Goal: Task Accomplishment & Management: Manage account settings

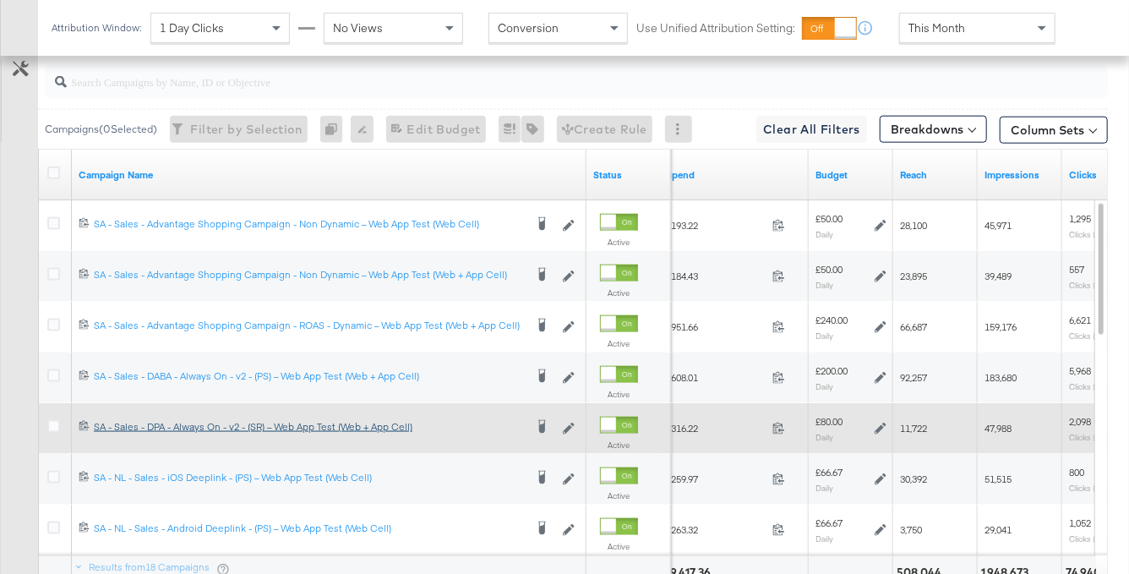
scroll to position [934, 0]
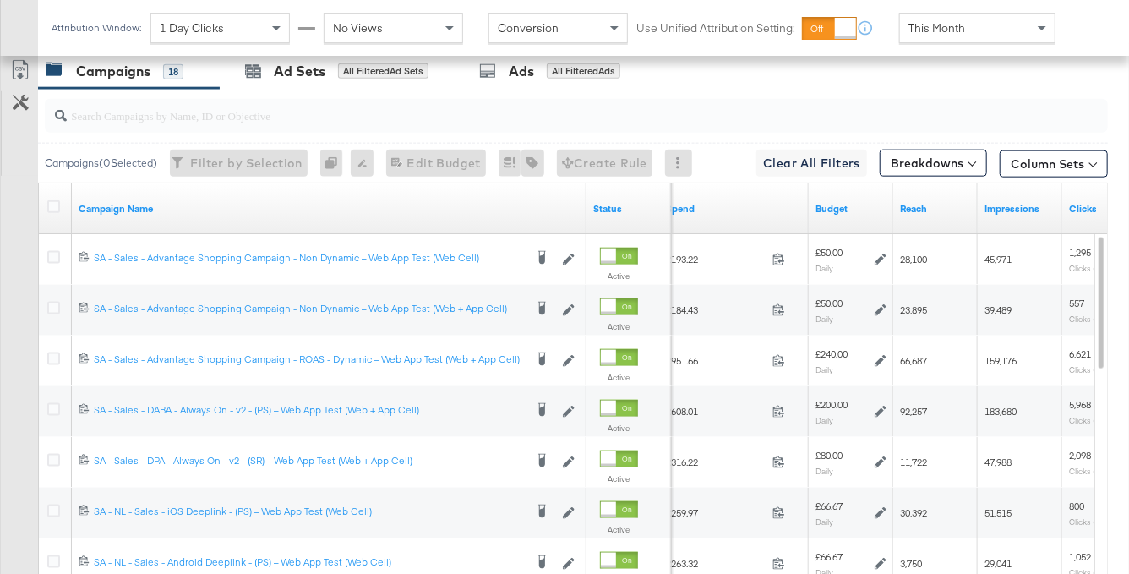
click at [979, 82] on div "Campaigns 18 Ad Sets All Filtered Ad Sets Ads All Filtered Ads" at bounding box center [583, 71] width 1091 height 36
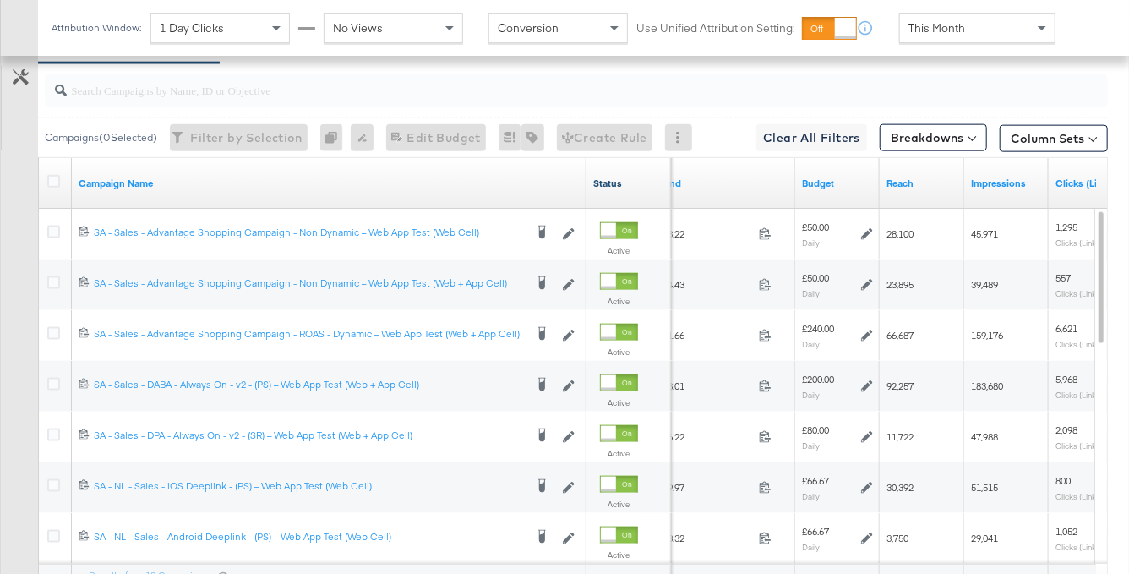
scroll to position [908, 0]
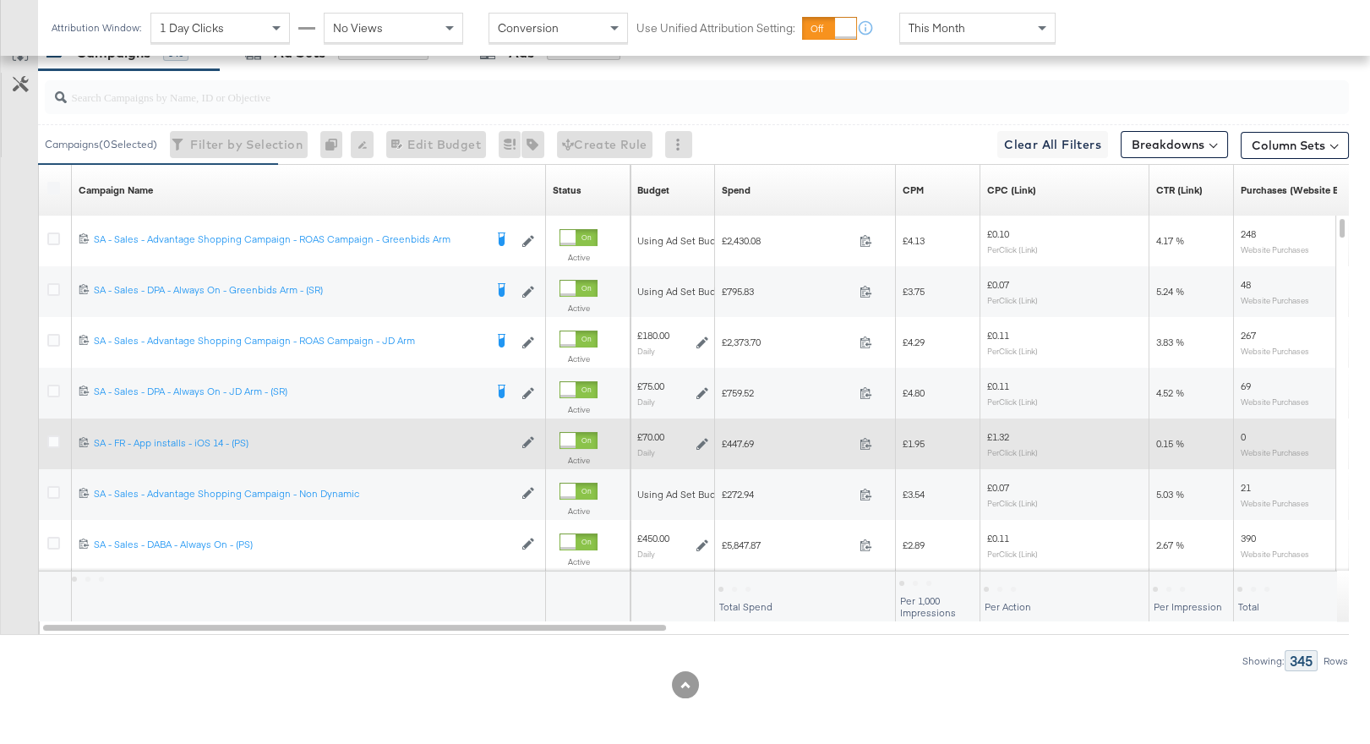
scroll to position [876, 0]
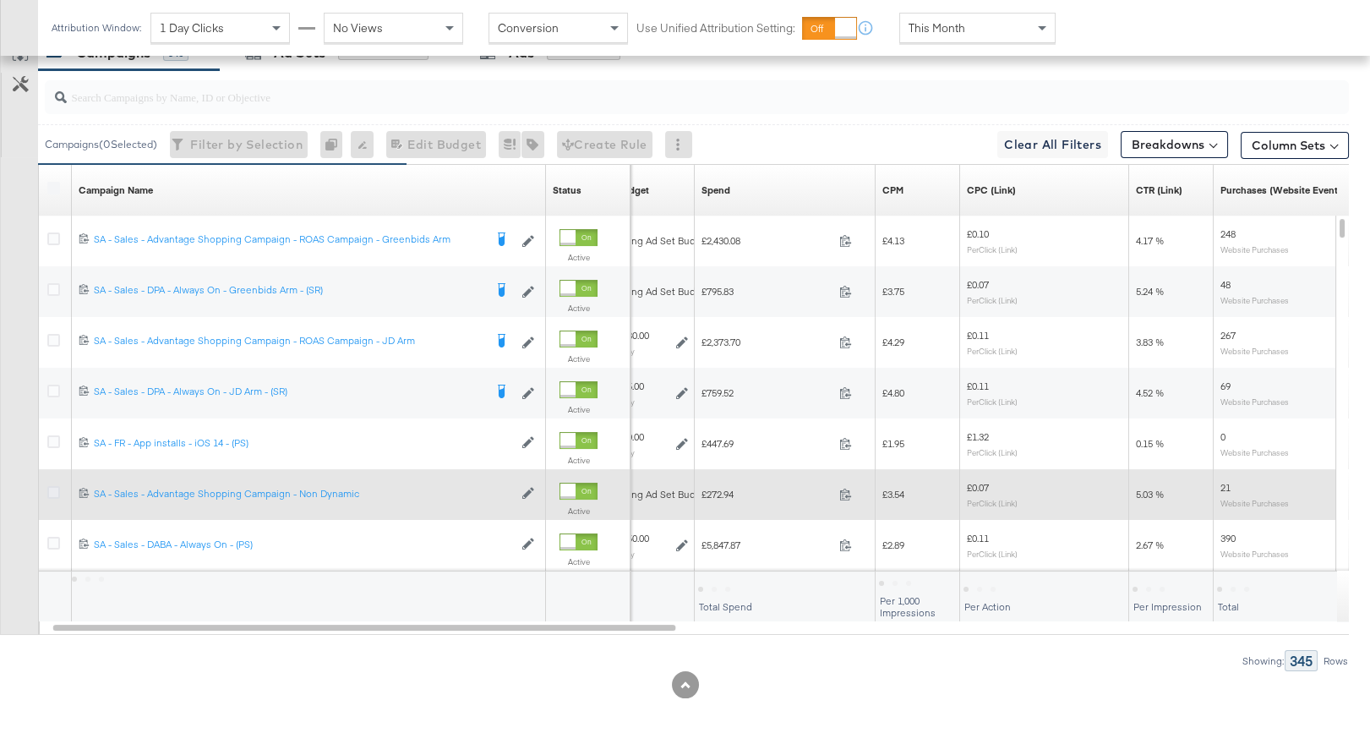
click at [48, 491] on icon at bounding box center [53, 492] width 13 height 13
click at [0, 0] on input "checkbox" at bounding box center [0, 0] width 0 height 0
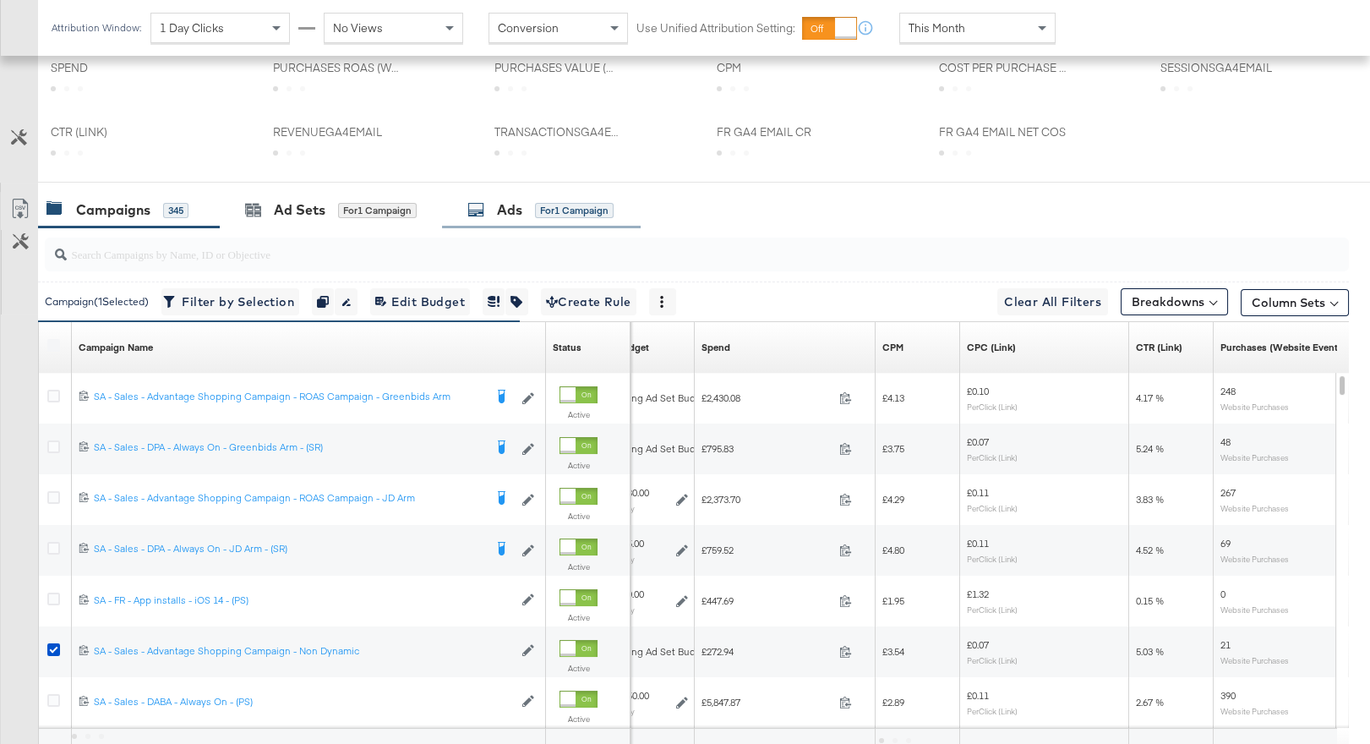
click at [539, 202] on span "for 1 Campaign" at bounding box center [574, 209] width 79 height 15
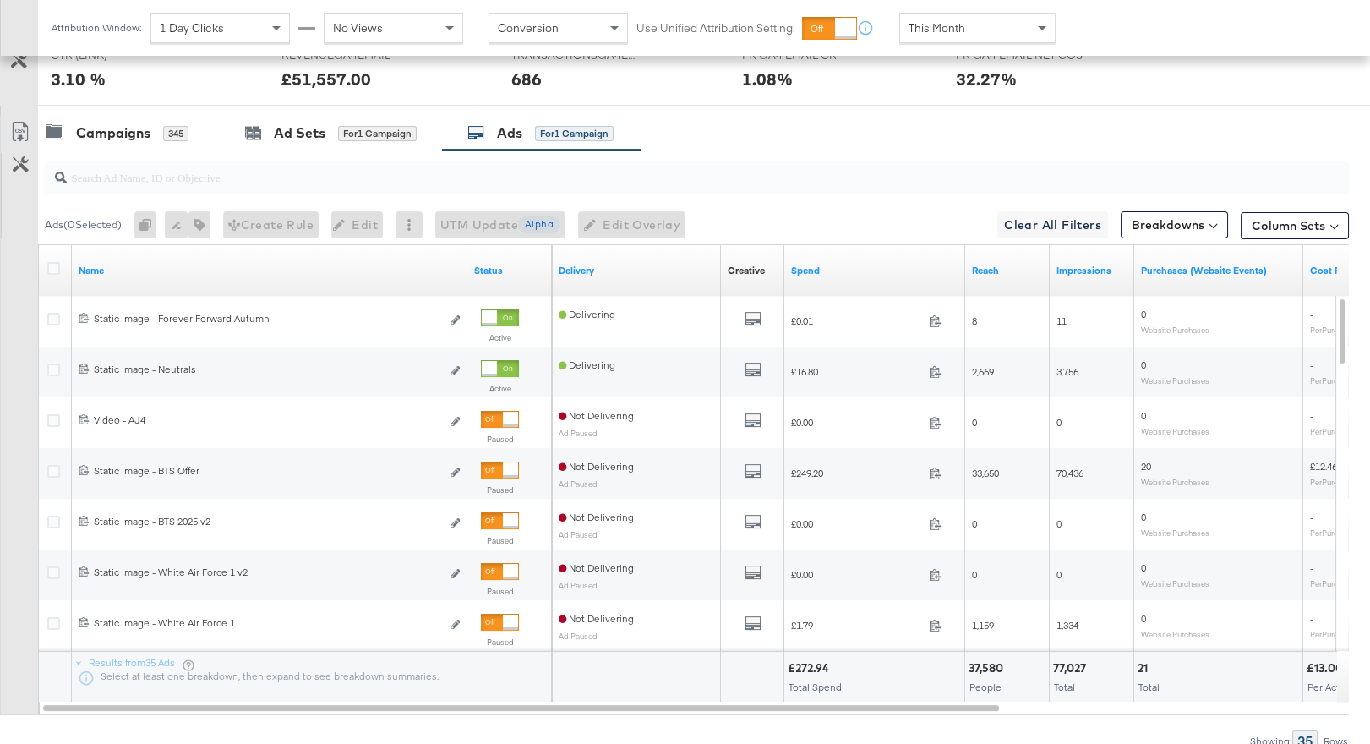
scroll to position [799, 0]
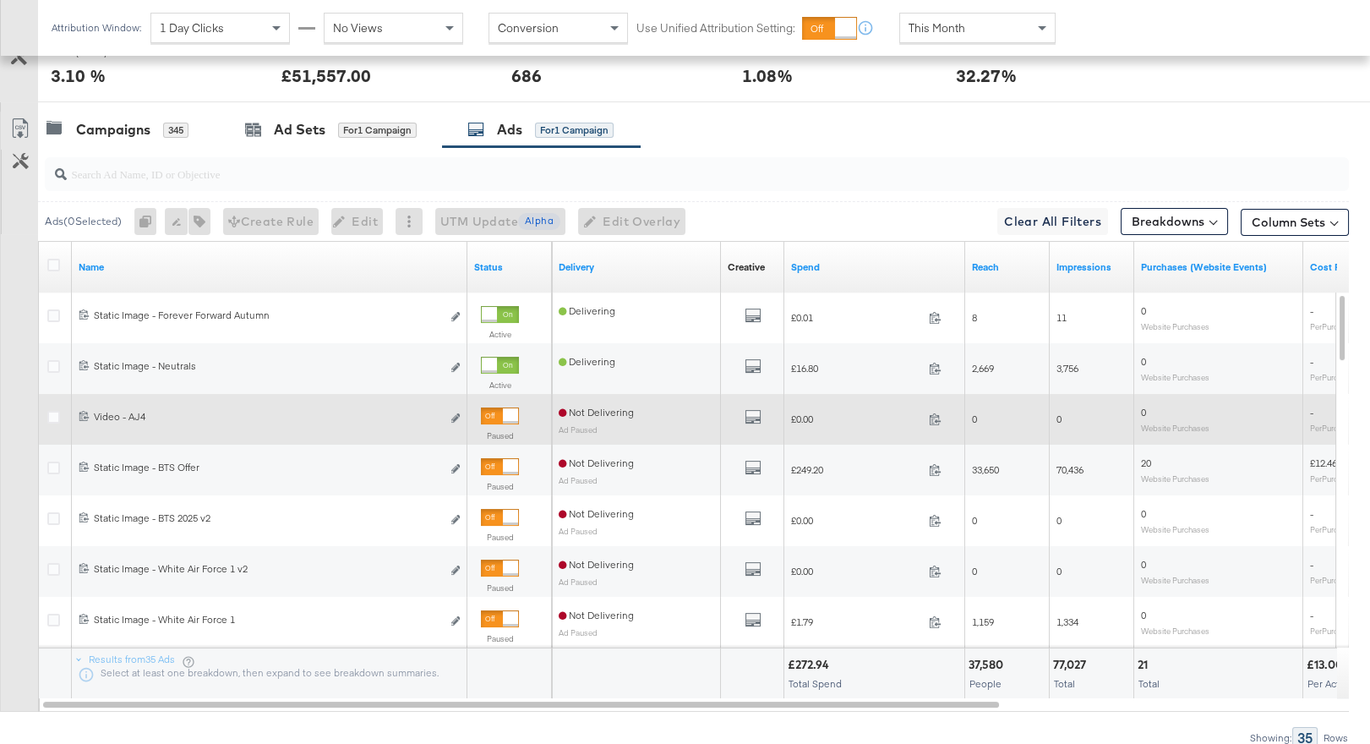
click at [496, 412] on div at bounding box center [500, 415] width 38 height 17
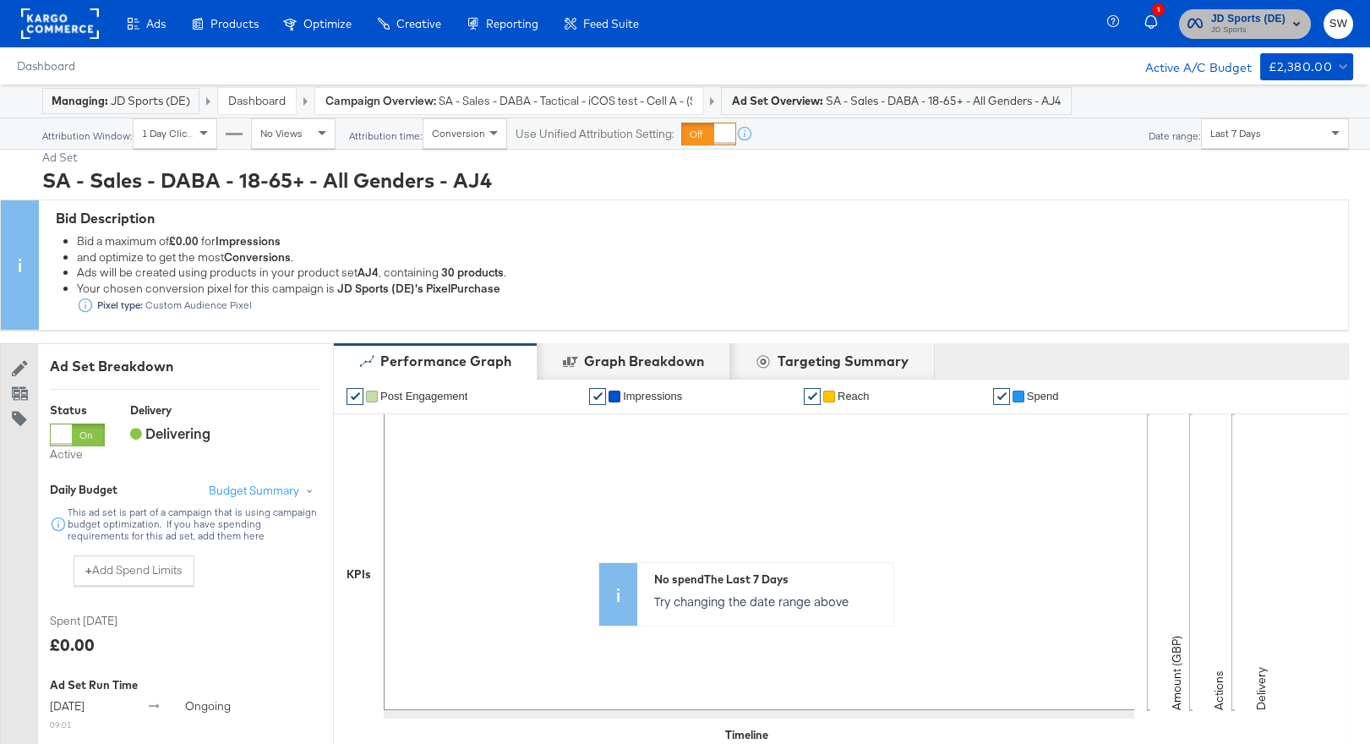
click at [1243, 24] on span "JD Sports" at bounding box center [1248, 31] width 74 height 14
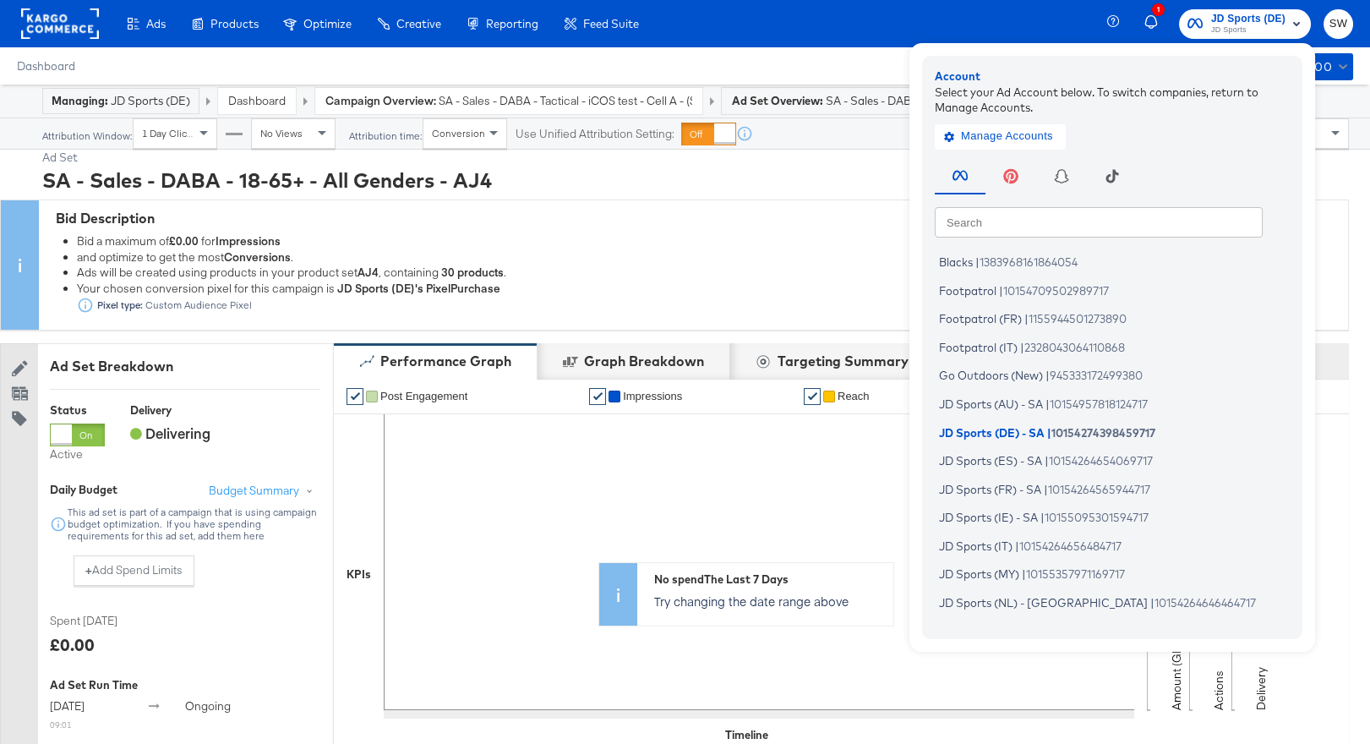
click at [1022, 217] on input "text" at bounding box center [1099, 221] width 328 height 30
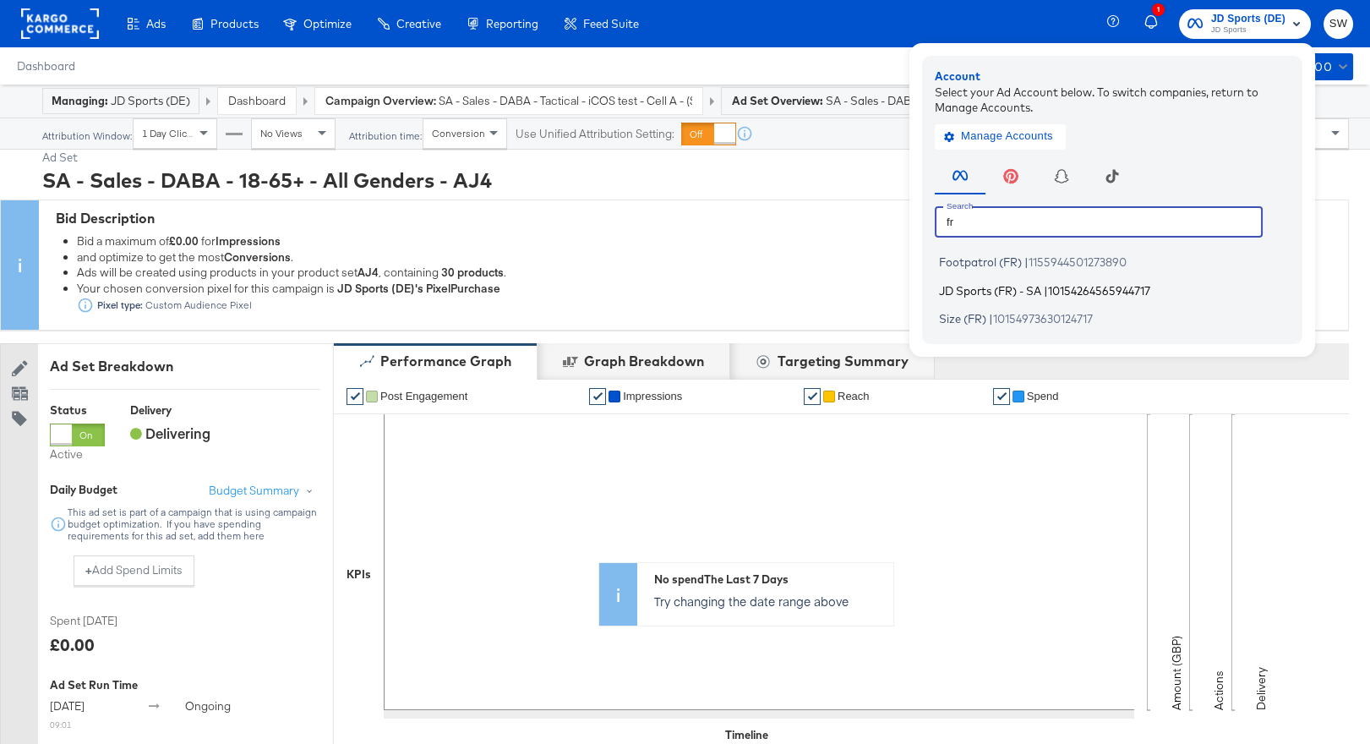
type input "fr"
click at [999, 290] on span "JD Sports (FR) - SA" at bounding box center [990, 290] width 102 height 14
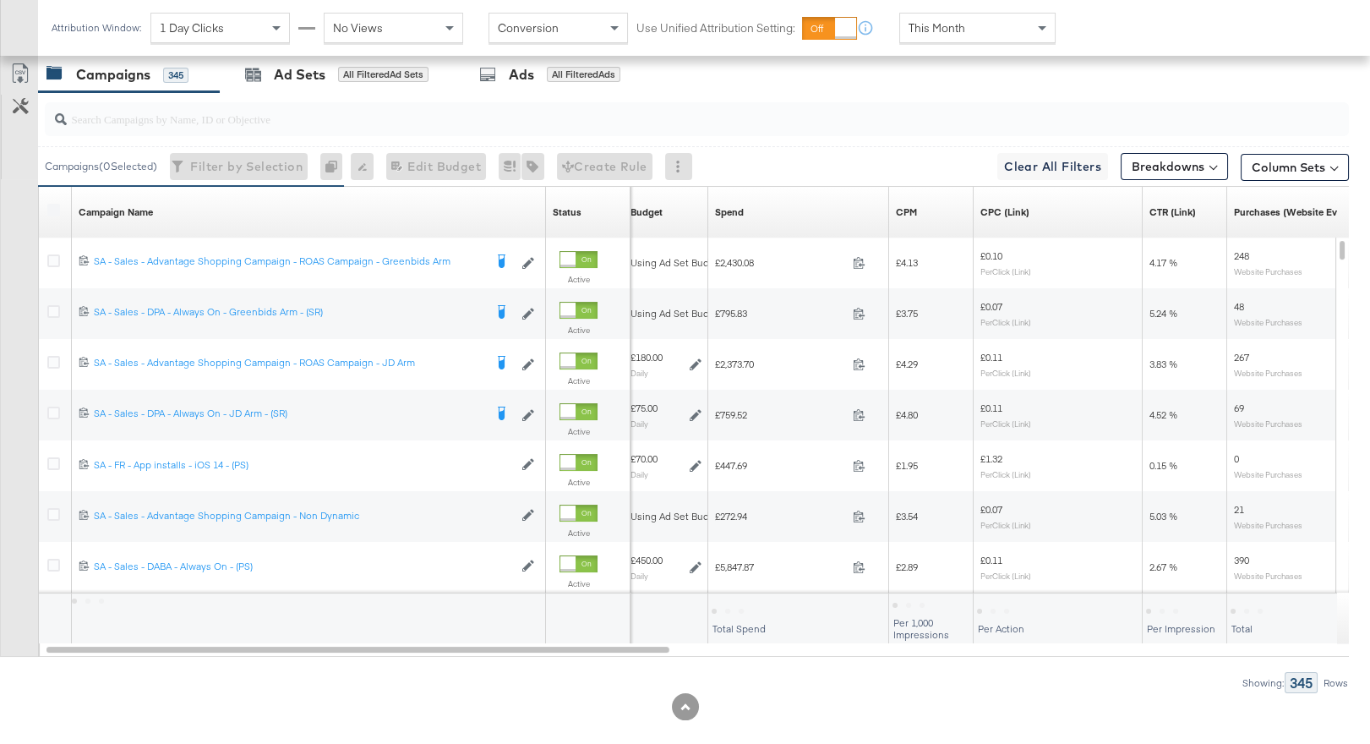
scroll to position [853, 0]
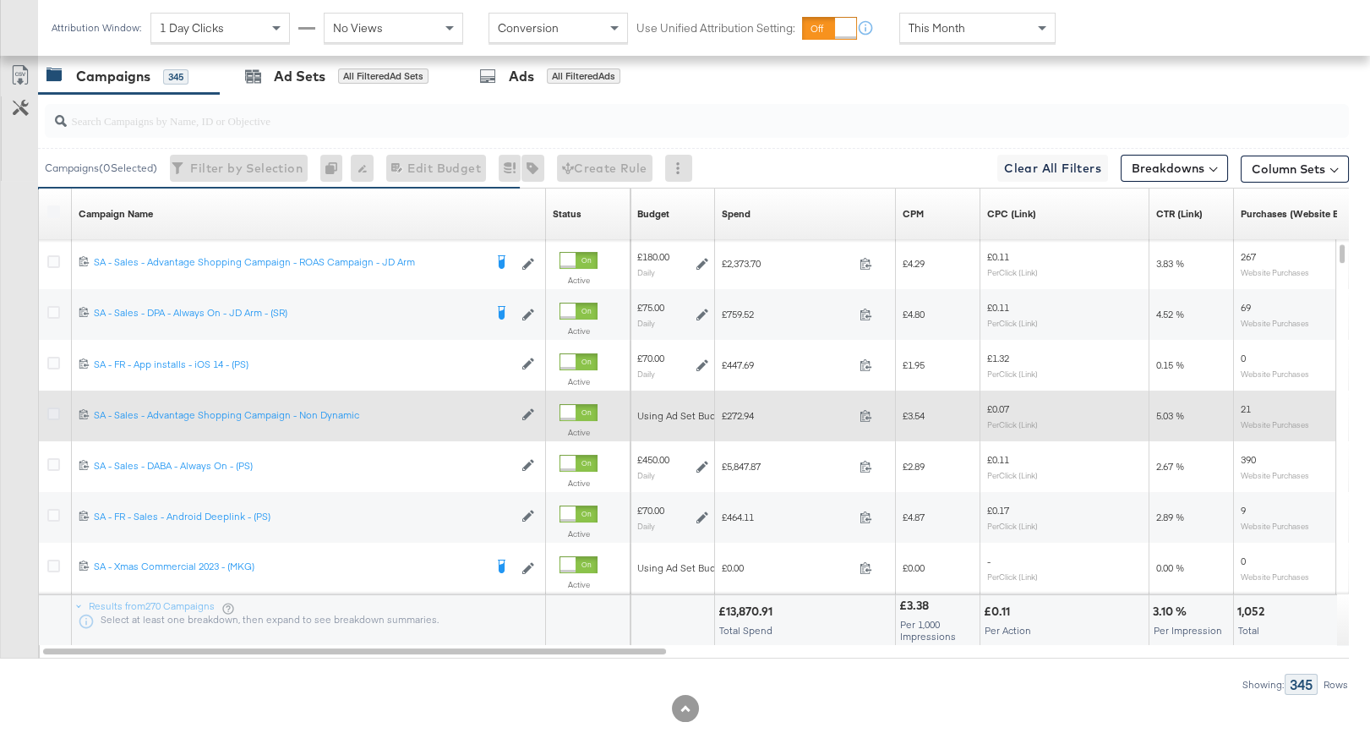
click at [52, 412] on icon at bounding box center [53, 413] width 13 height 13
click at [0, 0] on input "checkbox" at bounding box center [0, 0] width 0 height 0
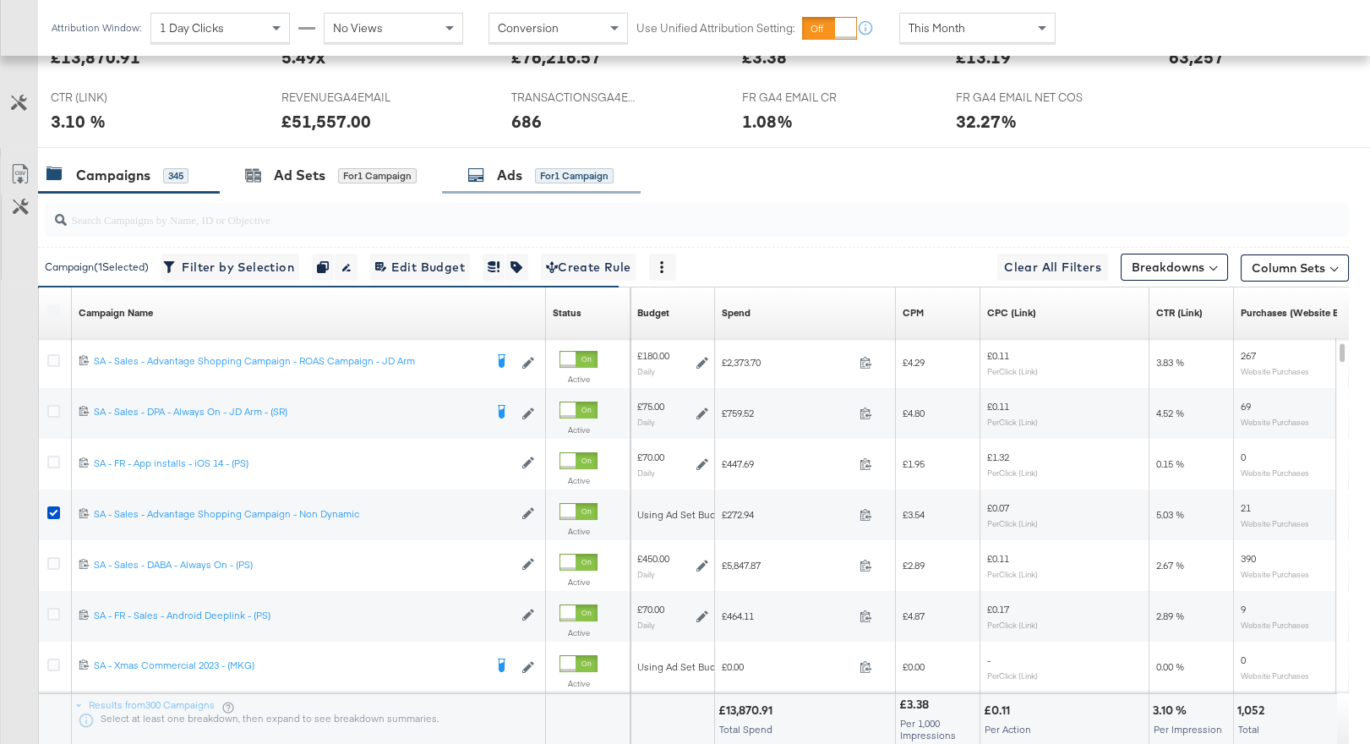
click at [549, 162] on div "Ads for 1 Campaign" at bounding box center [541, 175] width 199 height 36
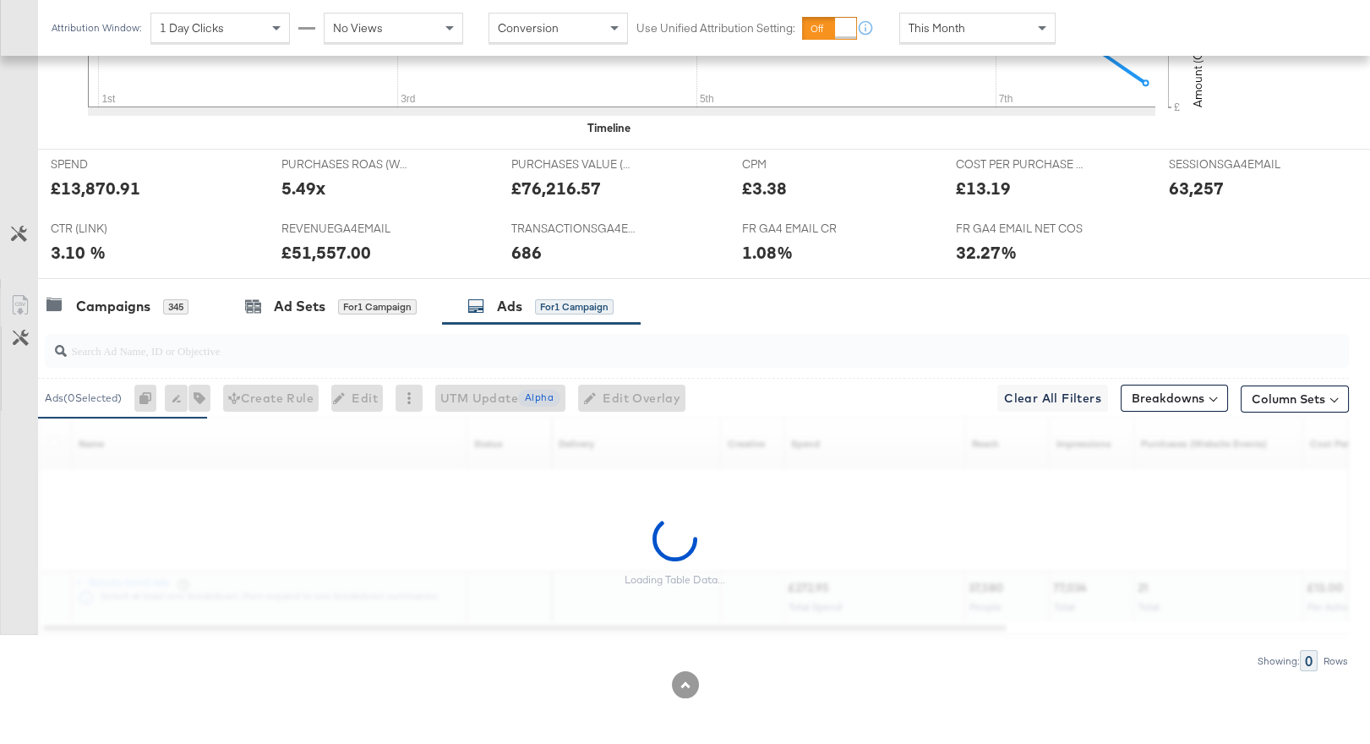
scroll to position [754, 0]
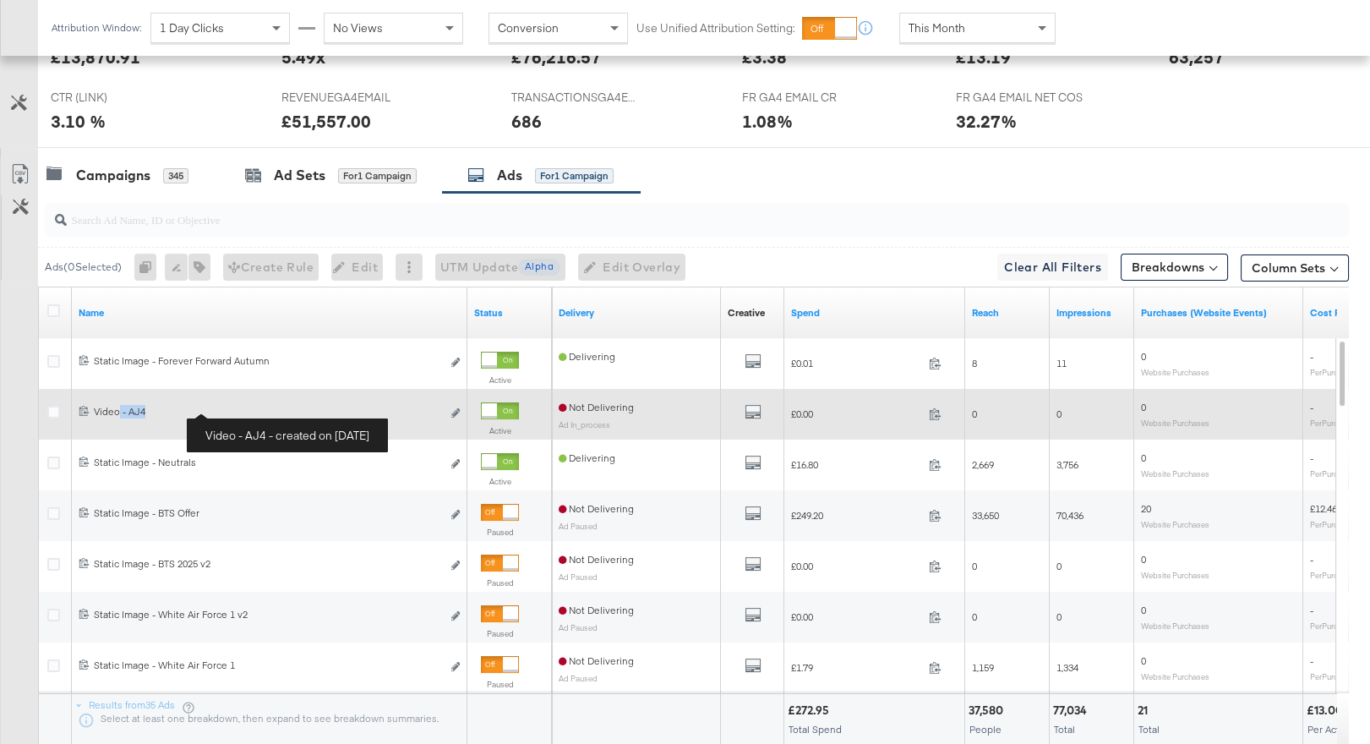
drag, startPoint x: 119, startPoint y: 411, endPoint x: 182, endPoint y: 409, distance: 62.6
click at [183, 410] on div "Video - AJ4 Video - AJ4" at bounding box center [267, 412] width 347 height 14
click at [224, 412] on div "Video - AJ4 Video - AJ4" at bounding box center [267, 412] width 347 height 14
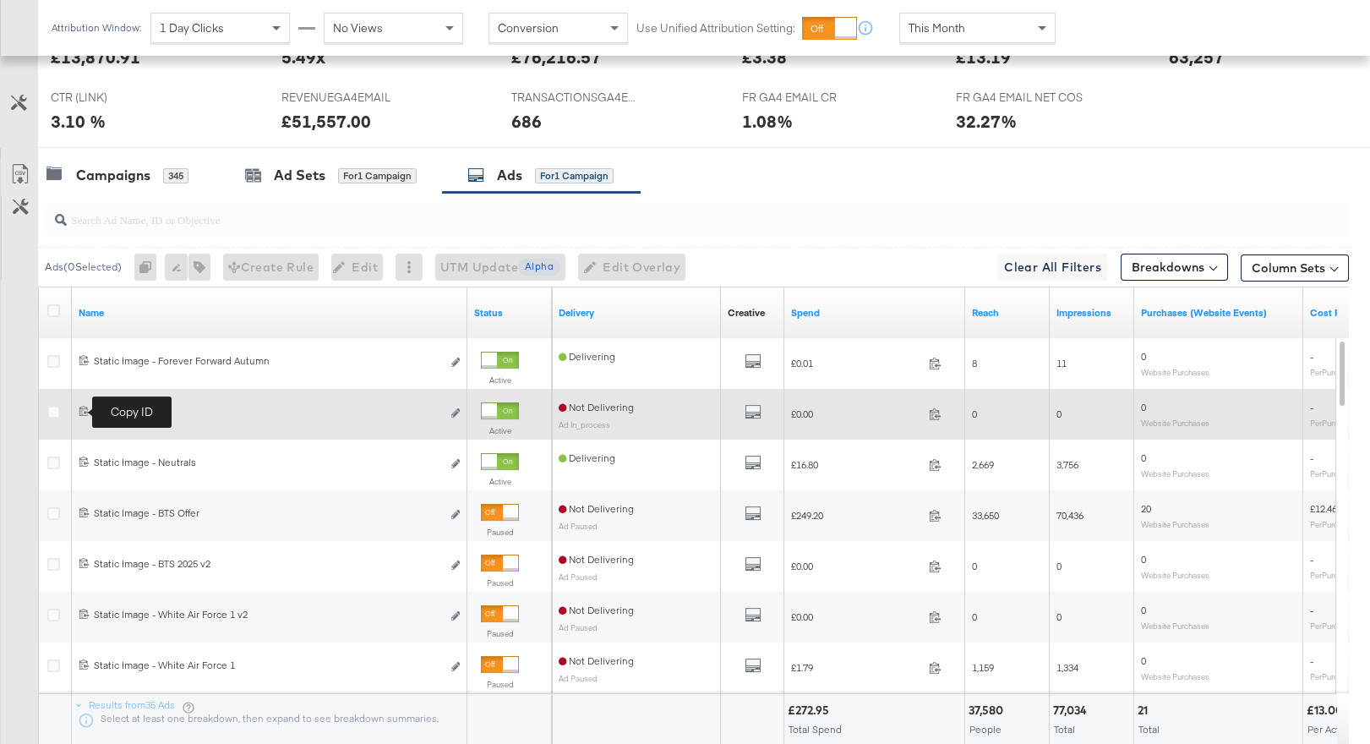
drag, startPoint x: 157, startPoint y: 411, endPoint x: 84, endPoint y: 406, distance: 73.7
click at [84, 406] on div "6828260965042 Video - AJ4 Video - AJ4 Edit ad" at bounding box center [270, 414] width 382 height 18
click at [496, 408] on div at bounding box center [489, 410] width 15 height 15
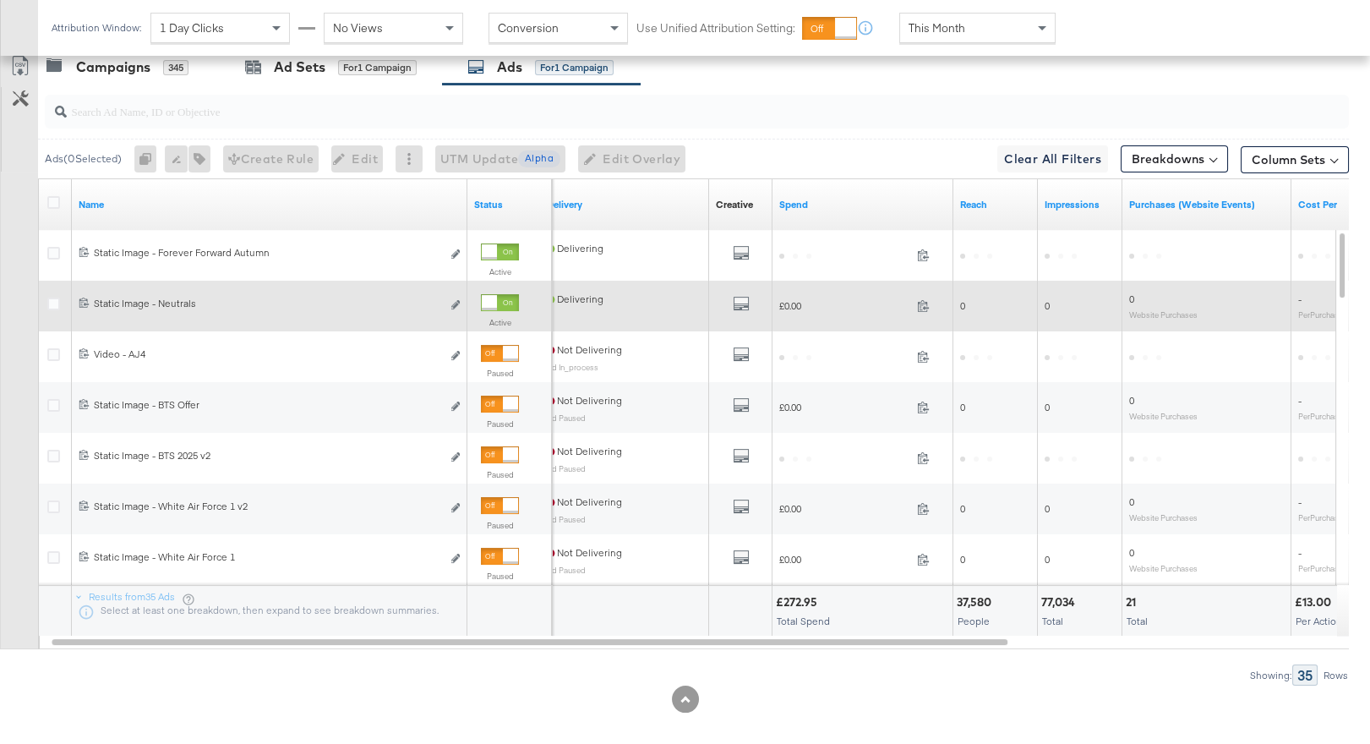
scroll to position [876, 0]
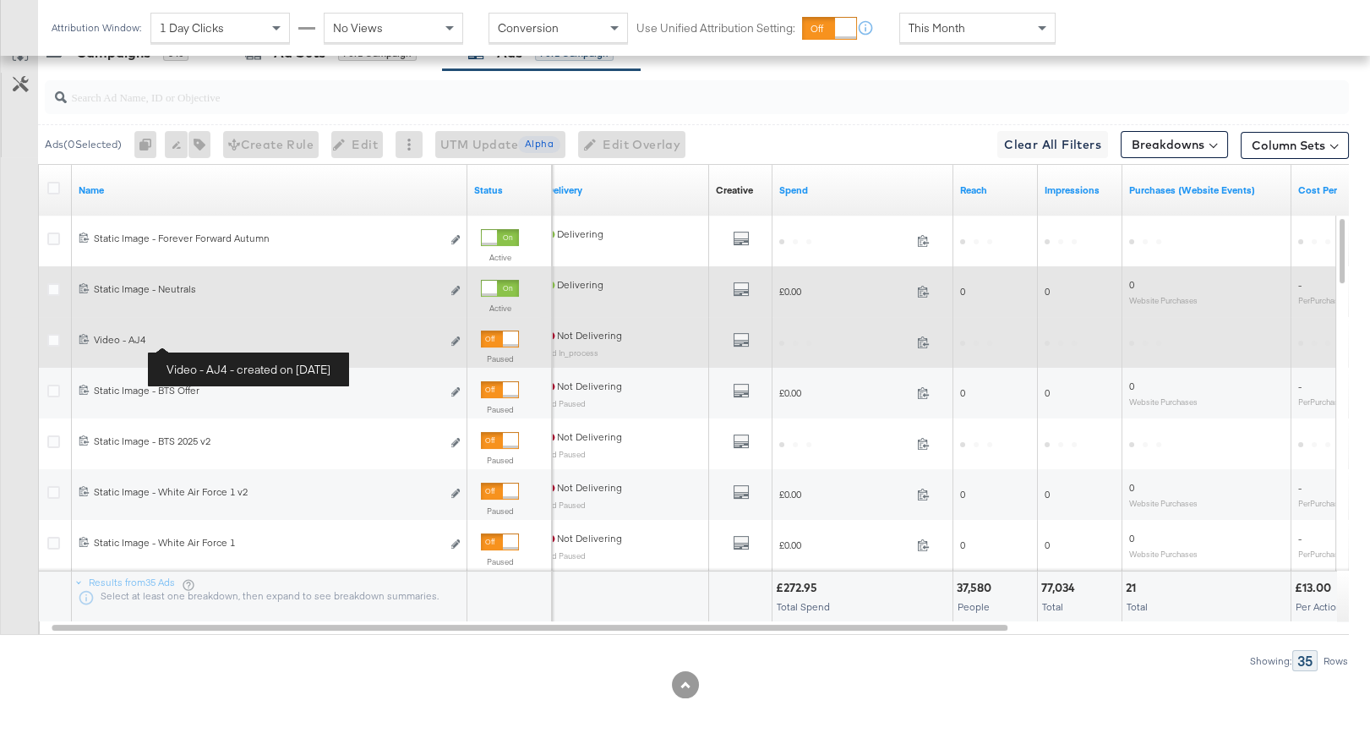
drag, startPoint x: 153, startPoint y: 336, endPoint x: 145, endPoint y: 345, distance: 12.0
click at [145, 345] on div "Video - AJ4 Video - AJ4" at bounding box center [267, 340] width 347 height 14
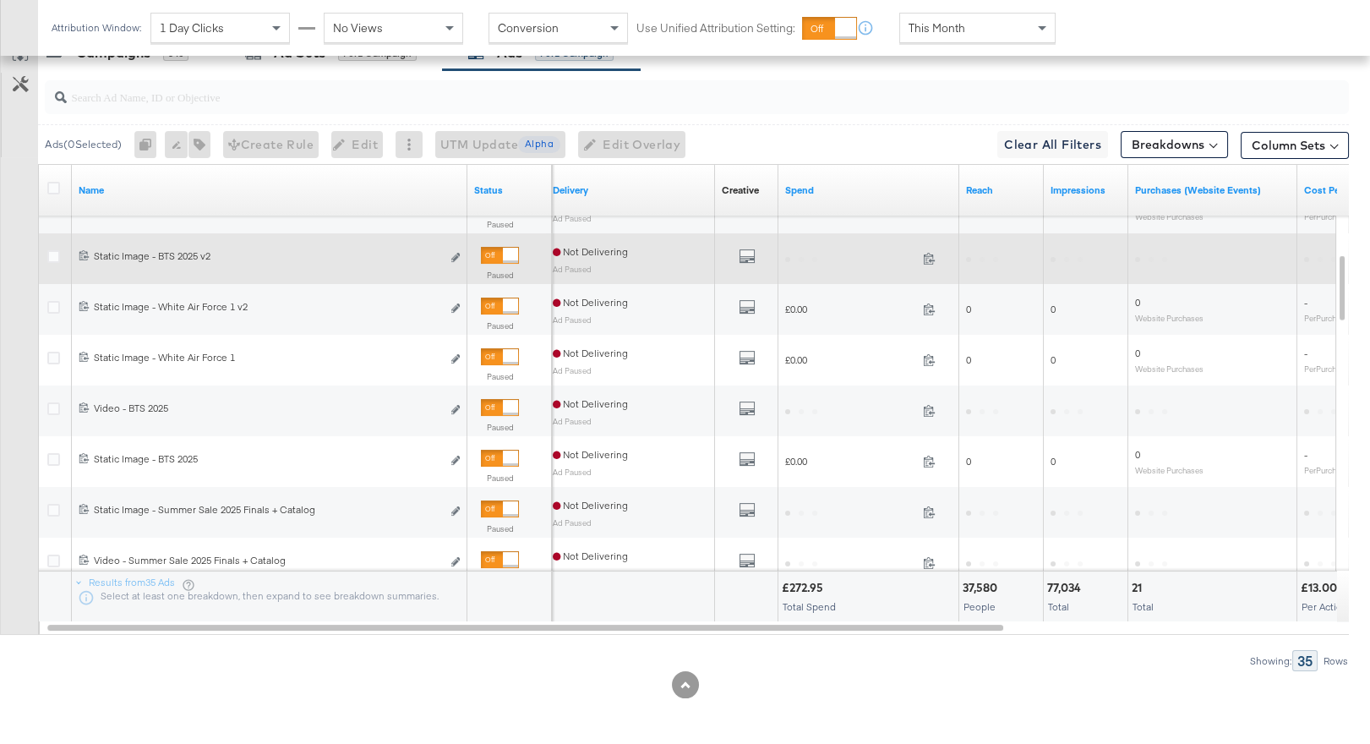
scroll to position [735, 0]
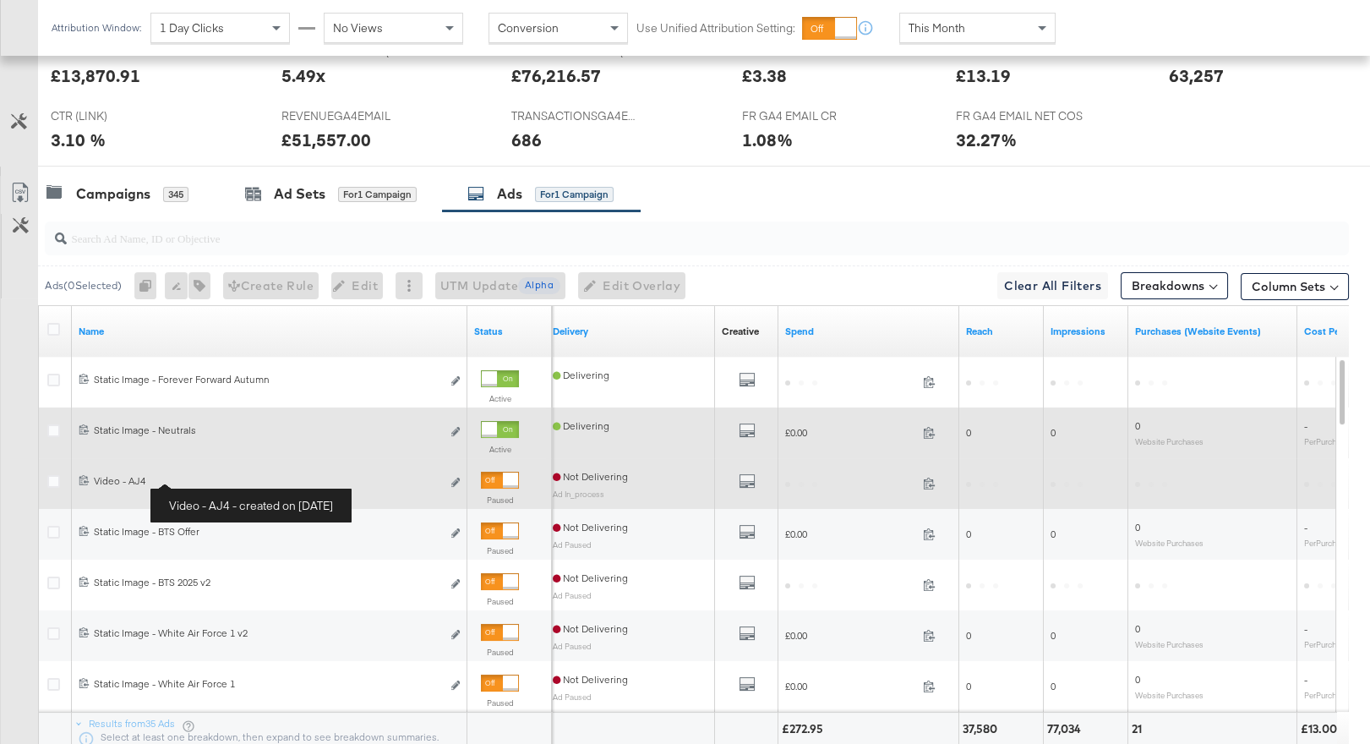
click at [147, 481] on div "Video - AJ4 Video - AJ4" at bounding box center [267, 481] width 347 height 14
click at [511, 478] on div at bounding box center [510, 479] width 15 height 15
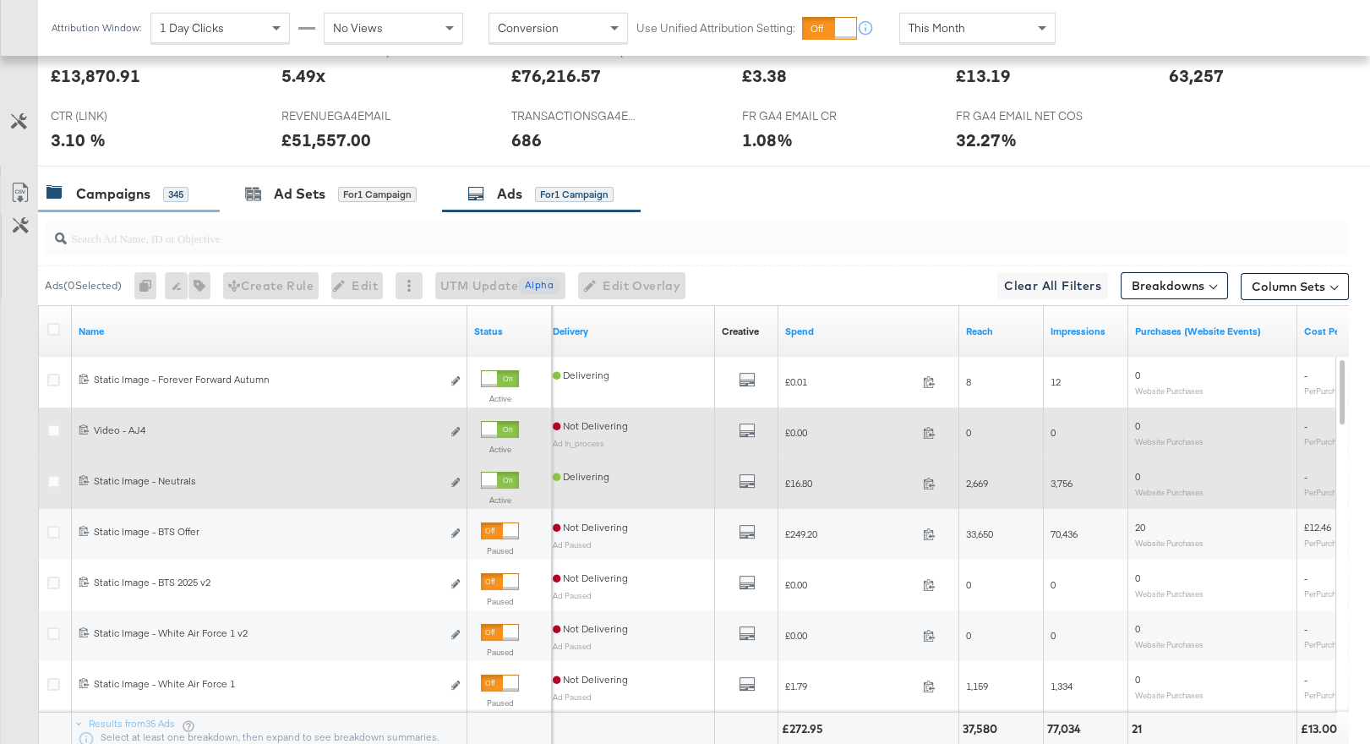
click at [177, 193] on div "345" at bounding box center [175, 194] width 25 height 15
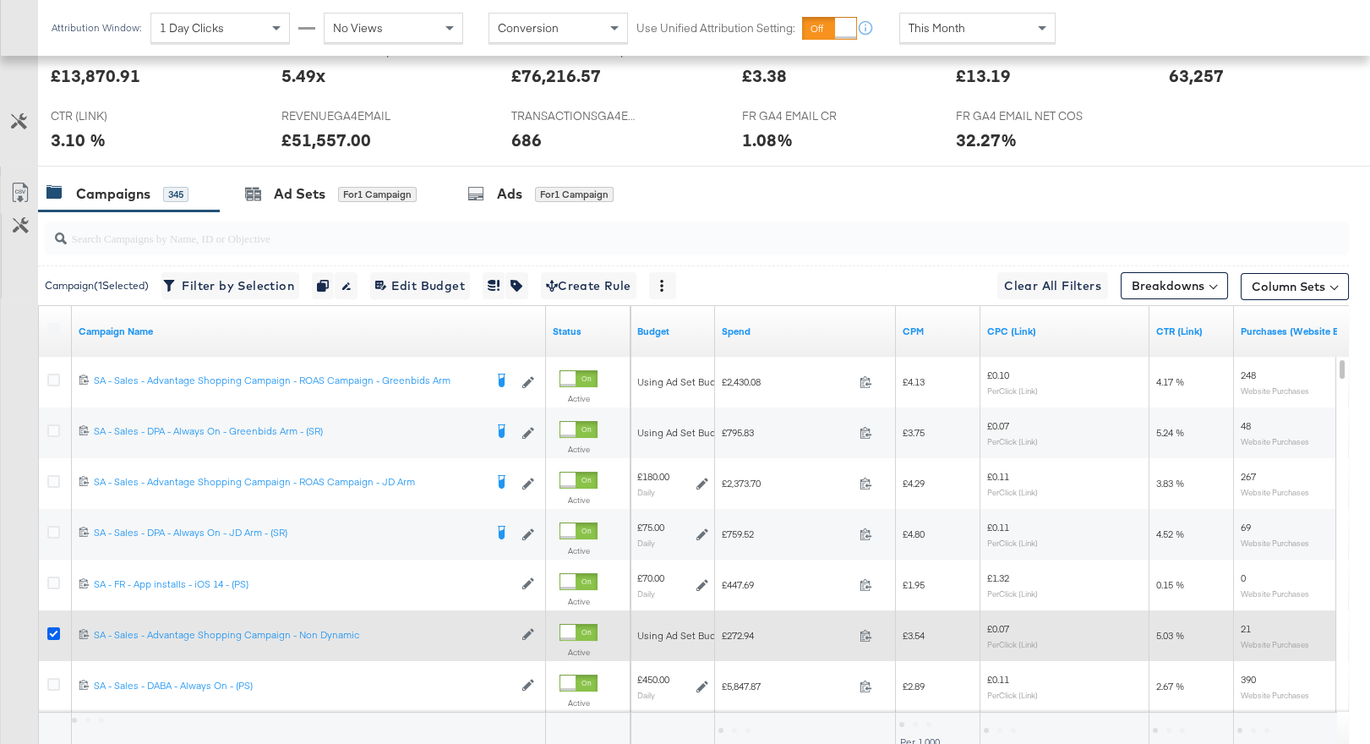
click at [53, 627] on icon at bounding box center [53, 633] width 13 height 13
click at [0, 0] on input "checkbox" at bounding box center [0, 0] width 0 height 0
click at [53, 627] on icon at bounding box center [53, 633] width 13 height 13
click at [0, 0] on input "checkbox" at bounding box center [0, 0] width 0 height 0
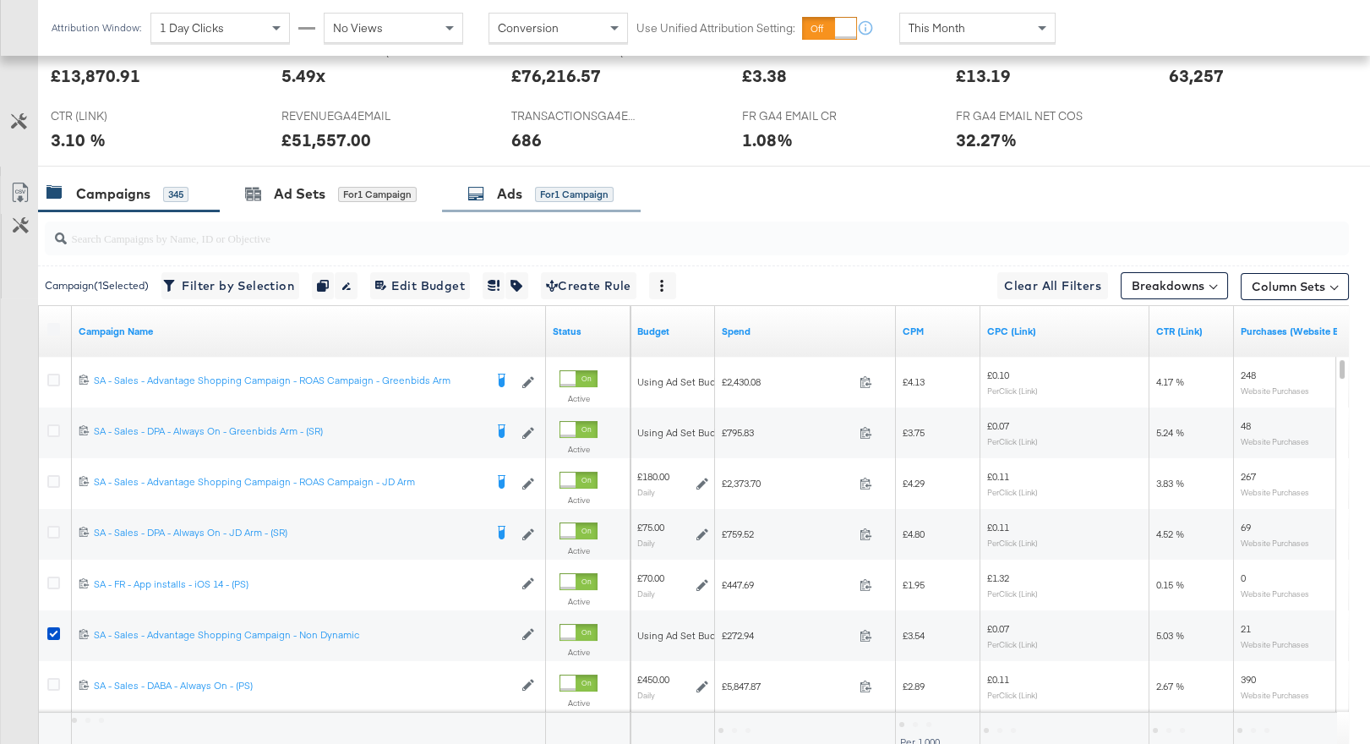
click at [510, 199] on div "Ads" at bounding box center [509, 193] width 25 height 19
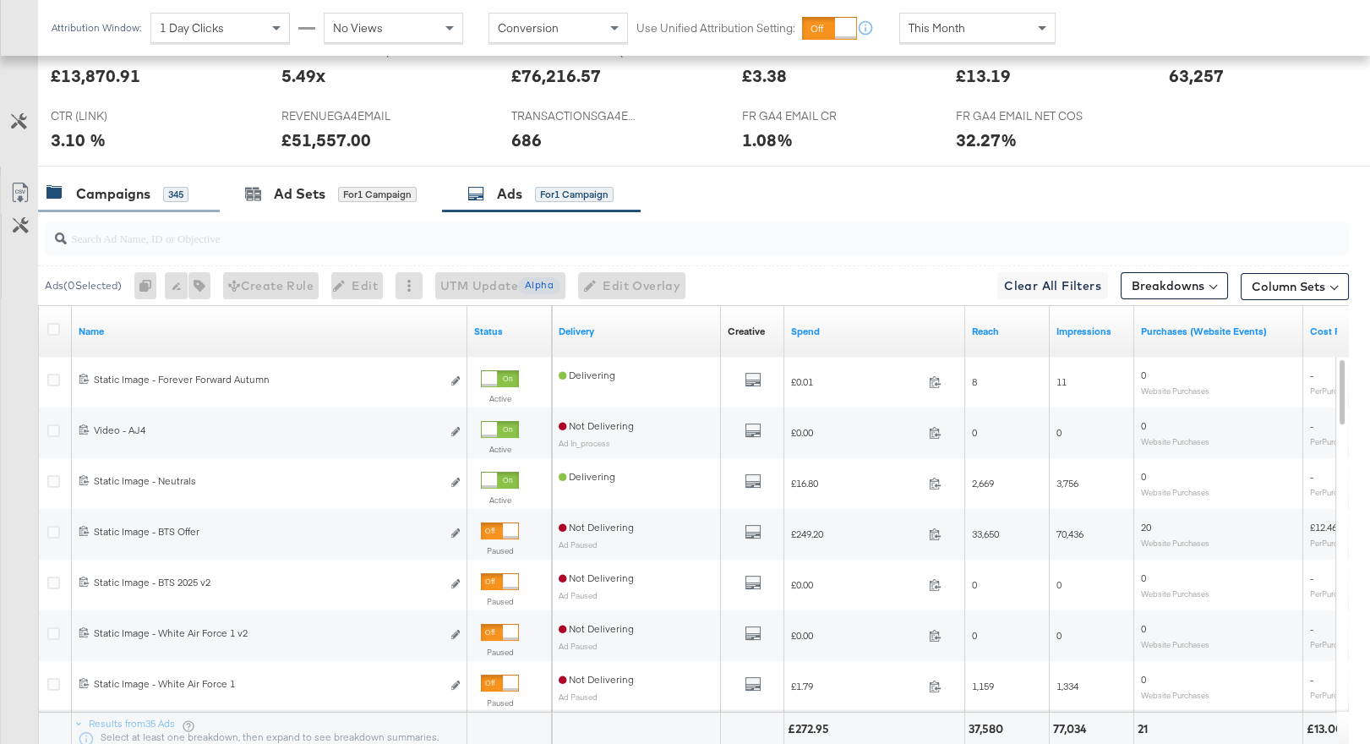
click at [95, 188] on div "Campaigns" at bounding box center [113, 193] width 74 height 19
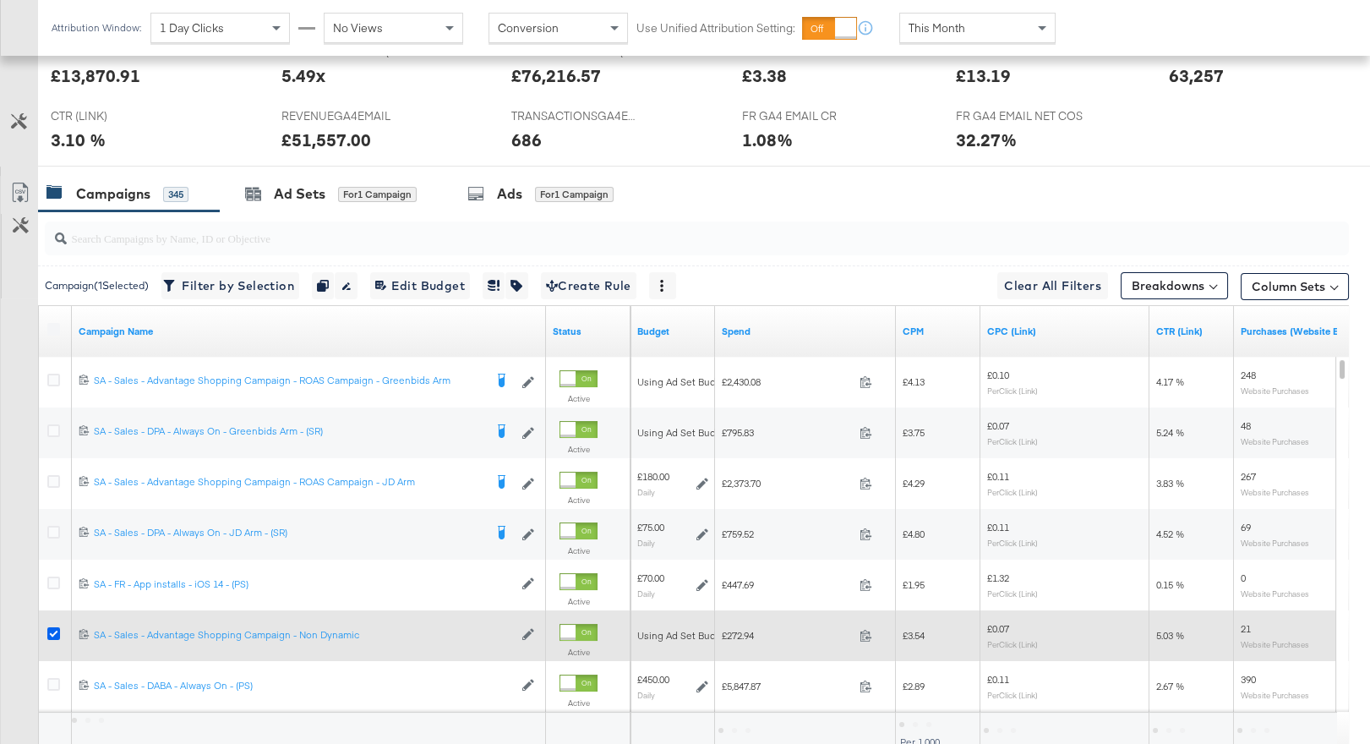
click at [55, 627] on icon at bounding box center [53, 633] width 13 height 13
click at [0, 0] on input "checkbox" at bounding box center [0, 0] width 0 height 0
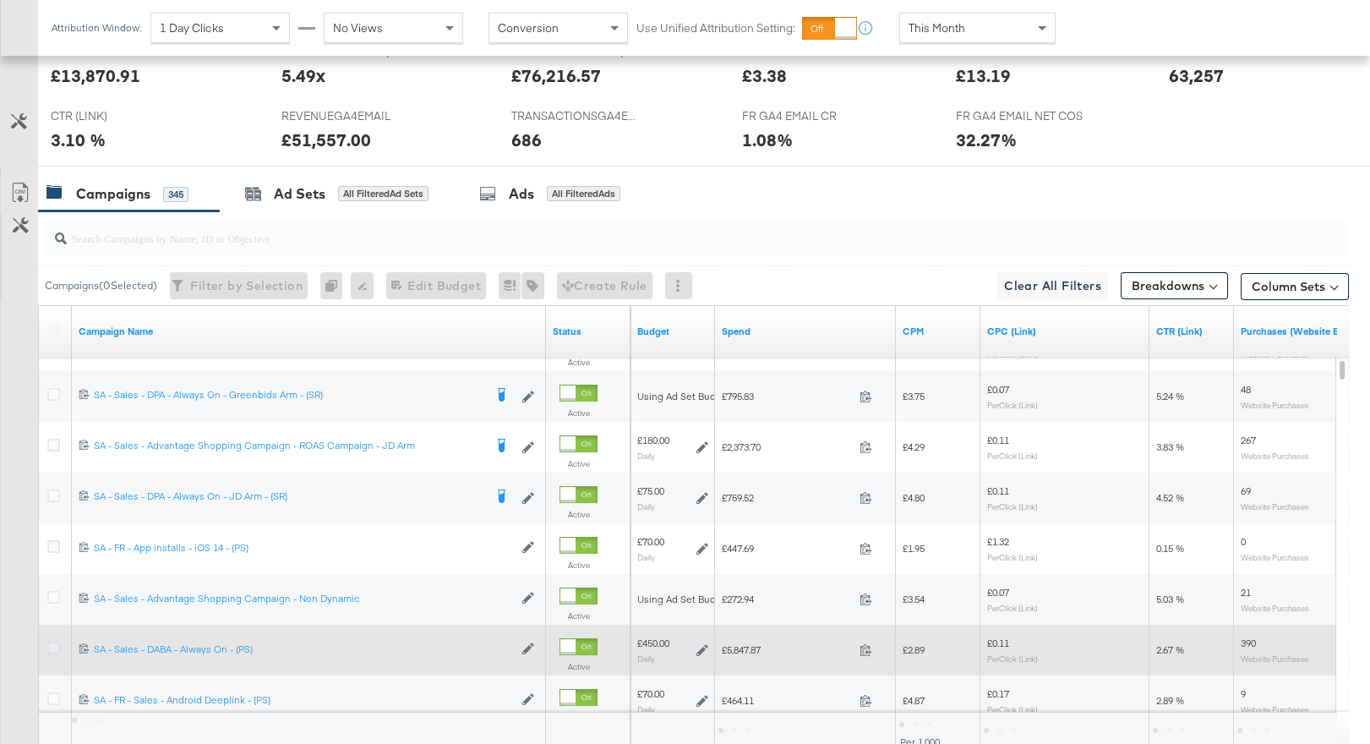
click at [54, 646] on icon at bounding box center [53, 647] width 13 height 13
click at [0, 0] on input "checkbox" at bounding box center [0, 0] width 0 height 0
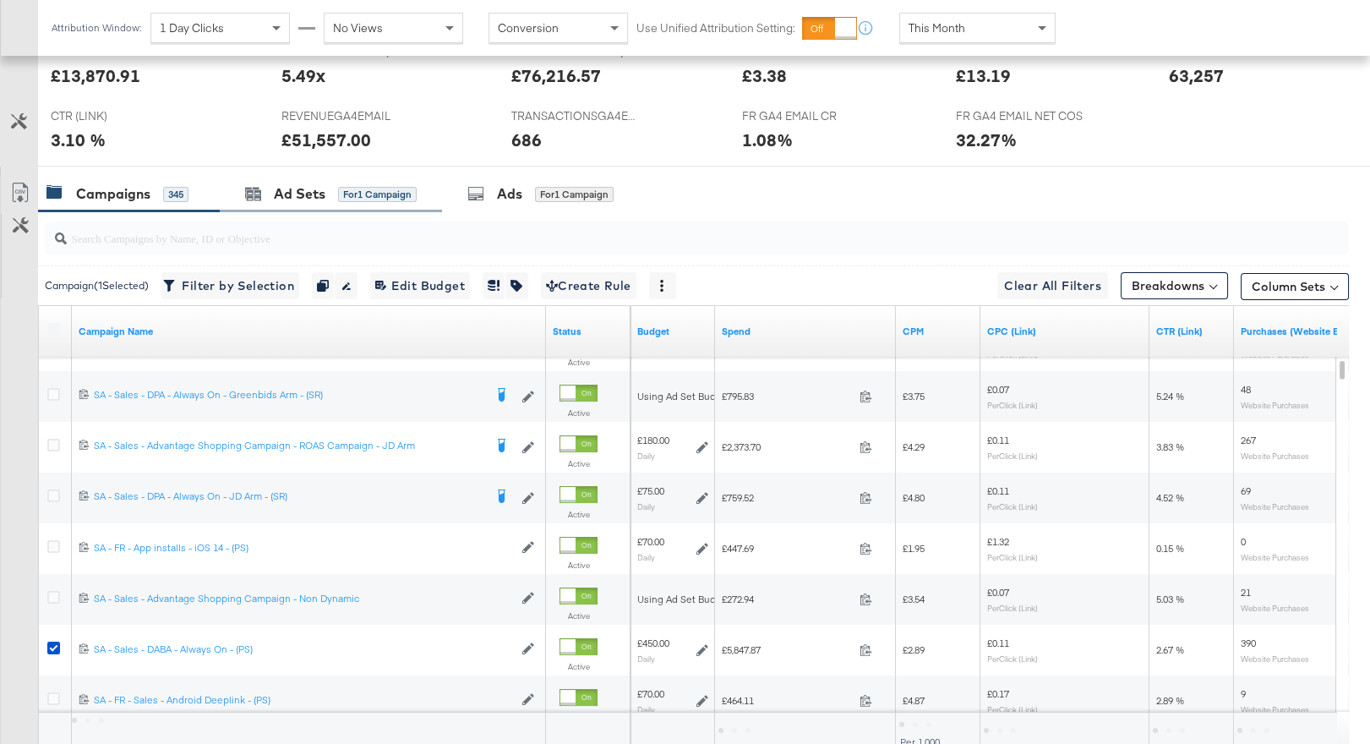
click at [308, 205] on div "Ad Sets for 1 Campaign" at bounding box center [331, 194] width 222 height 36
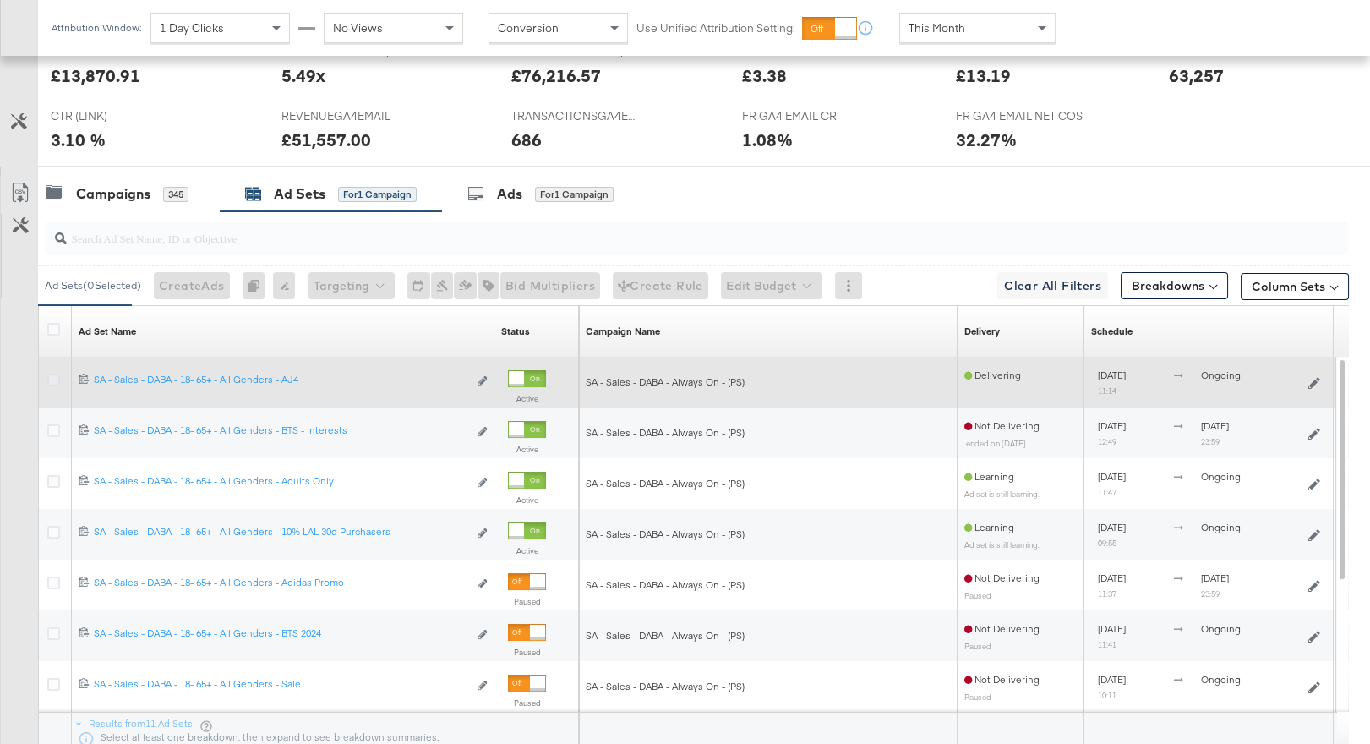
click at [53, 376] on icon at bounding box center [53, 380] width 13 height 13
click at [0, 0] on input "checkbox" at bounding box center [0, 0] width 0 height 0
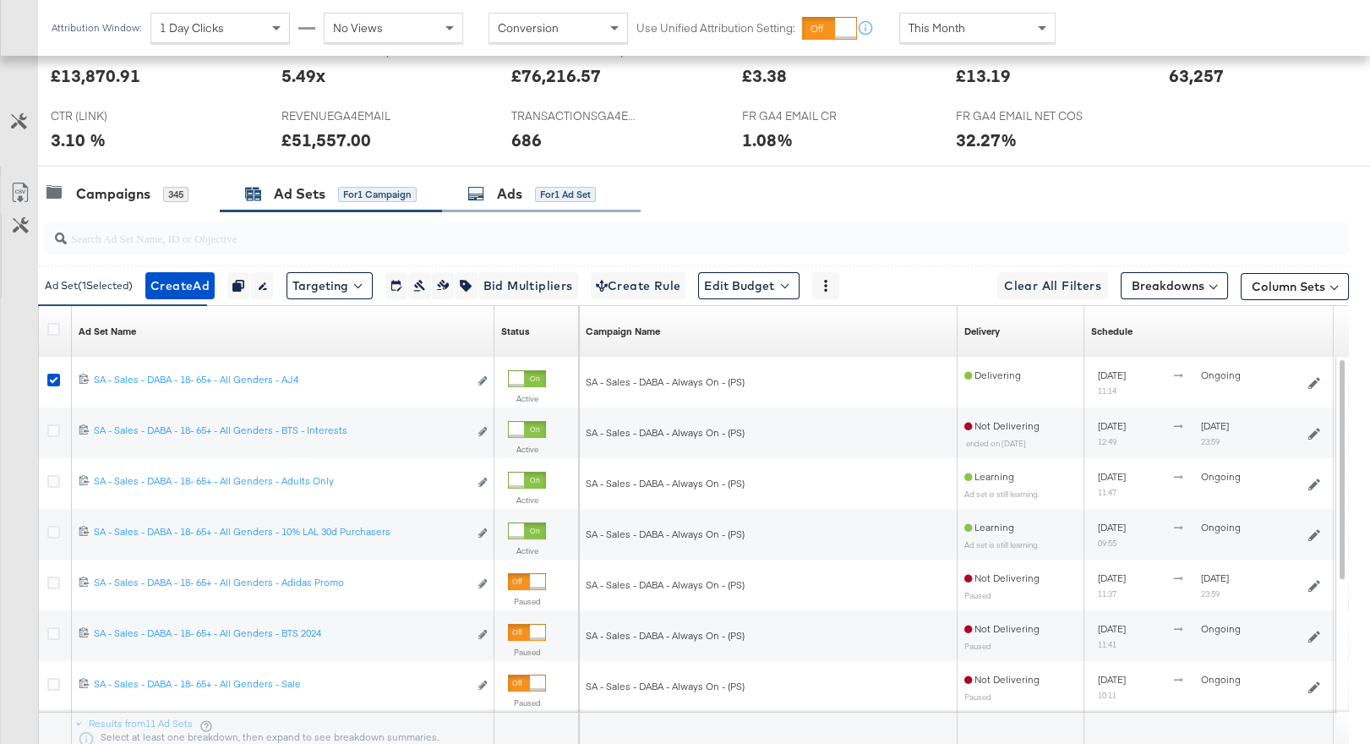
click at [534, 192] on div "Ads for 1 Ad Set" at bounding box center [531, 193] width 128 height 19
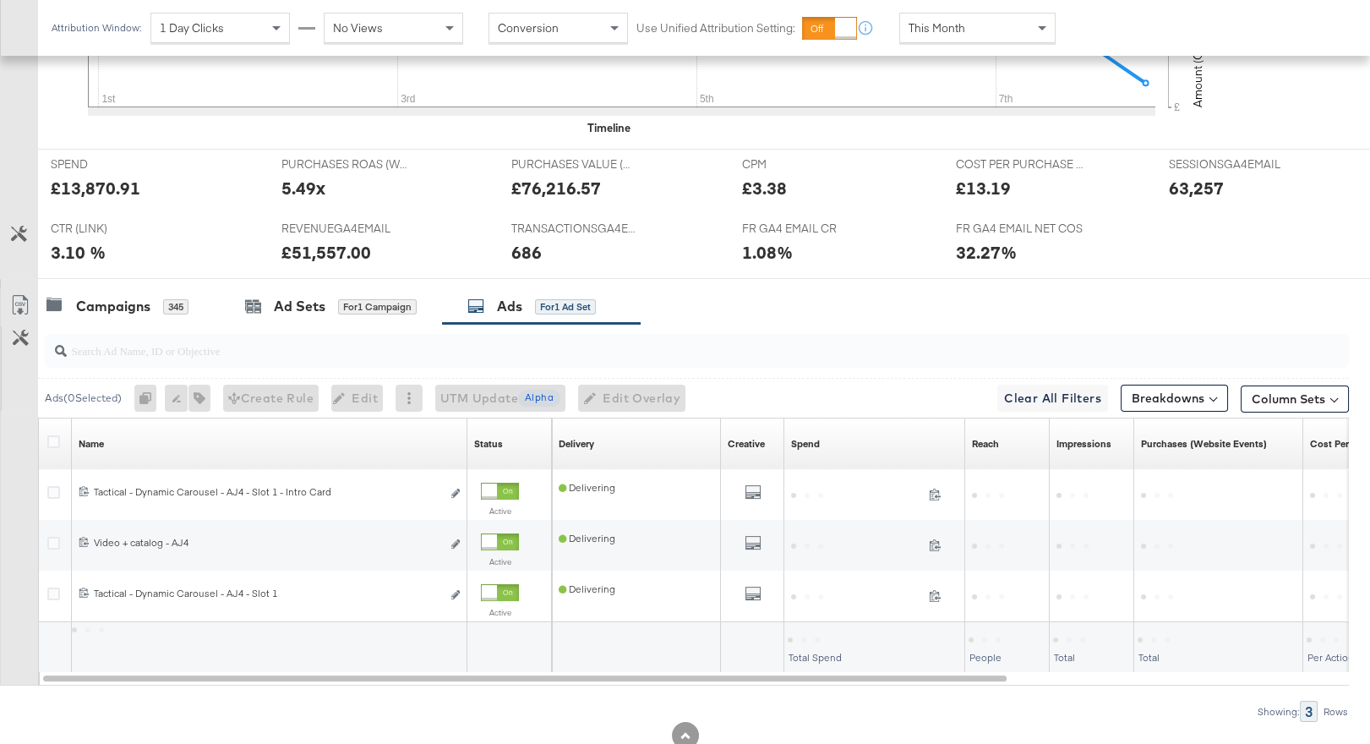
scroll to position [674, 0]
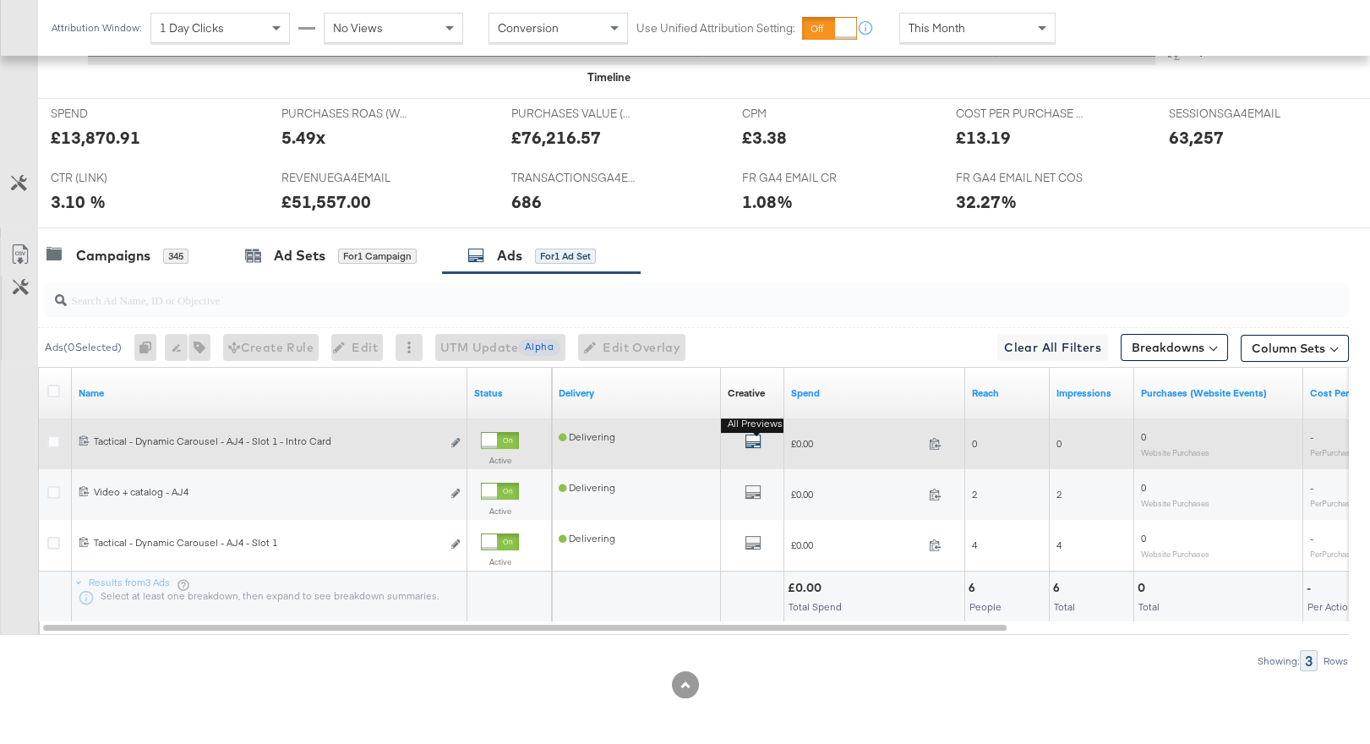
click at [749, 436] on icon "default" at bounding box center [753, 441] width 17 height 17
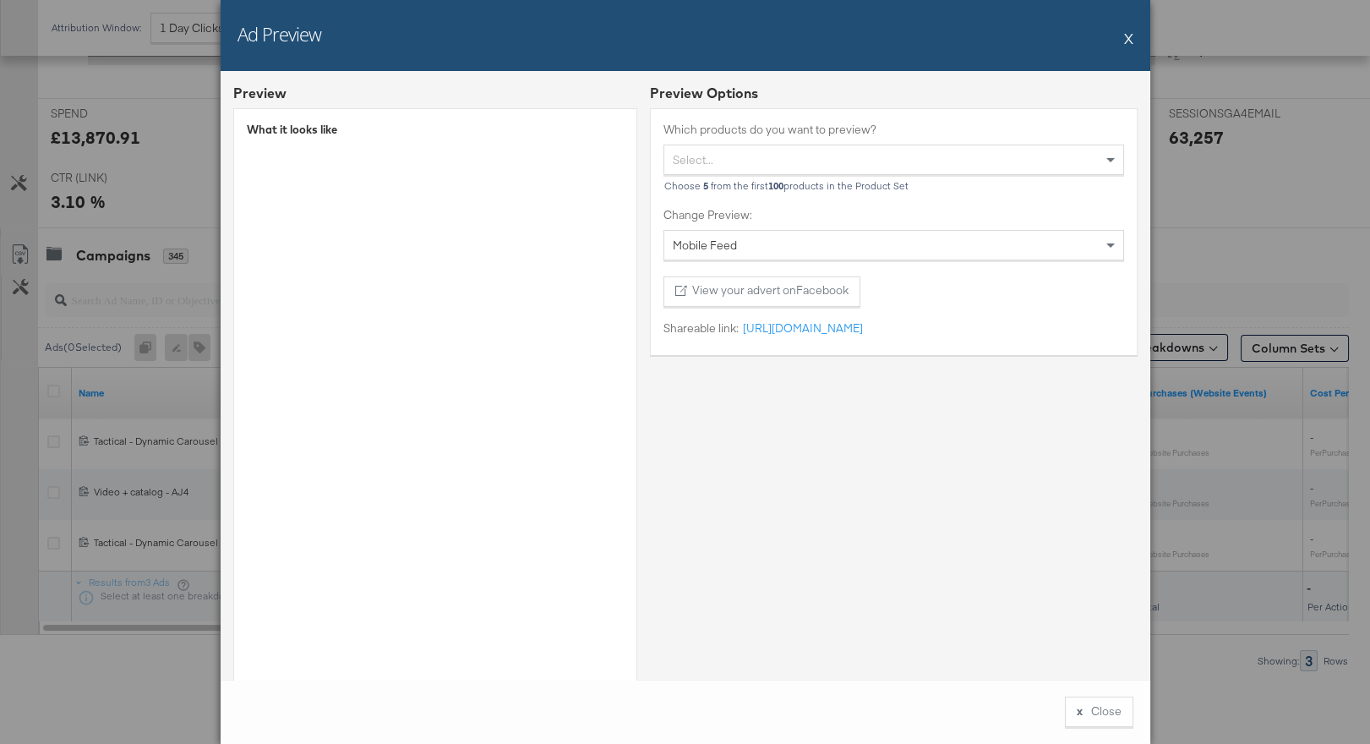
click at [1127, 36] on button "X" at bounding box center [1128, 38] width 9 height 34
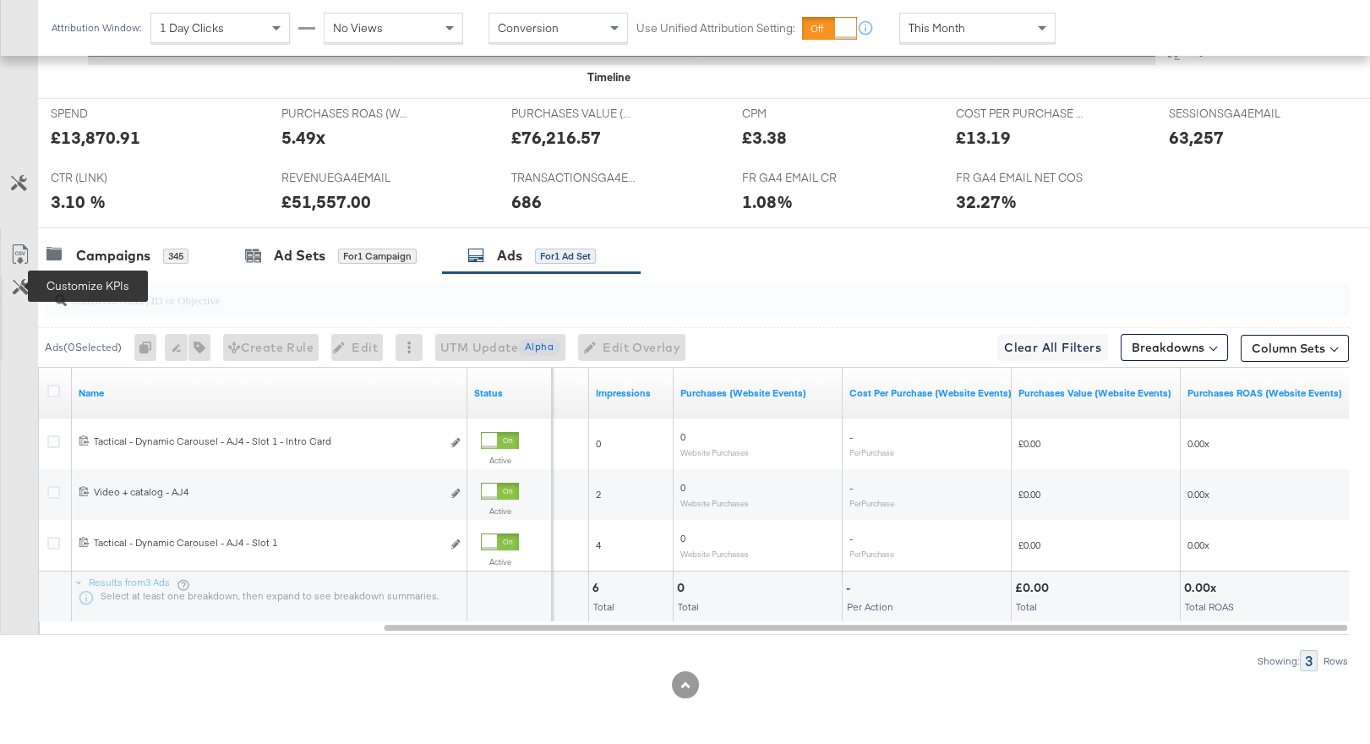
click at [24, 283] on icon at bounding box center [21, 287] width 16 height 16
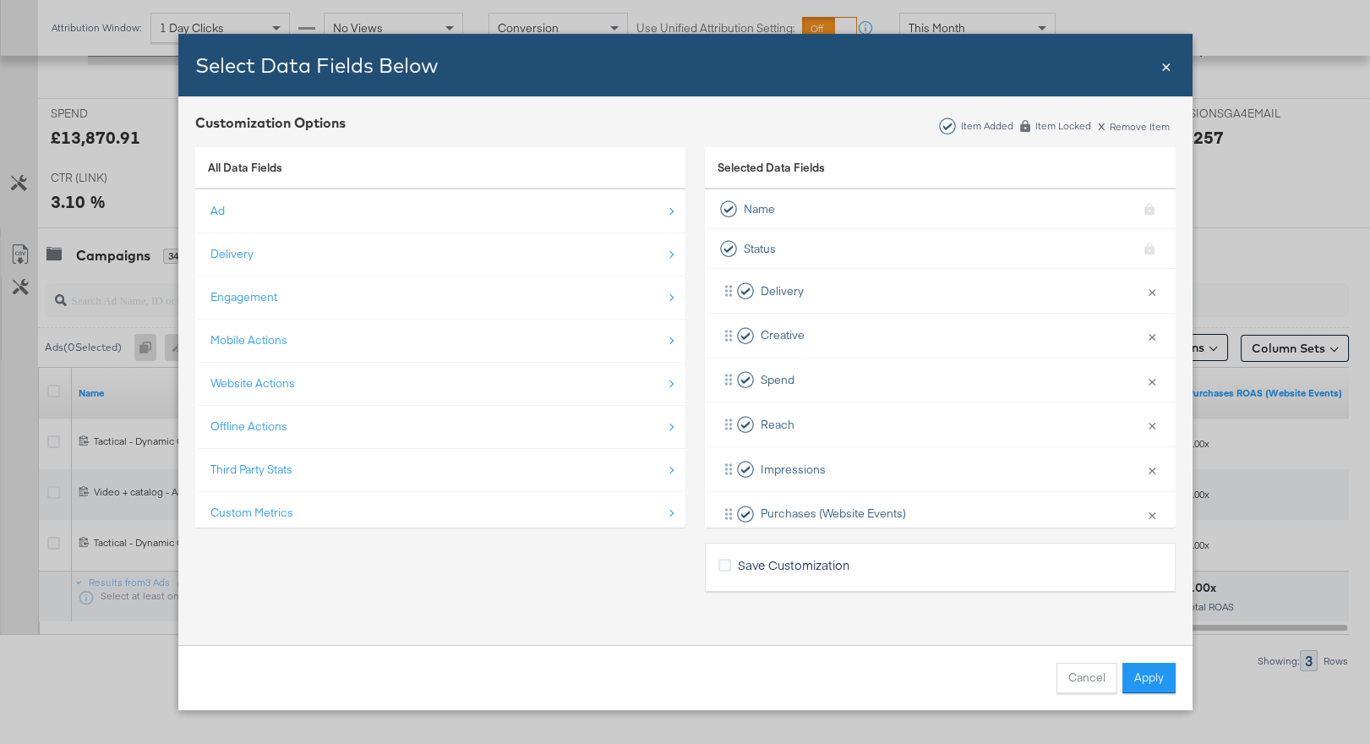
click at [1161, 65] on span "×" at bounding box center [1166, 64] width 10 height 23
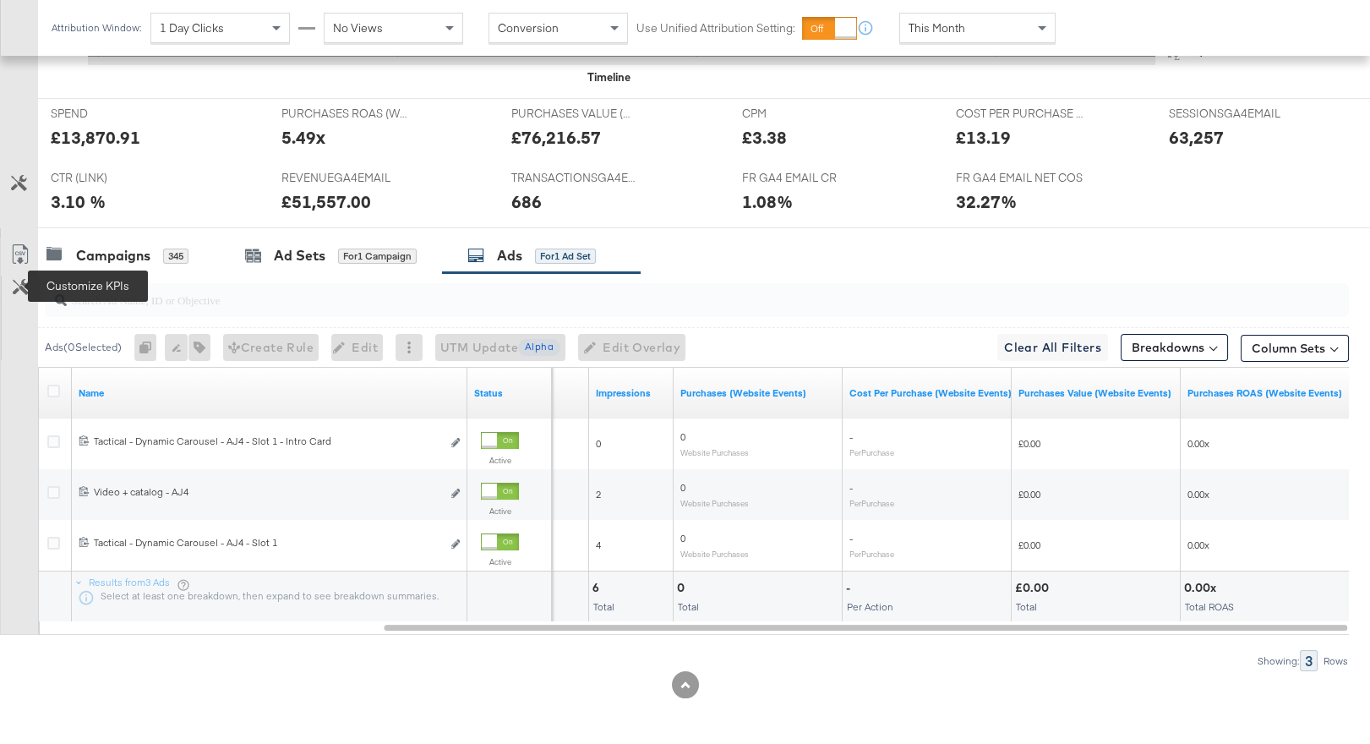
click at [16, 279] on icon at bounding box center [21, 287] width 16 height 16
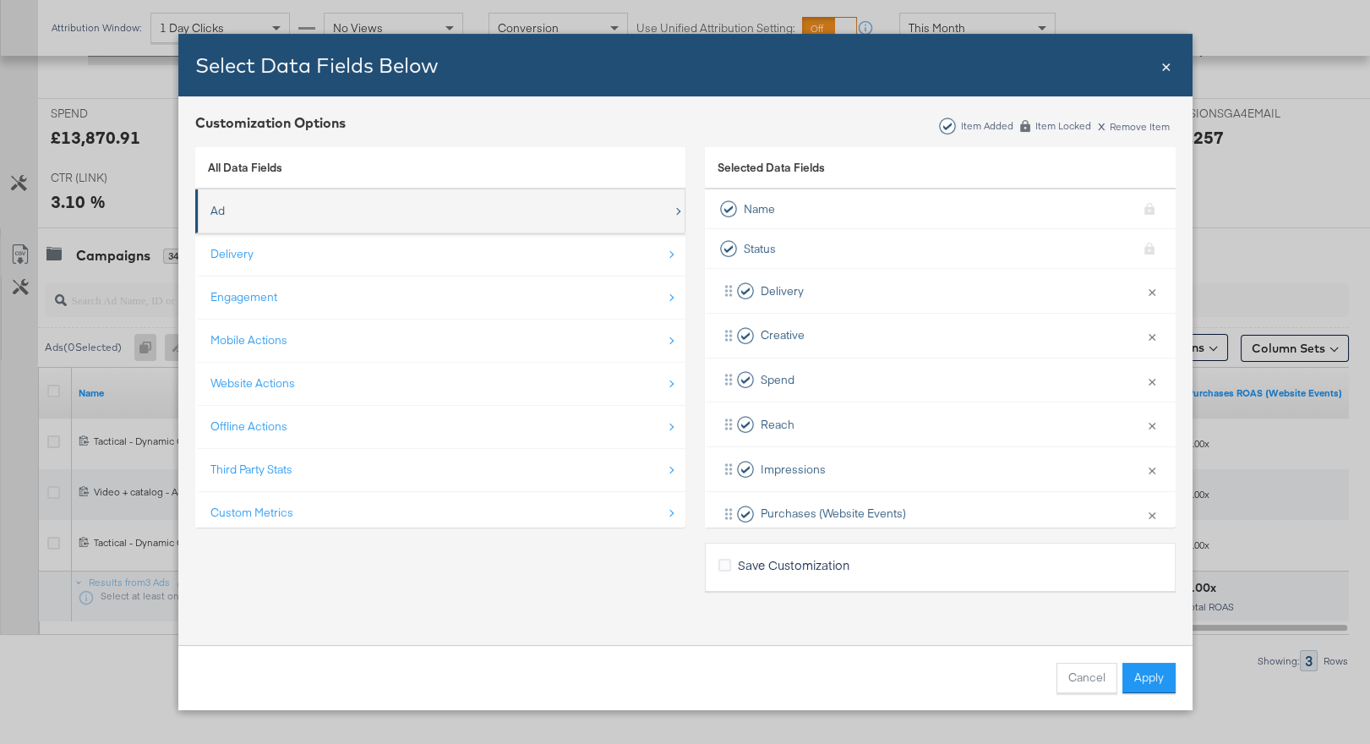
click at [320, 215] on div "Ad" at bounding box center [441, 211] width 462 height 35
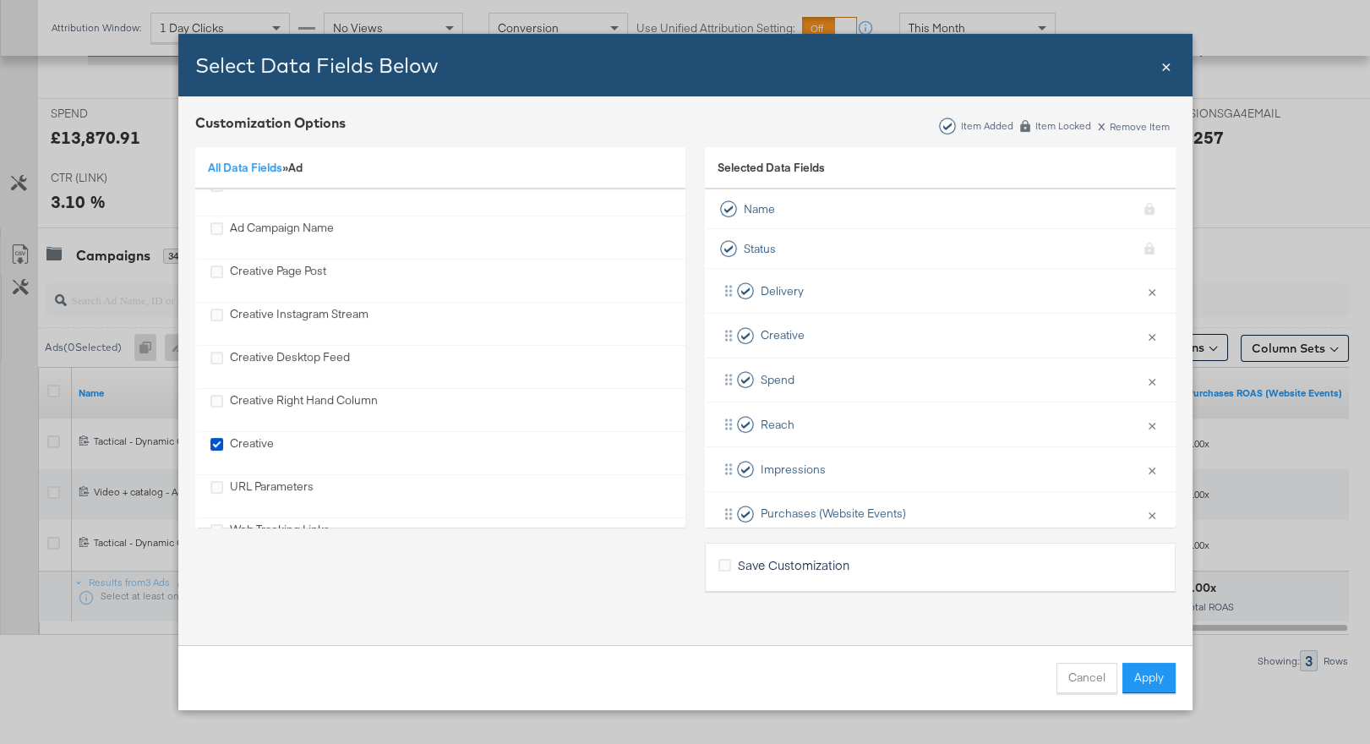
scroll to position [499, 0]
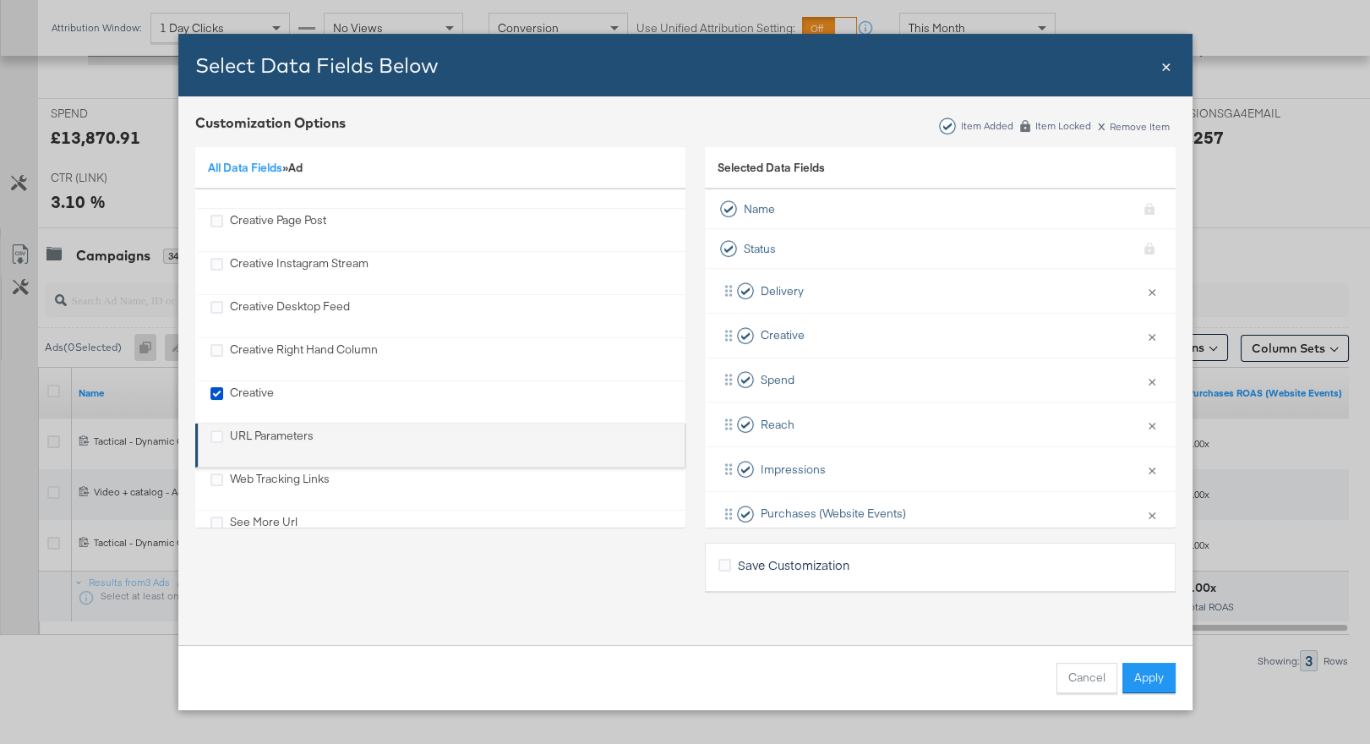
click at [226, 438] on div "URL Parameters" at bounding box center [261, 445] width 103 height 35
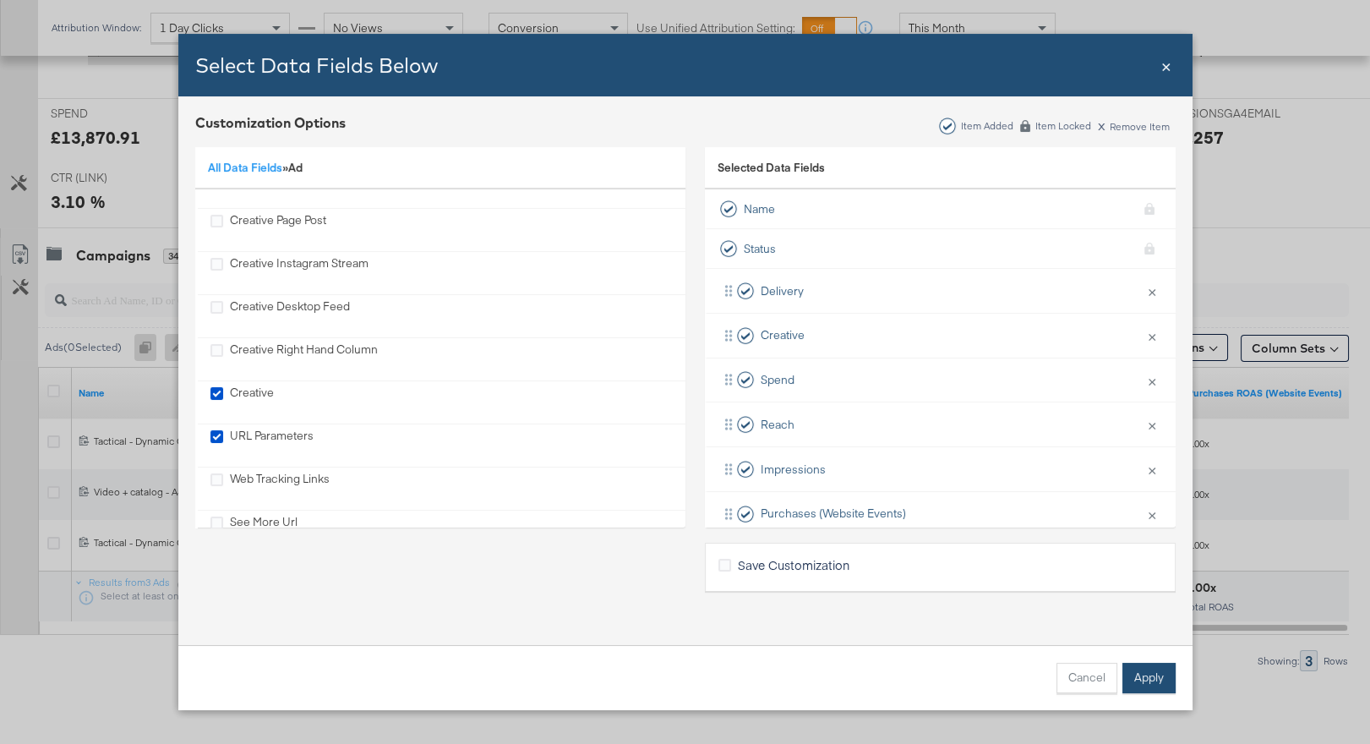
click at [1145, 688] on button "Apply" at bounding box center [1148, 678] width 53 height 30
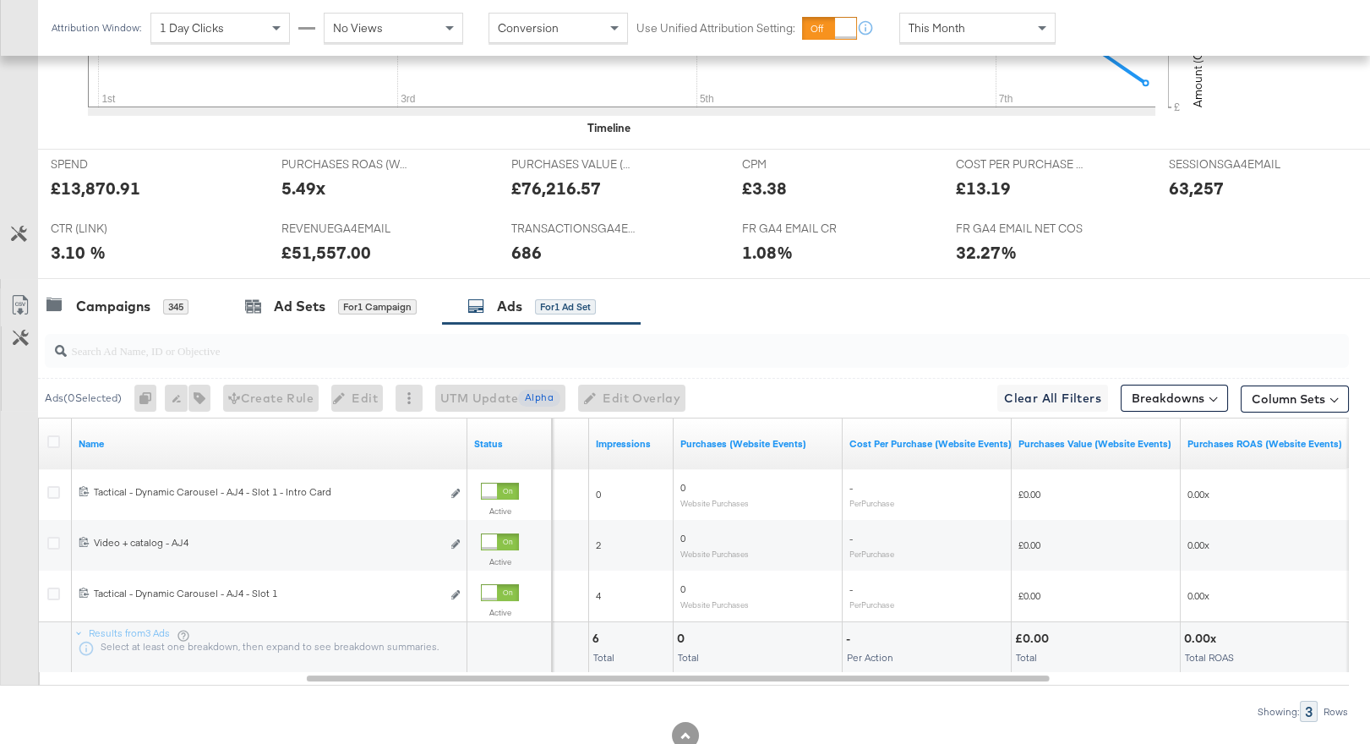
scroll to position [674, 0]
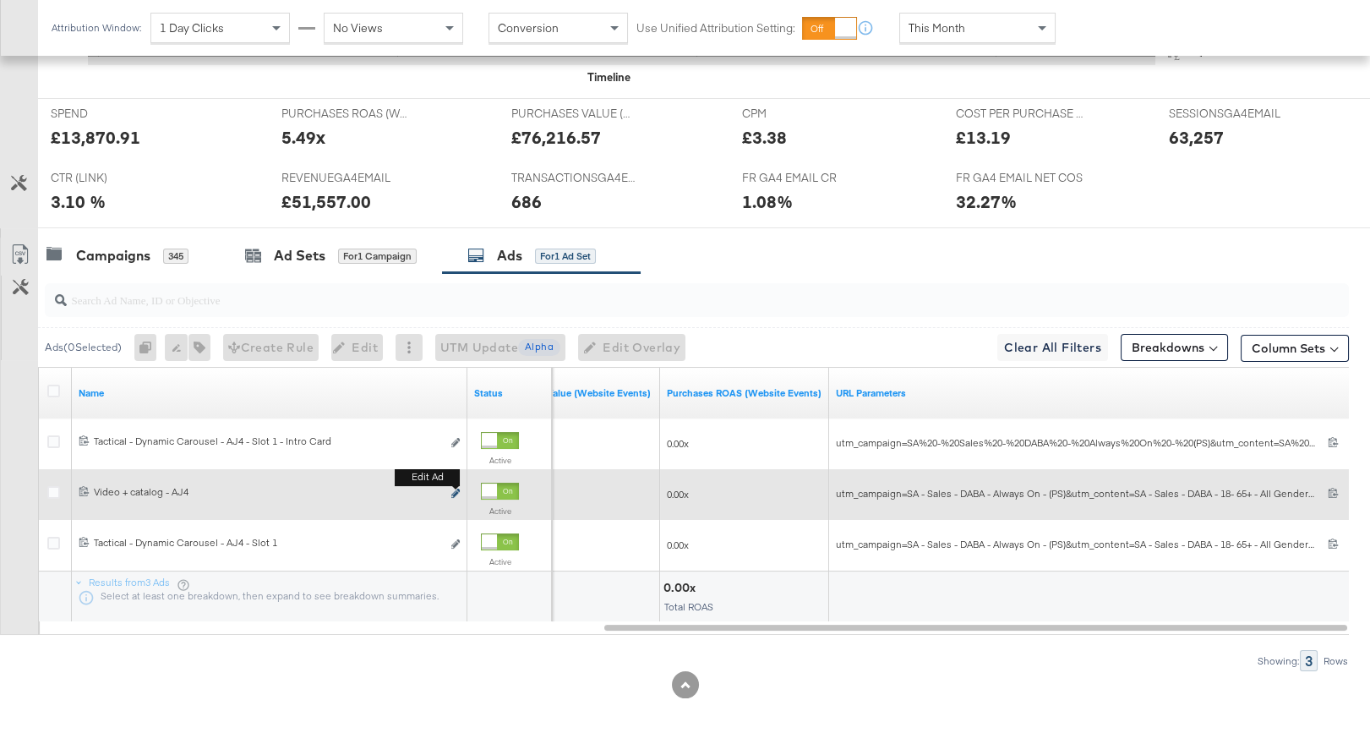
click at [452, 489] on icon "link" at bounding box center [455, 492] width 8 height 9
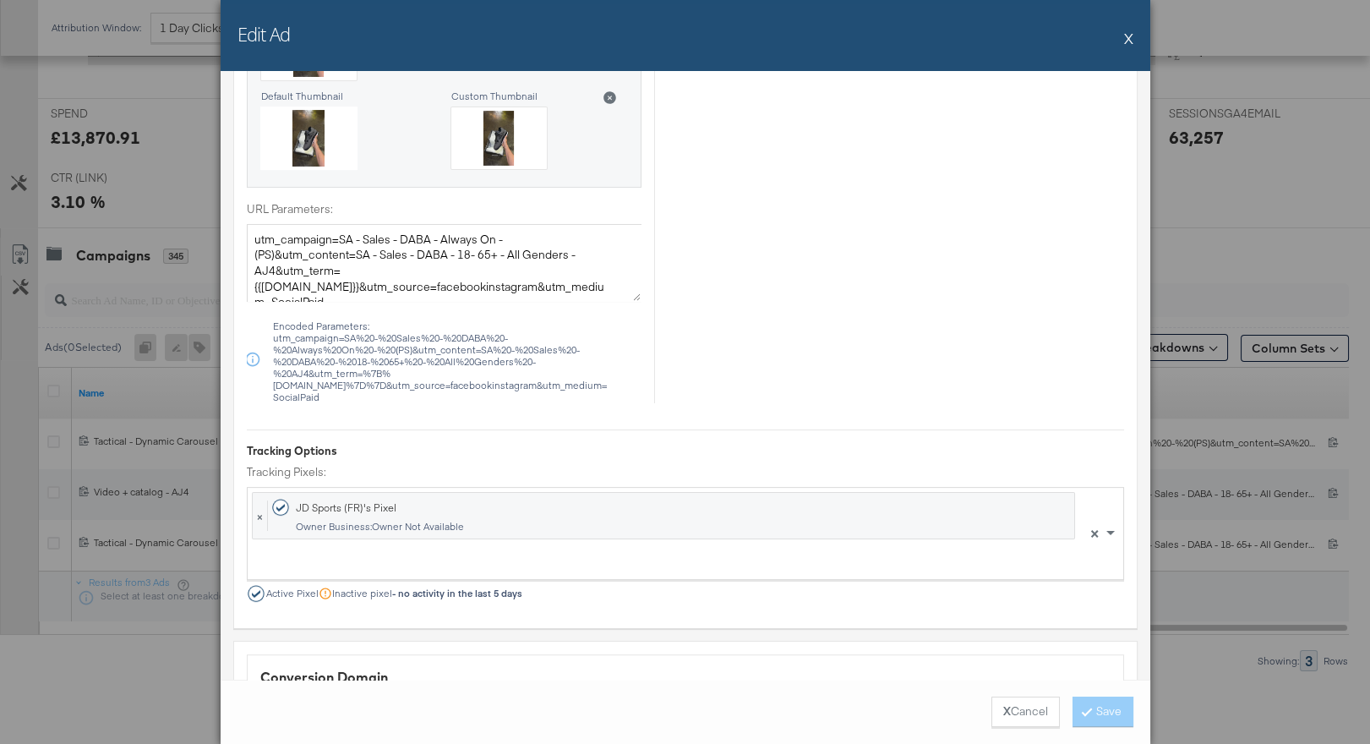
scroll to position [1306, 0]
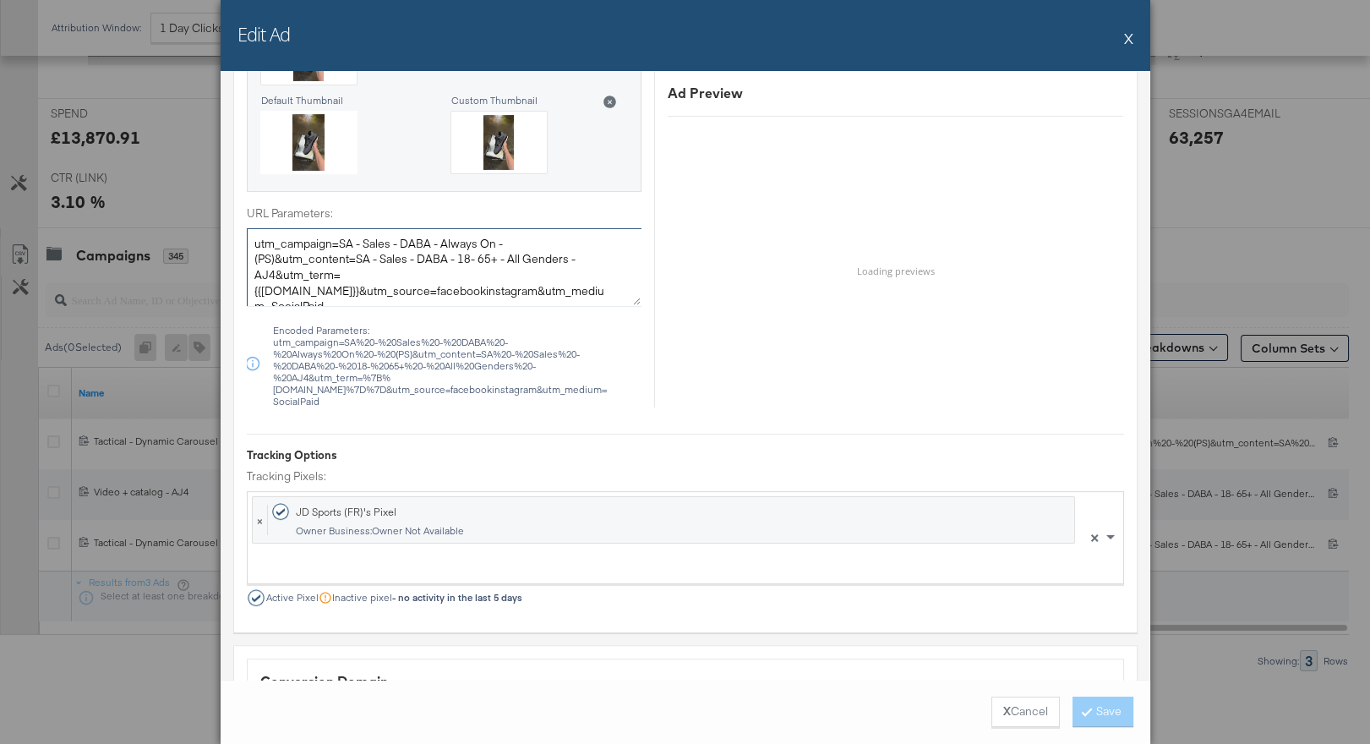
click at [465, 251] on textarea "utm_campaign=SA - Sales - DABA - Always On - (PS)&utm_content=SA - Sales - DABA…" at bounding box center [444, 267] width 395 height 78
click at [1126, 39] on button "X" at bounding box center [1128, 38] width 9 height 34
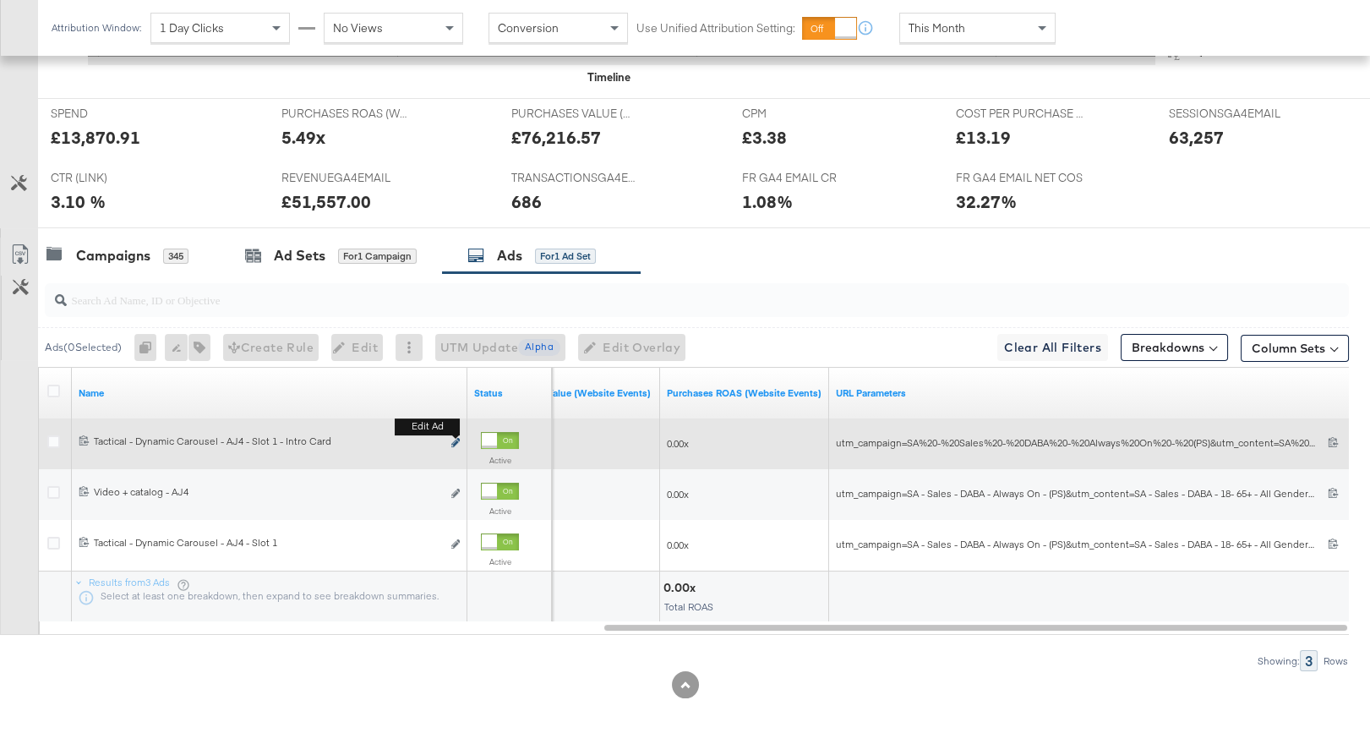
click at [454, 444] on icon "link" at bounding box center [455, 442] width 8 height 9
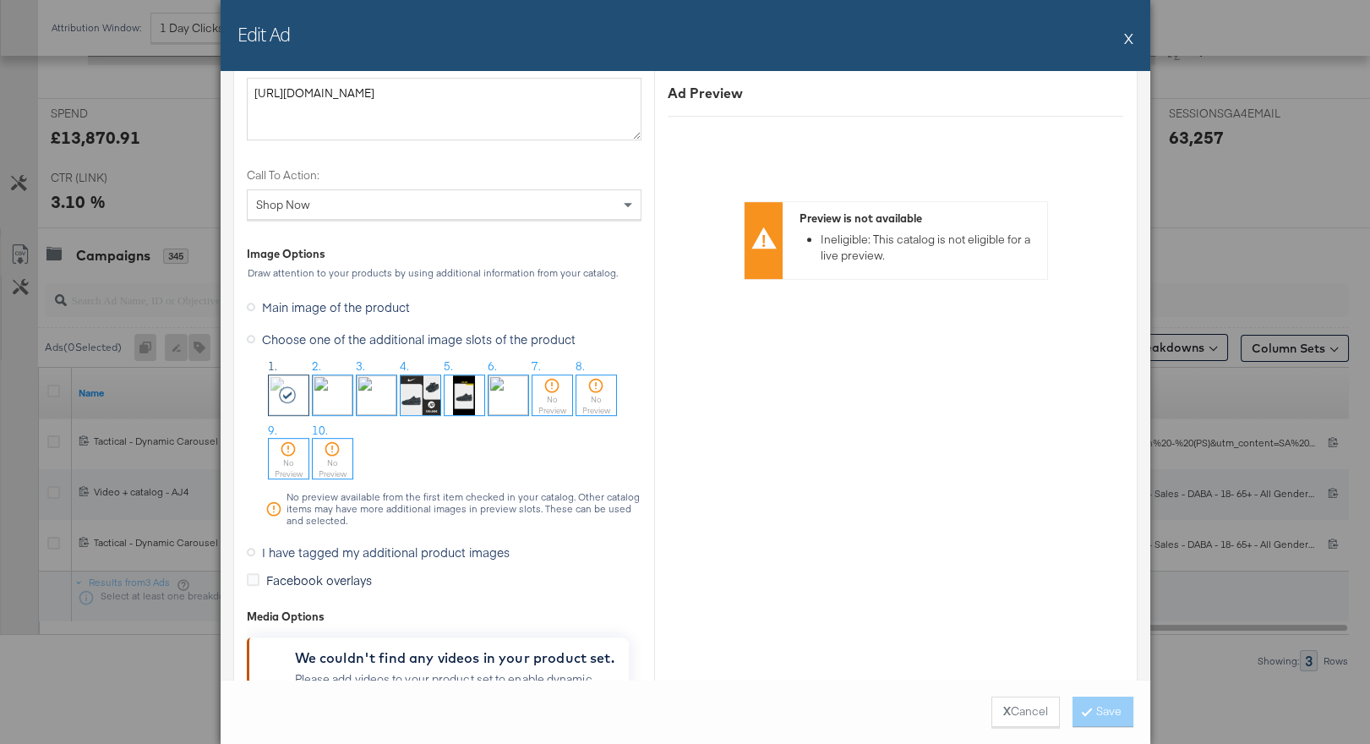
scroll to position [2569, 0]
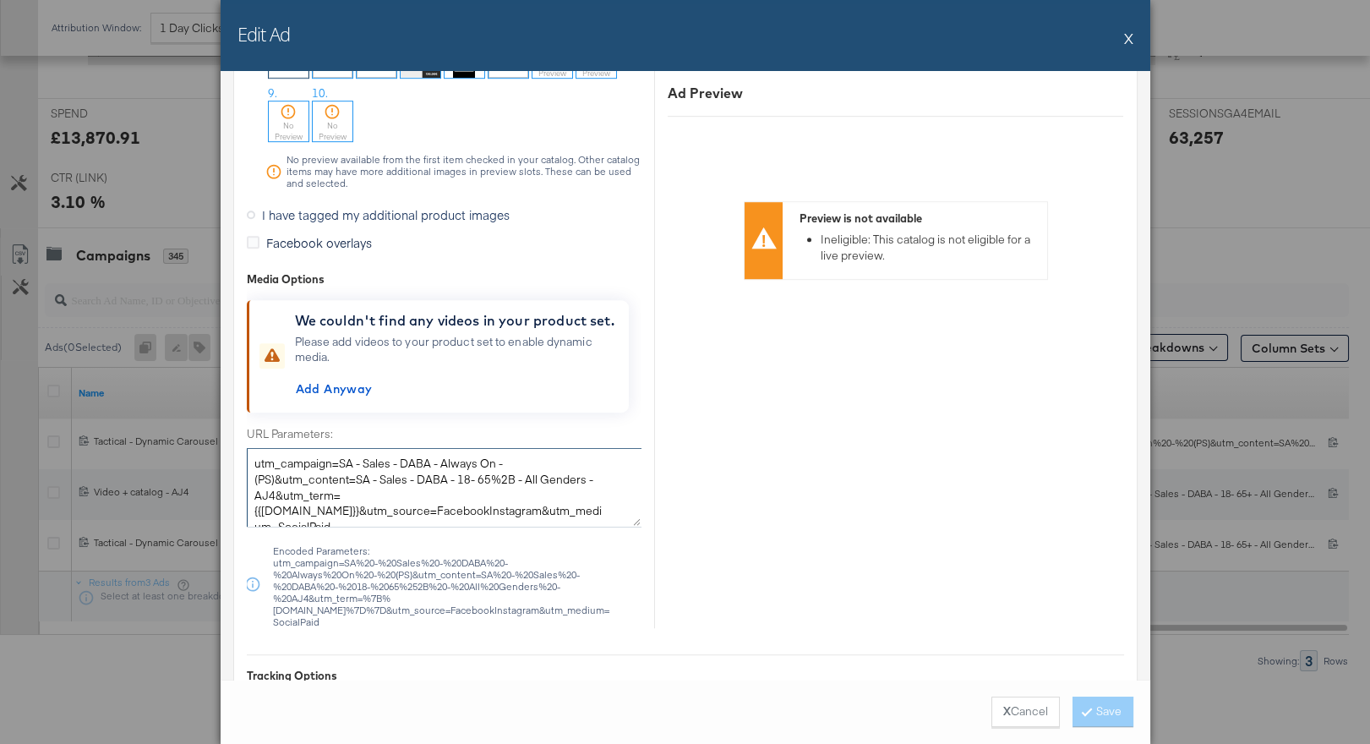
click at [455, 472] on textarea "utm_campaign=SA - Sales - DABA - Always On - (PS)&utm_content=SA - Sales - DABA…" at bounding box center [444, 487] width 395 height 78
paste textarea "+ - All Genders - AJ4&utm_term={{ad.id}}&utm_source=facebooki"
type textarea "utm_campaign=SA - Sales - DABA - Always On - (PS)&utm_content=SA - Sales - DABA…"
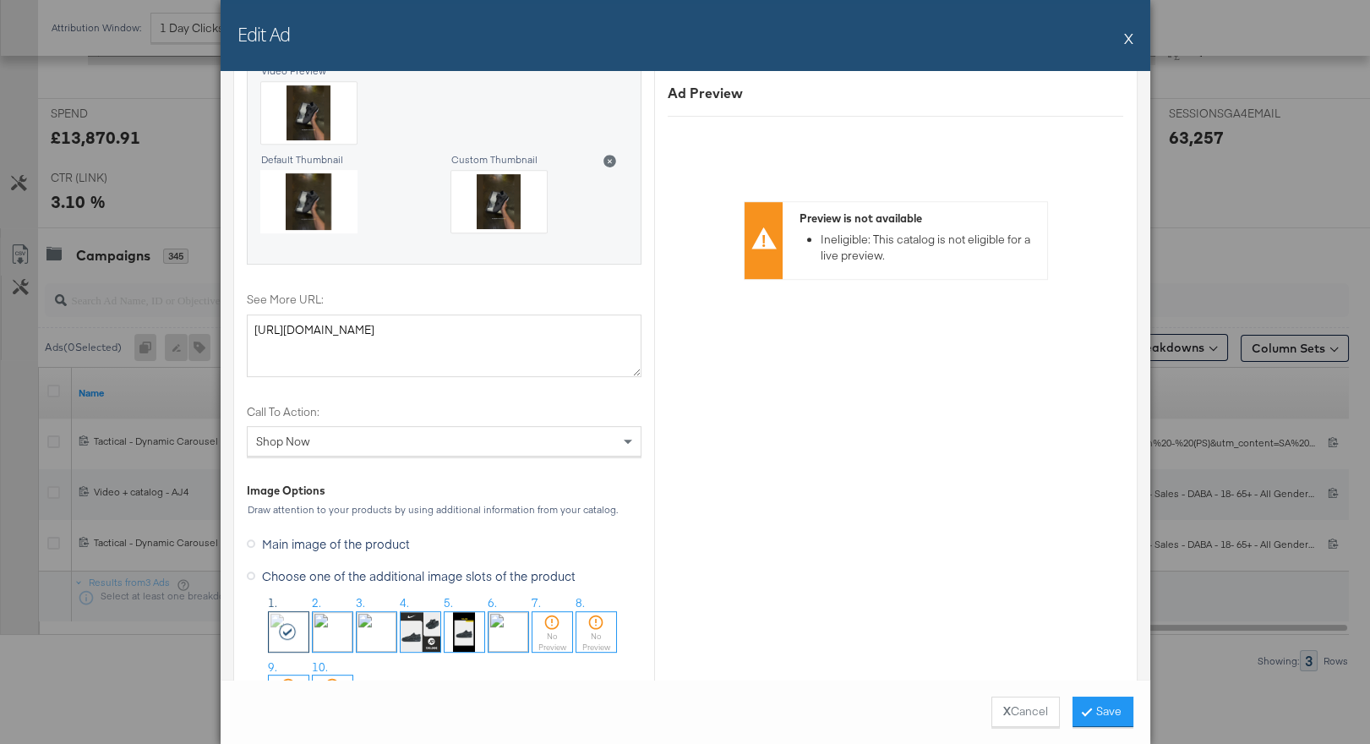
scroll to position [1969, 0]
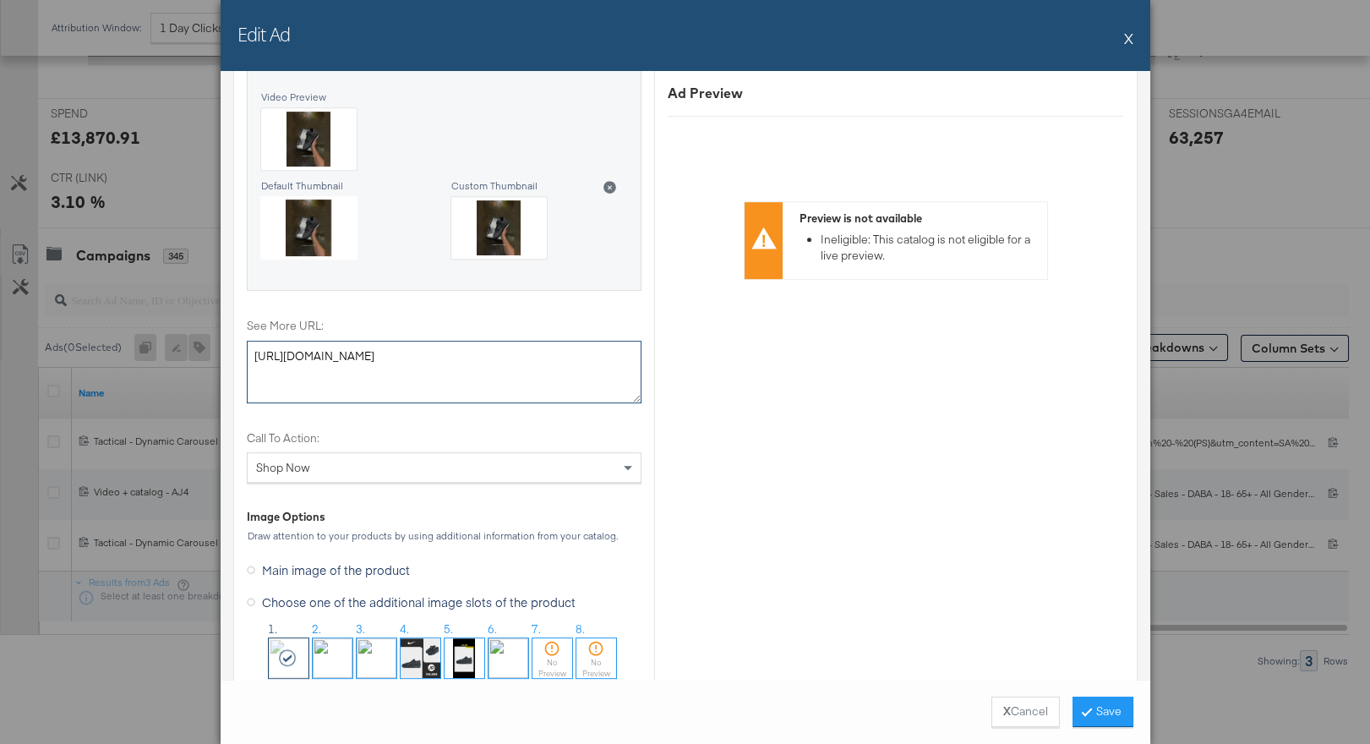
click at [428, 357] on textarea "https://www.jdsports.fr/" at bounding box center [444, 372] width 395 height 63
paste textarea "collection/jordan-4/"
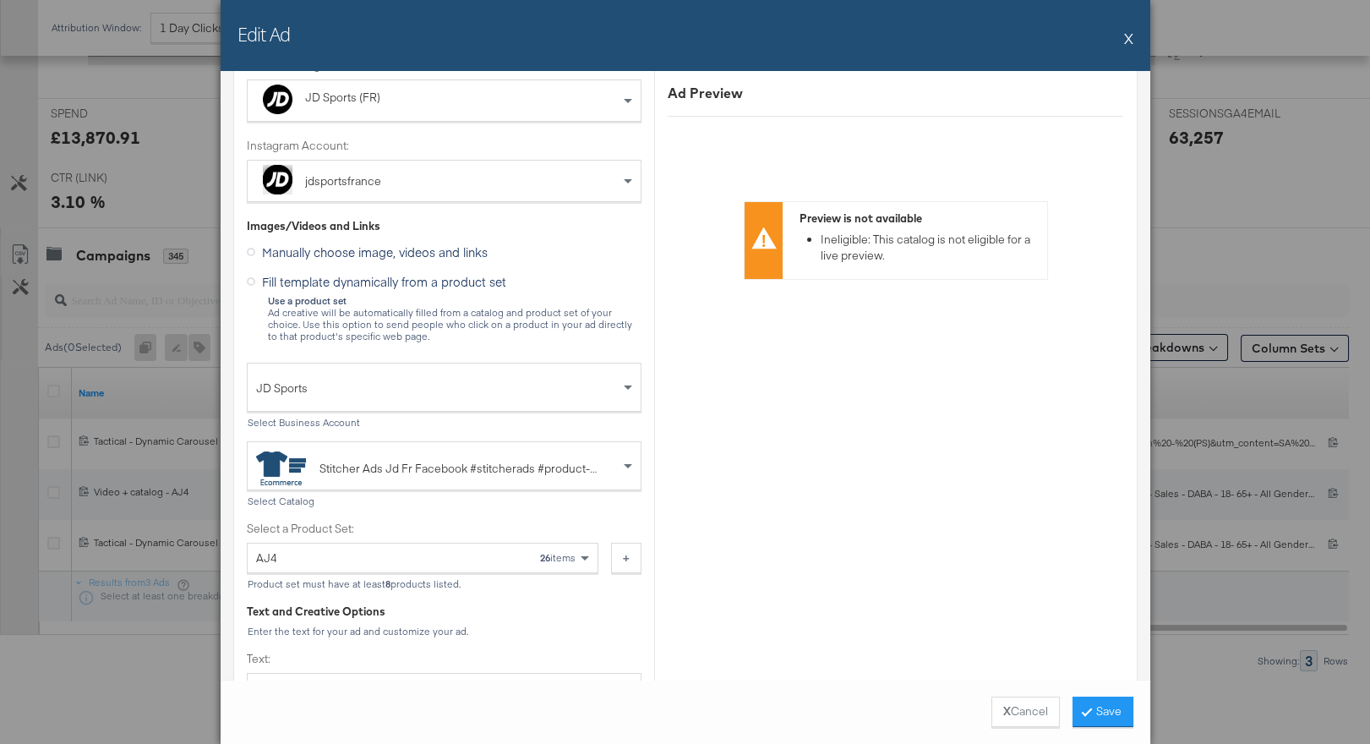
scroll to position [281, 0]
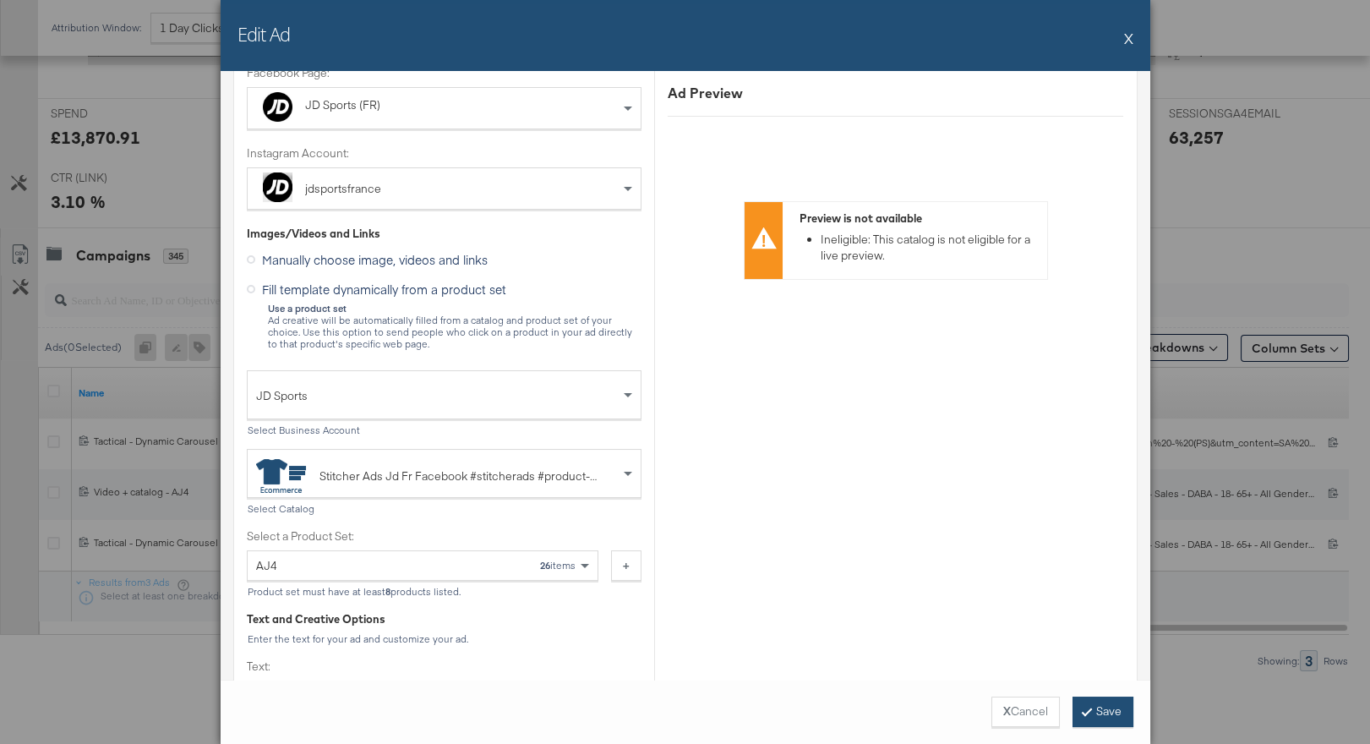
type textarea "https://www.jdsports.fr/collection/jordan-4/"
click at [1099, 712] on button "Save" at bounding box center [1102, 711] width 61 height 30
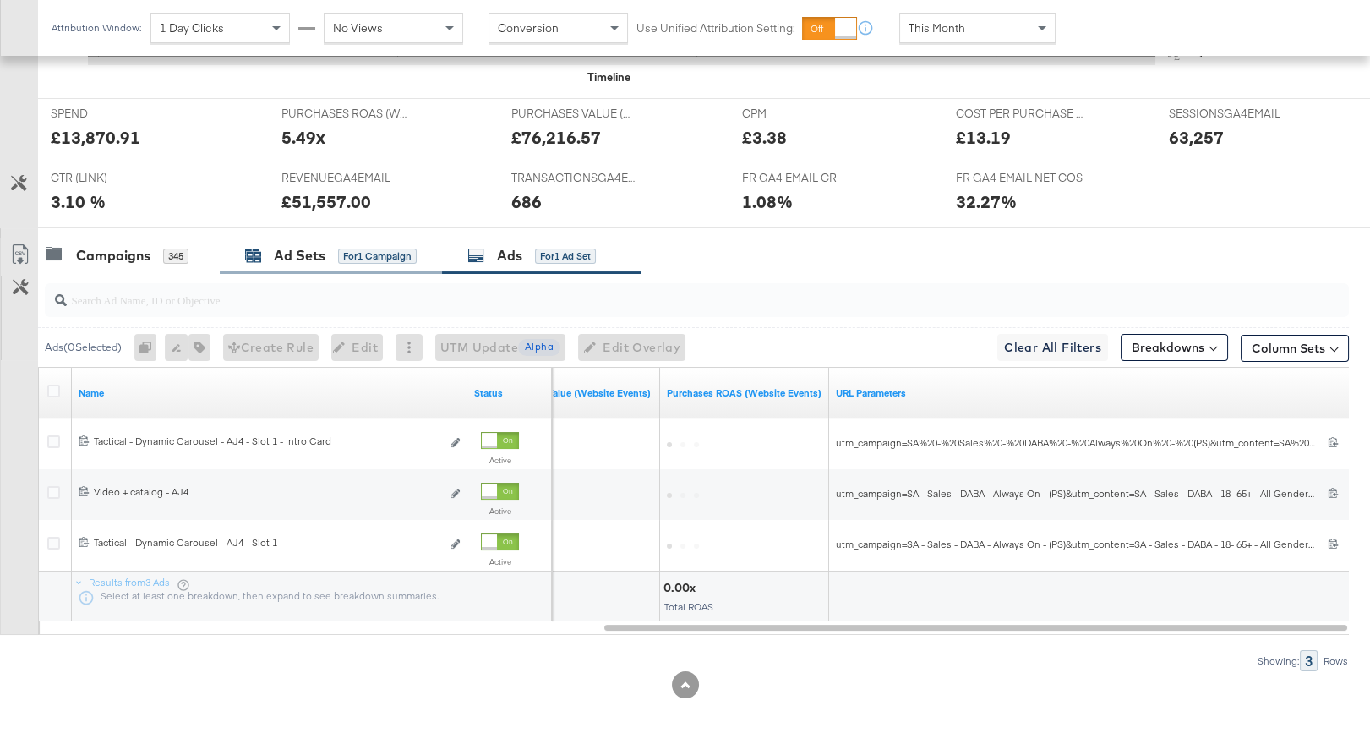
click at [360, 254] on div "for 1 Campaign" at bounding box center [377, 255] width 79 height 15
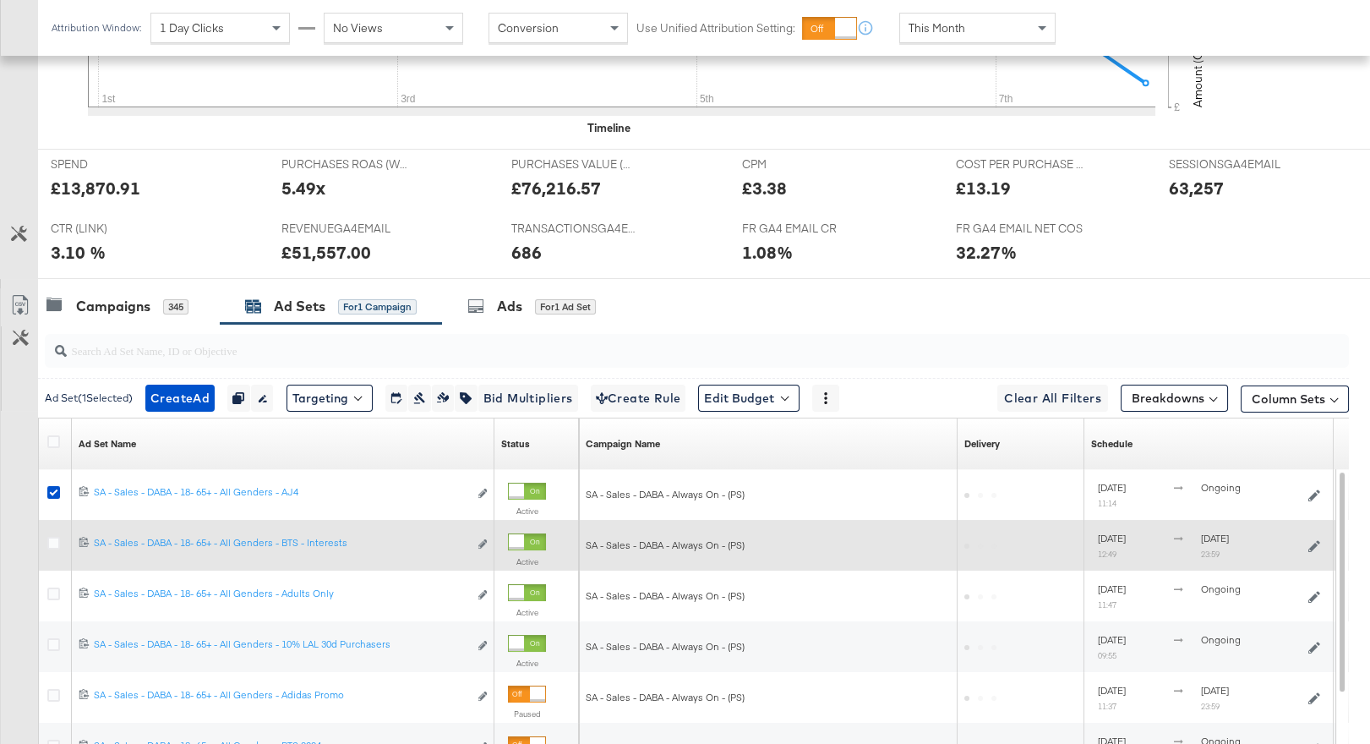
scroll to position [674, 0]
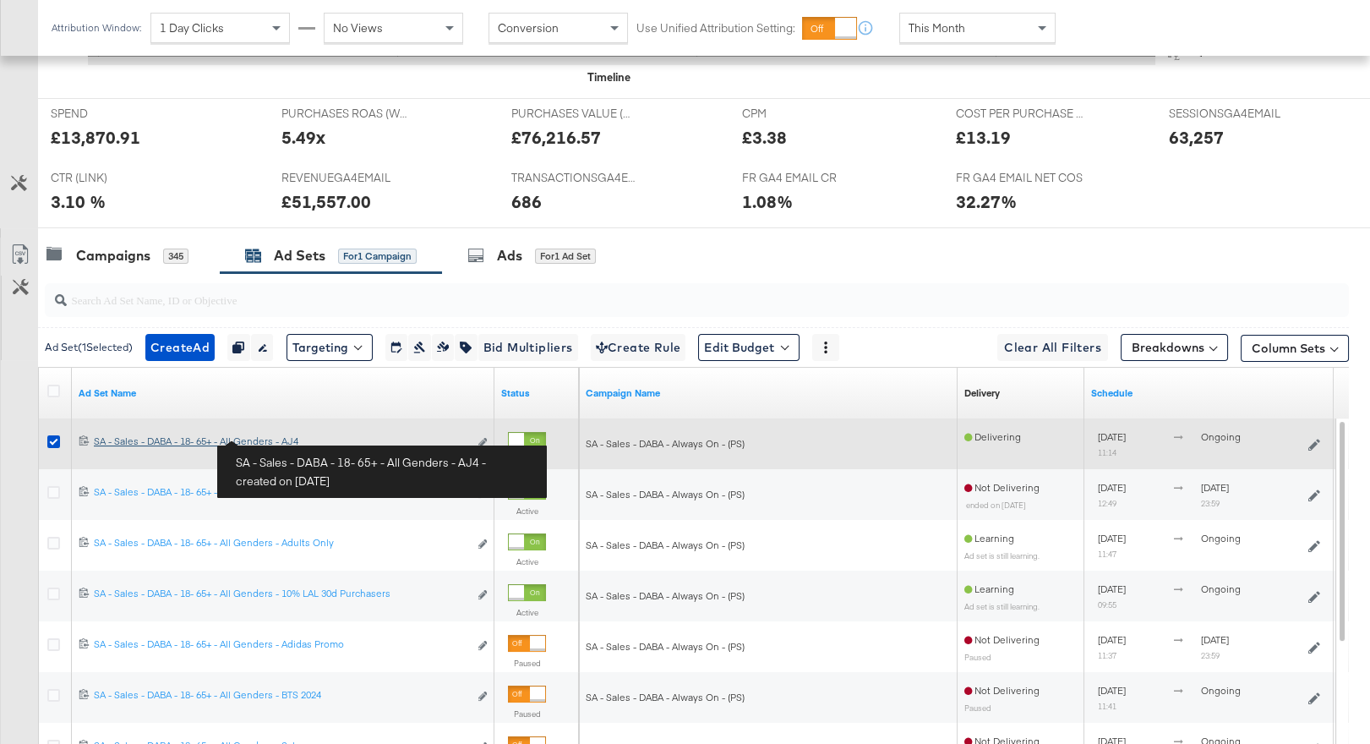
click at [272, 437] on div "SA - Sales - DABA - 18- 65+ - All Genders - AJ4 SA - Sales - DABA - 18- 65+ - A…" at bounding box center [281, 441] width 374 height 14
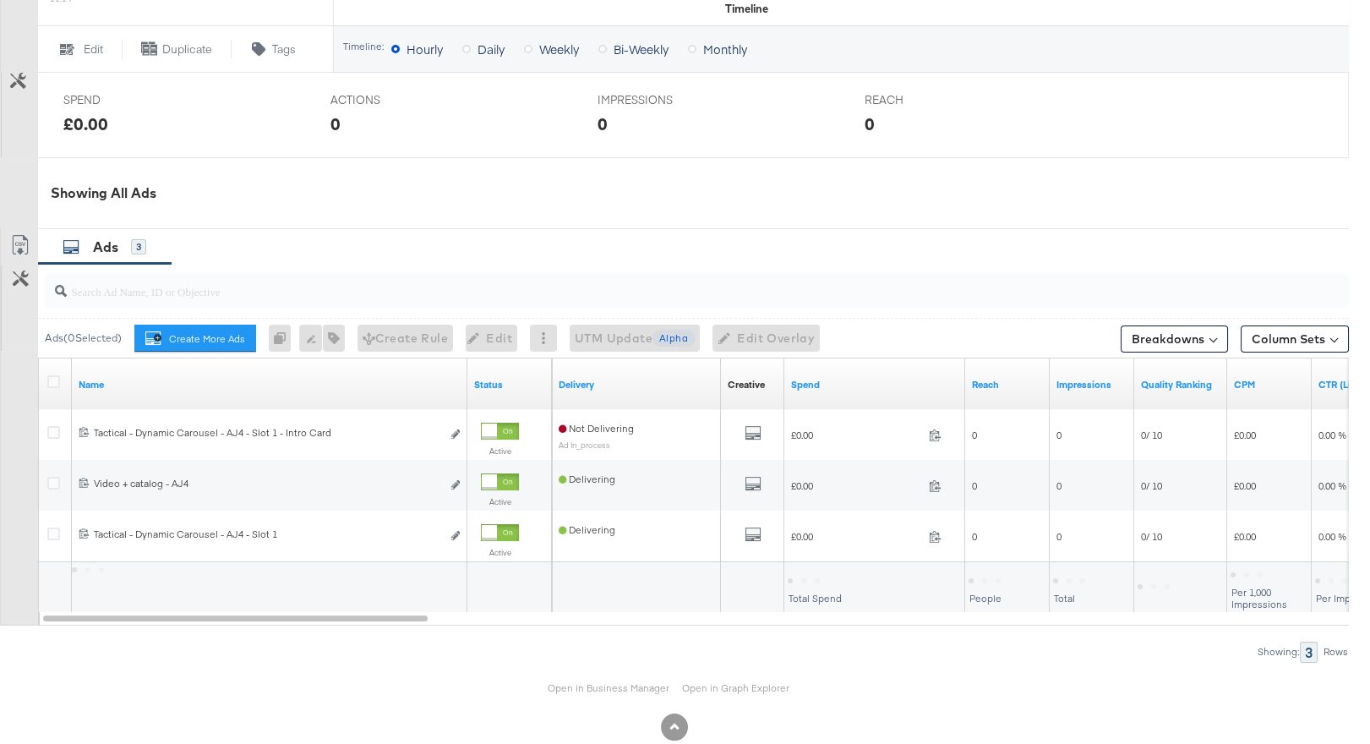
scroll to position [712, 0]
click at [598, 692] on link "Open in Business Manager" at bounding box center [609, 686] width 122 height 14
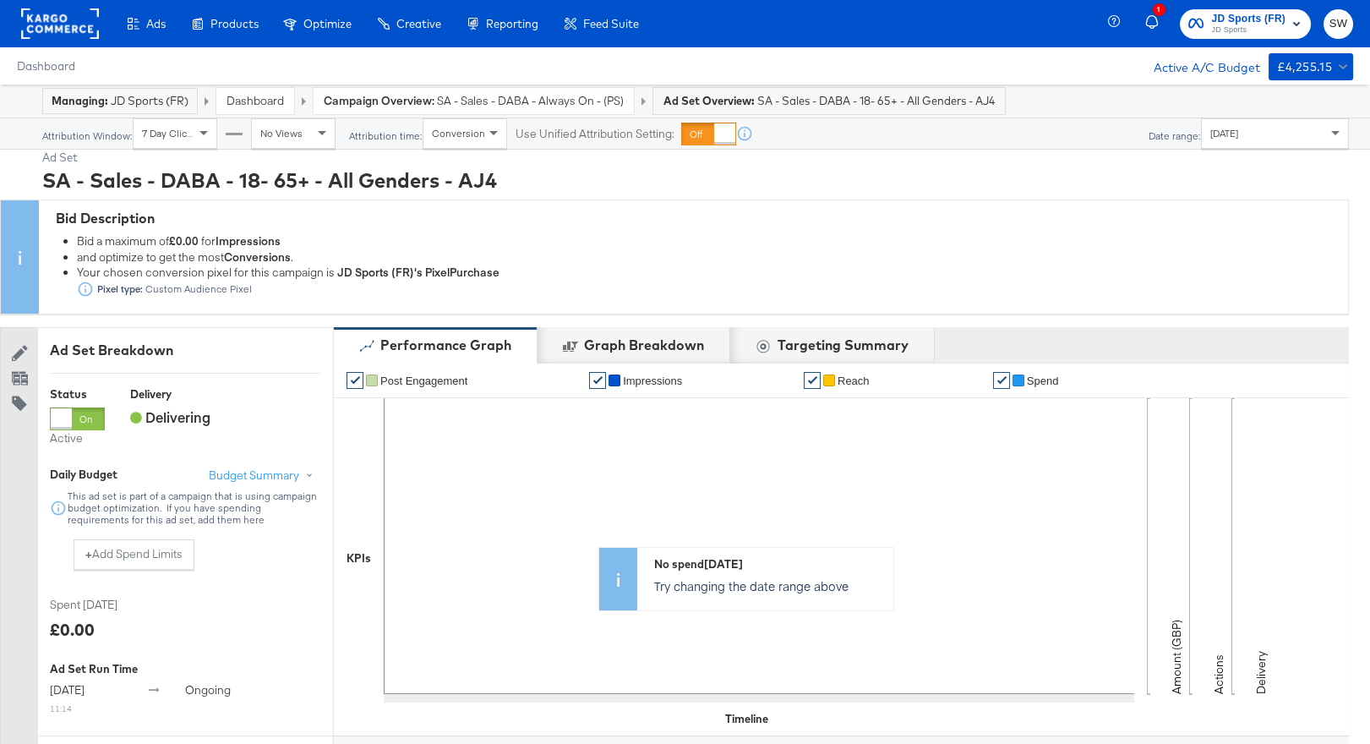
click at [271, 96] on link "Dashboard" at bounding box center [254, 100] width 57 height 15
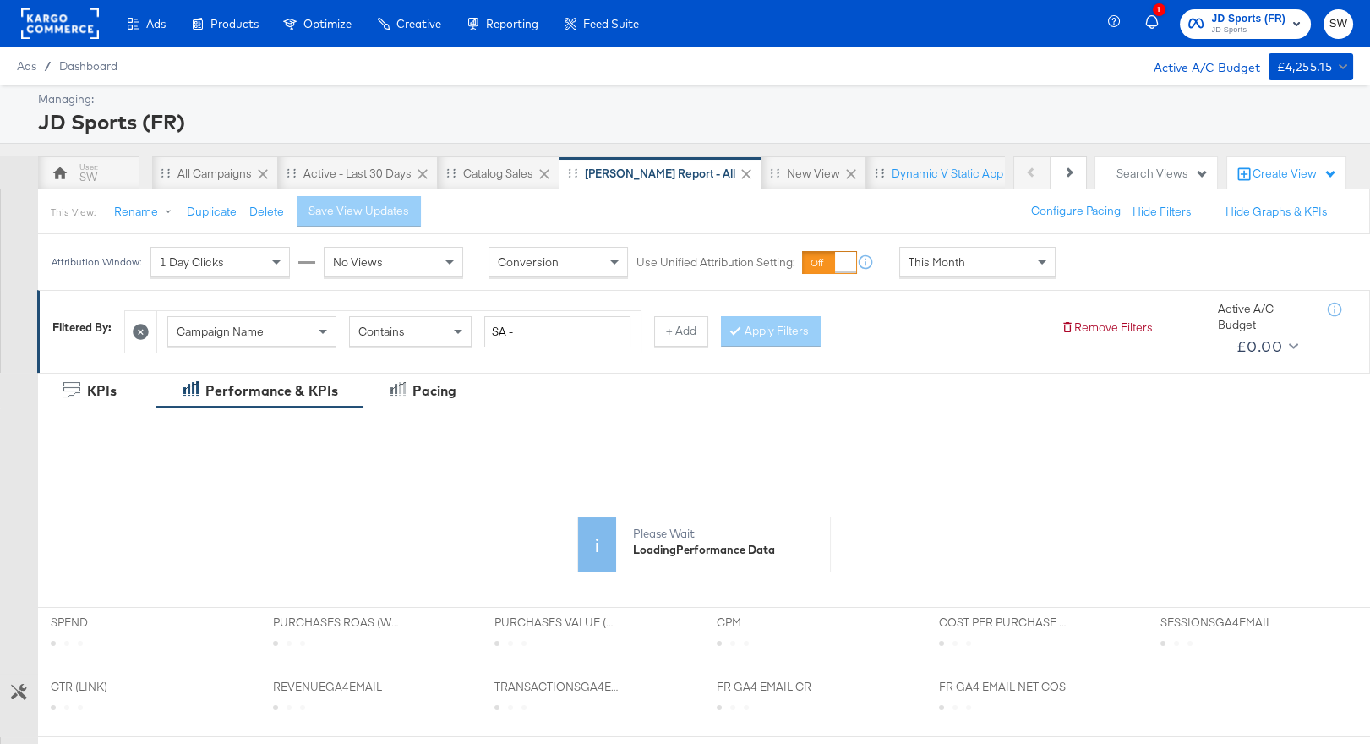
click at [1215, 19] on span "JD Sports (FR)" at bounding box center [1249, 19] width 74 height 18
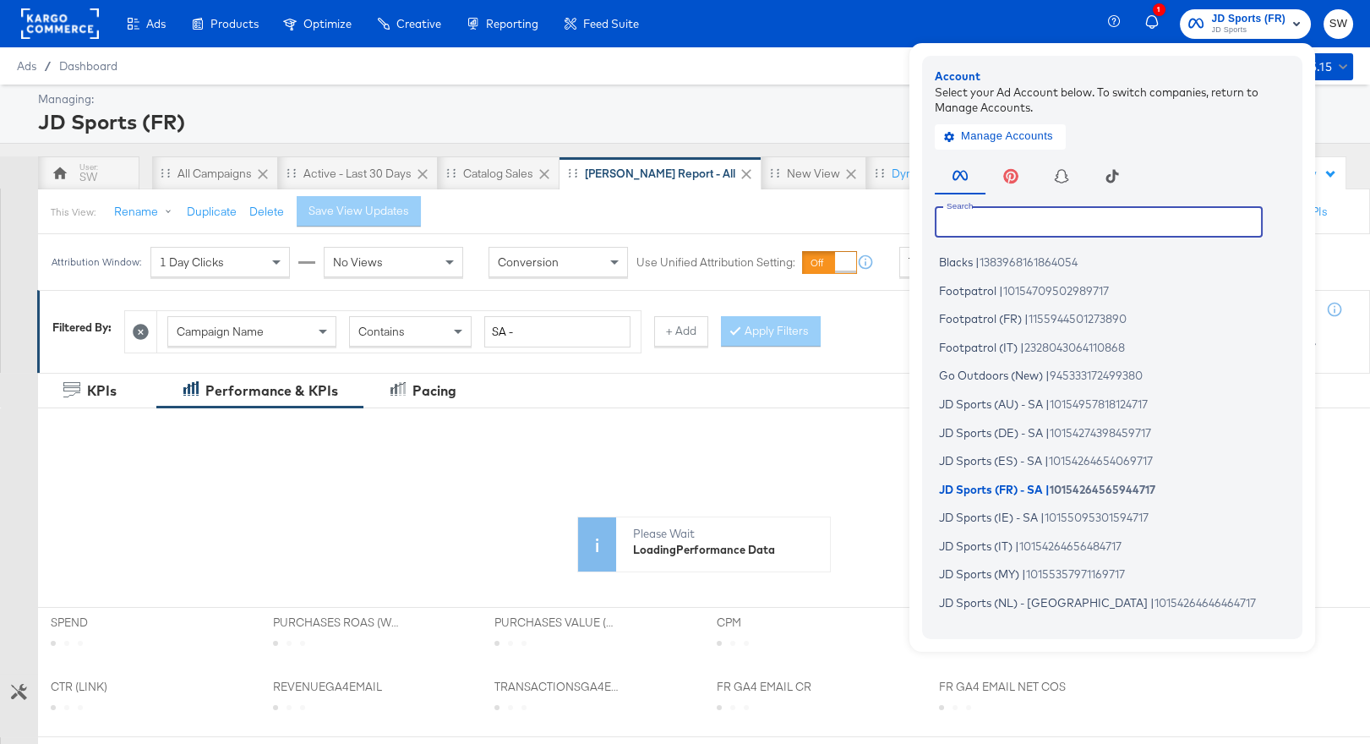
click at [1088, 213] on input "text" at bounding box center [1099, 221] width 328 height 30
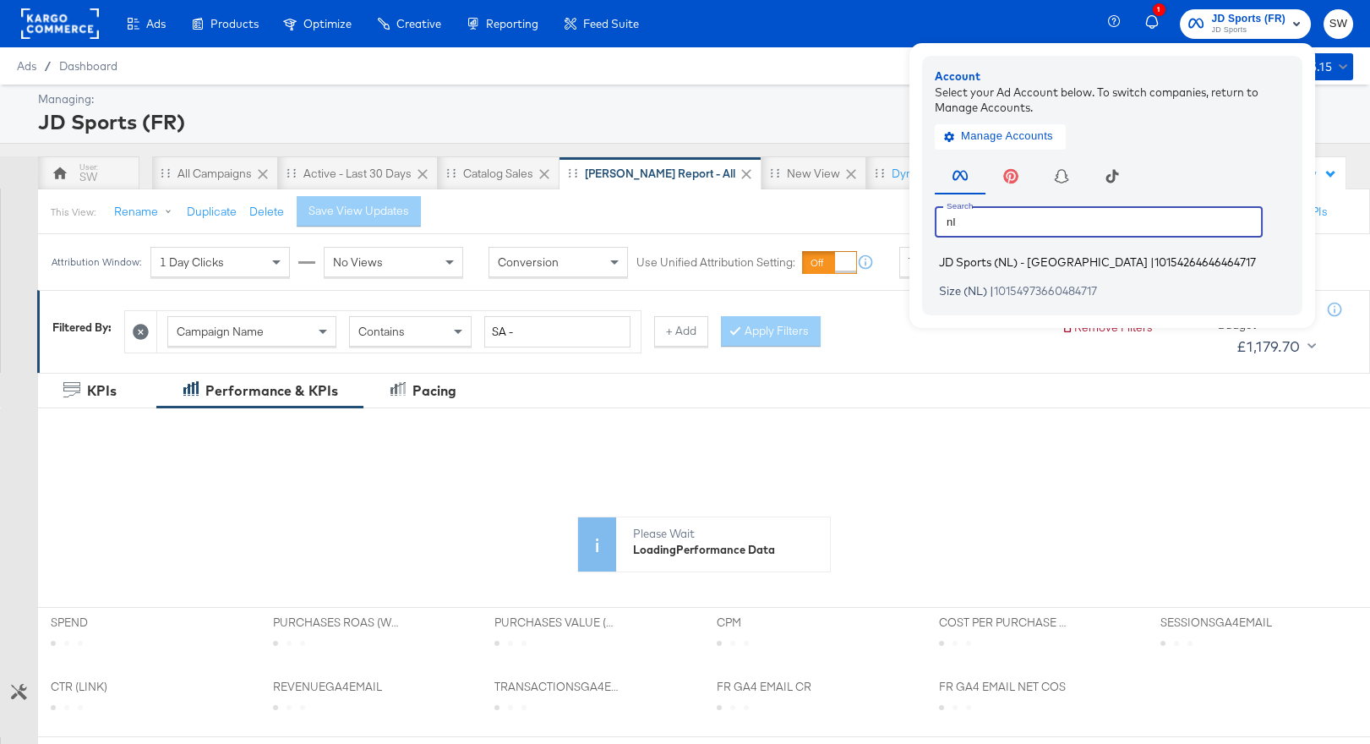
type input "nl"
click at [1154, 259] on span "10154264646464717" at bounding box center [1204, 262] width 101 height 14
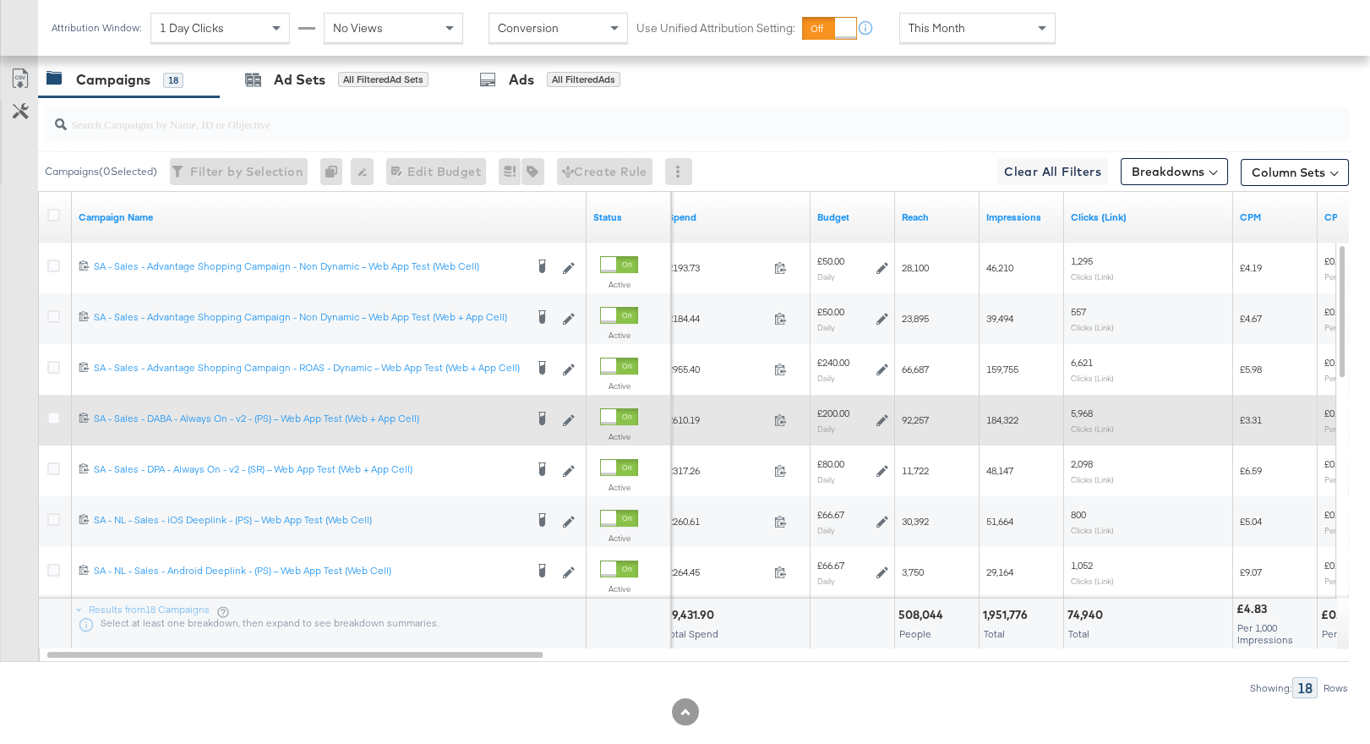
scroll to position [881, 0]
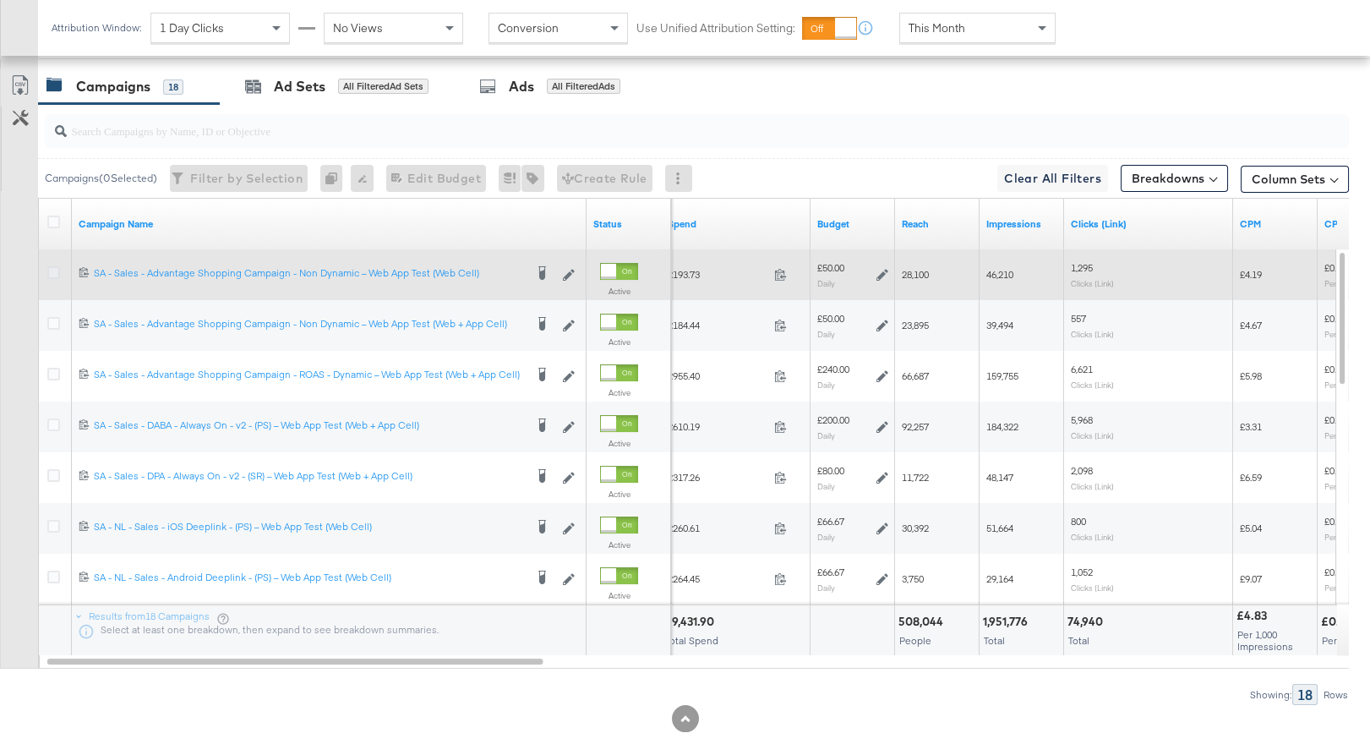
click at [50, 266] on icon at bounding box center [53, 272] width 13 height 13
click at [0, 0] on input "checkbox" at bounding box center [0, 0] width 0 height 0
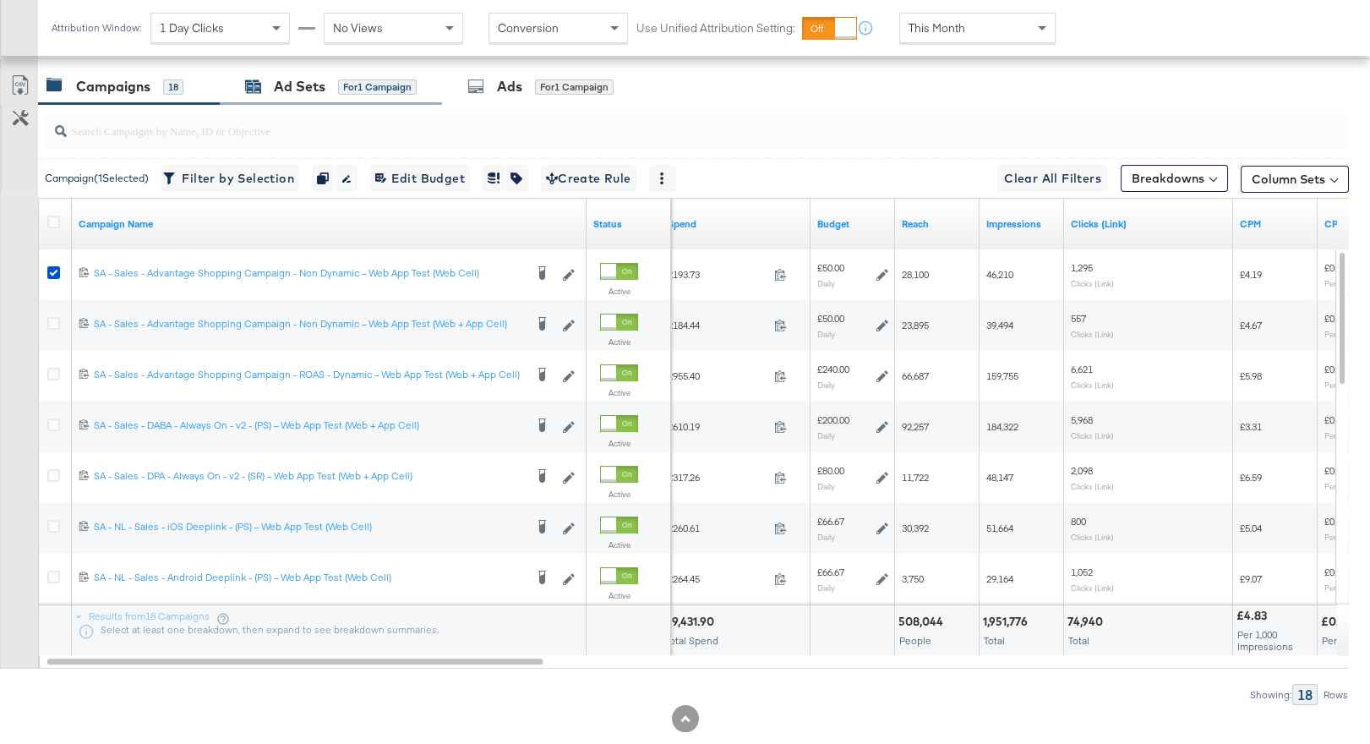
click at [369, 74] on div "Ad Sets for 1 Campaign" at bounding box center [331, 86] width 222 height 36
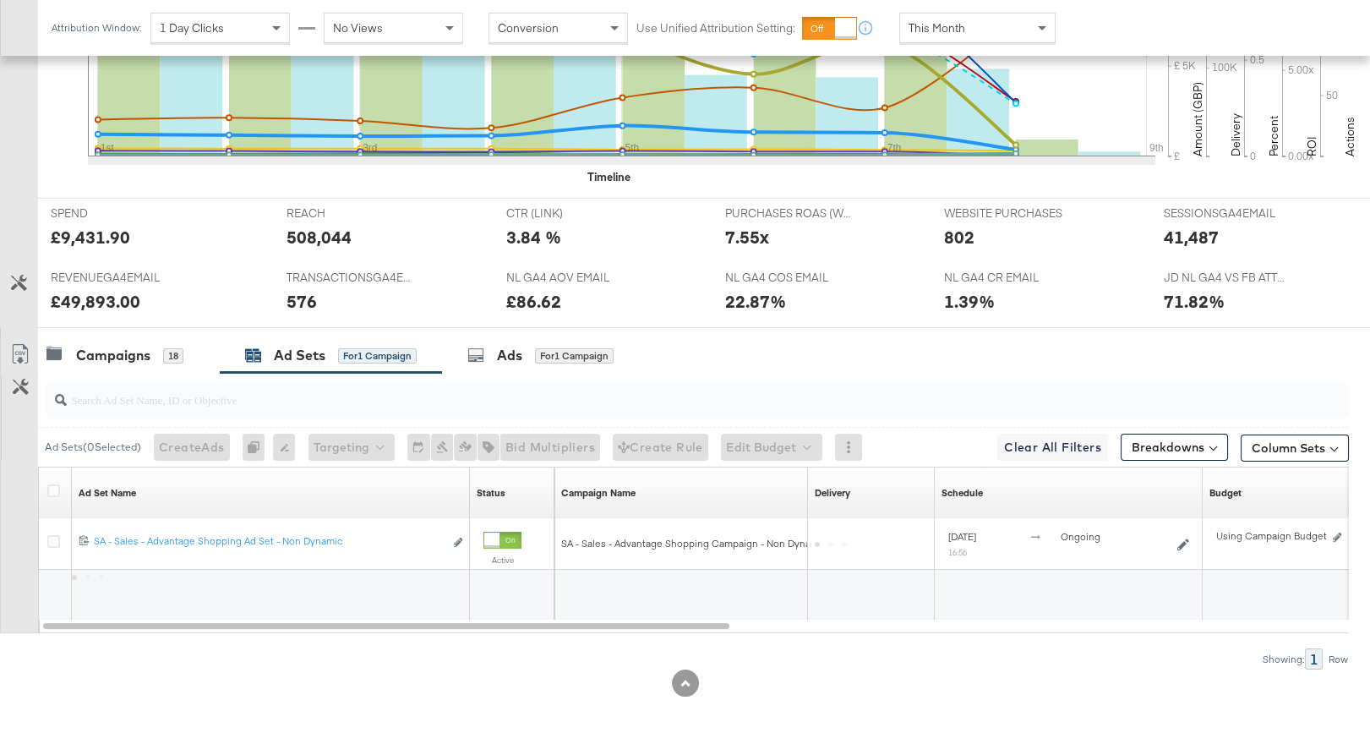
scroll to position [609, 0]
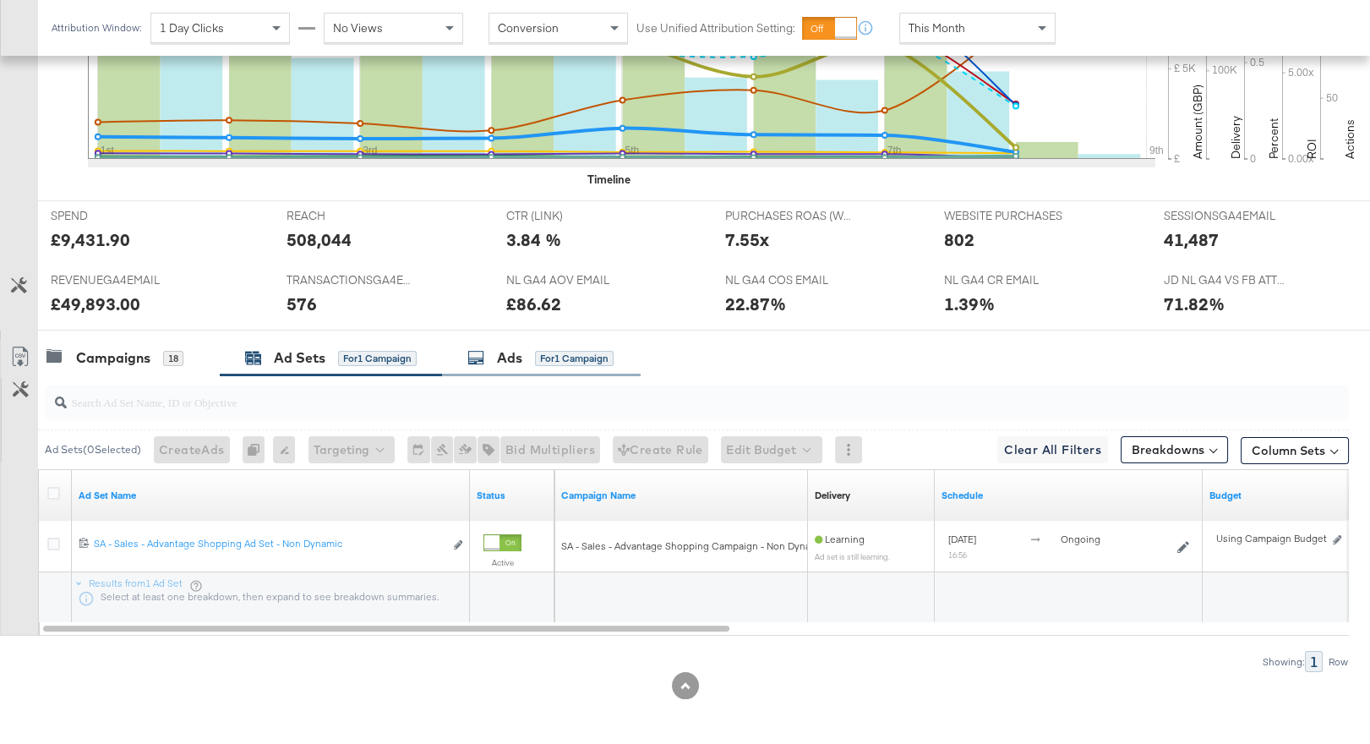
click at [546, 357] on div "for 1 Campaign" at bounding box center [574, 358] width 79 height 15
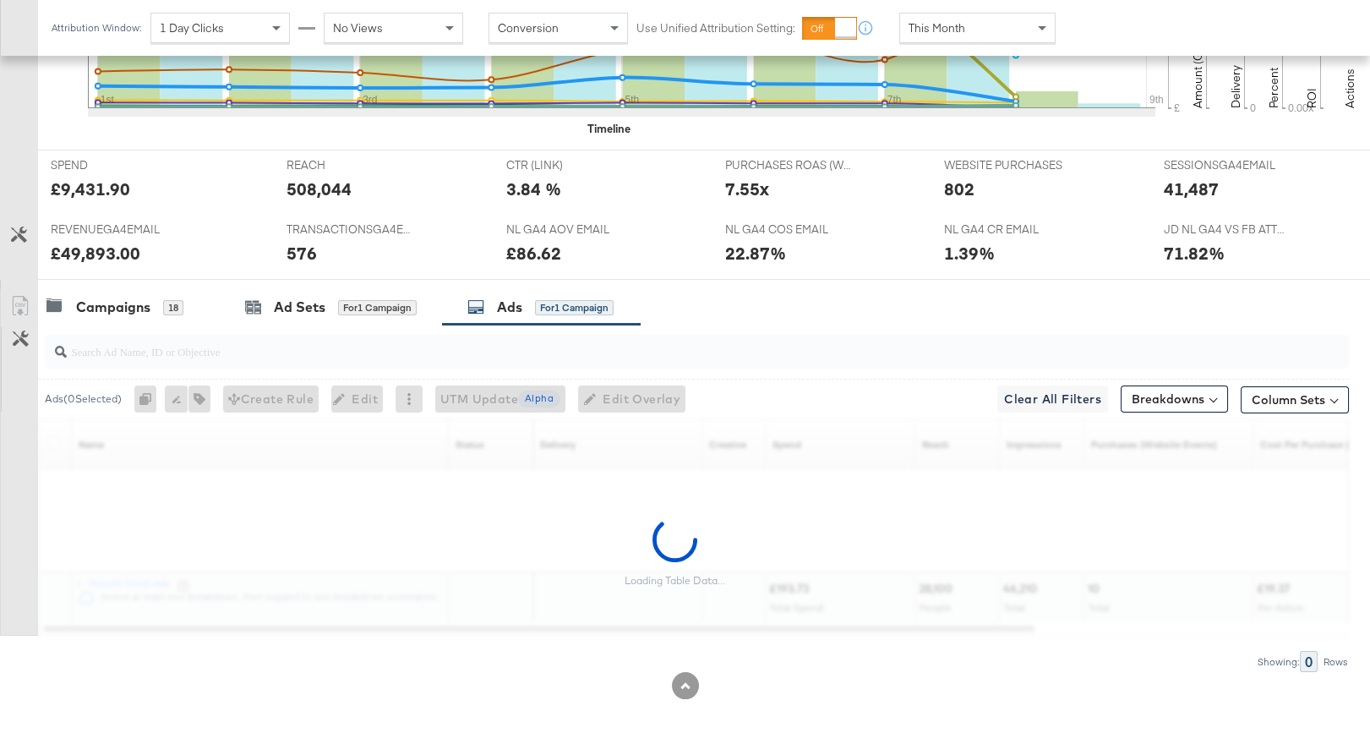
scroll to position [881, 0]
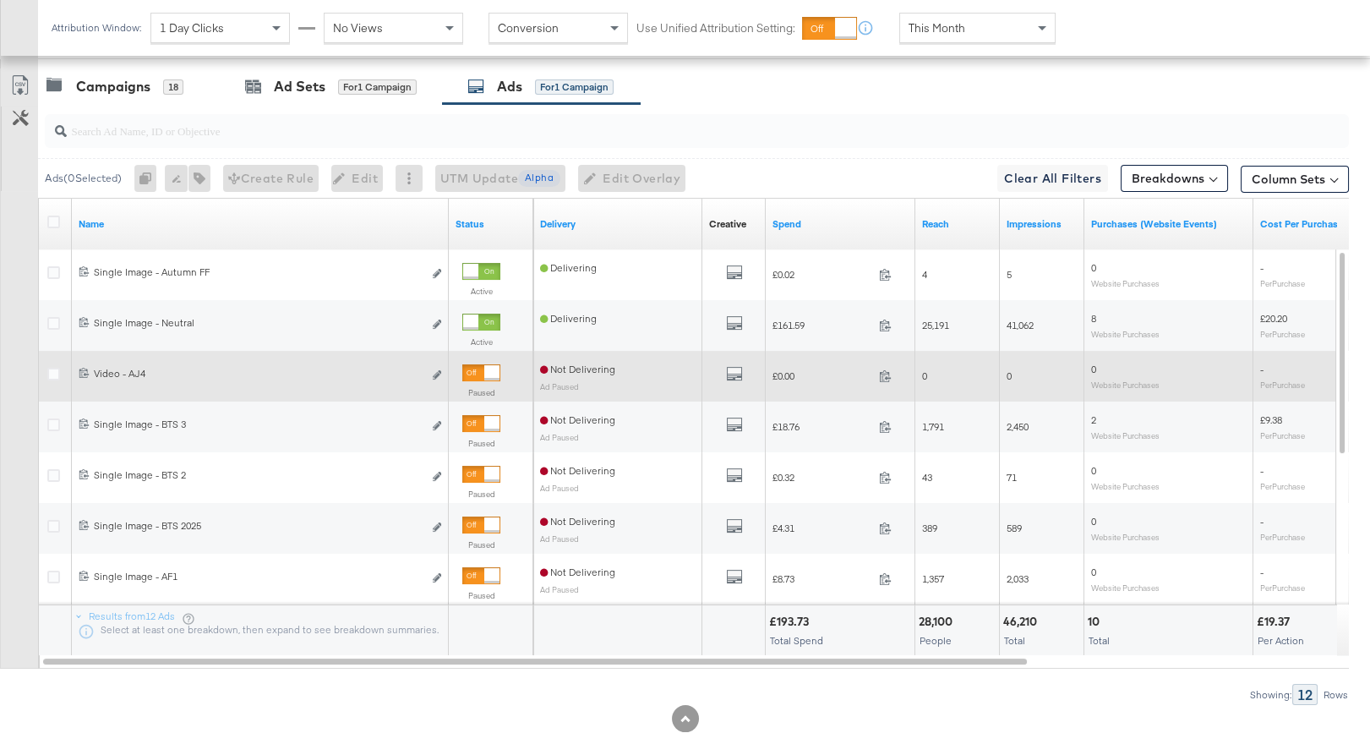
click at [484, 369] on div at bounding box center [491, 372] width 15 height 15
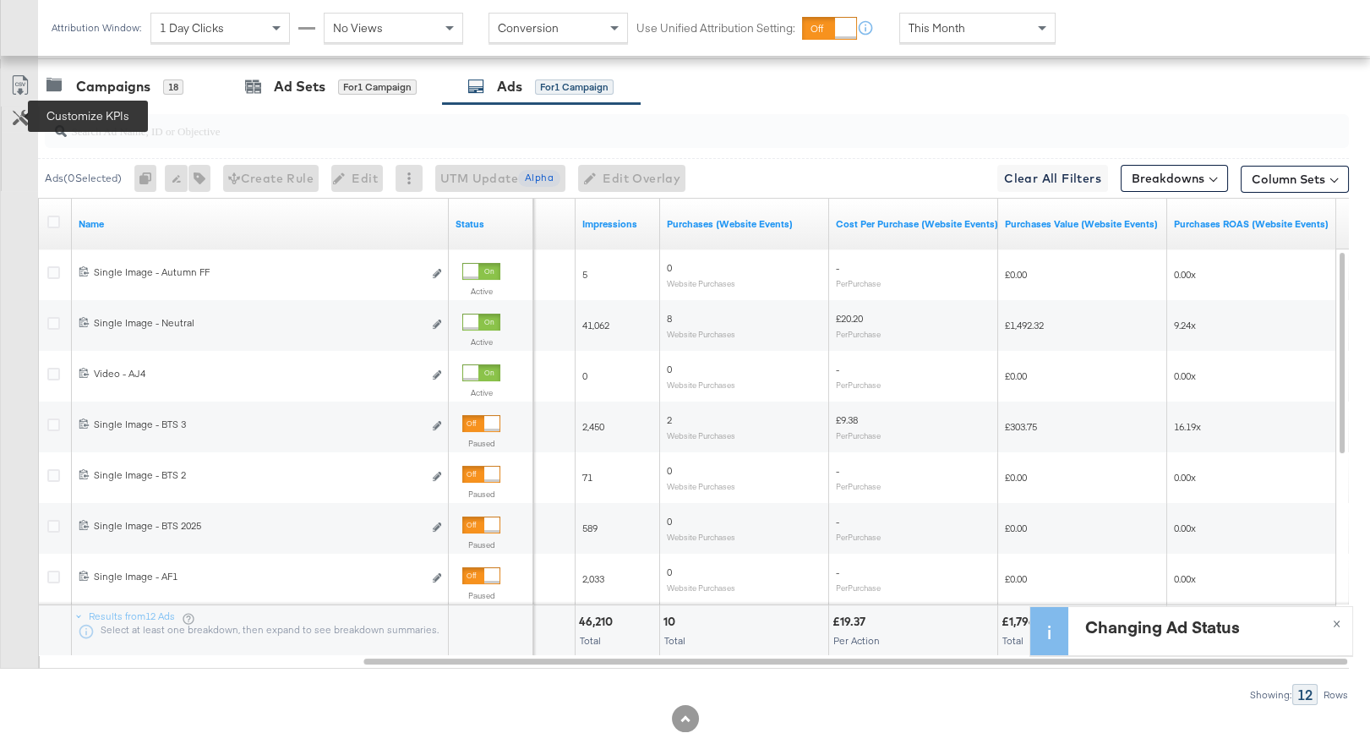
click at [18, 114] on icon at bounding box center [21, 118] width 16 height 16
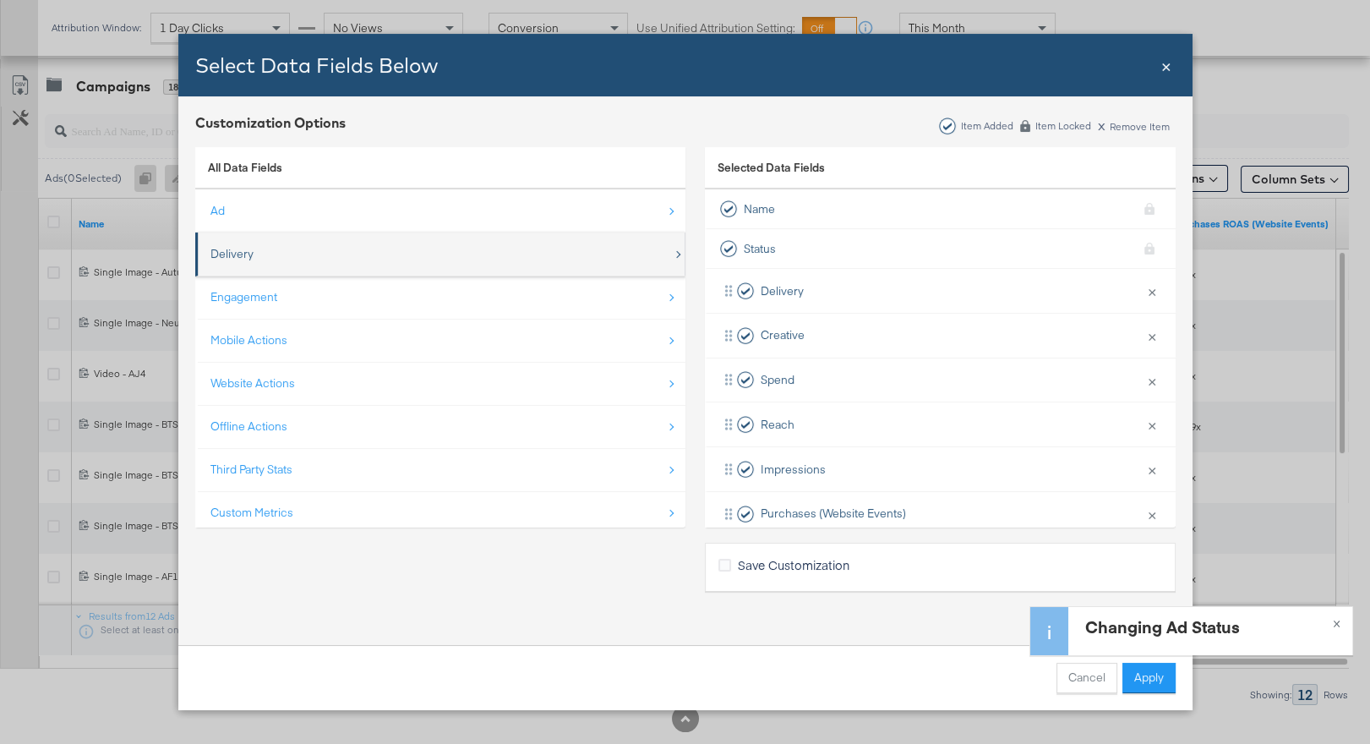
scroll to position [24, 0]
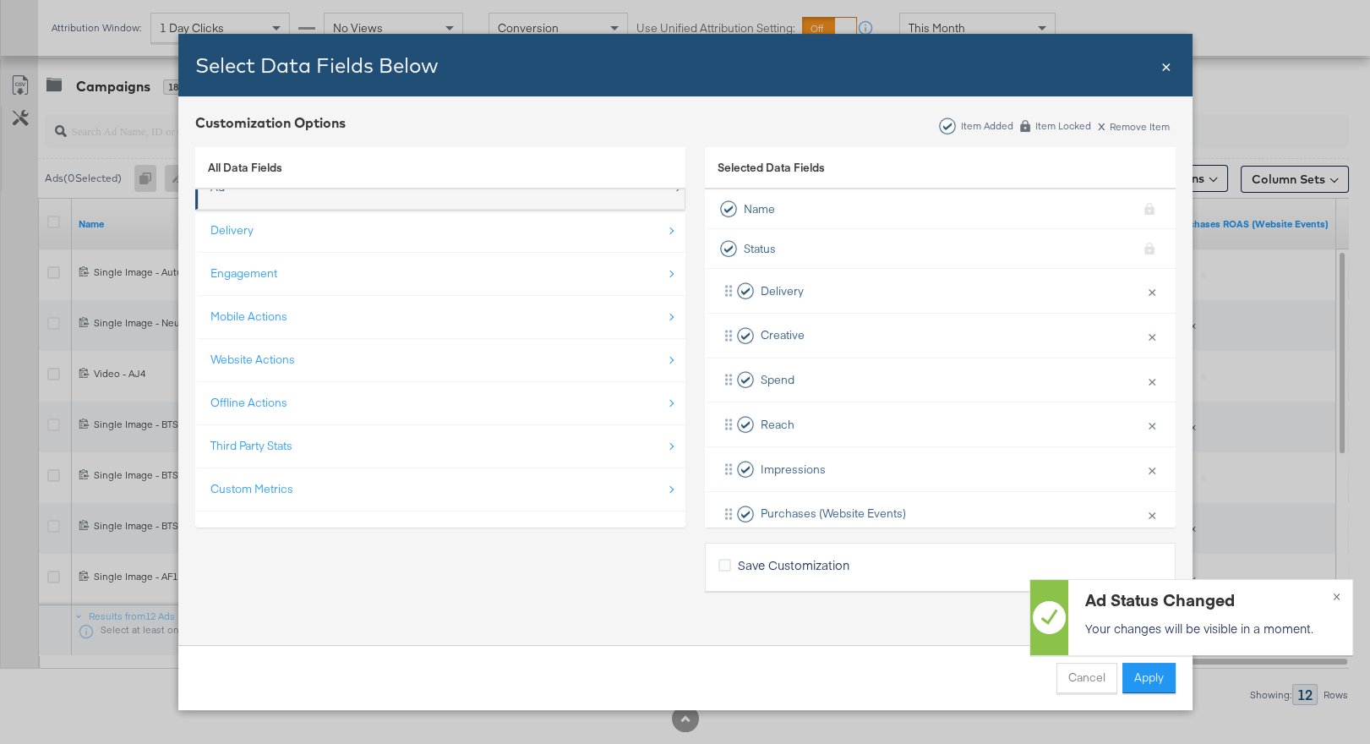
click at [431, 197] on div "Ad" at bounding box center [441, 187] width 462 height 35
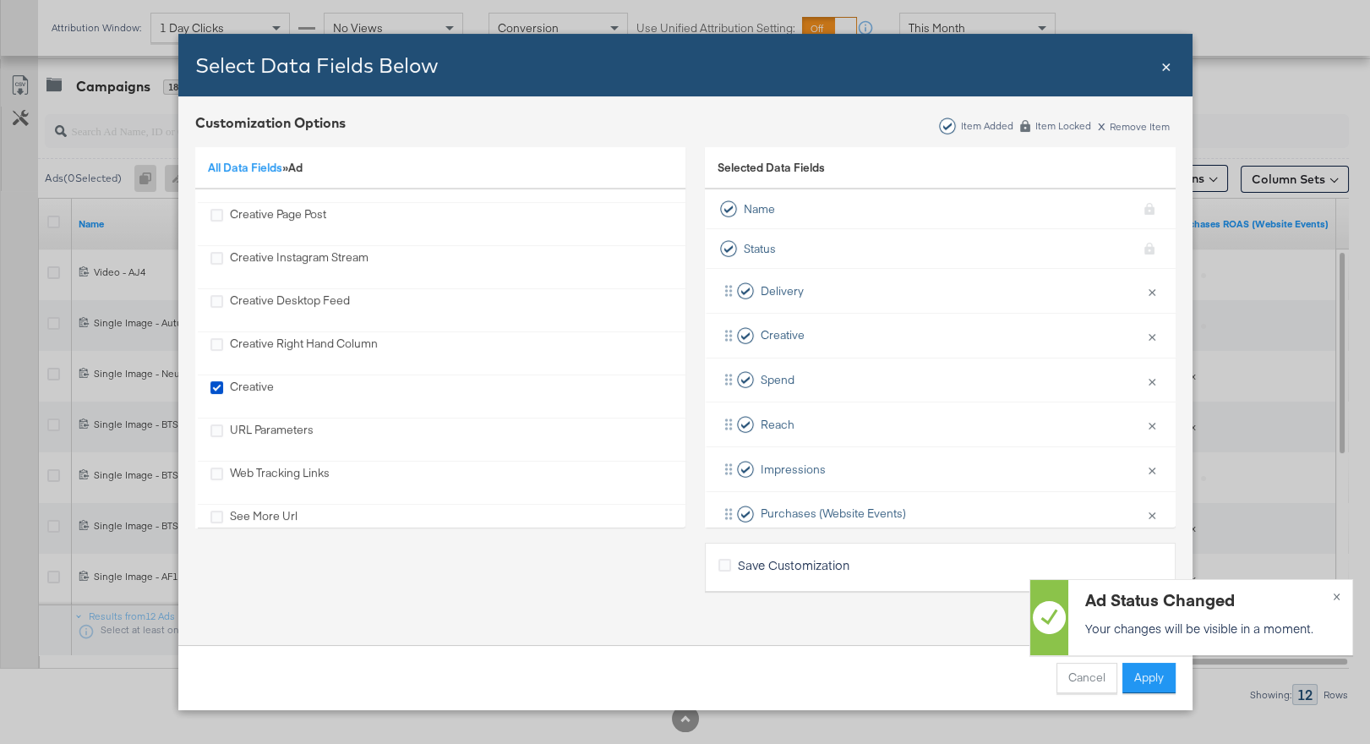
scroll to position [547, 0]
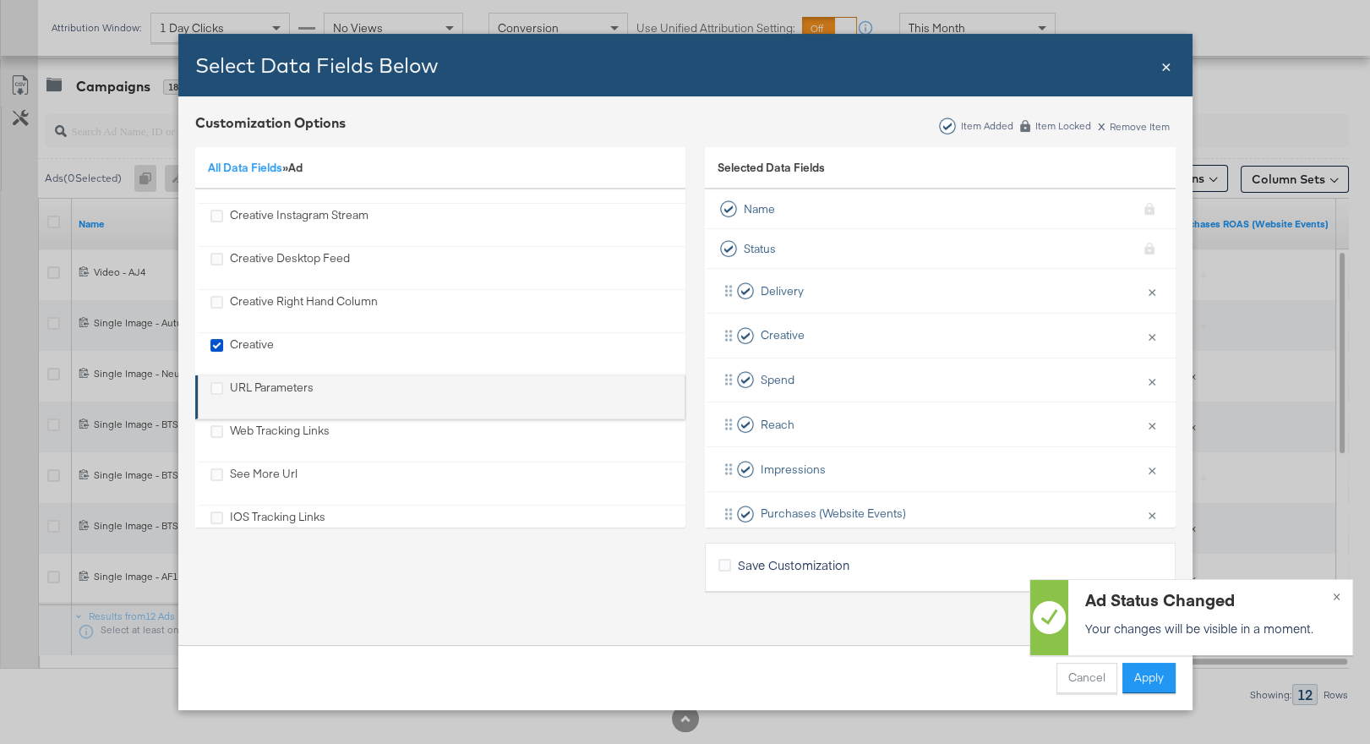
click at [210, 392] on label "URL Parameters" at bounding box center [216, 386] width 13 height 15
click at [0, 0] on input "URL Parameters" at bounding box center [0, 0] width 0 height 0
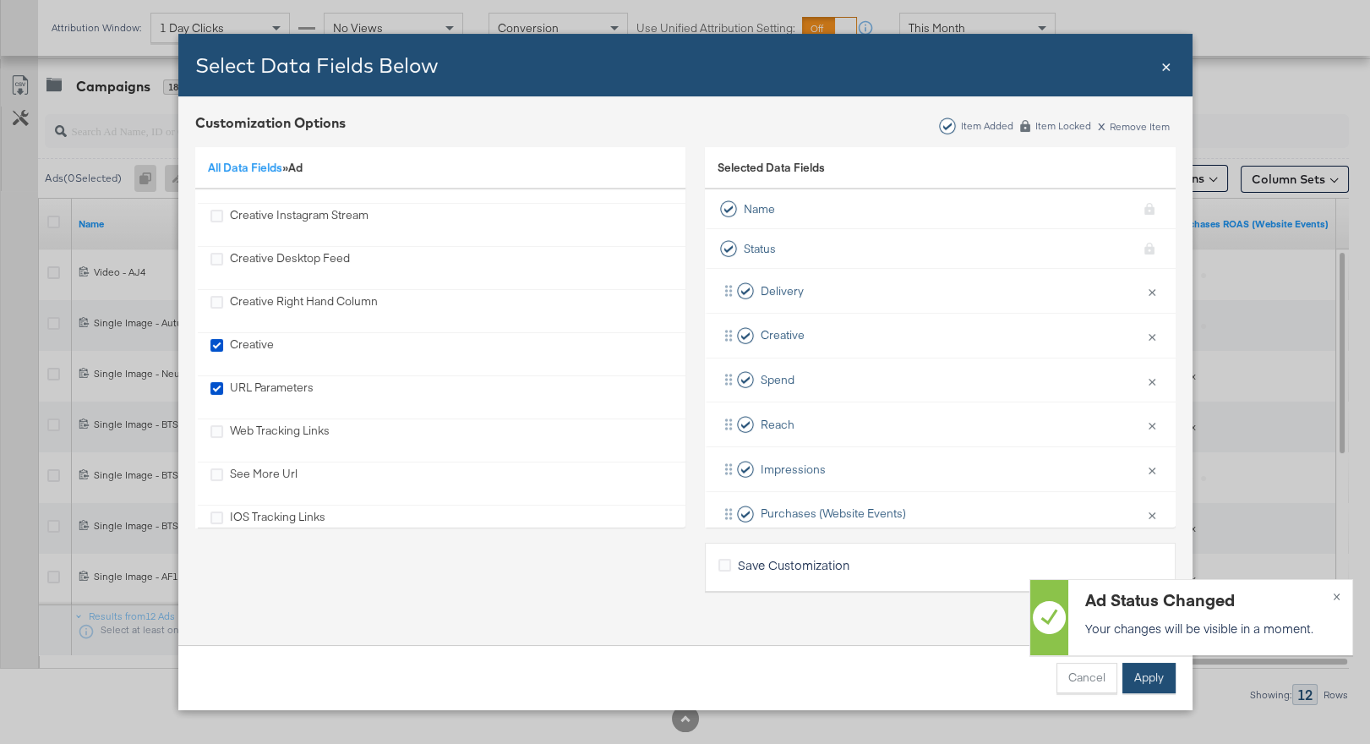
click at [1150, 682] on button "Apply" at bounding box center [1148, 678] width 53 height 30
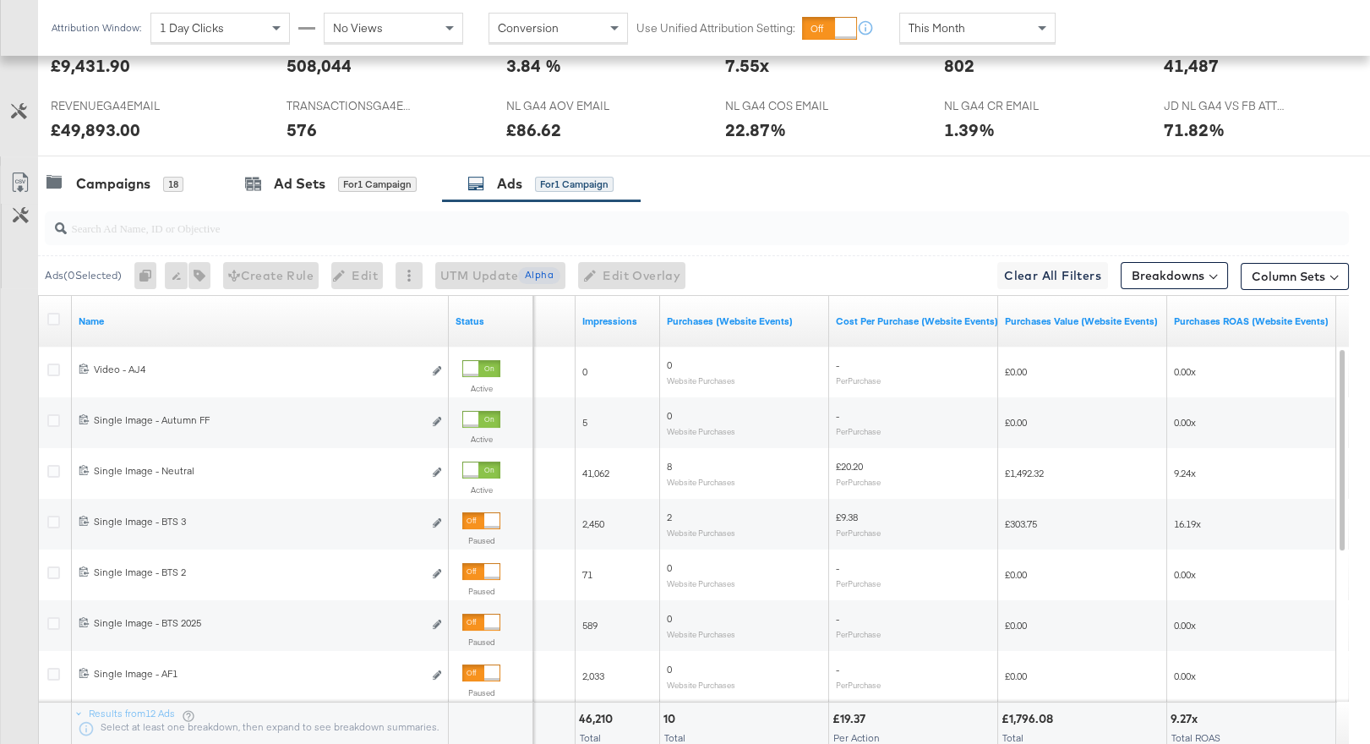
scroll to position [860, 0]
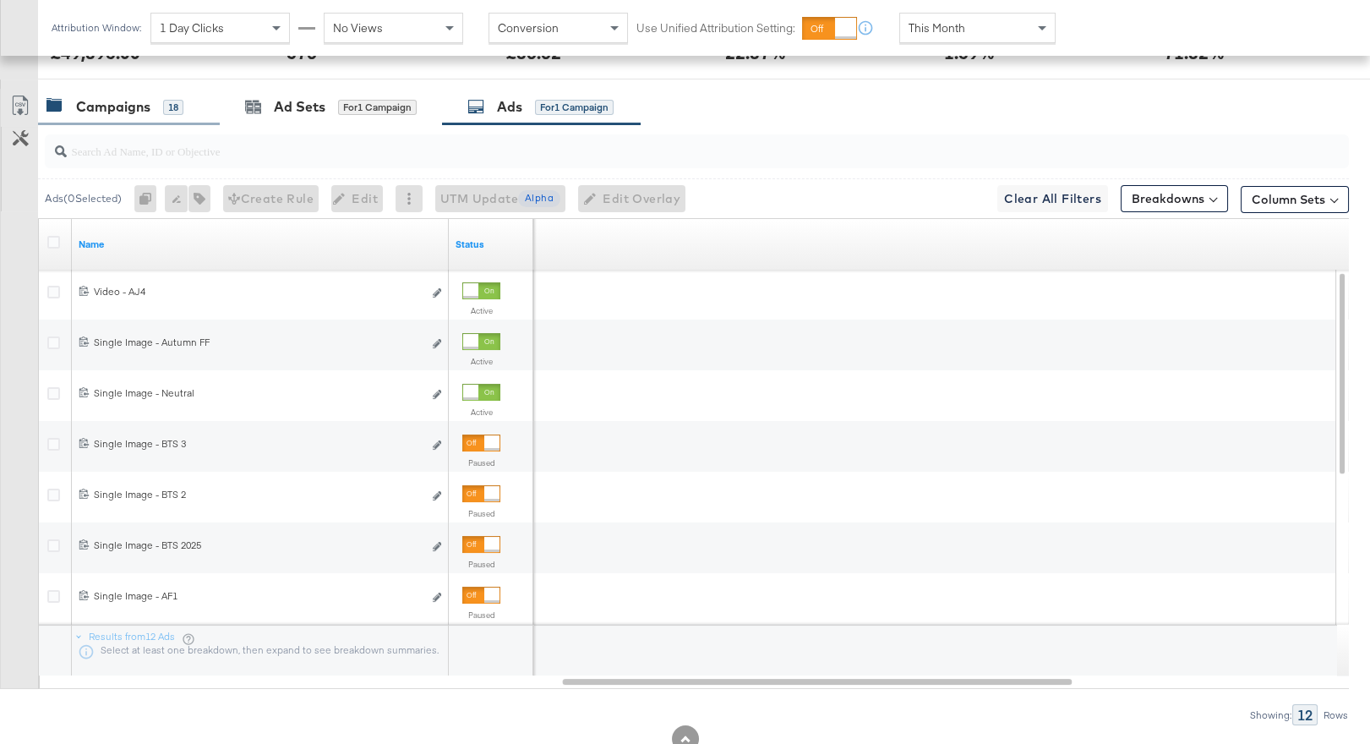
click at [153, 114] on div "Campaigns 18" at bounding box center [114, 106] width 137 height 19
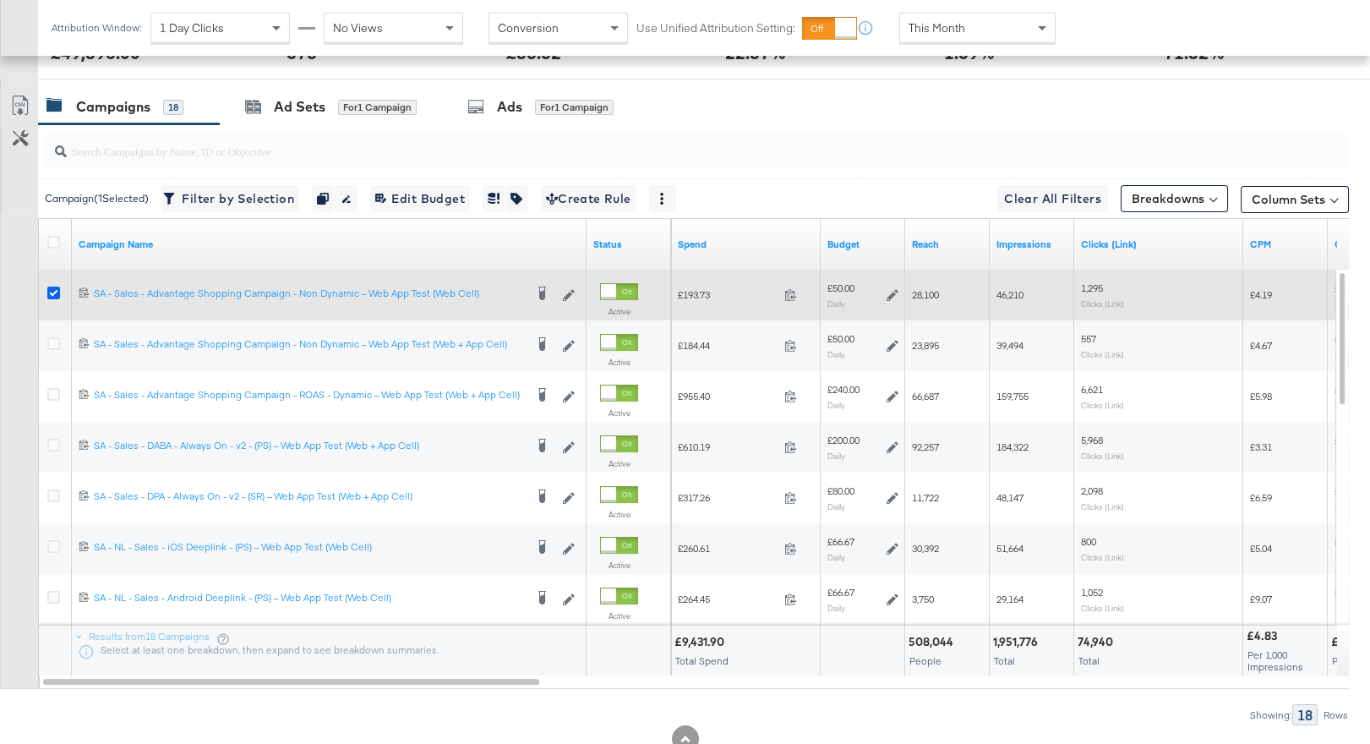
click at [50, 290] on icon at bounding box center [53, 292] width 13 height 13
click at [0, 0] on input "checkbox" at bounding box center [0, 0] width 0 height 0
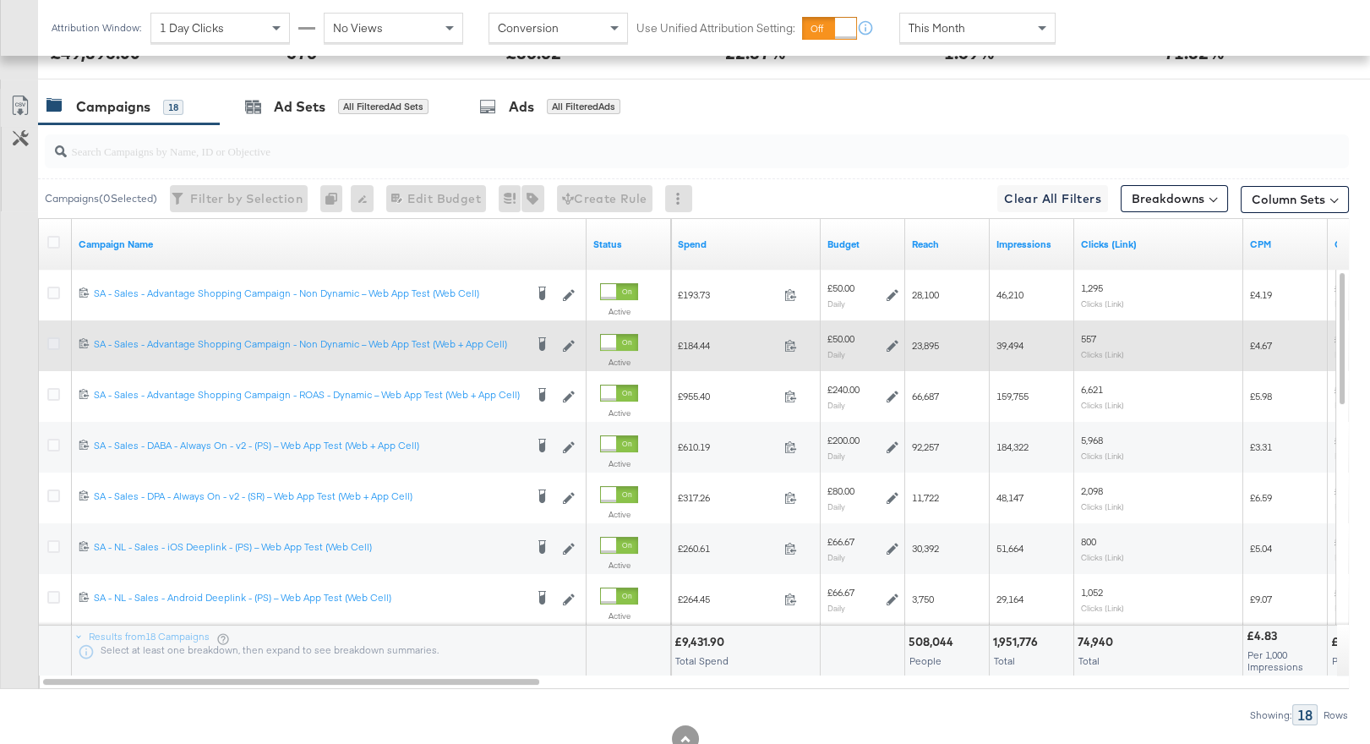
click at [52, 346] on icon at bounding box center [53, 343] width 13 height 13
click at [0, 0] on input "checkbox" at bounding box center [0, 0] width 0 height 0
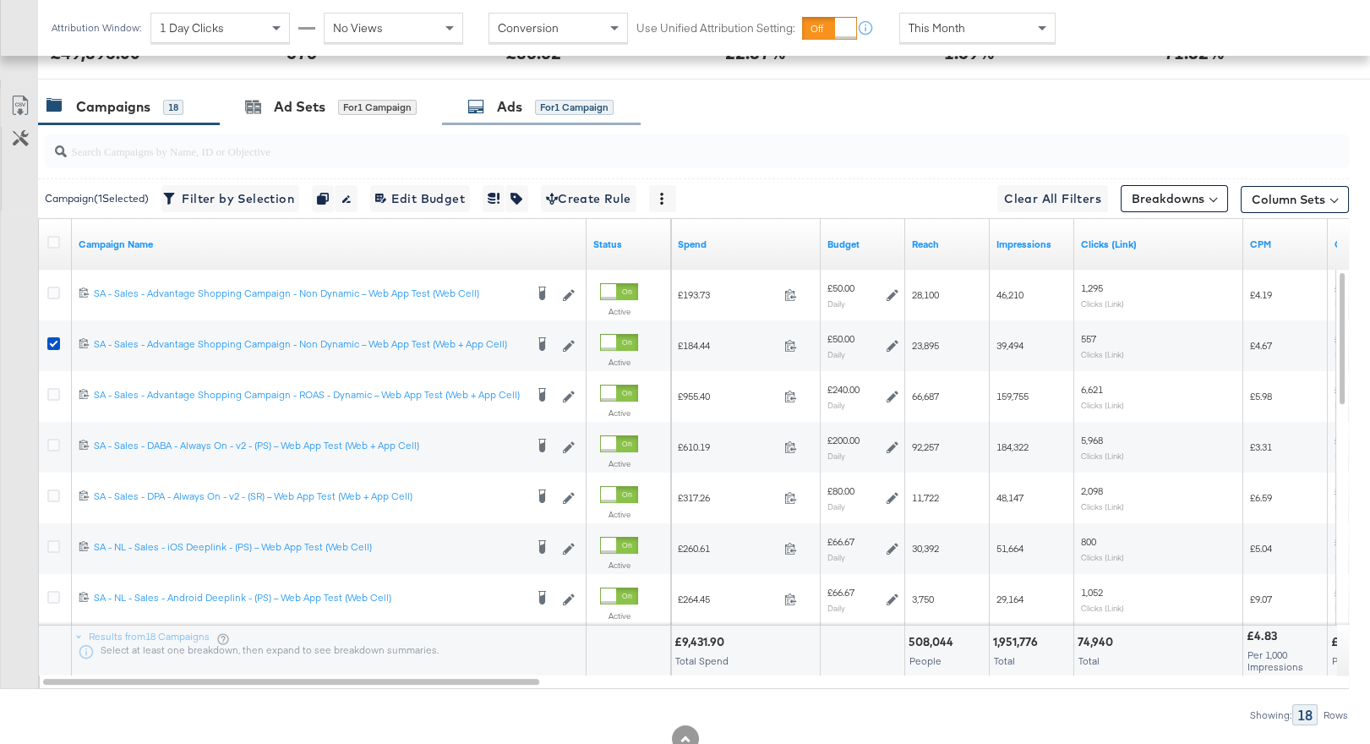
click at [524, 120] on div "Ads for 1 Campaign" at bounding box center [541, 107] width 199 height 36
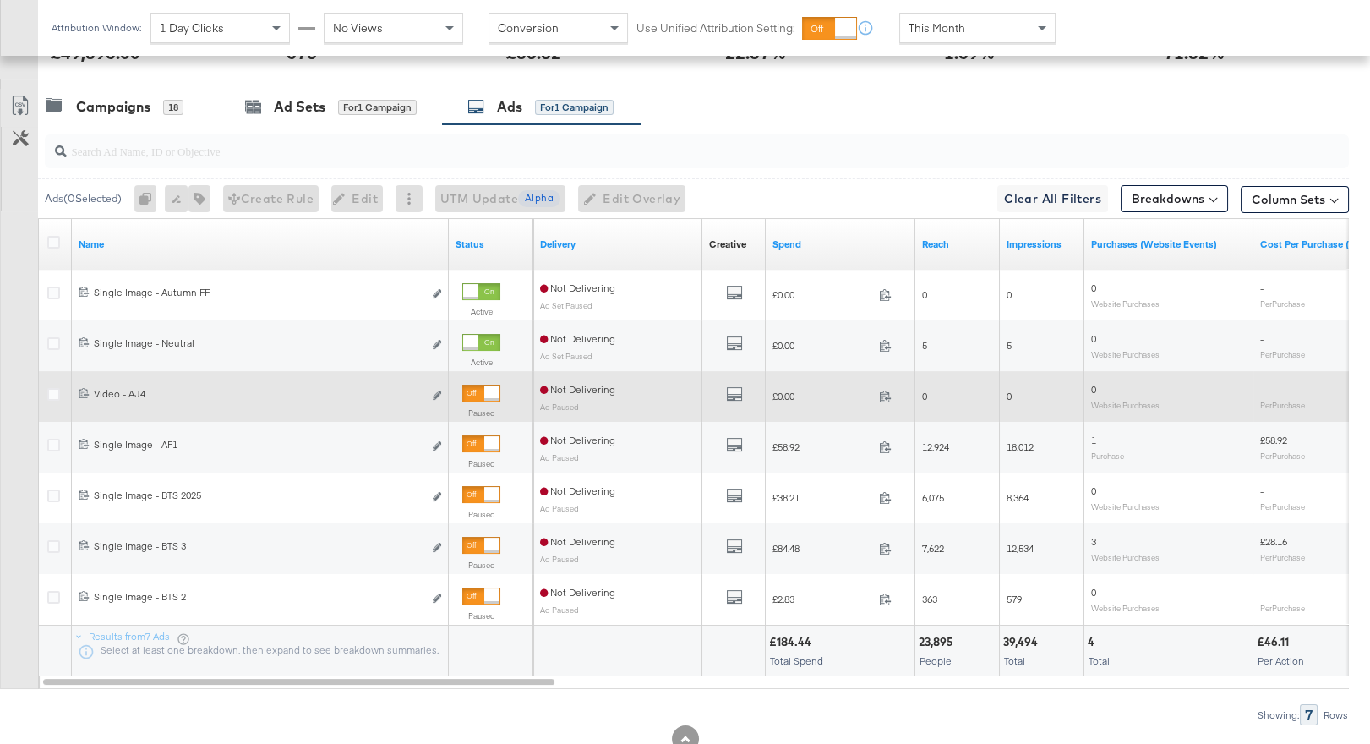
click at [485, 390] on div at bounding box center [491, 392] width 15 height 15
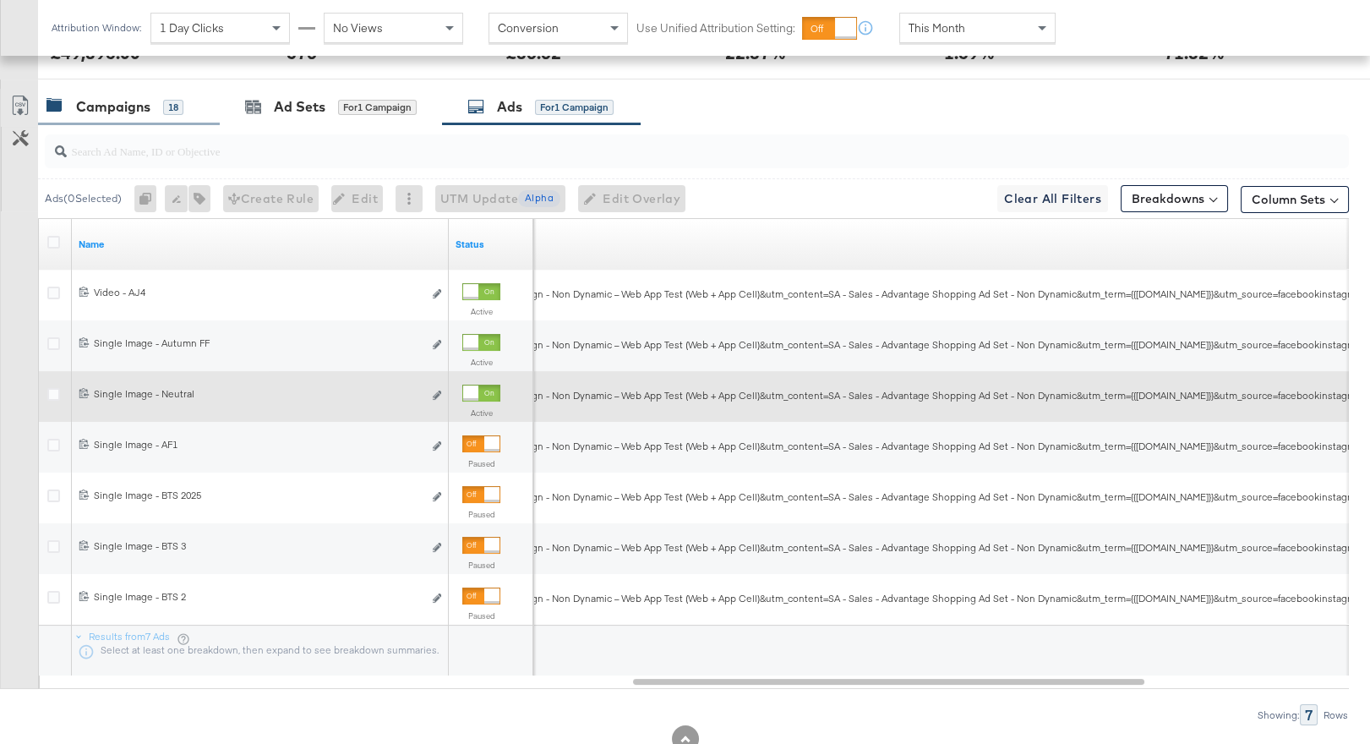
click at [159, 113] on div "Campaigns 18" at bounding box center [114, 106] width 137 height 19
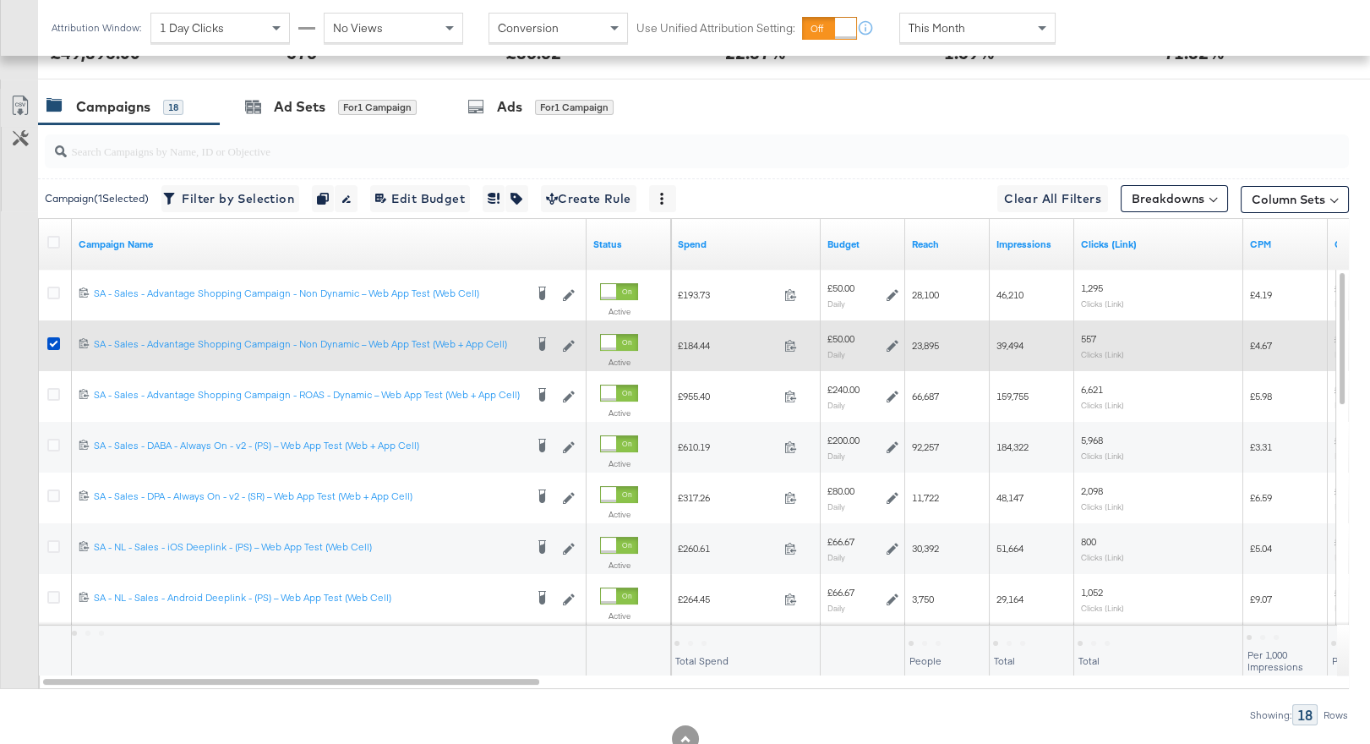
click at [52, 334] on div at bounding box center [56, 345] width 31 height 30
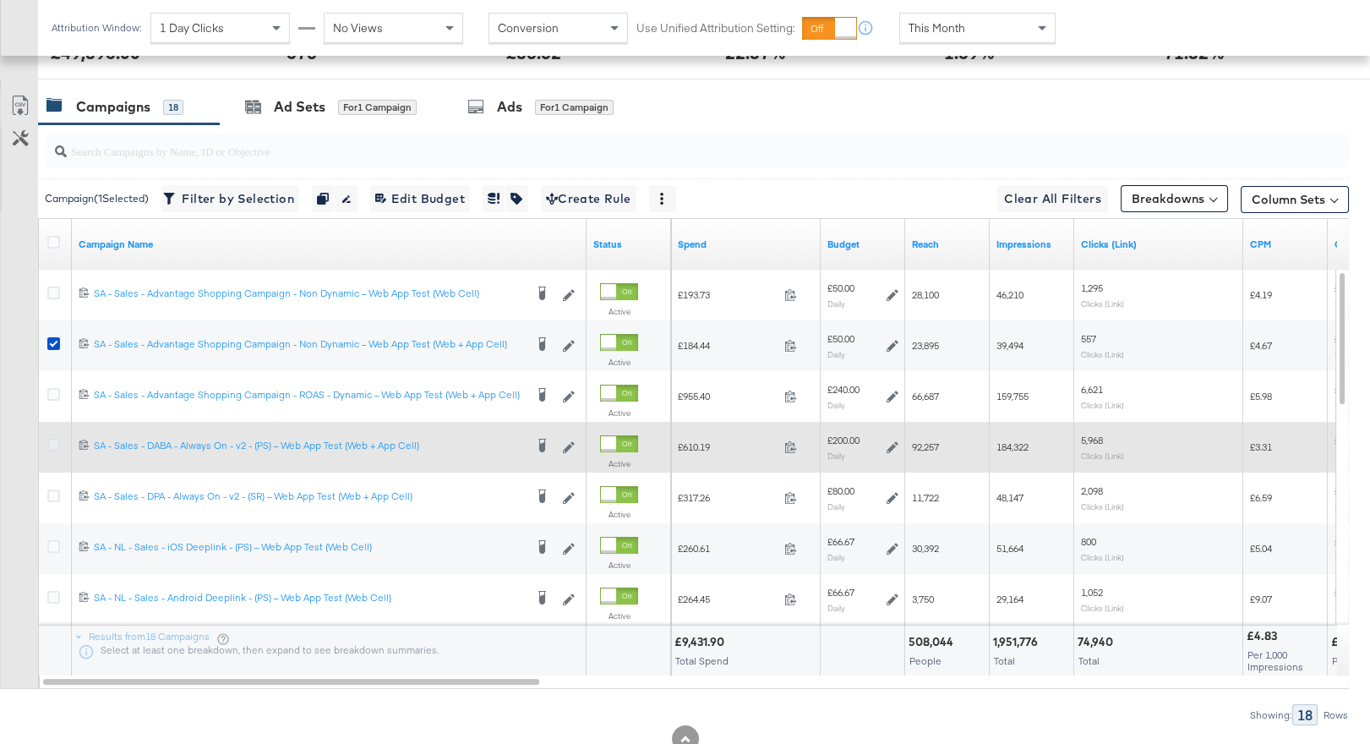
click at [52, 443] on icon at bounding box center [53, 445] width 13 height 13
click at [0, 0] on input "checkbox" at bounding box center [0, 0] width 0 height 0
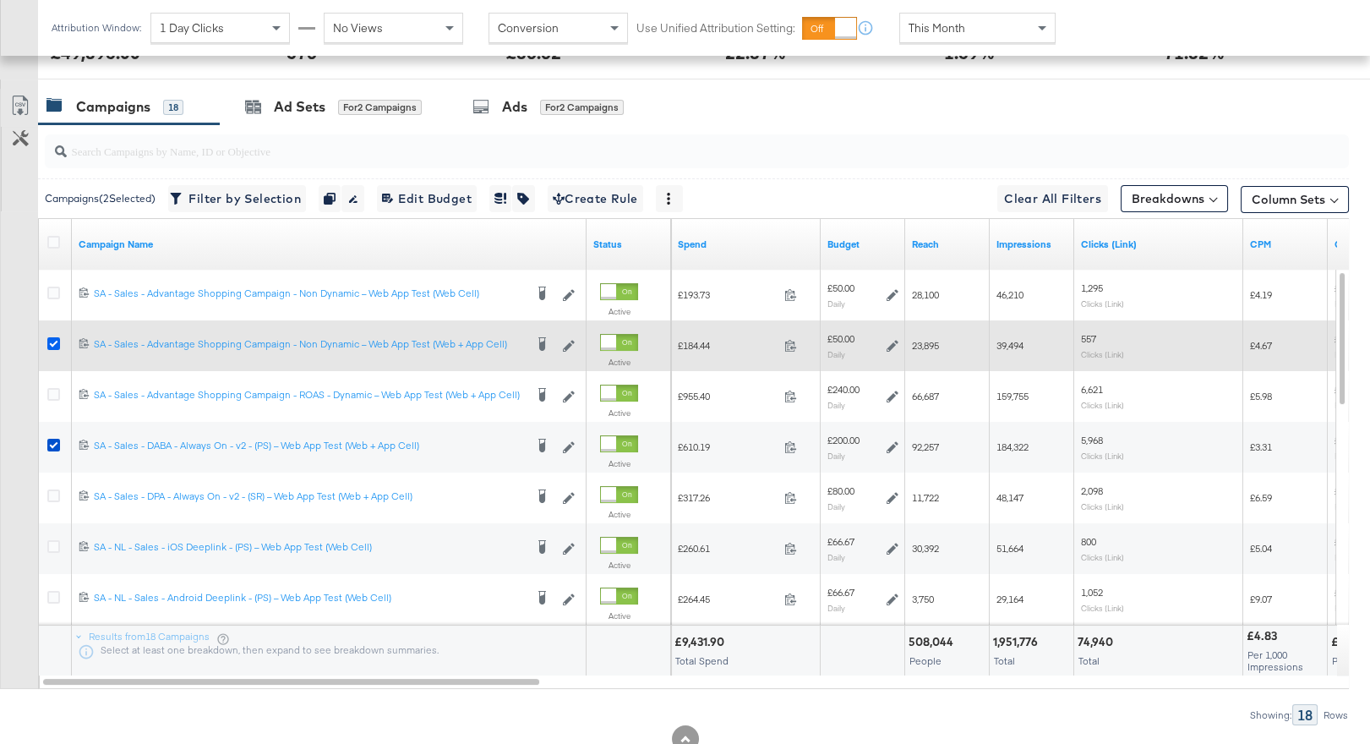
click at [52, 338] on icon at bounding box center [53, 343] width 13 height 13
click at [0, 0] on input "checkbox" at bounding box center [0, 0] width 0 height 0
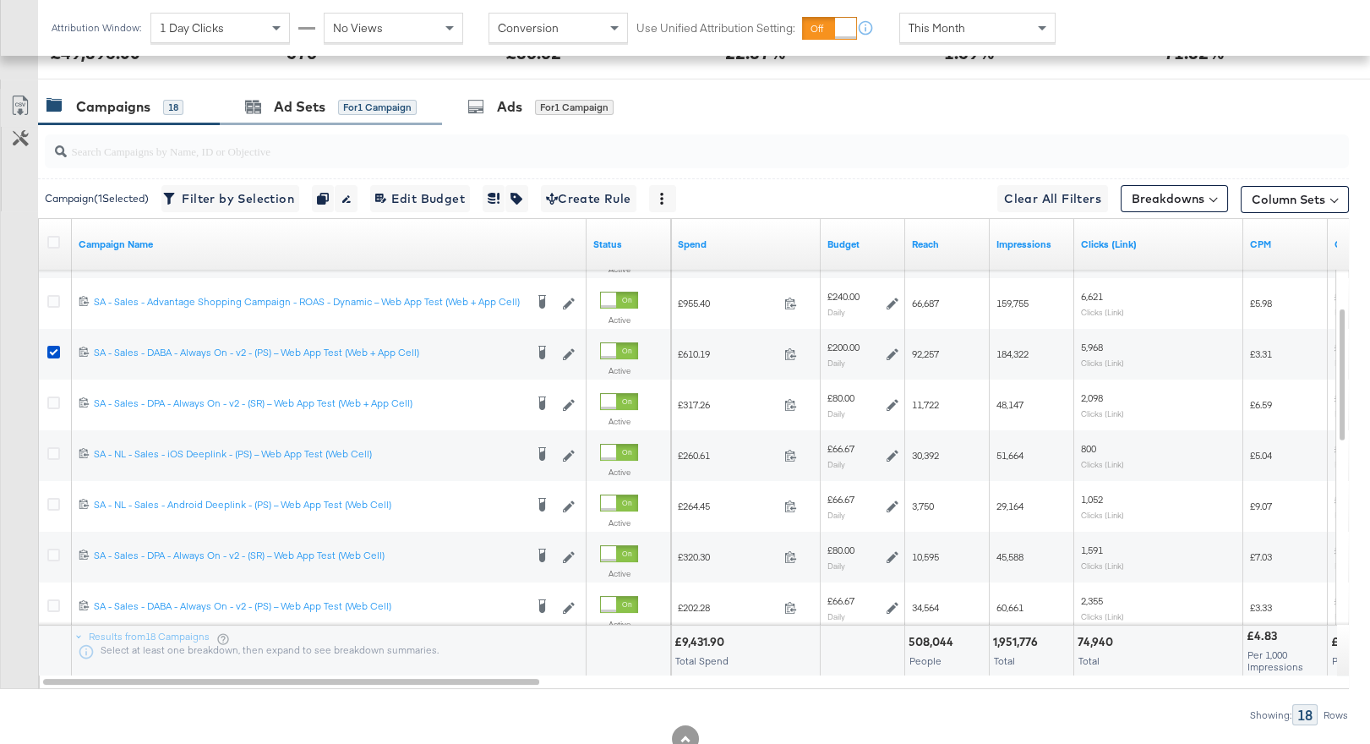
click at [300, 120] on div "Ad Sets for 1 Campaign" at bounding box center [331, 107] width 222 height 36
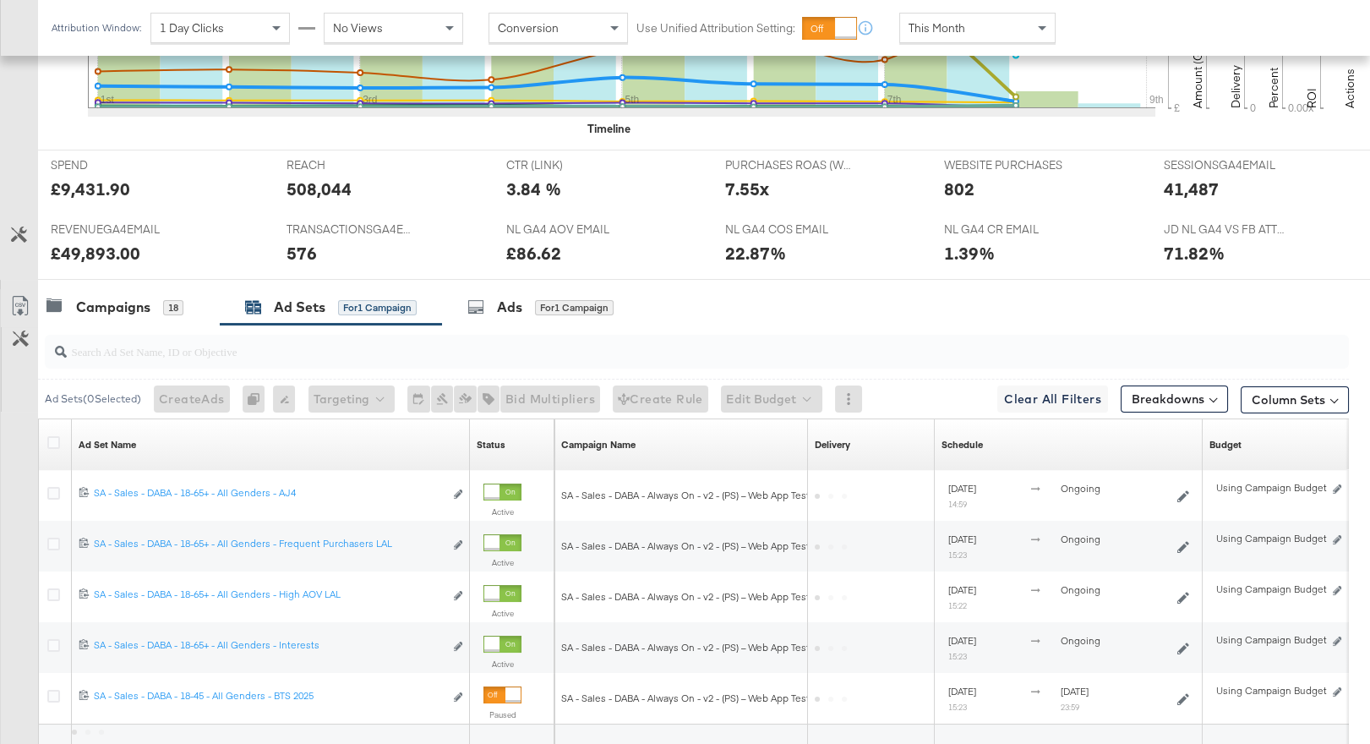
scroll to position [812, 0]
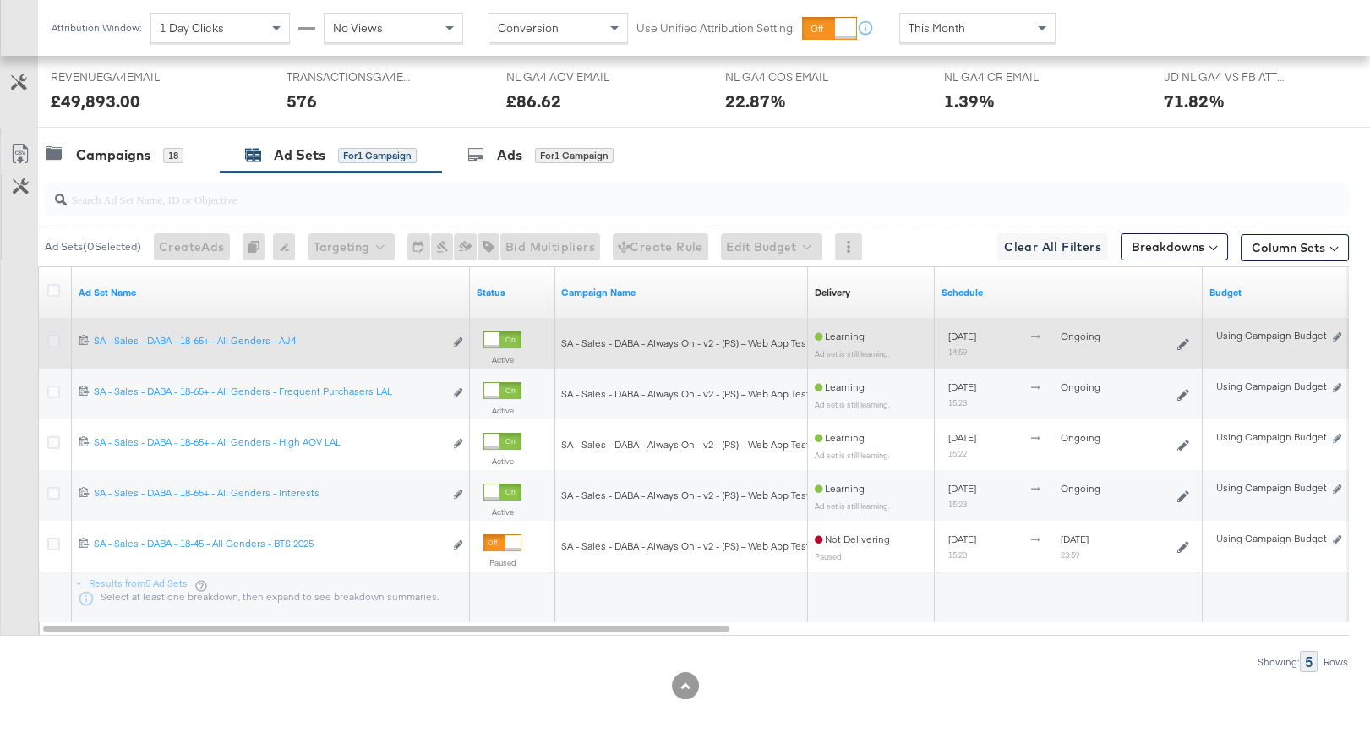
click at [50, 336] on icon at bounding box center [53, 341] width 13 height 13
click at [0, 0] on input "checkbox" at bounding box center [0, 0] width 0 height 0
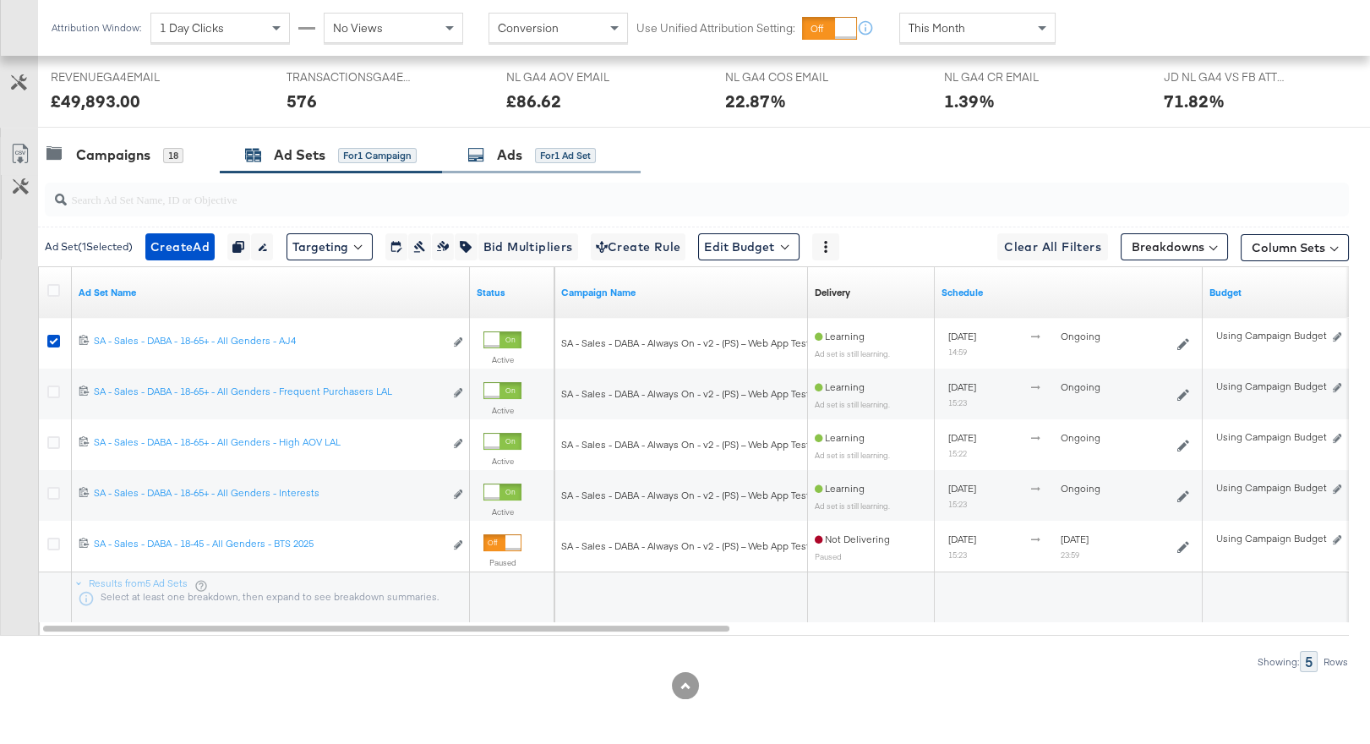
click at [530, 153] on div "Ads for 1 Ad Set" at bounding box center [531, 154] width 128 height 19
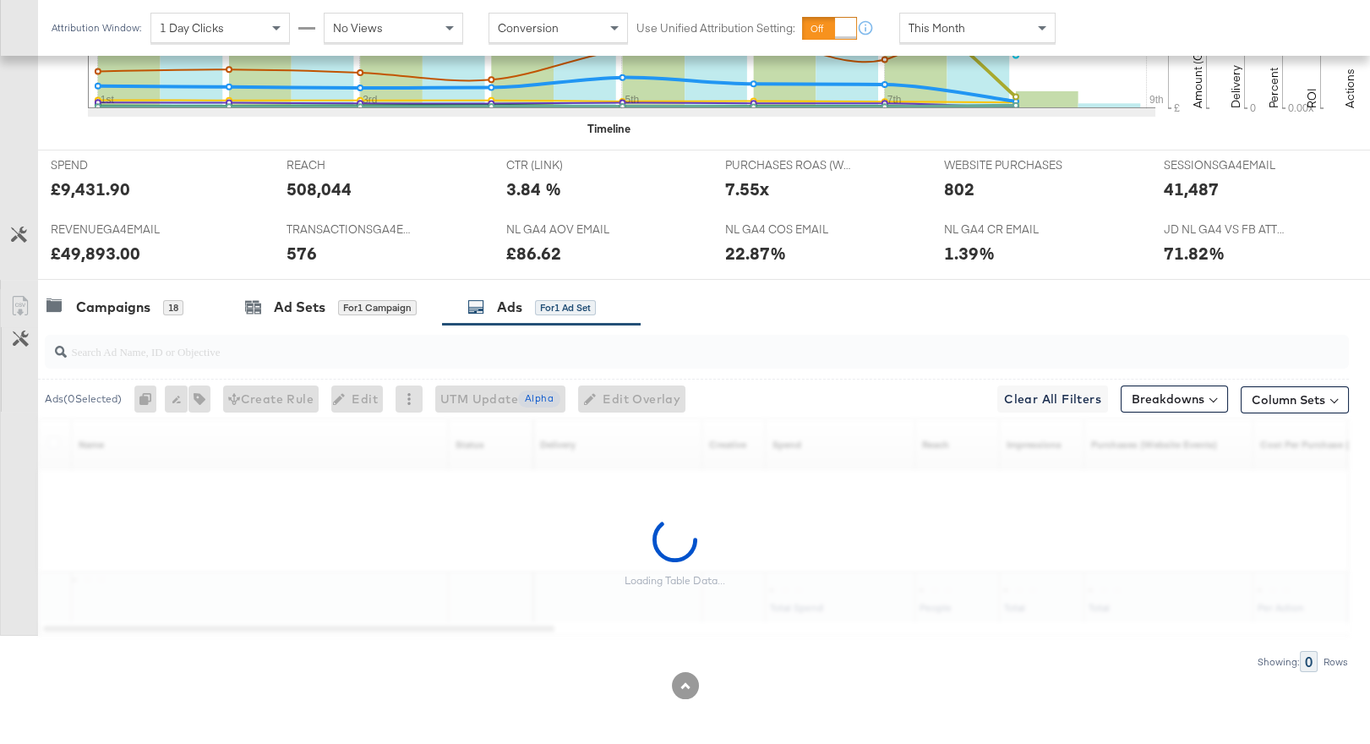
scroll to position [711, 0]
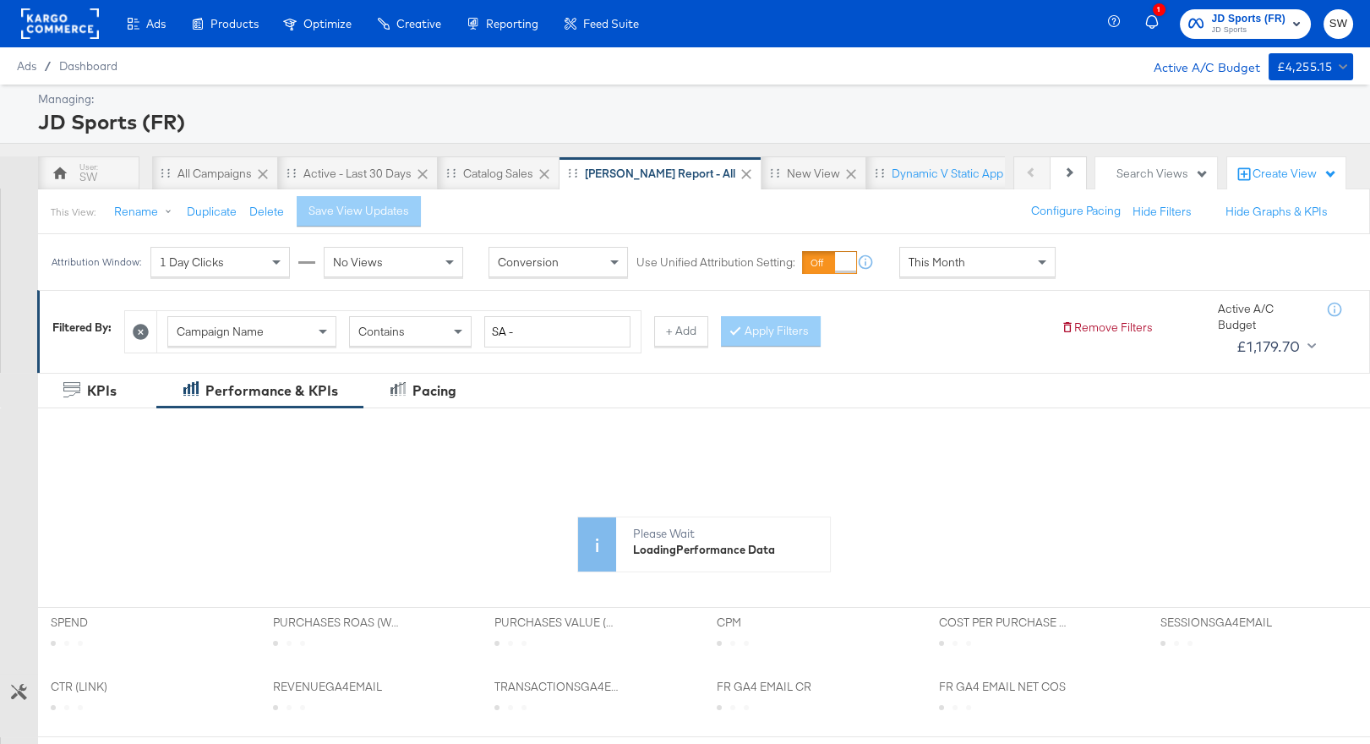
click at [1215, 31] on span "JD Sports" at bounding box center [1249, 31] width 74 height 14
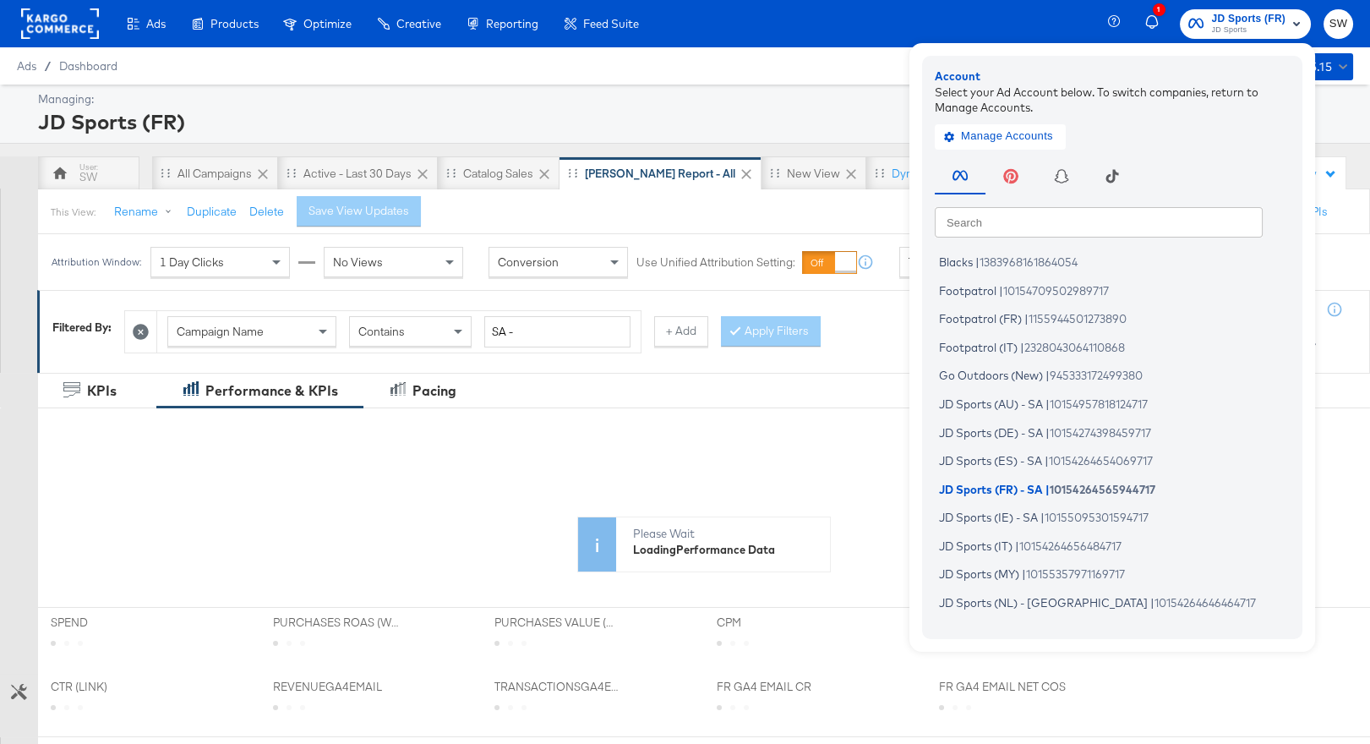
click at [1105, 222] on input "text" at bounding box center [1099, 221] width 328 height 30
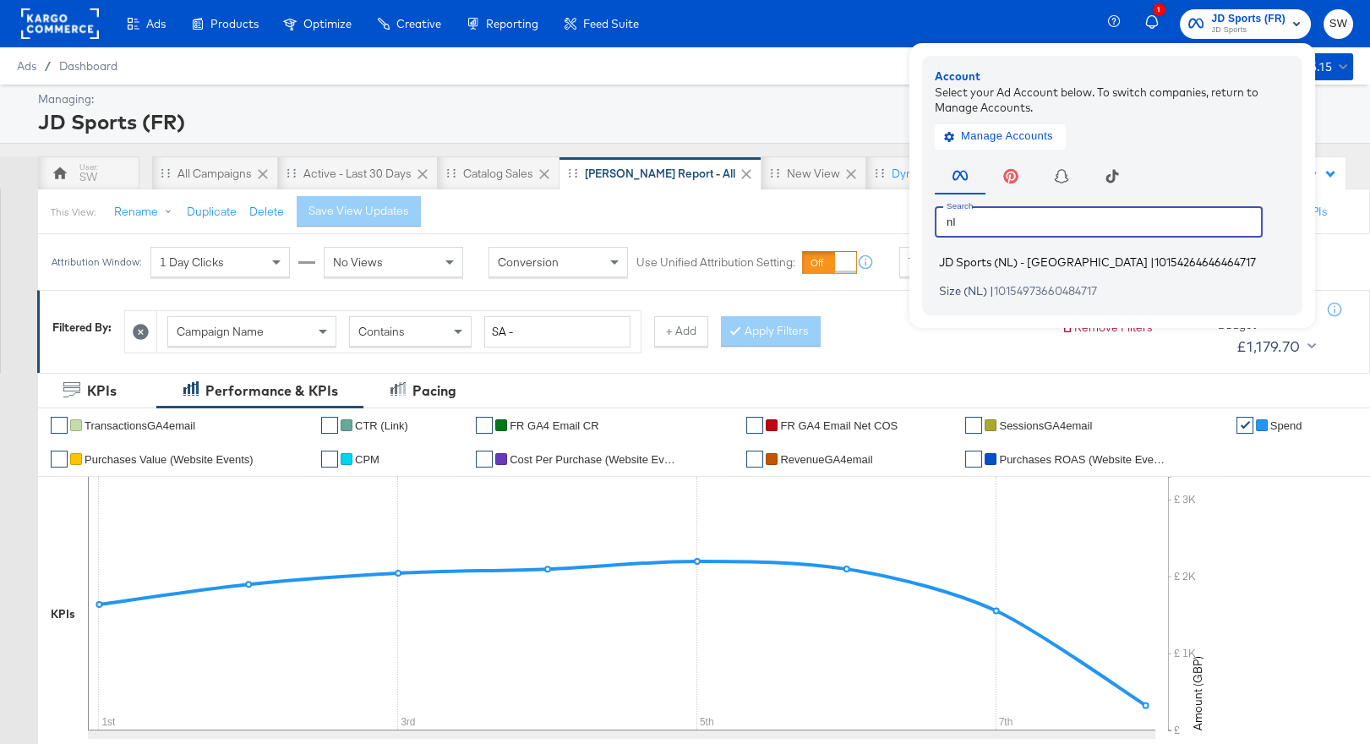
type input "nl"
click at [1045, 260] on li "JD Sports (NL) - SA | 10154264646464717" at bounding box center [1116, 262] width 363 height 25
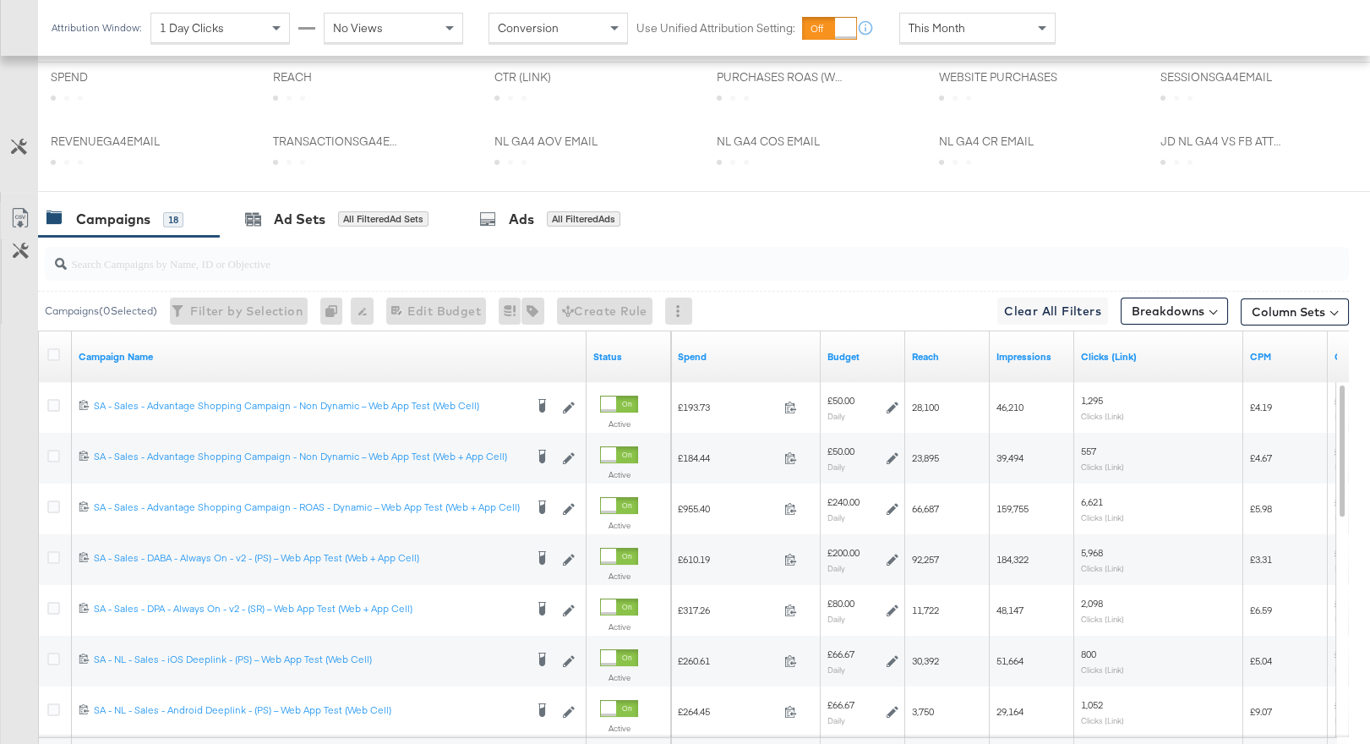
scroll to position [845, 0]
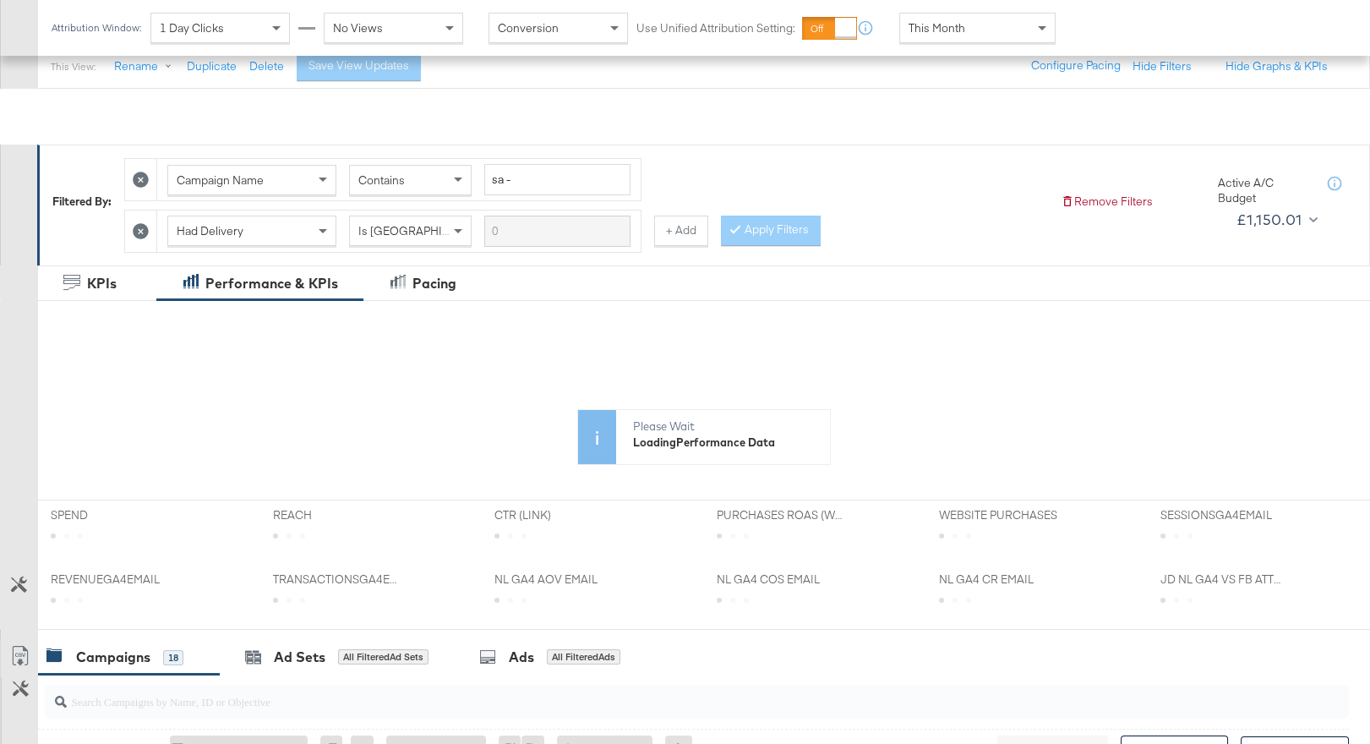
scroll to position [750, 0]
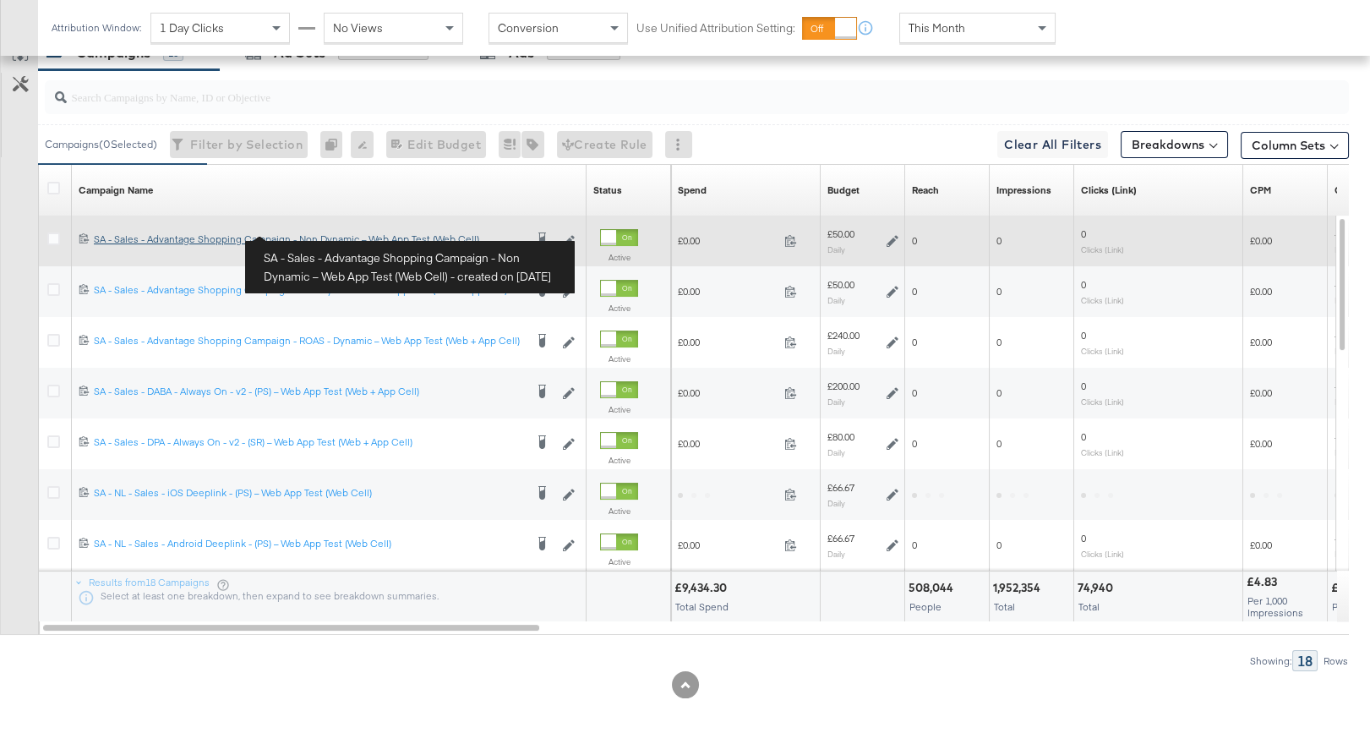
click at [401, 242] on div "SA - Sales - Advantage Shopping Campaign - Non Dynamic – Web App Test (Web Cell…" at bounding box center [309, 239] width 430 height 14
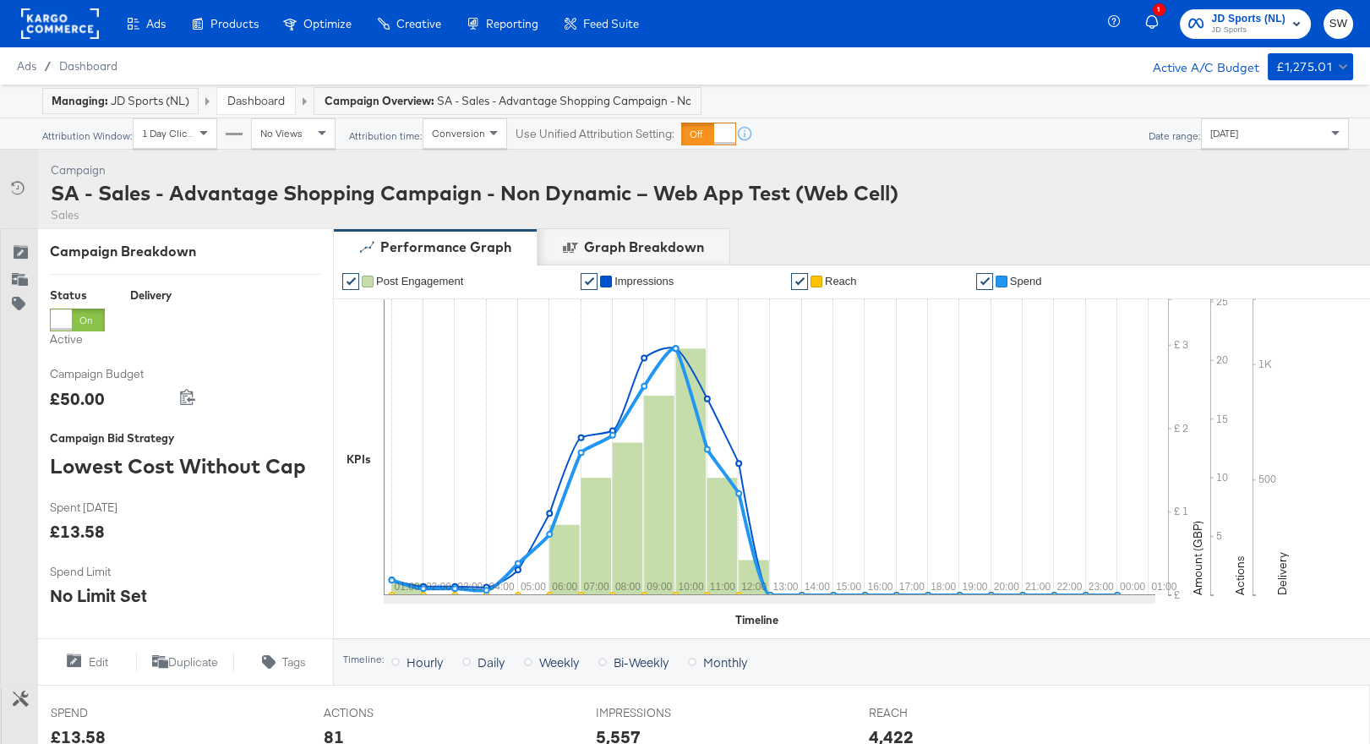
scroll to position [548, 0]
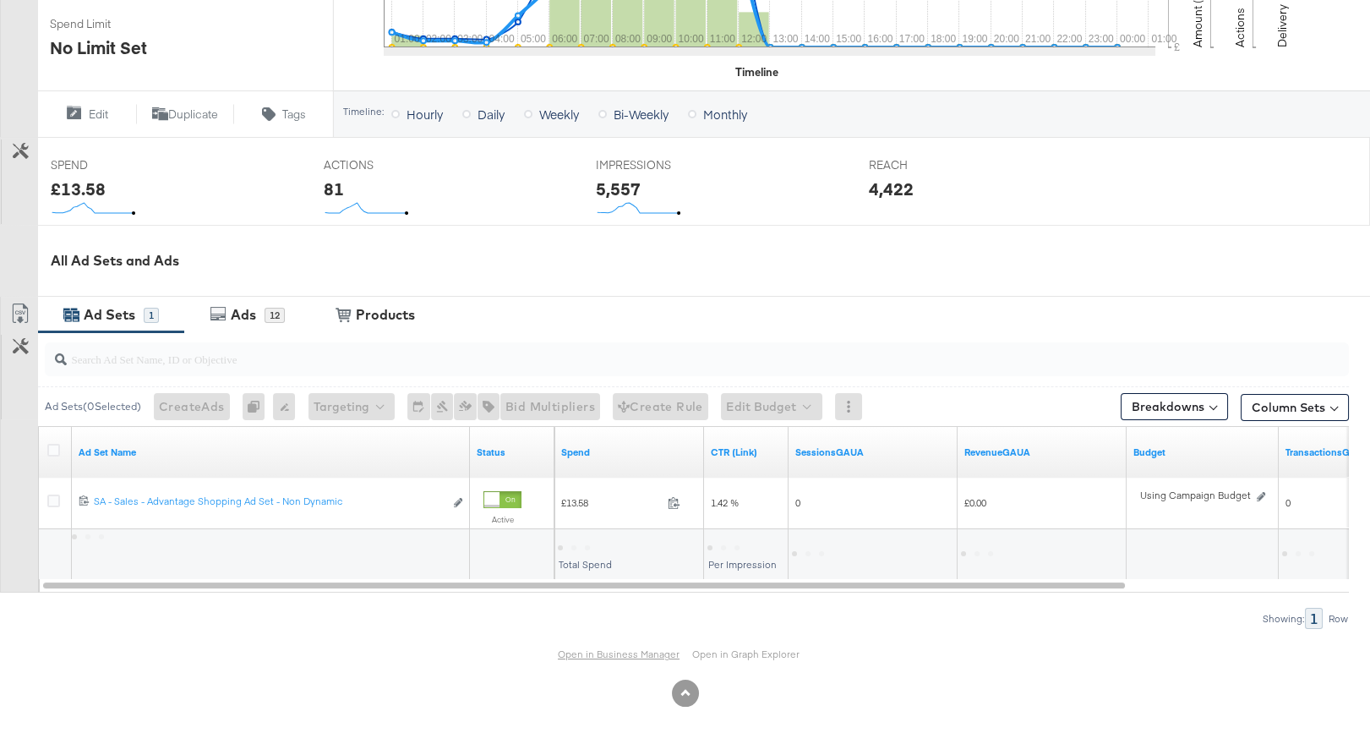
click at [606, 650] on link "Open in Business Manager" at bounding box center [619, 653] width 122 height 13
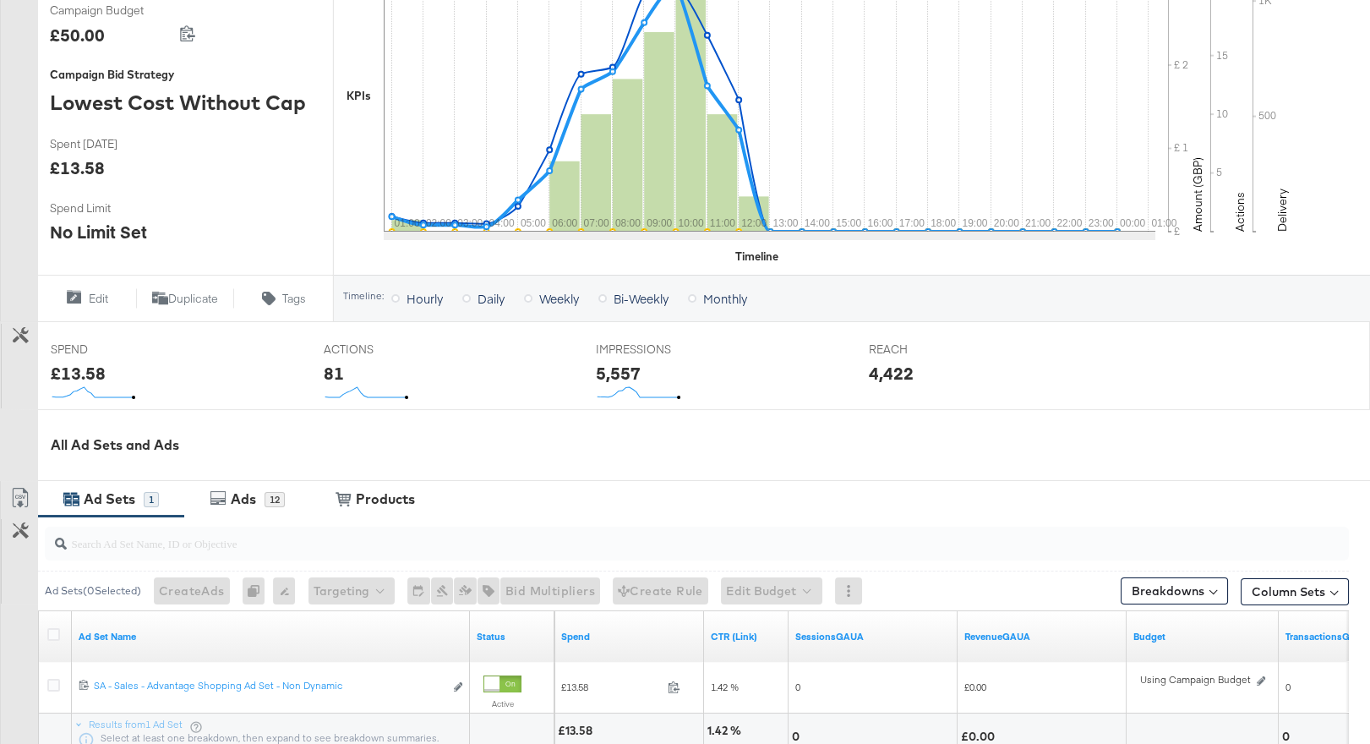
scroll to position [0, 0]
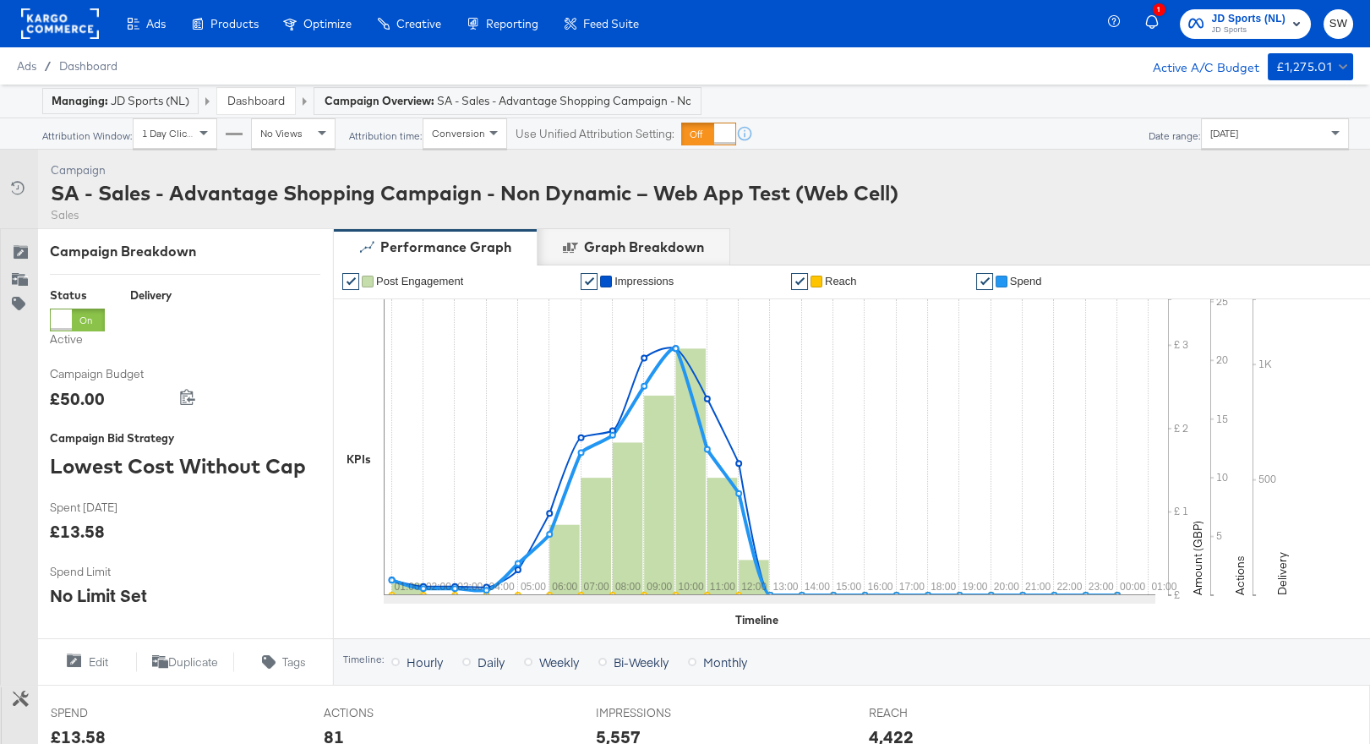
click at [1226, 27] on span "JD Sports" at bounding box center [1249, 31] width 74 height 14
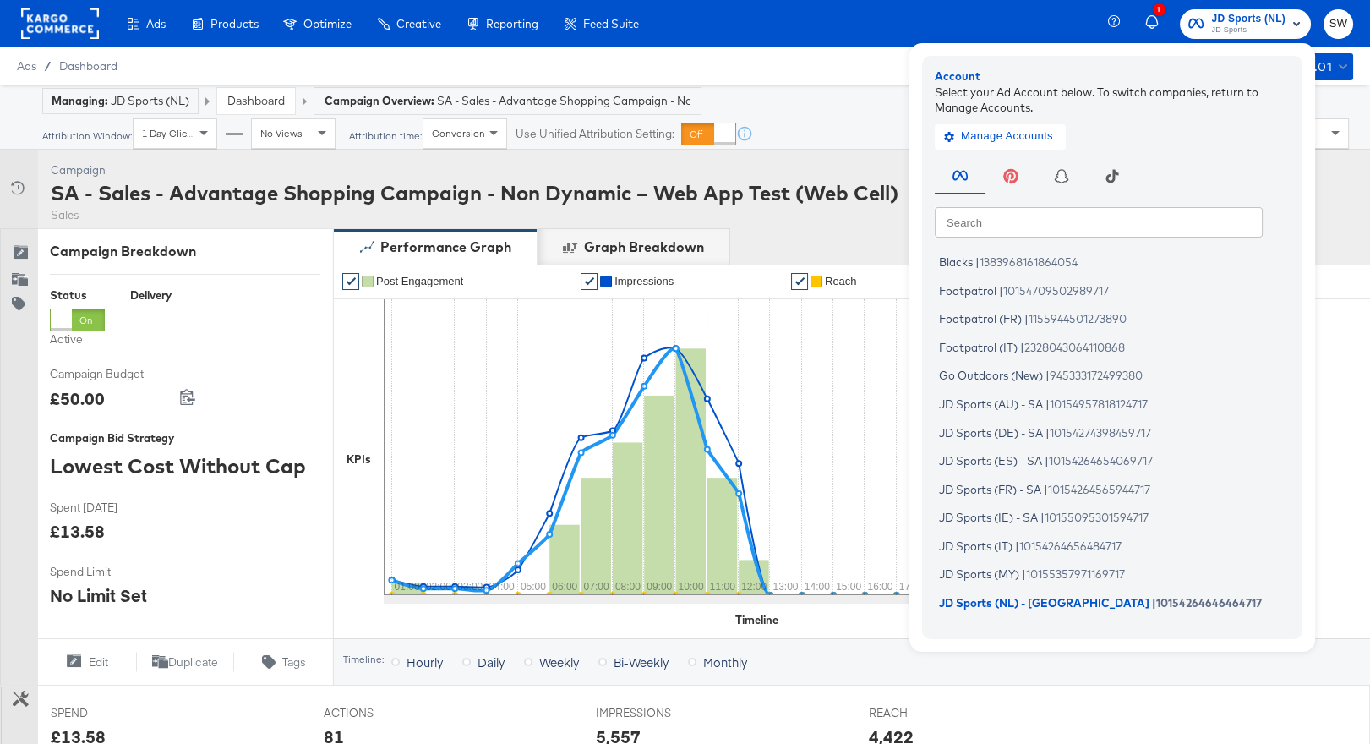
click at [1104, 215] on input "text" at bounding box center [1099, 221] width 328 height 30
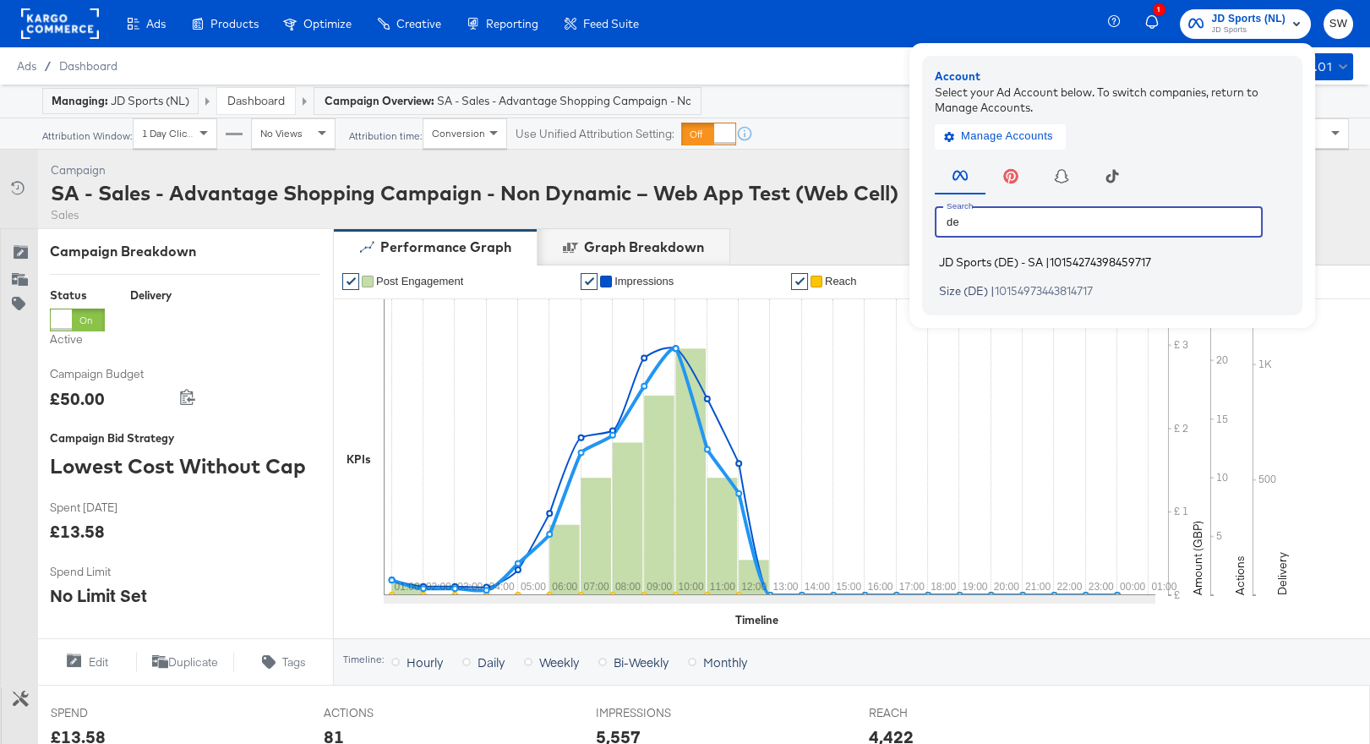
type input "de"
click at [1101, 260] on span "10154274398459717" at bounding box center [1100, 262] width 101 height 14
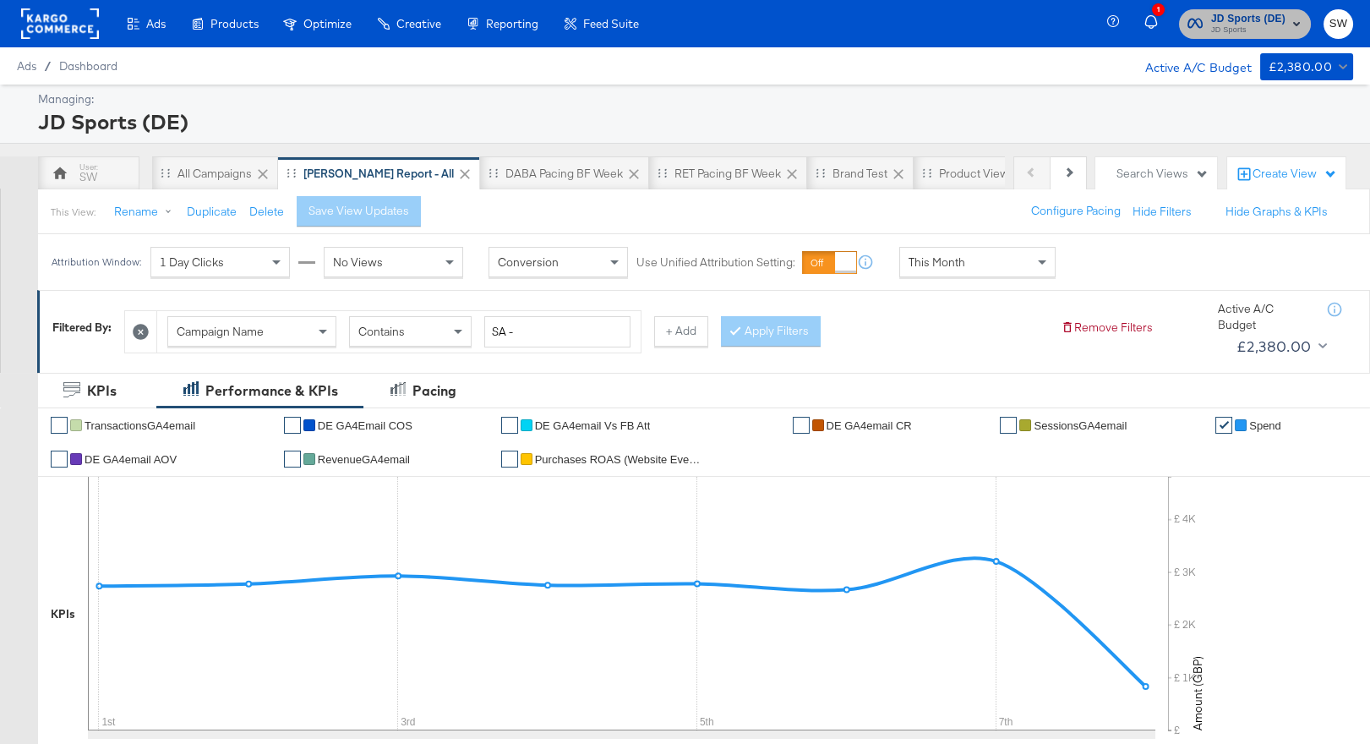
click at [1236, 13] on span "JD Sports (DE)" at bounding box center [1248, 19] width 74 height 18
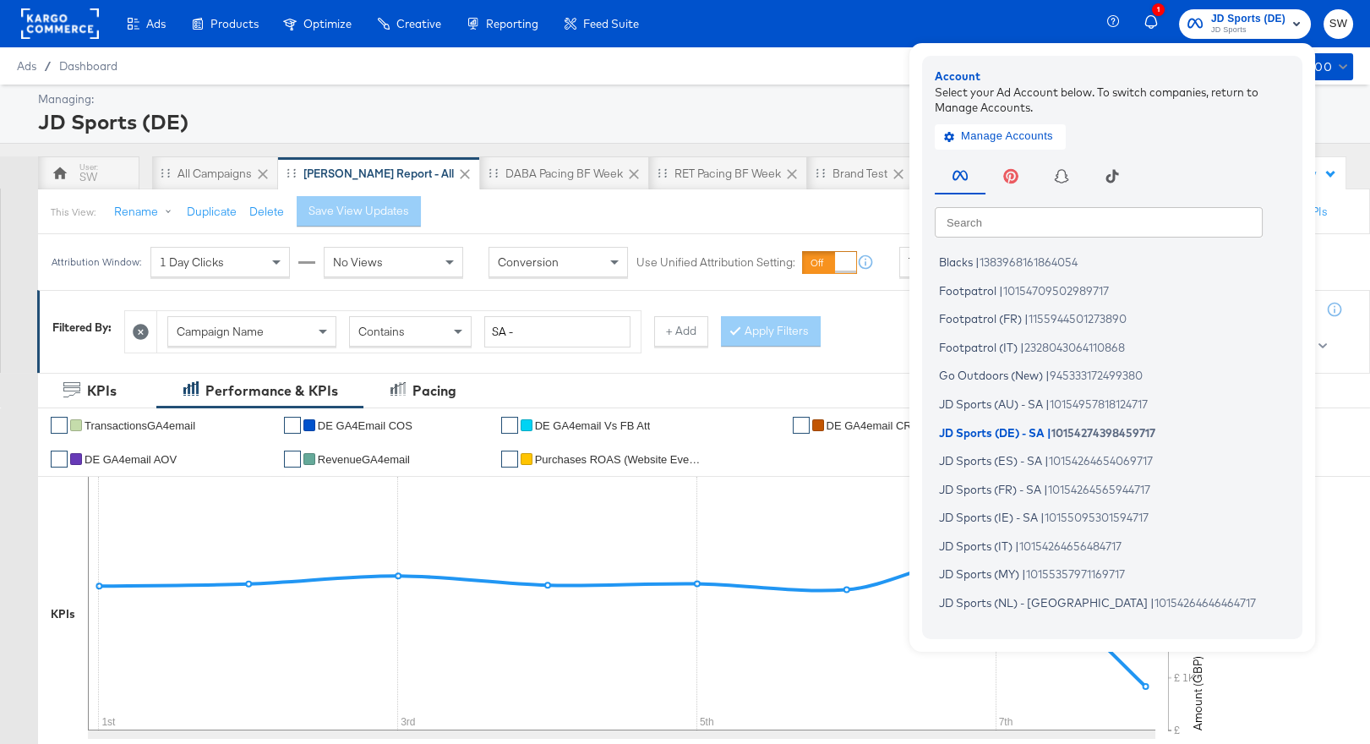
click at [1126, 215] on input "text" at bounding box center [1099, 221] width 328 height 30
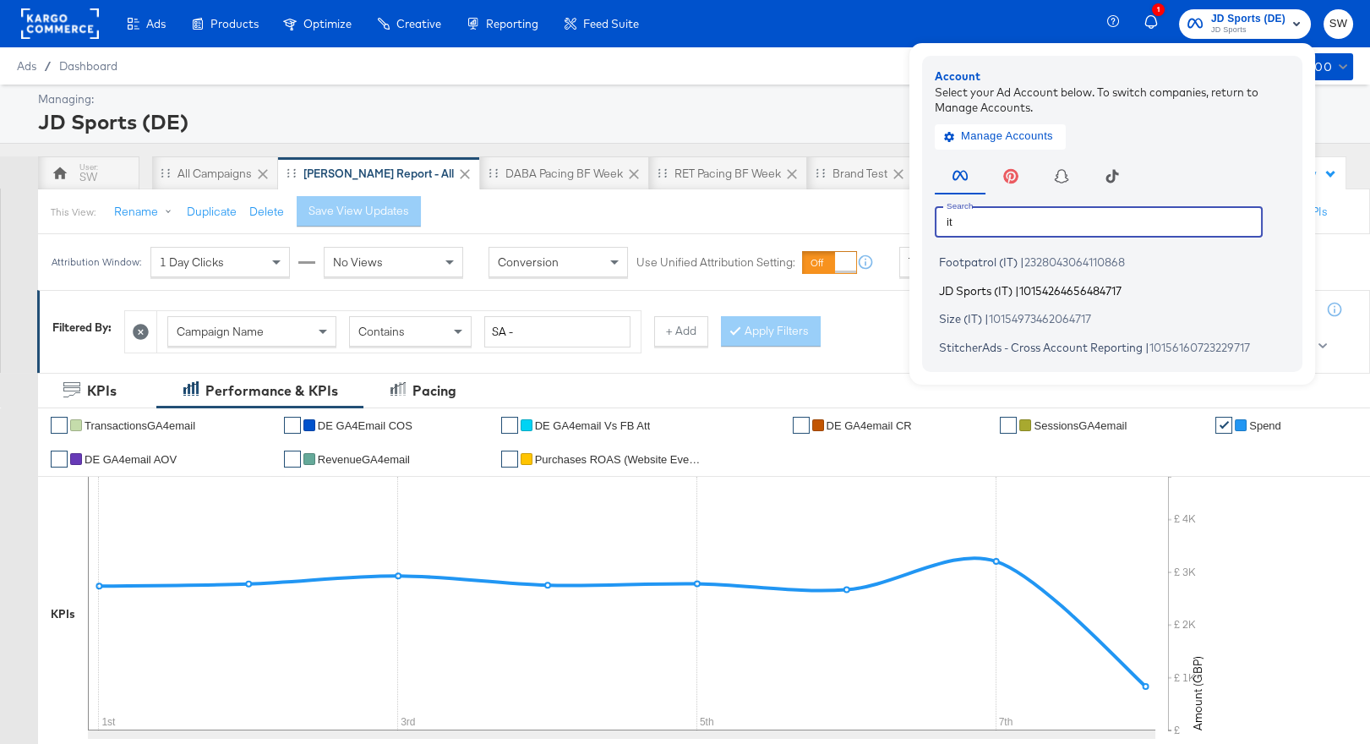
type input "it"
click at [1113, 286] on span "10154264656484717" at bounding box center [1070, 290] width 102 height 14
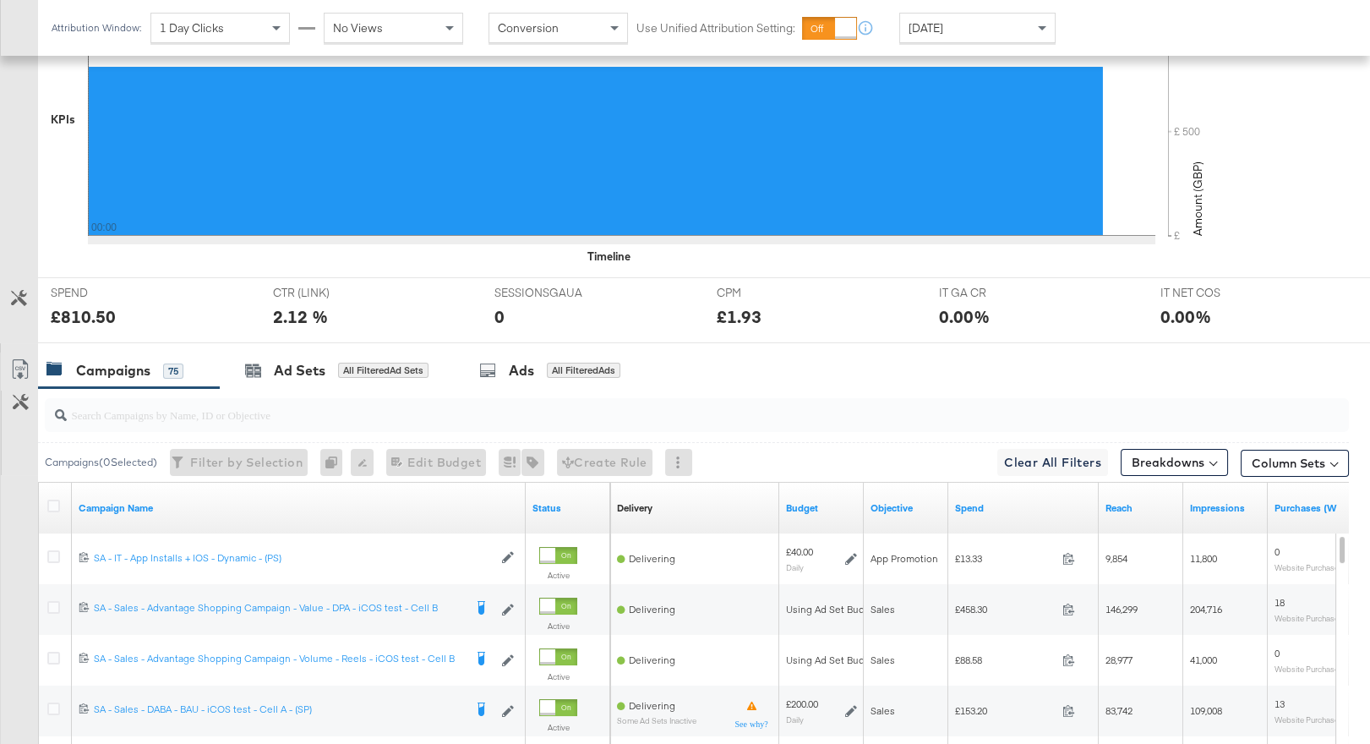
scroll to position [715, 0]
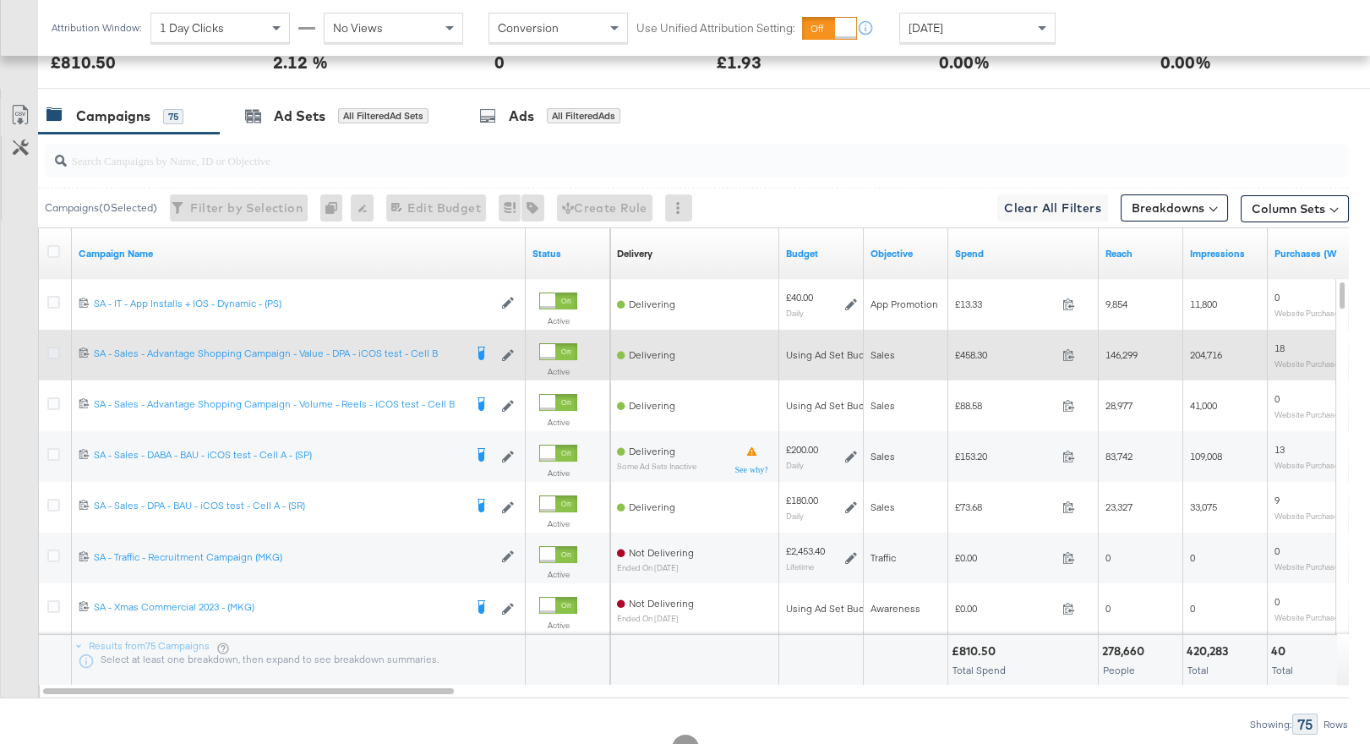
click at [55, 348] on icon at bounding box center [53, 352] width 13 height 13
click at [0, 0] on input "checkbox" at bounding box center [0, 0] width 0 height 0
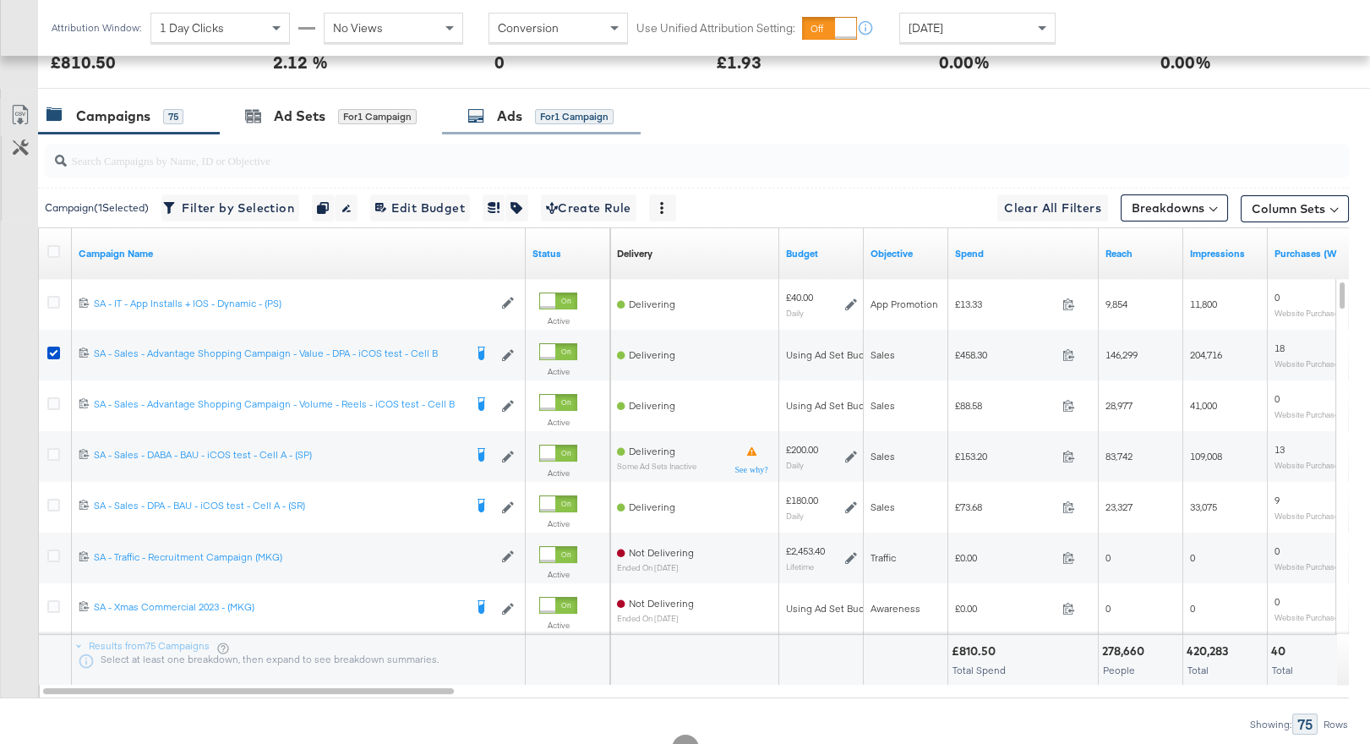
click at [527, 120] on div "Ads for 1 Campaign" at bounding box center [540, 115] width 146 height 19
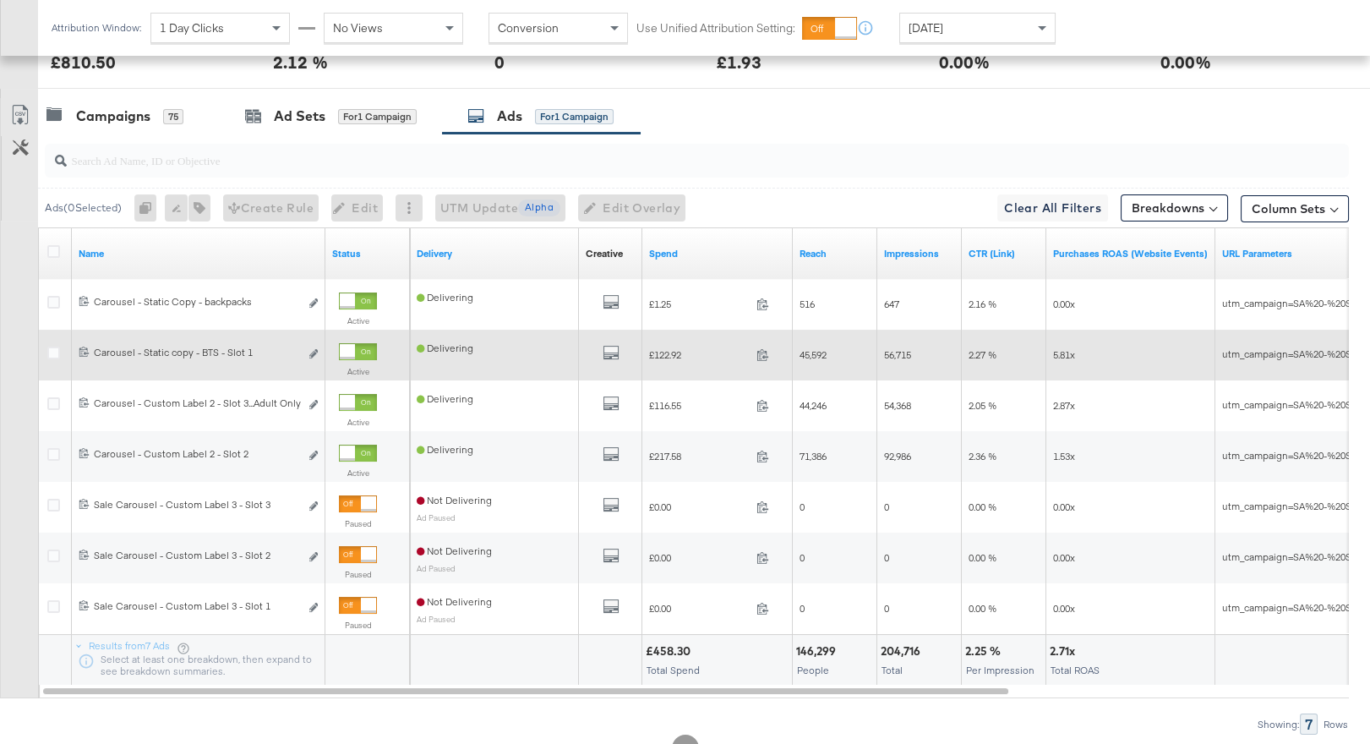
click at [348, 349] on div at bounding box center [347, 351] width 15 height 15
click at [361, 350] on div at bounding box center [368, 351] width 15 height 15
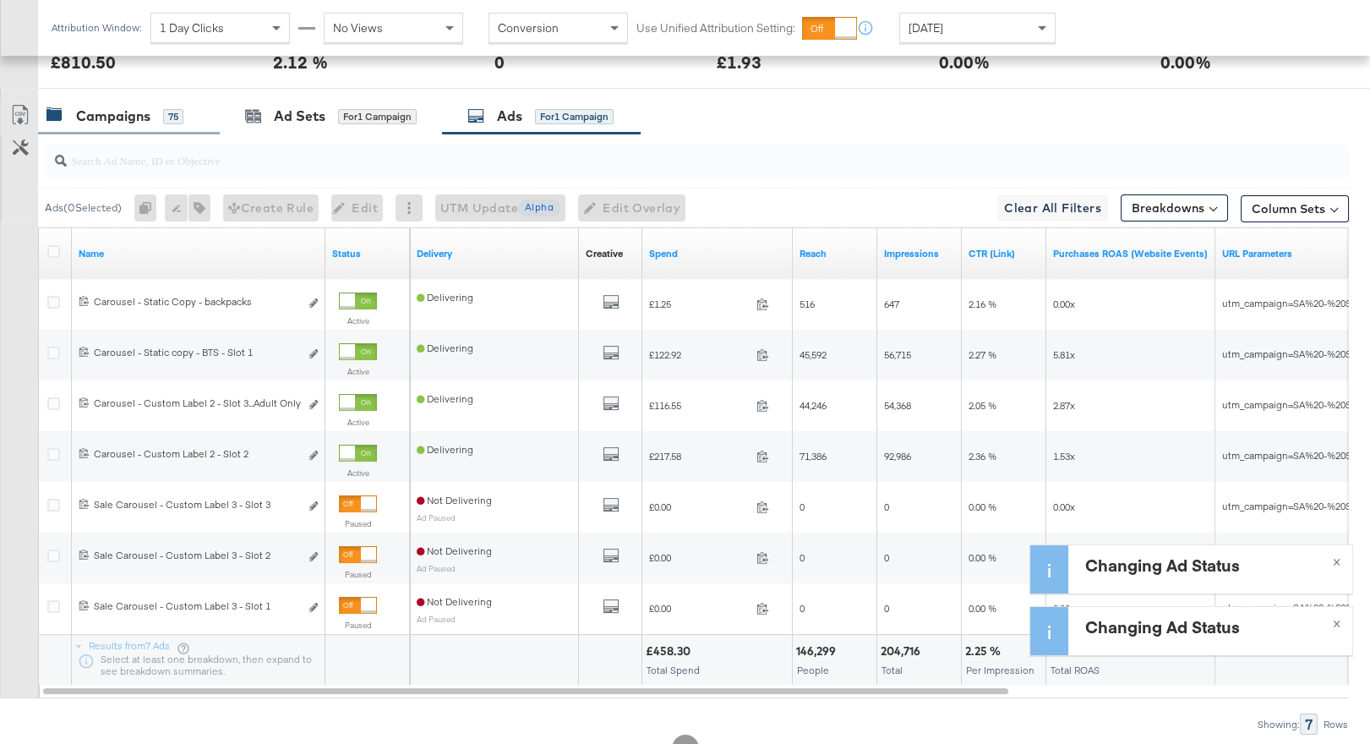
click at [174, 113] on div "75" at bounding box center [173, 116] width 20 height 15
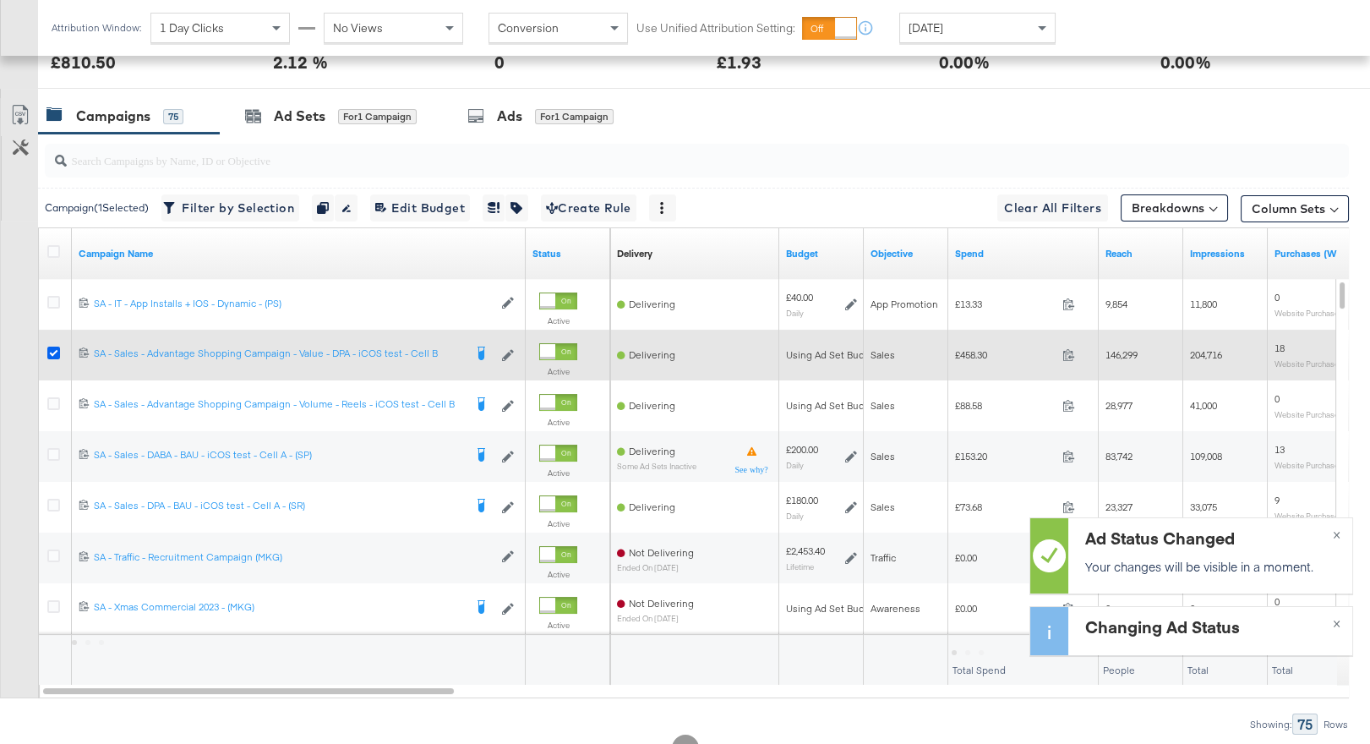
click at [51, 346] on icon at bounding box center [53, 352] width 13 height 13
click at [0, 0] on input "checkbox" at bounding box center [0, 0] width 0 height 0
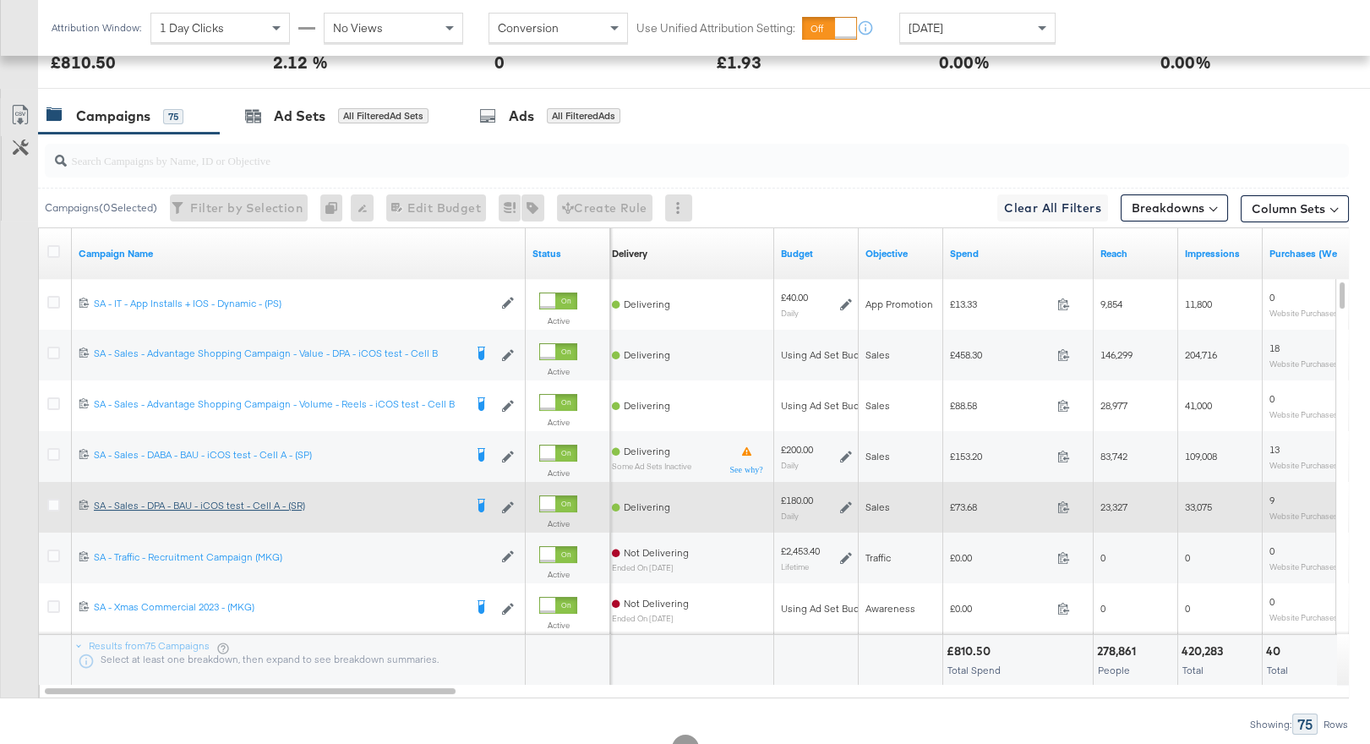
scroll to position [713, 0]
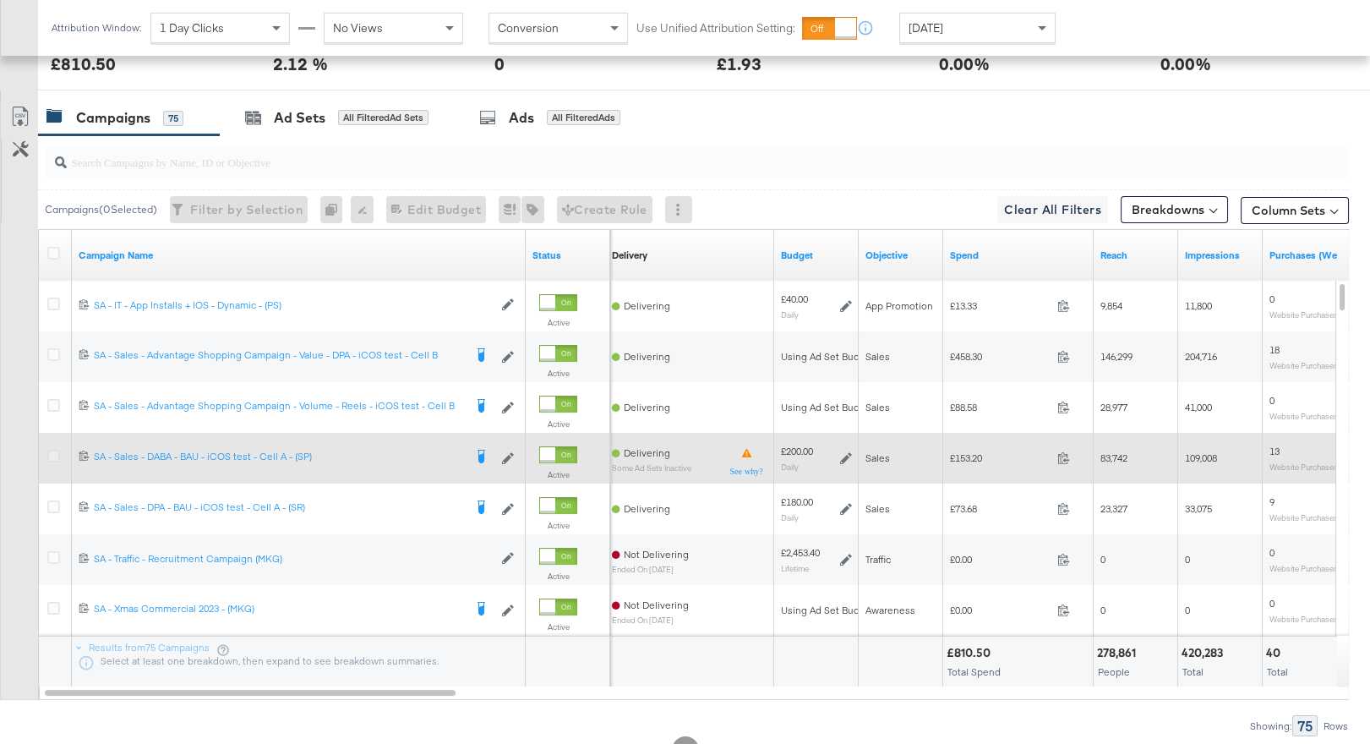
click at [53, 454] on icon at bounding box center [53, 456] width 13 height 13
click at [0, 0] on input "checkbox" at bounding box center [0, 0] width 0 height 0
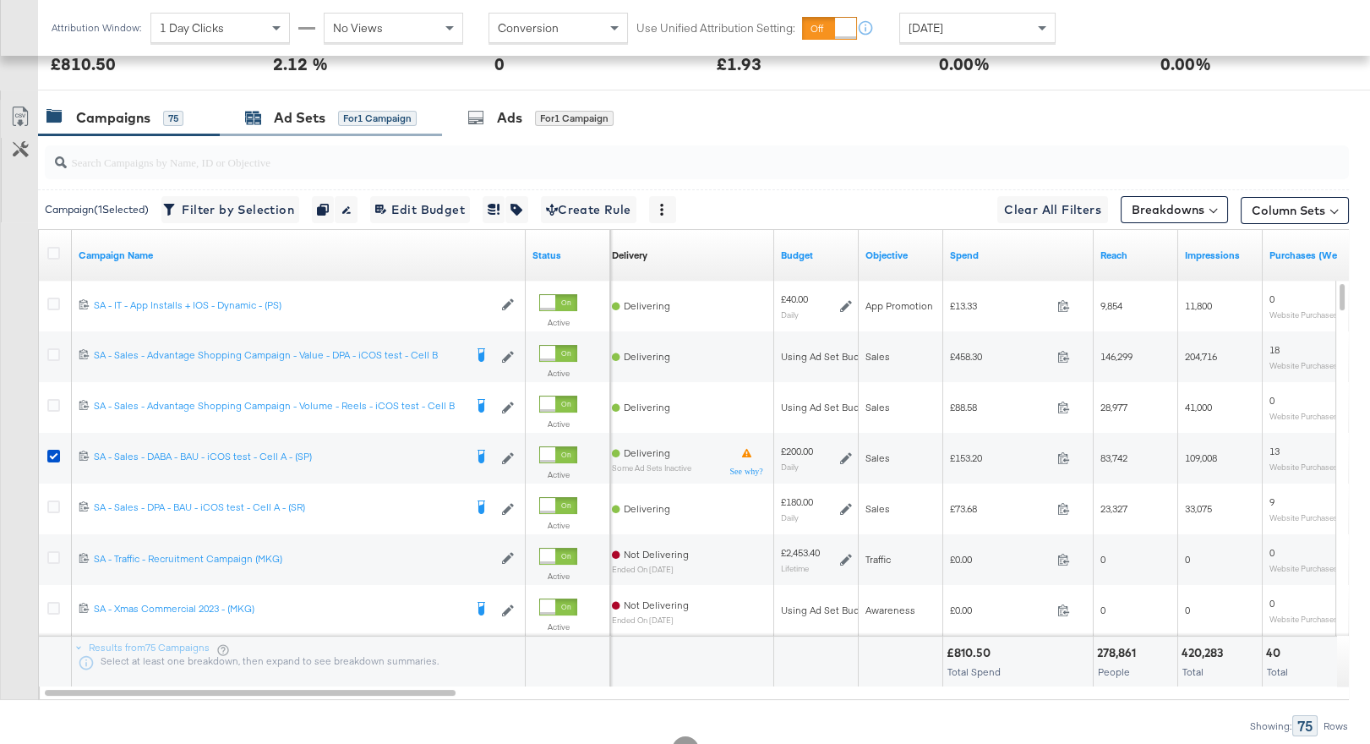
click at [326, 125] on div "Ad Sets for 1 Campaign" at bounding box center [331, 117] width 172 height 19
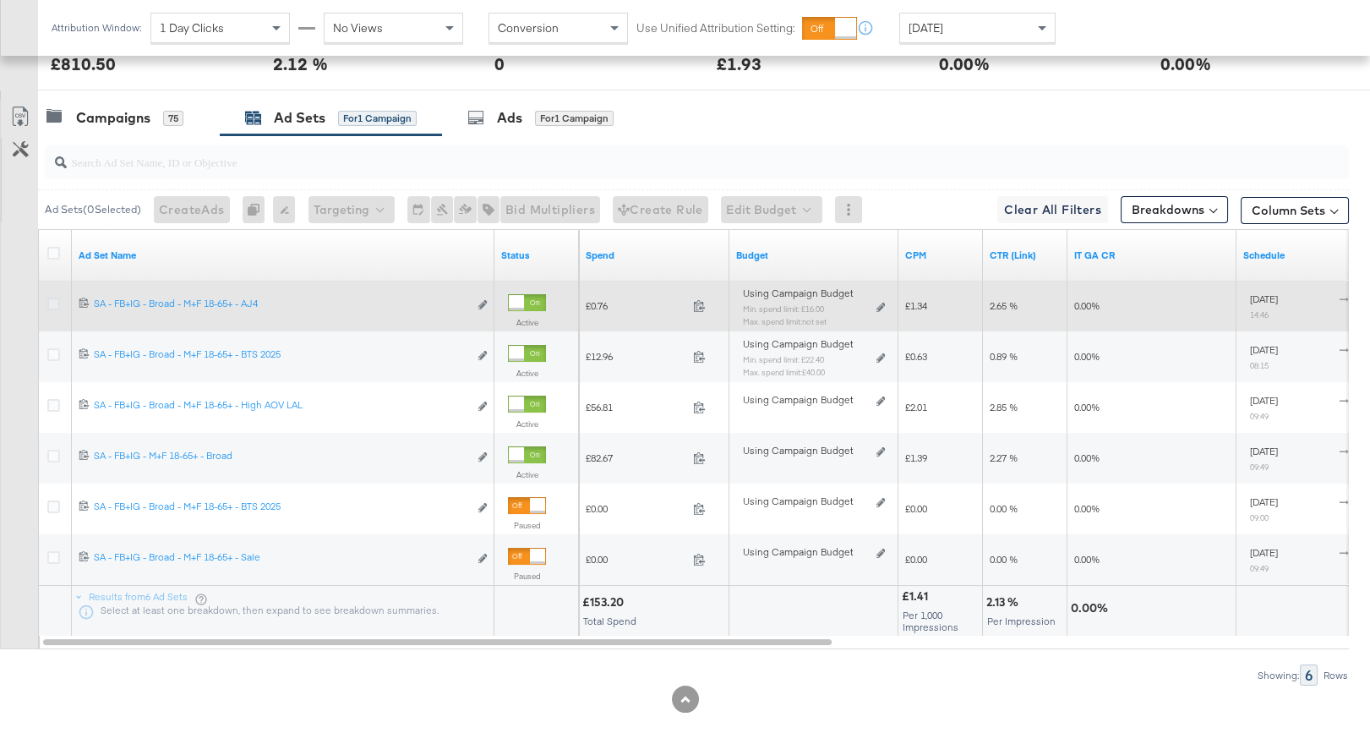
click at [53, 302] on icon at bounding box center [53, 303] width 13 height 13
click at [0, 0] on input "checkbox" at bounding box center [0, 0] width 0 height 0
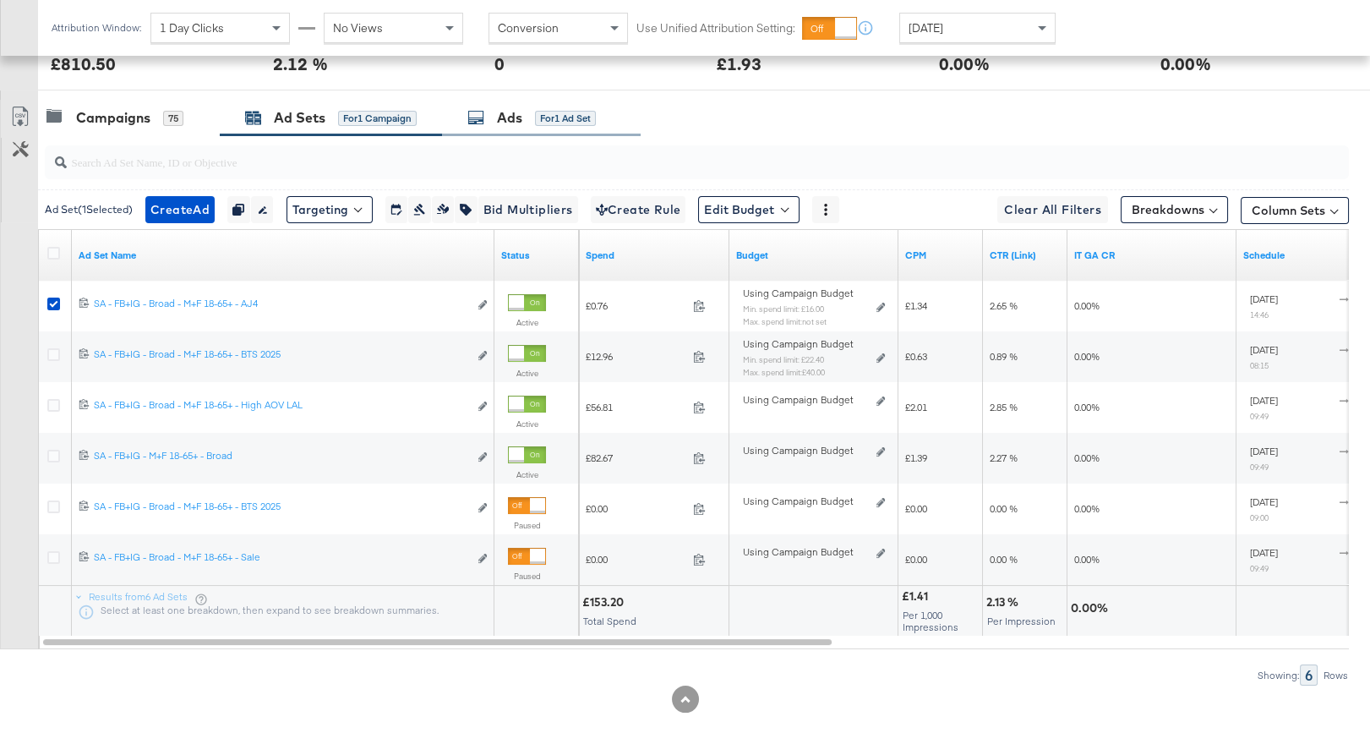
click at [521, 120] on div "Ads" at bounding box center [509, 117] width 25 height 19
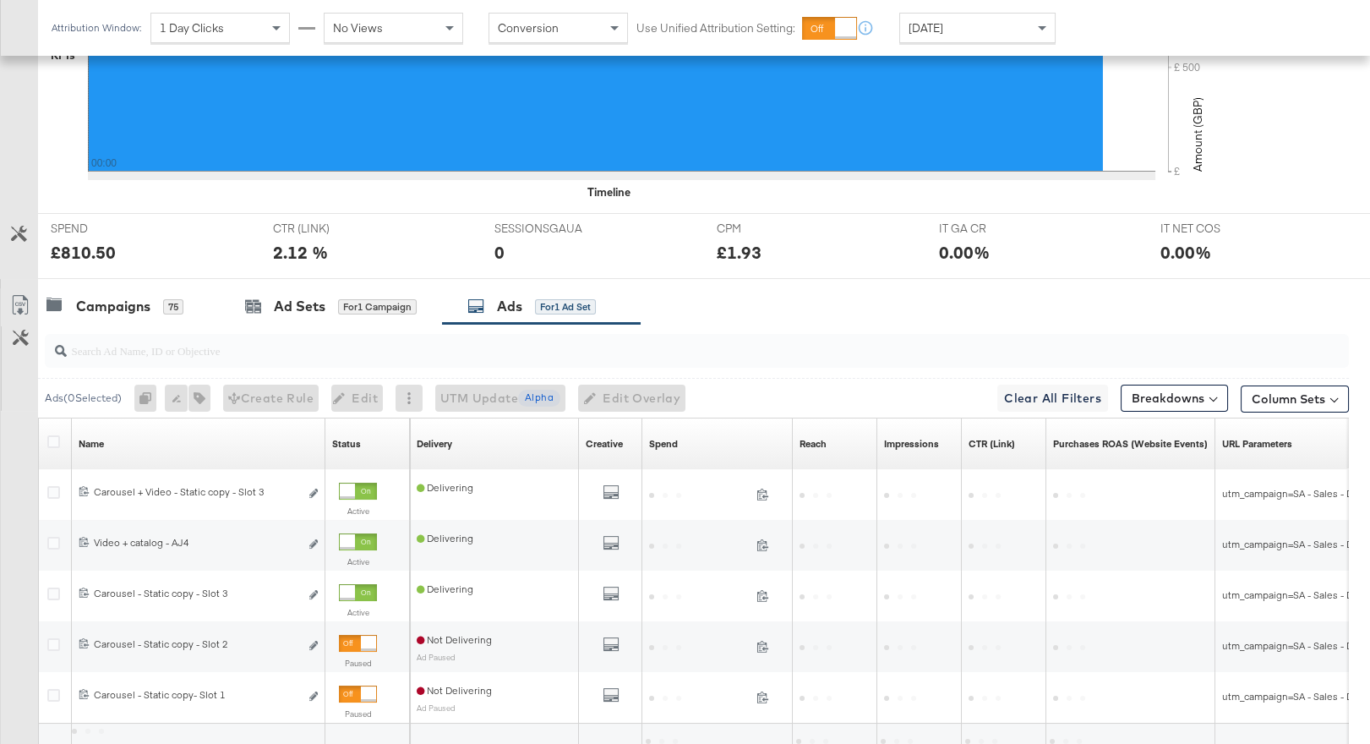
scroll to position [677, 0]
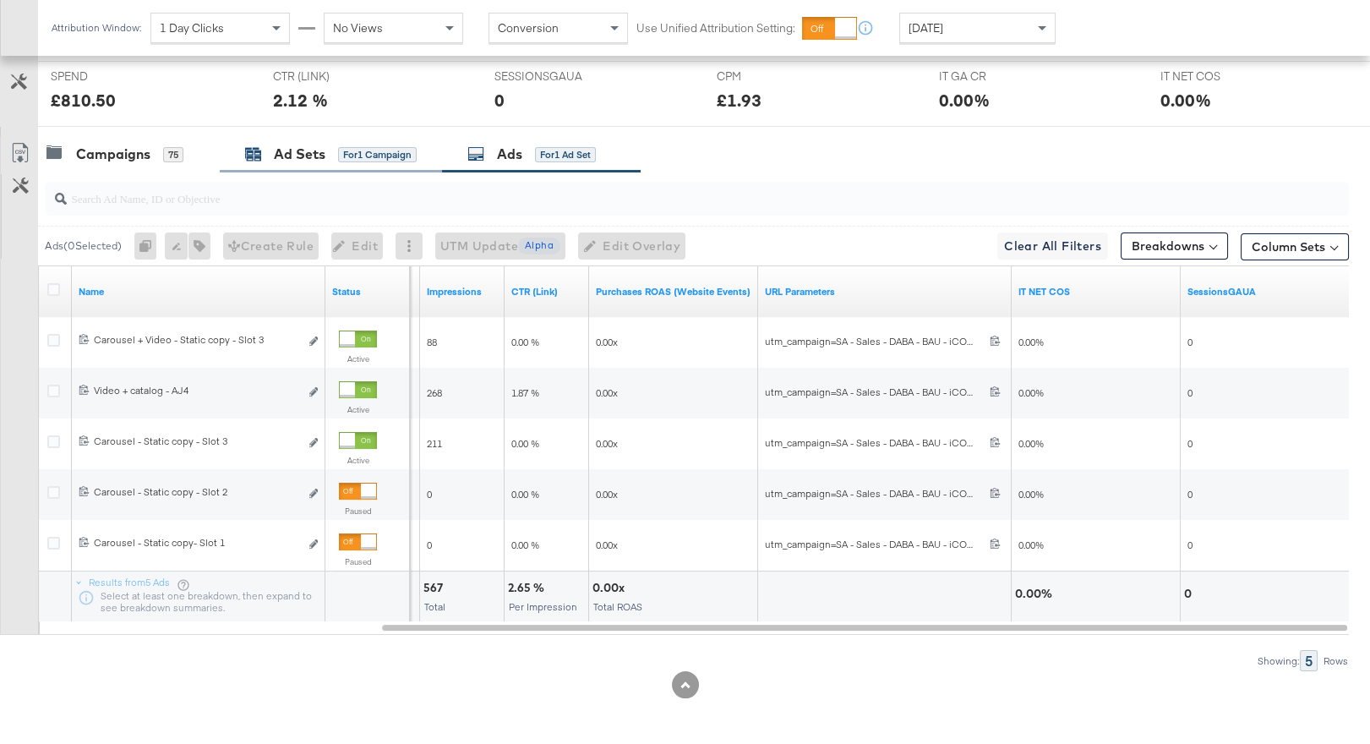
click at [400, 161] on div "Ad Sets for 1 Campaign" at bounding box center [331, 154] width 172 height 19
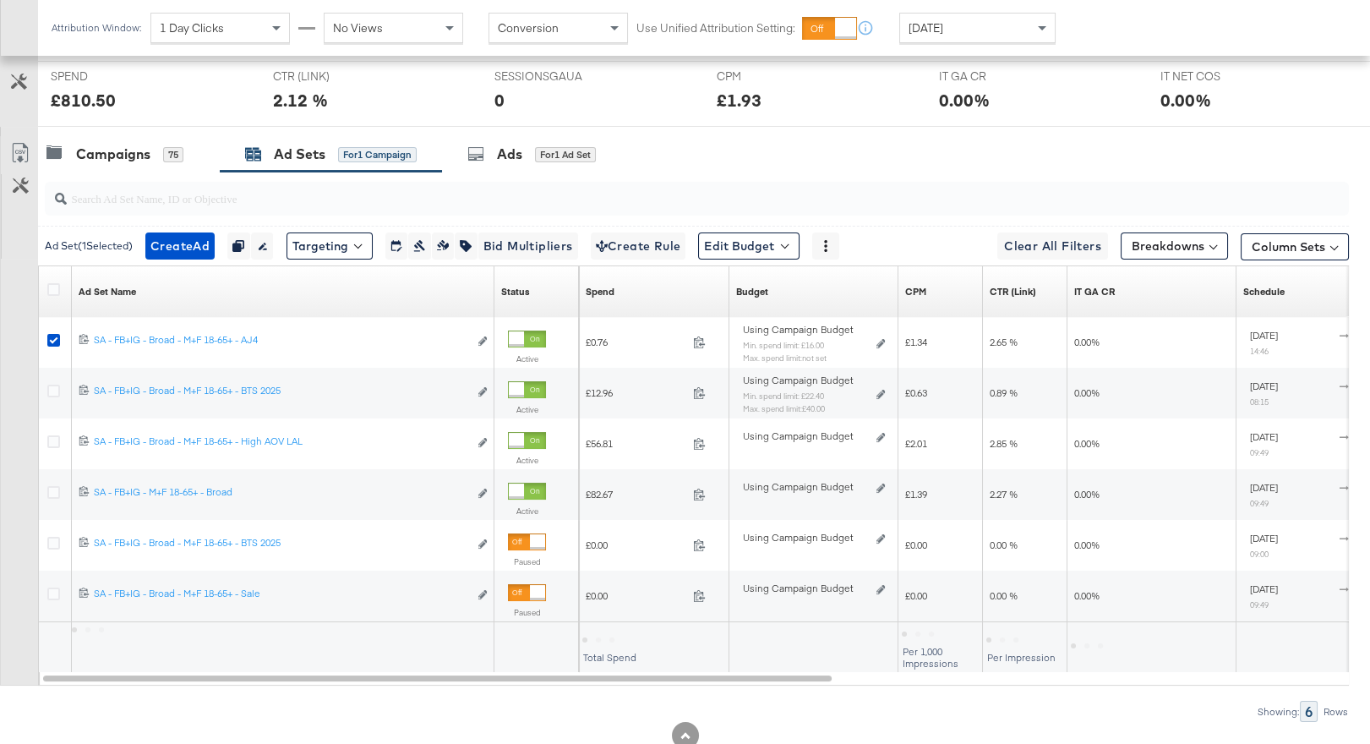
scroll to position [713, 0]
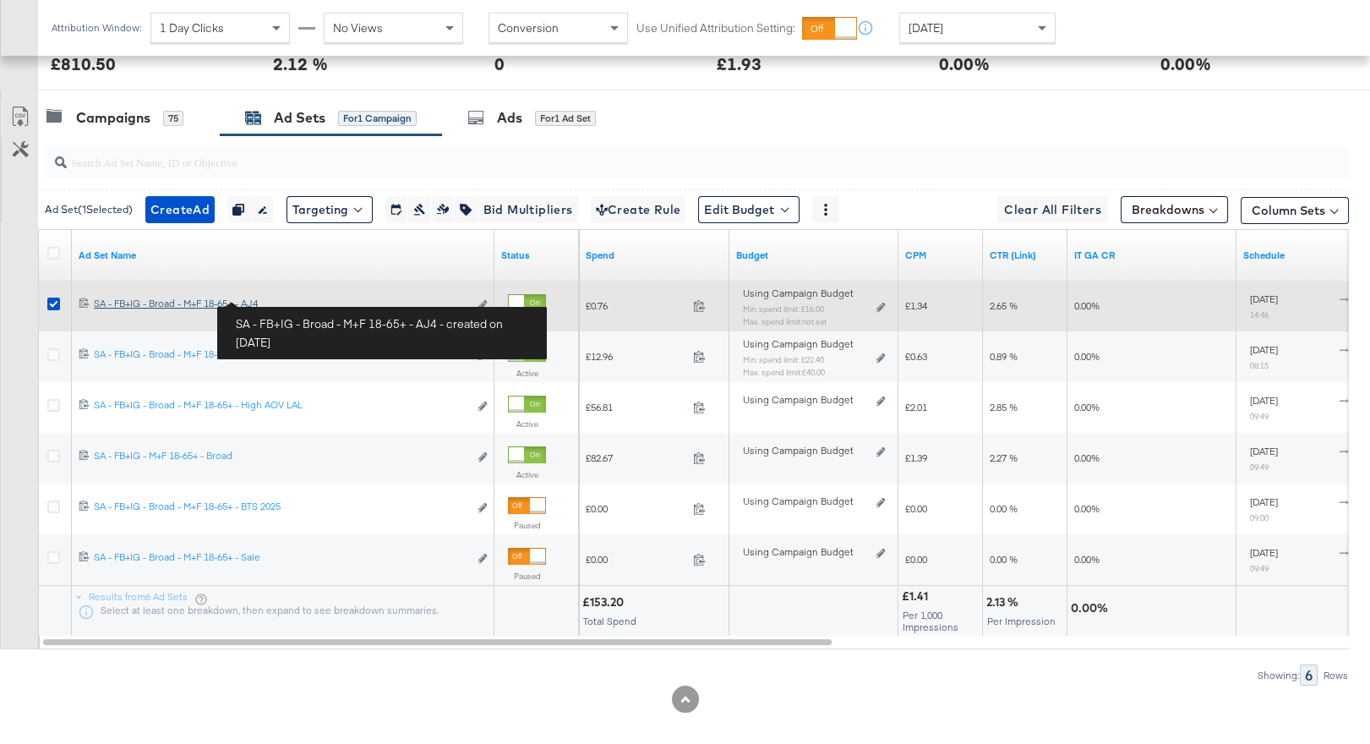
click at [226, 300] on div "SA - FB+IG - Broad - M+F 18-65+ - AJ4 SA - FB+IG - Broad - M+F 18-65+ - AJ4" at bounding box center [281, 304] width 374 height 14
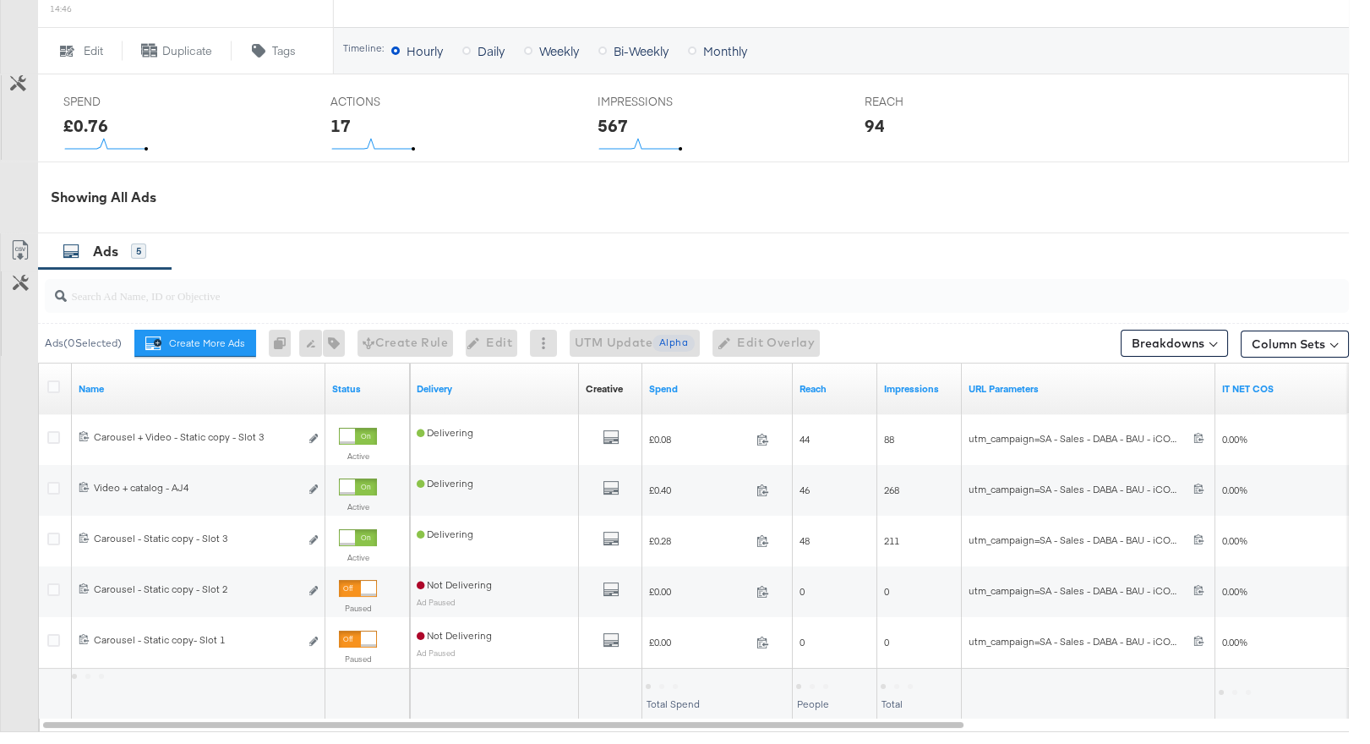
scroll to position [1017, 0]
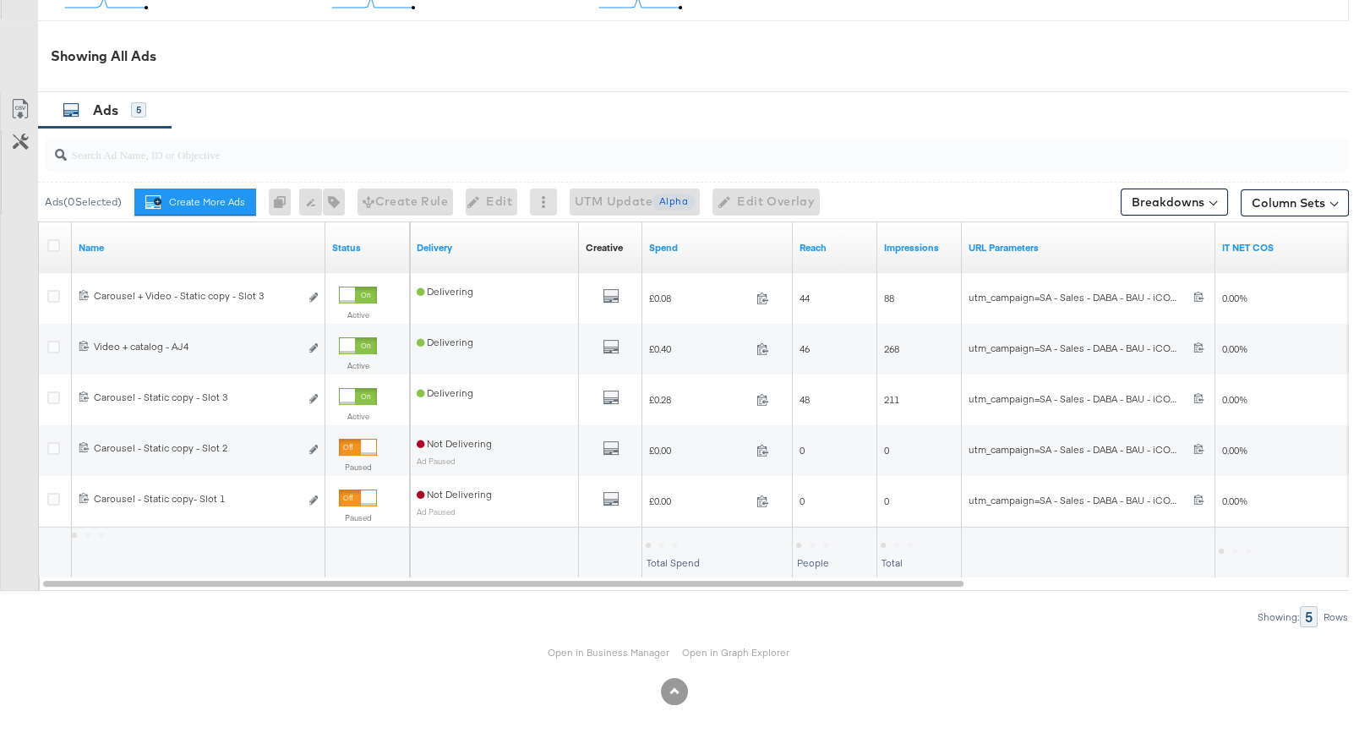
click at [581, 645] on div "Open in Business Manager Open in Graph Explorer" at bounding box center [674, 652] width 1349 height 51
click at [581, 656] on link "Open in Business Manager" at bounding box center [609, 653] width 122 height 14
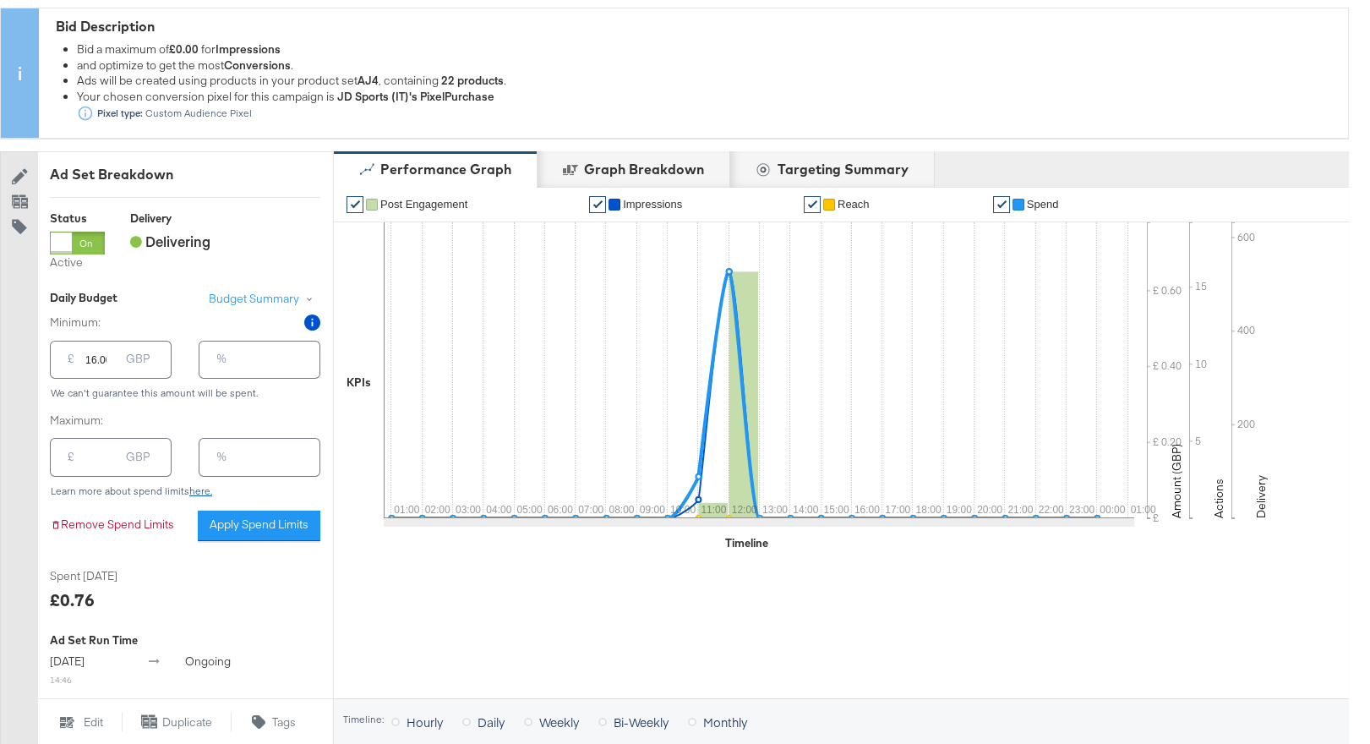
scroll to position [0, 0]
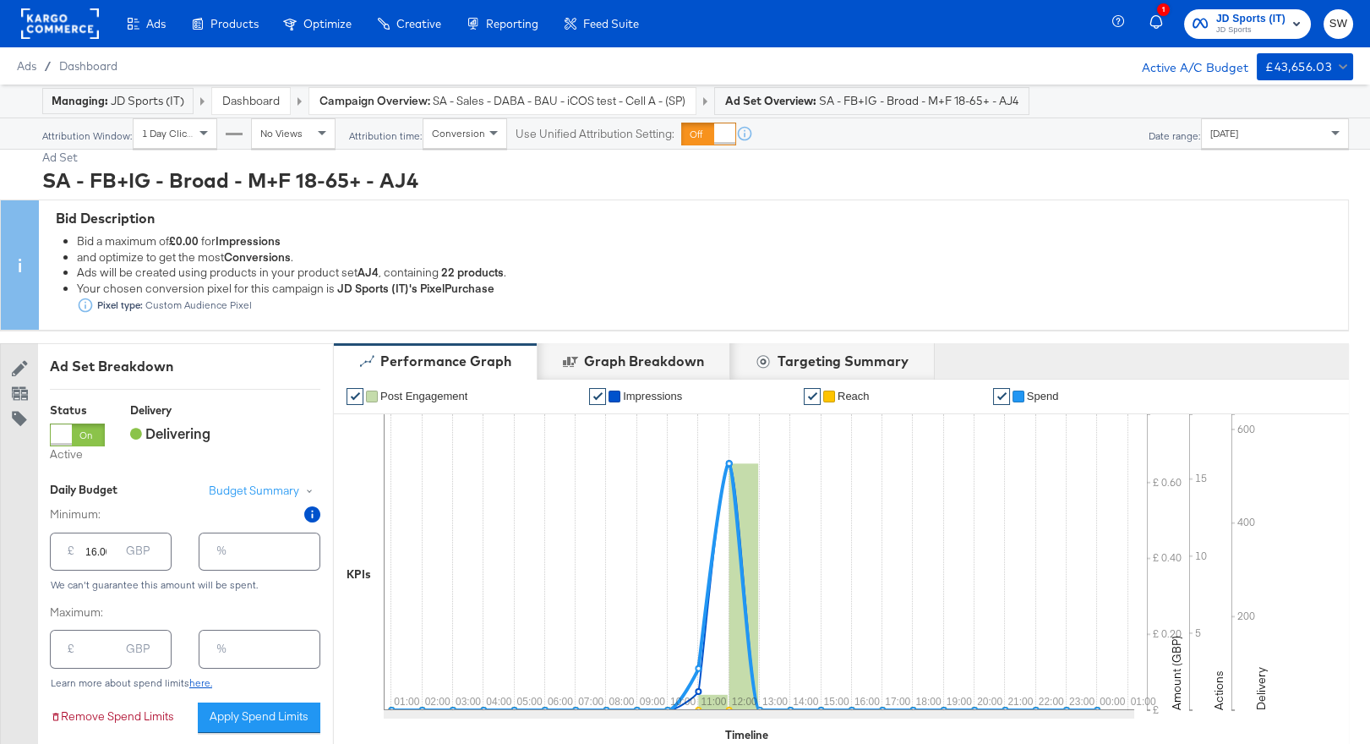
click at [246, 97] on link "Dashboard" at bounding box center [250, 100] width 57 height 15
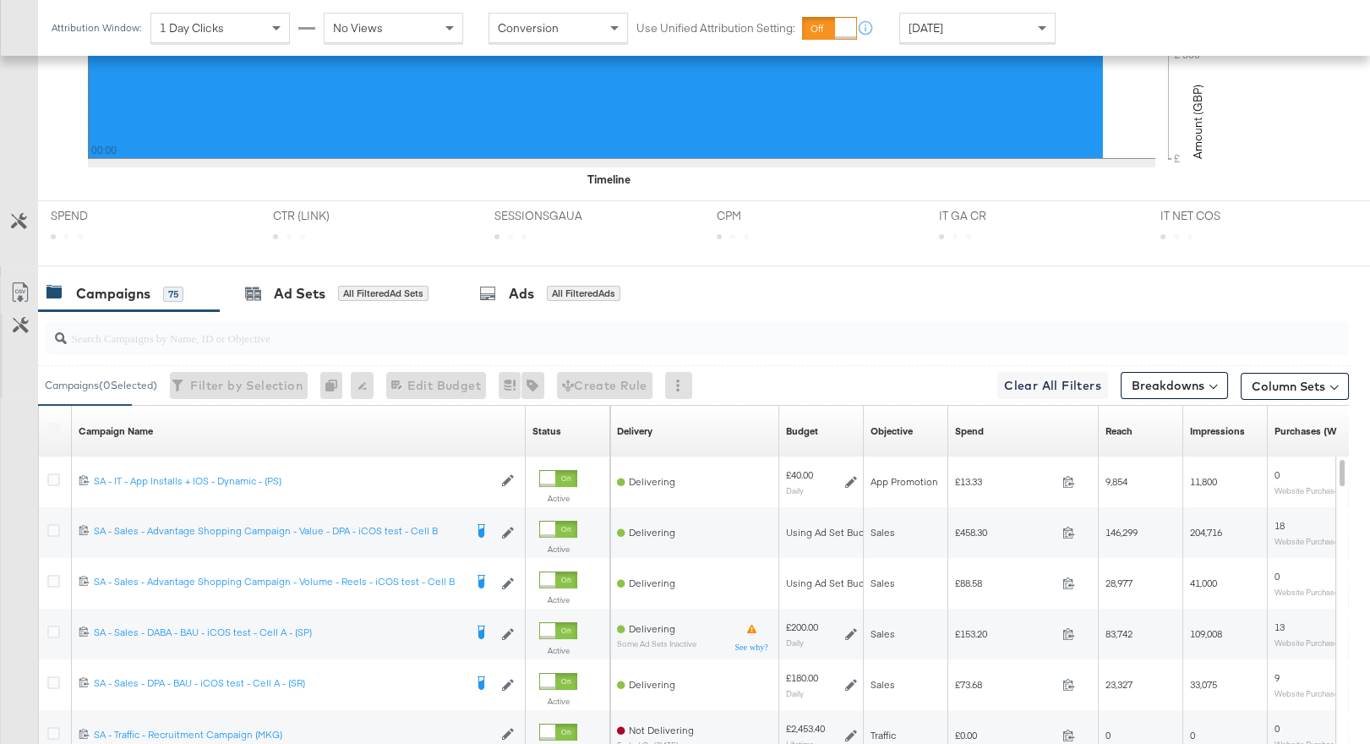
scroll to position [682, 0]
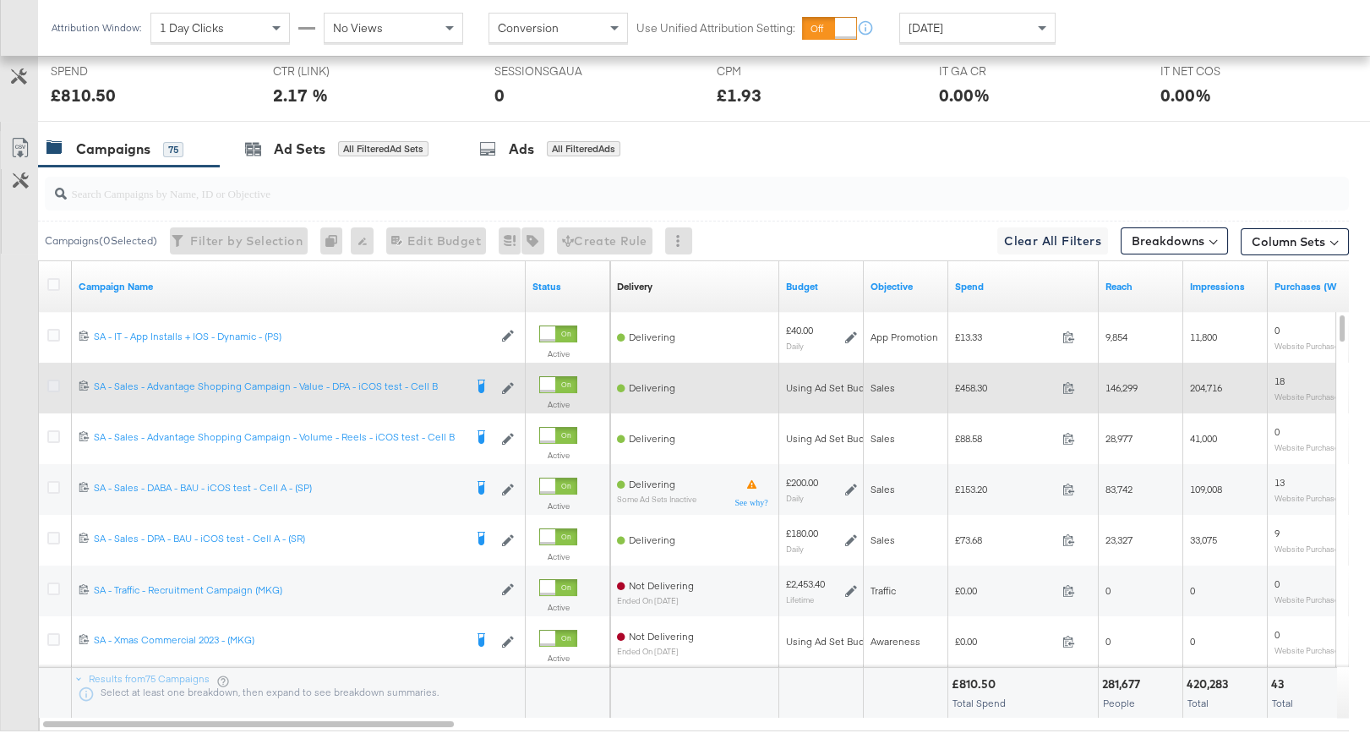
click at [52, 379] on icon at bounding box center [53, 385] width 13 height 13
click at [0, 0] on input "checkbox" at bounding box center [0, 0] width 0 height 0
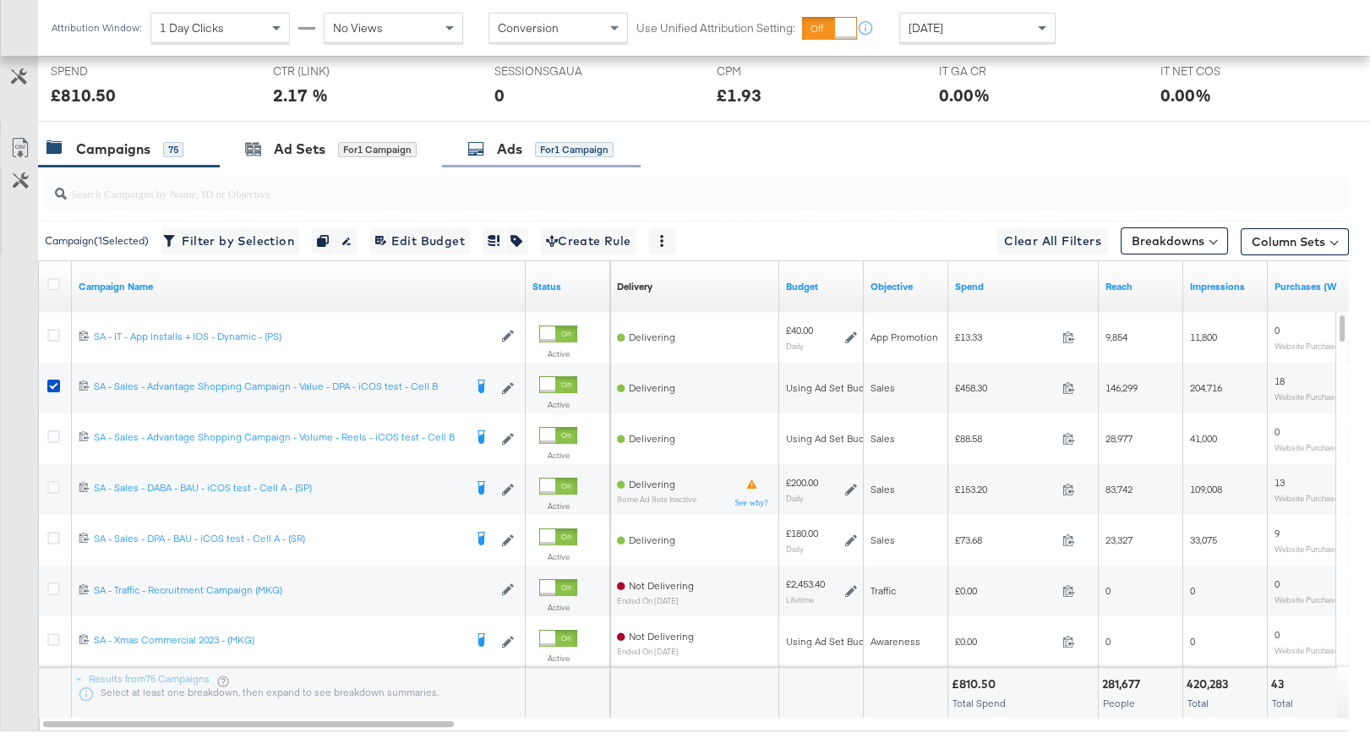
click at [524, 153] on div "Ads for 1 Campaign" at bounding box center [540, 148] width 146 height 19
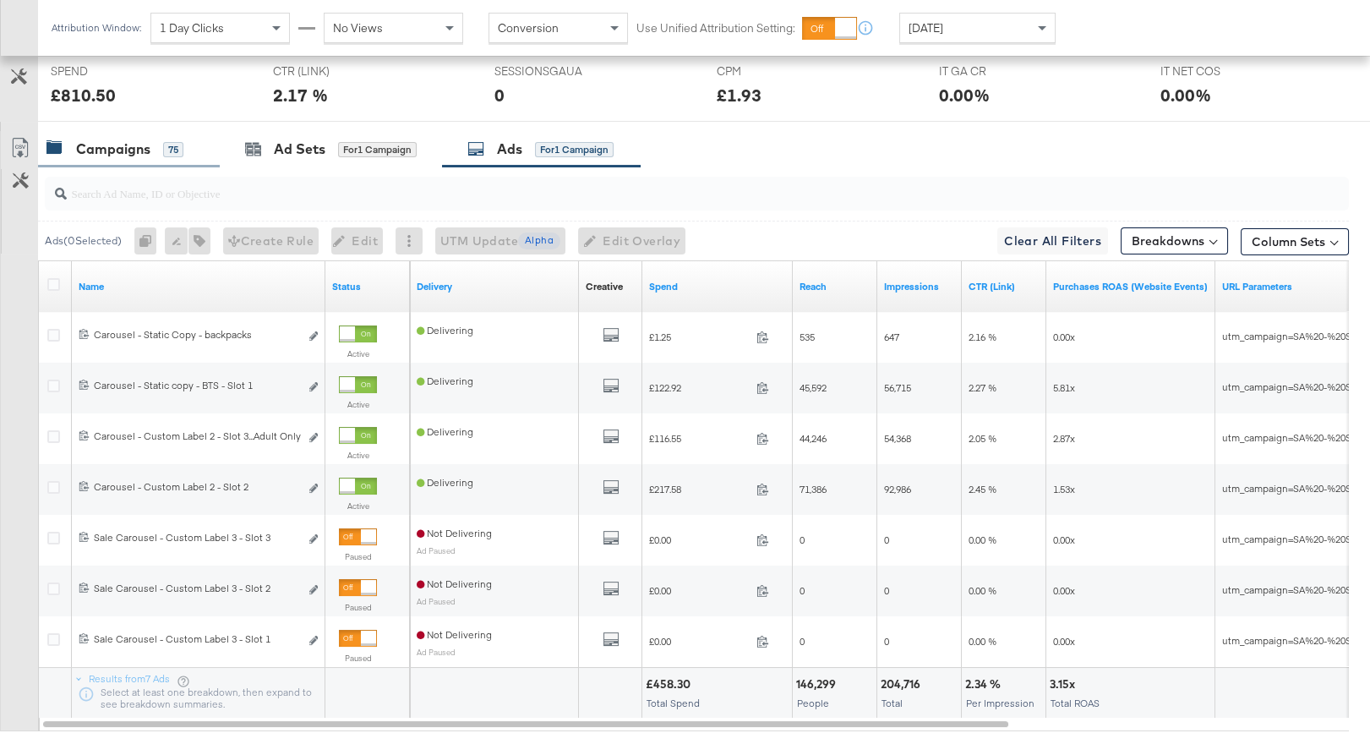
click at [149, 155] on div "Campaigns" at bounding box center [113, 148] width 74 height 19
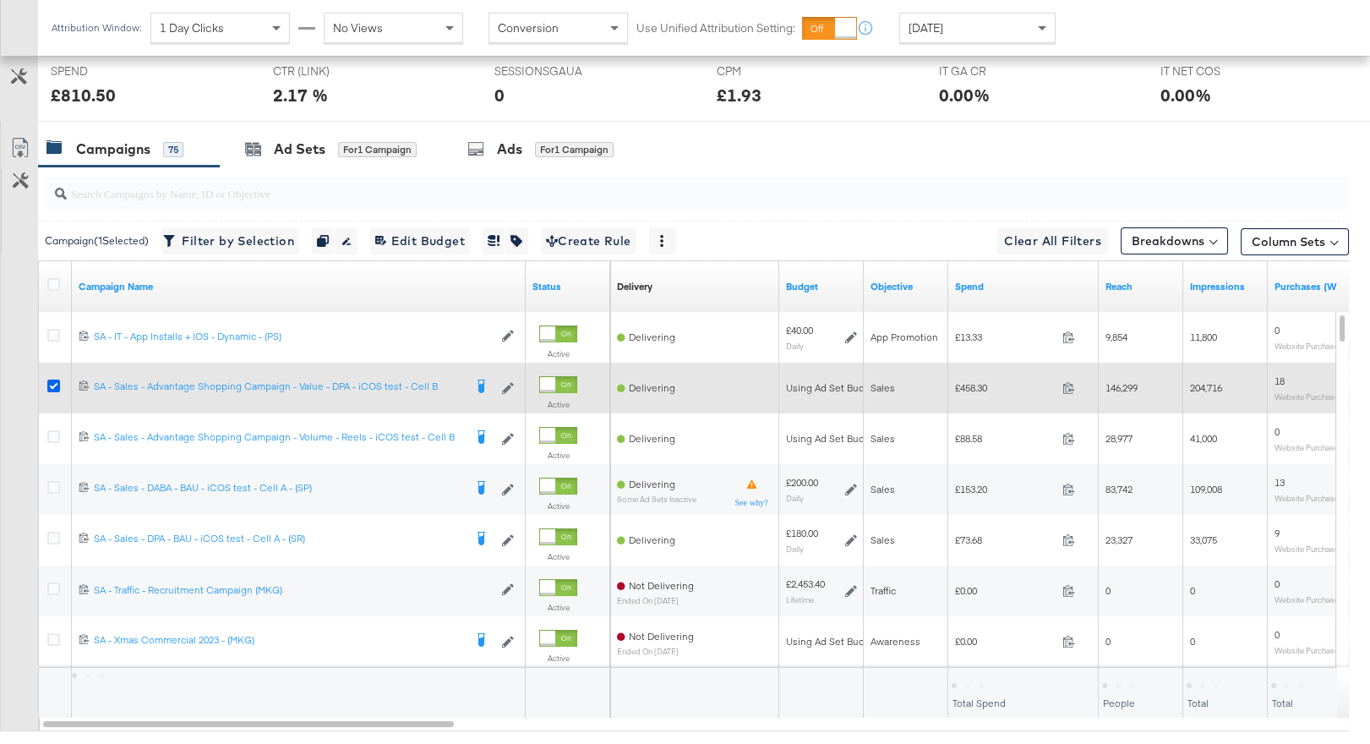
click at [52, 384] on icon at bounding box center [53, 385] width 13 height 13
click at [0, 0] on input "checkbox" at bounding box center [0, 0] width 0 height 0
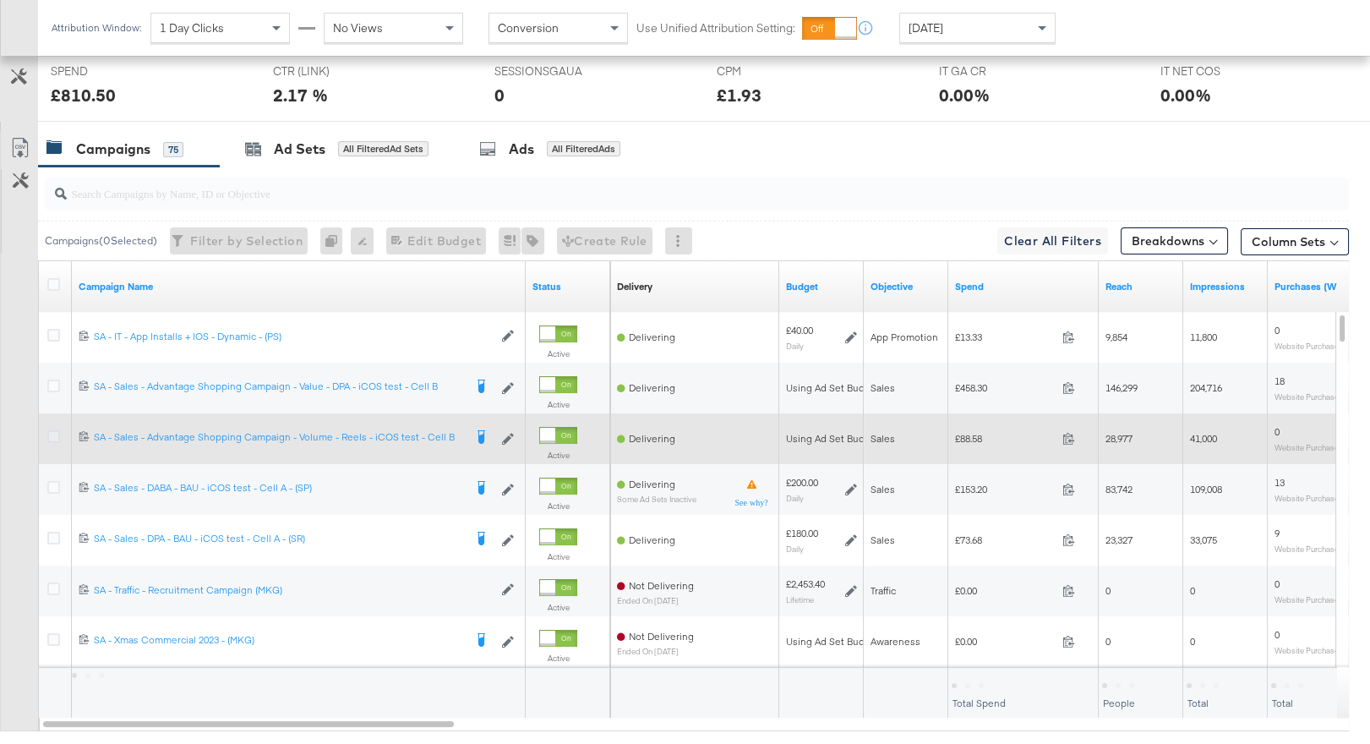
click at [53, 432] on icon at bounding box center [53, 436] width 13 height 13
click at [0, 0] on input "checkbox" at bounding box center [0, 0] width 0 height 0
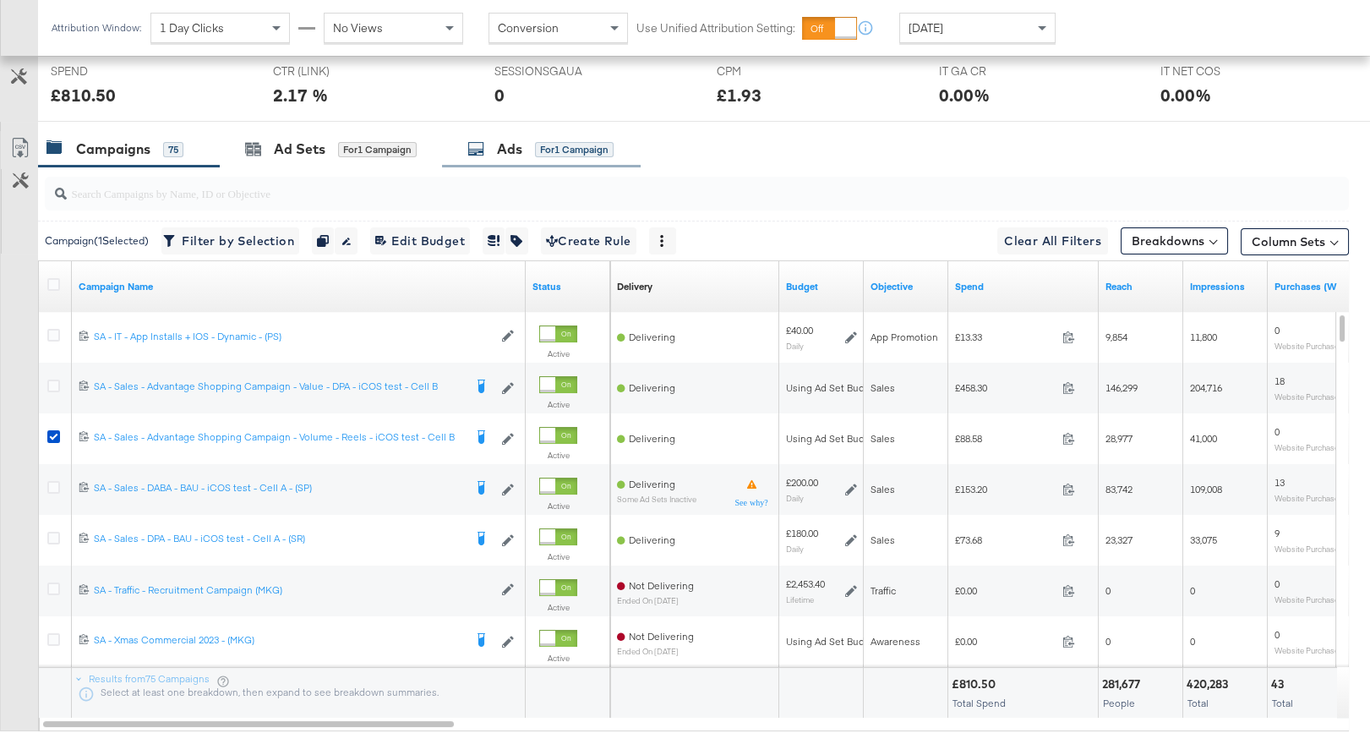
click at [534, 139] on div "Ads for 1 Campaign" at bounding box center [540, 148] width 146 height 19
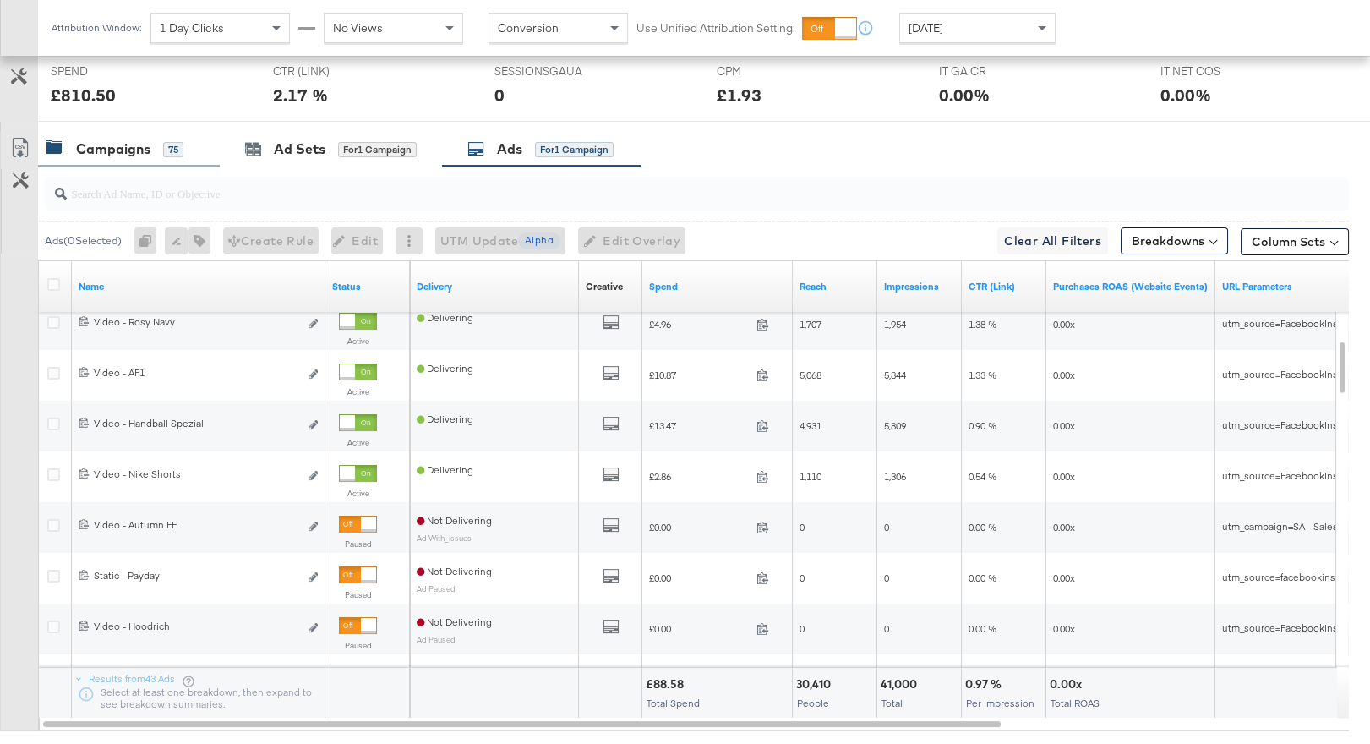
click at [118, 153] on div "Campaigns" at bounding box center [113, 148] width 74 height 19
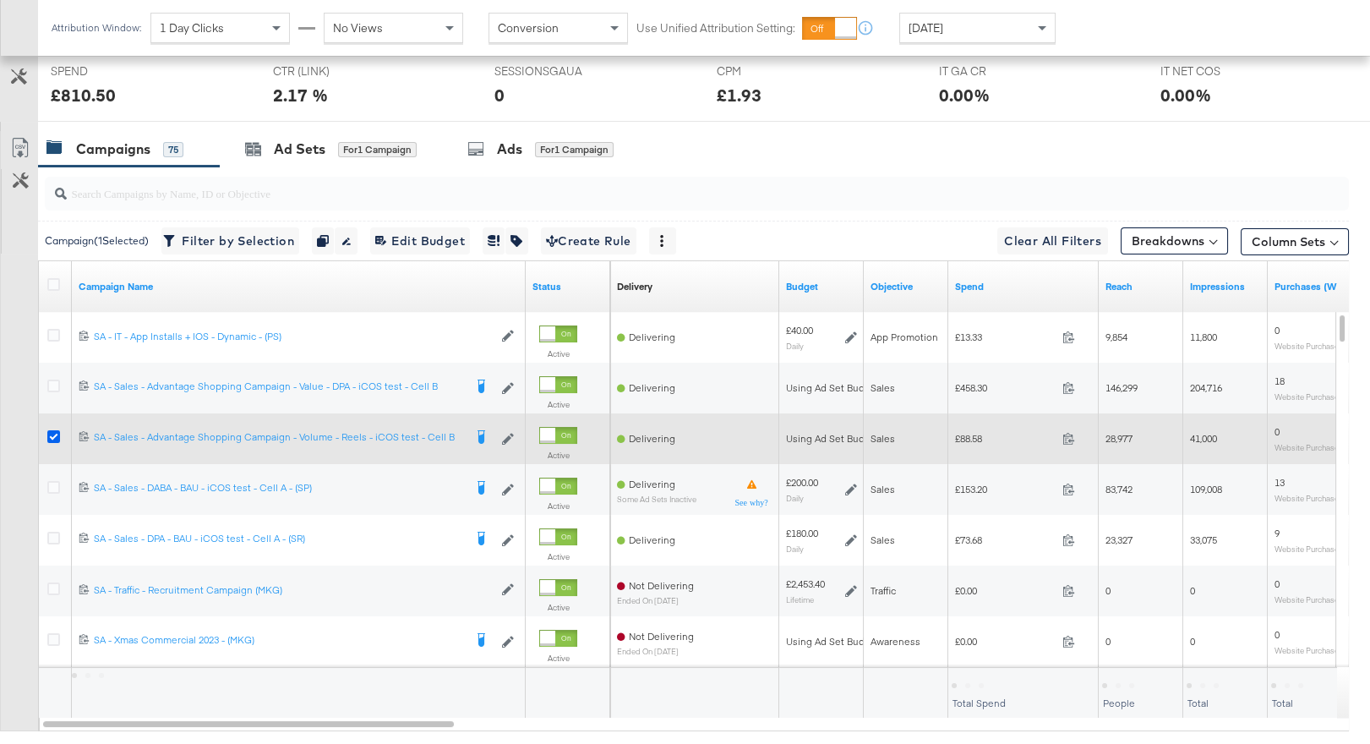
click at [50, 432] on icon at bounding box center [53, 436] width 13 height 13
click at [0, 0] on input "checkbox" at bounding box center [0, 0] width 0 height 0
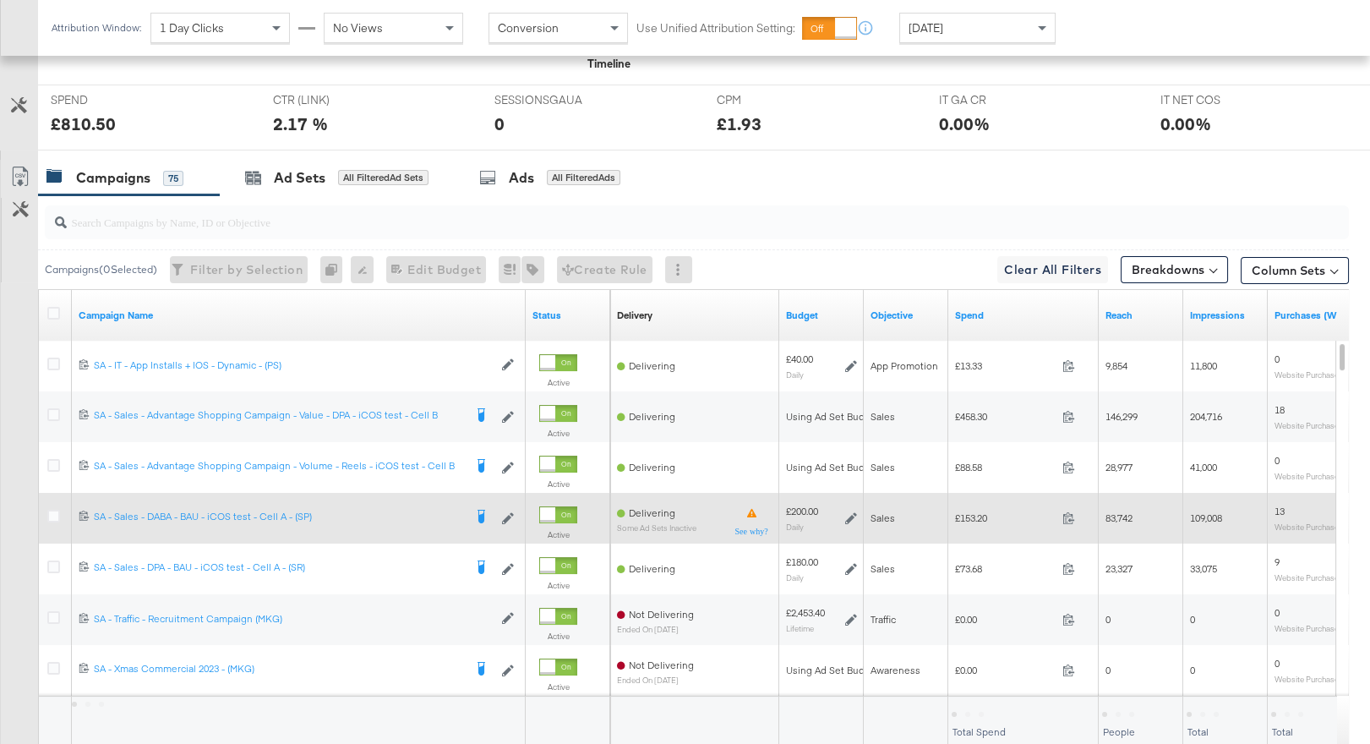
scroll to position [645, 0]
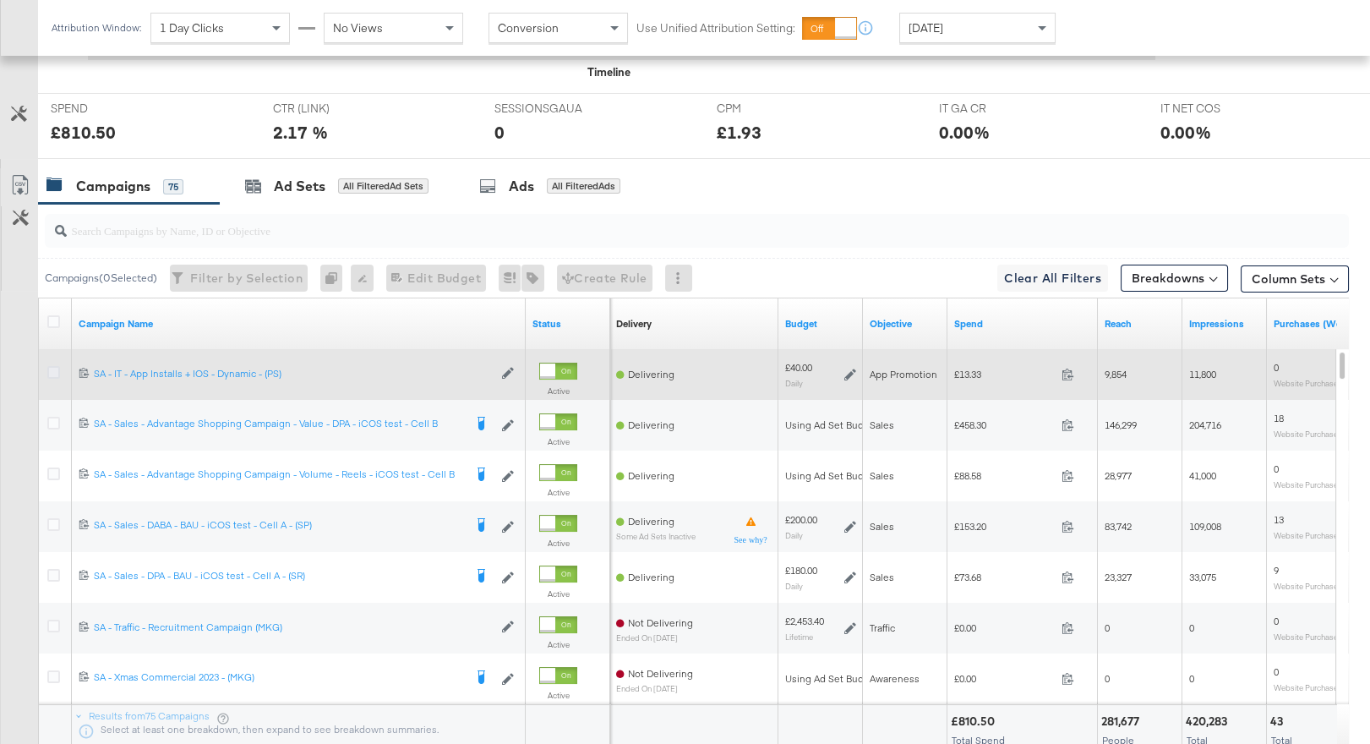
click at [53, 369] on icon at bounding box center [53, 372] width 13 height 13
click at [0, 0] on input "checkbox" at bounding box center [0, 0] width 0 height 0
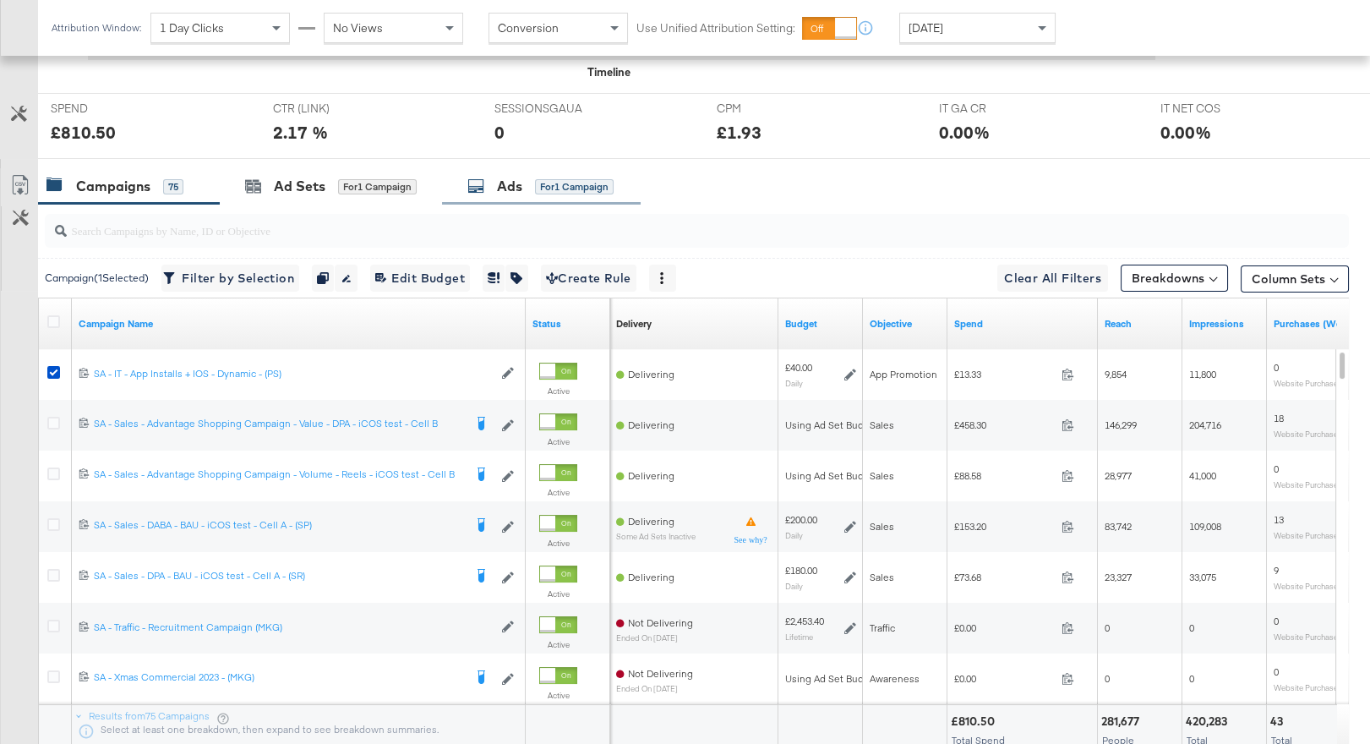
click at [521, 184] on div "Ads" at bounding box center [509, 186] width 25 height 19
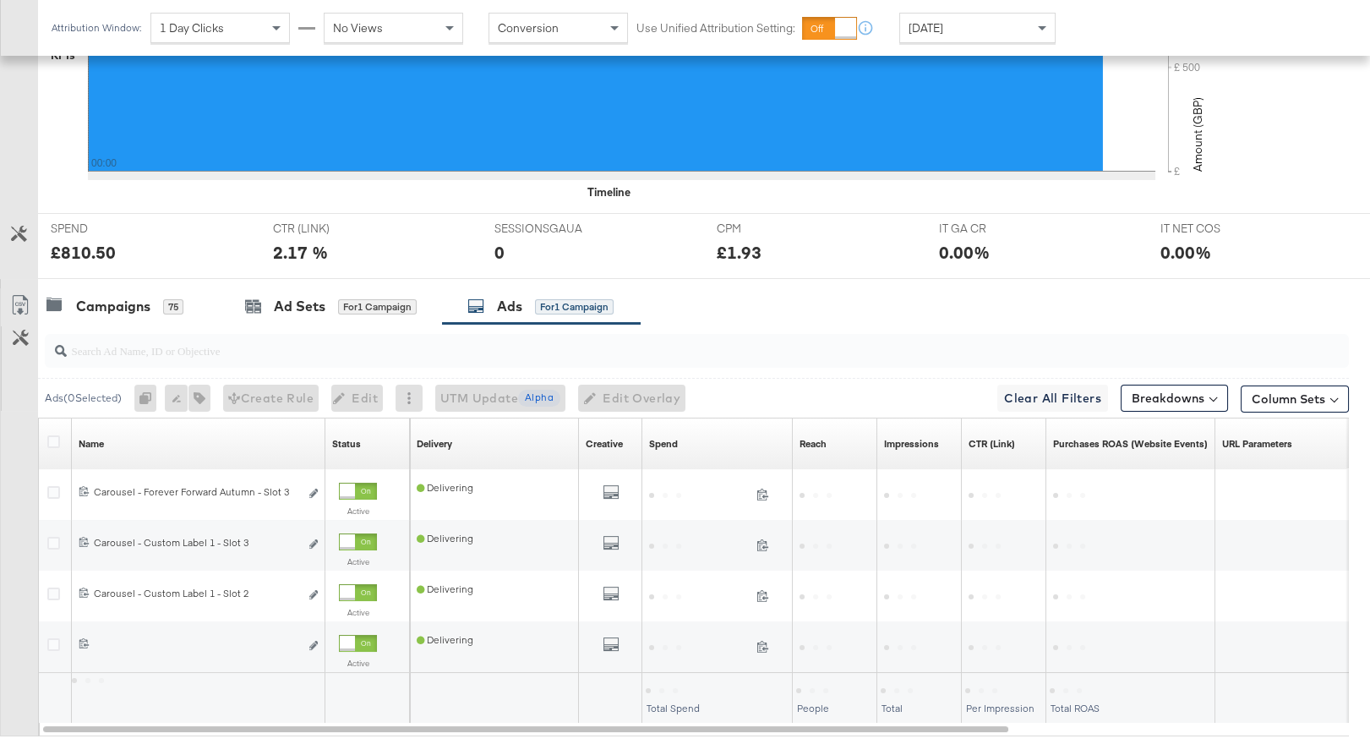
scroll to position [626, 0]
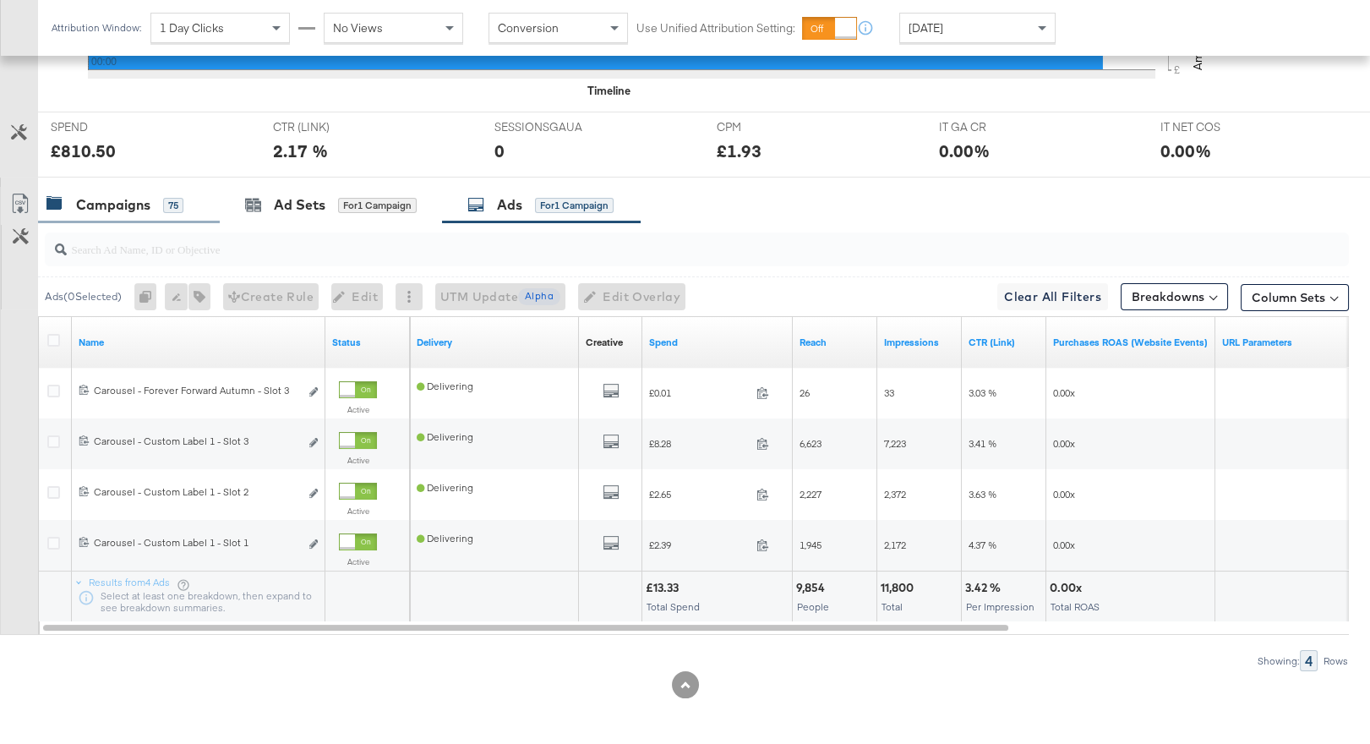
click at [128, 210] on div "Campaigns" at bounding box center [113, 204] width 74 height 19
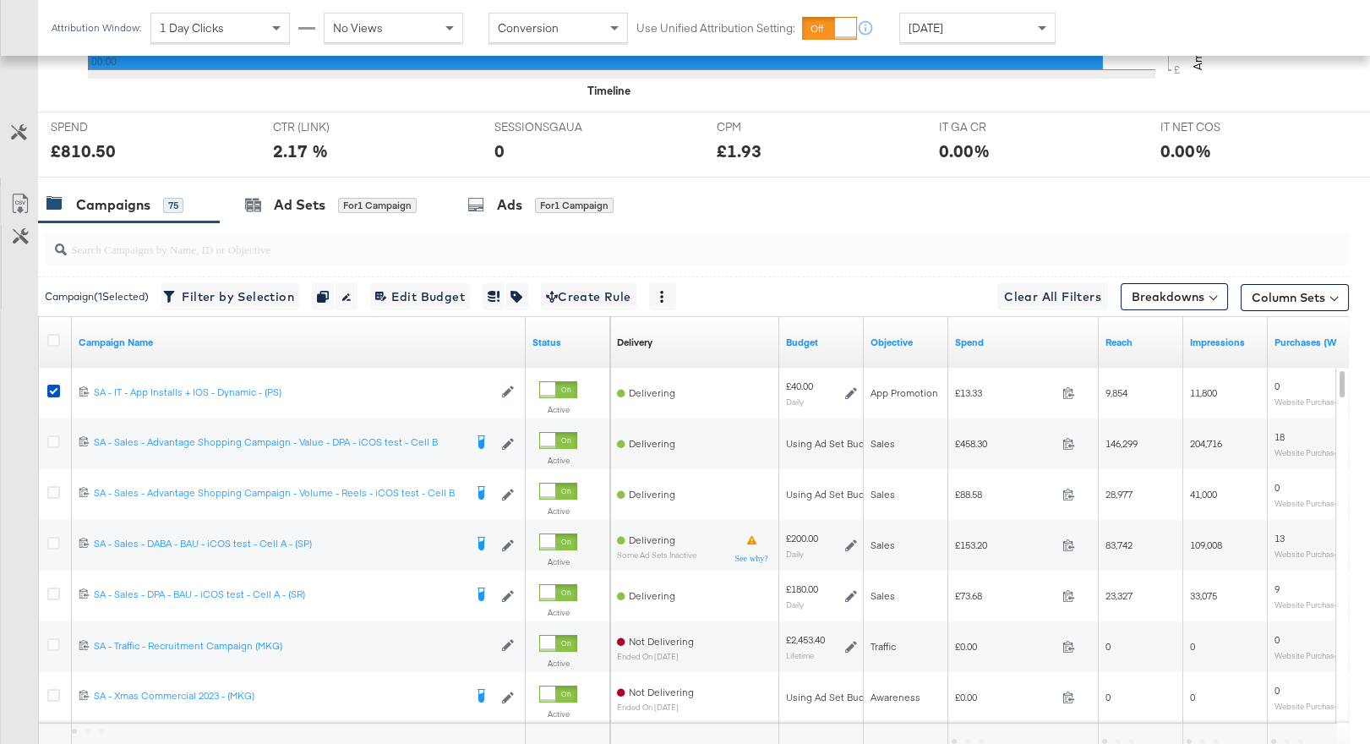
scroll to position [645, 0]
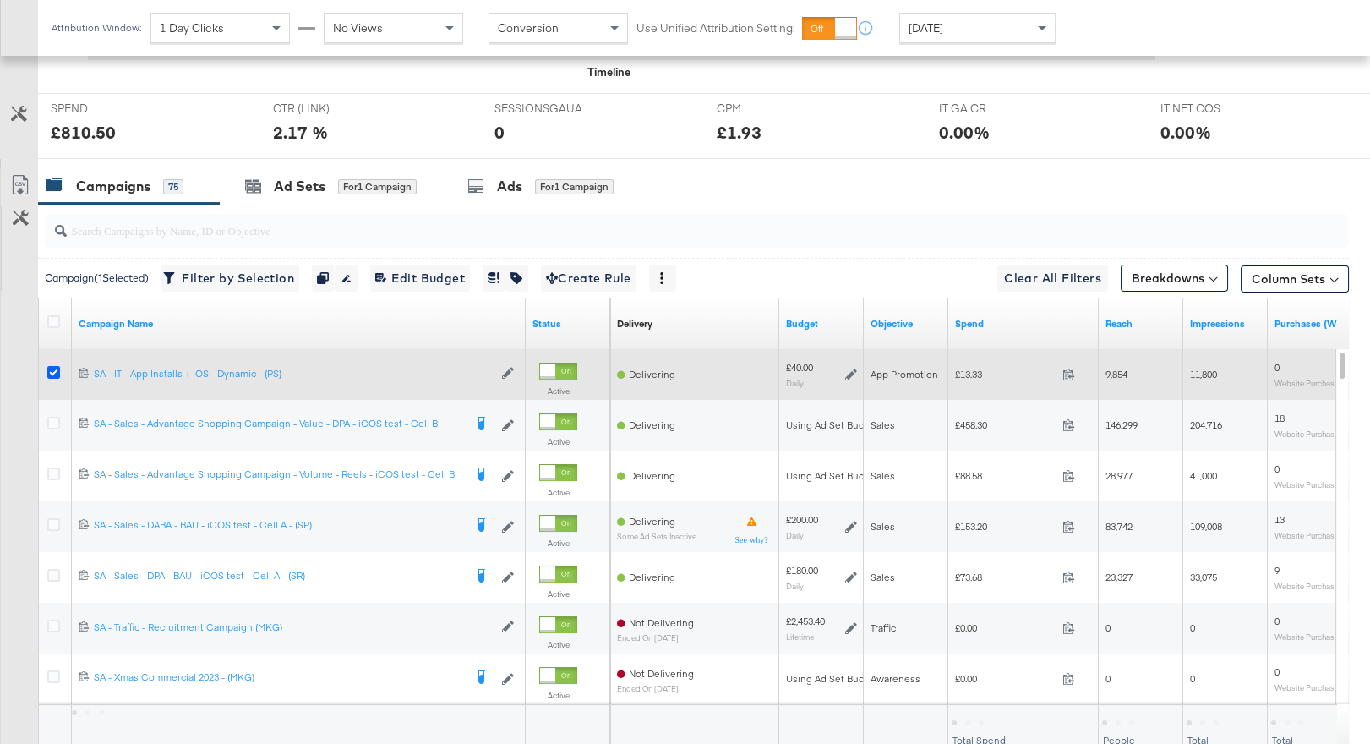
click at [54, 370] on icon at bounding box center [53, 372] width 13 height 13
click at [0, 0] on input "checkbox" at bounding box center [0, 0] width 0 height 0
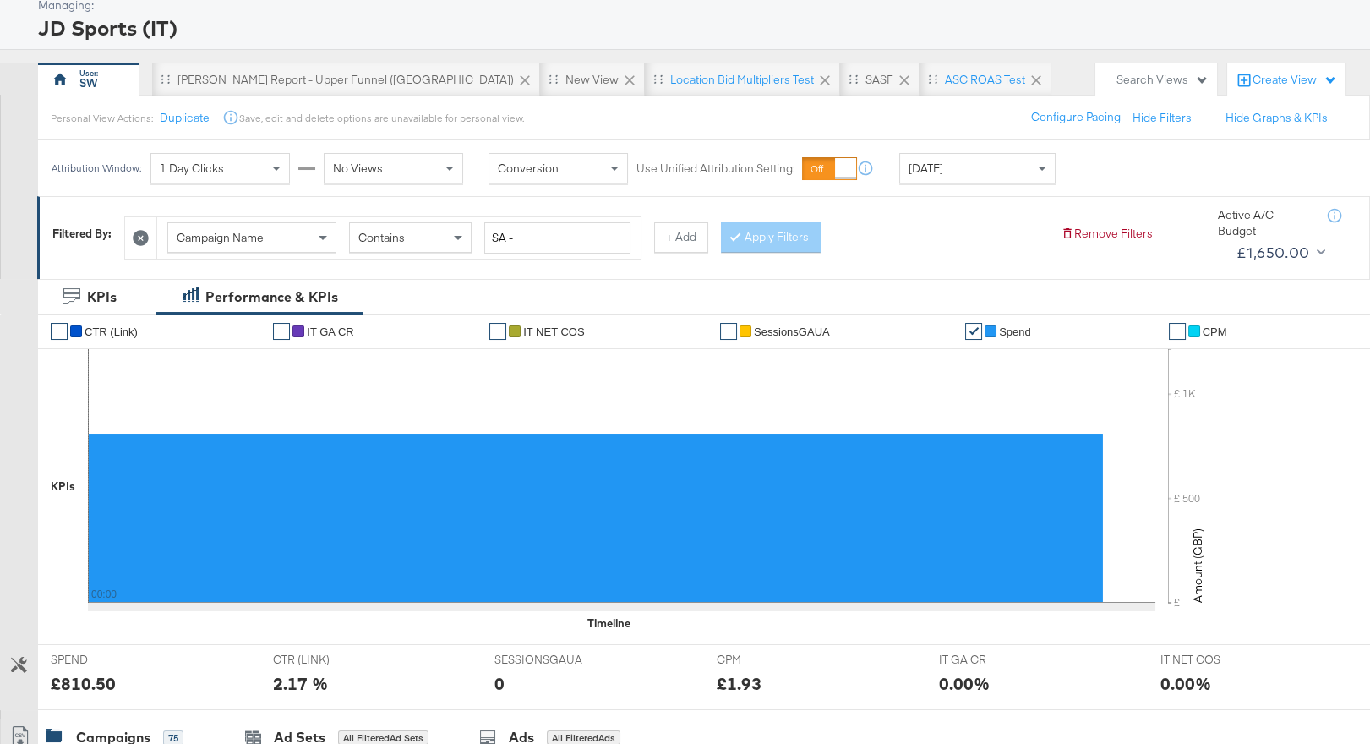
scroll to position [0, 0]
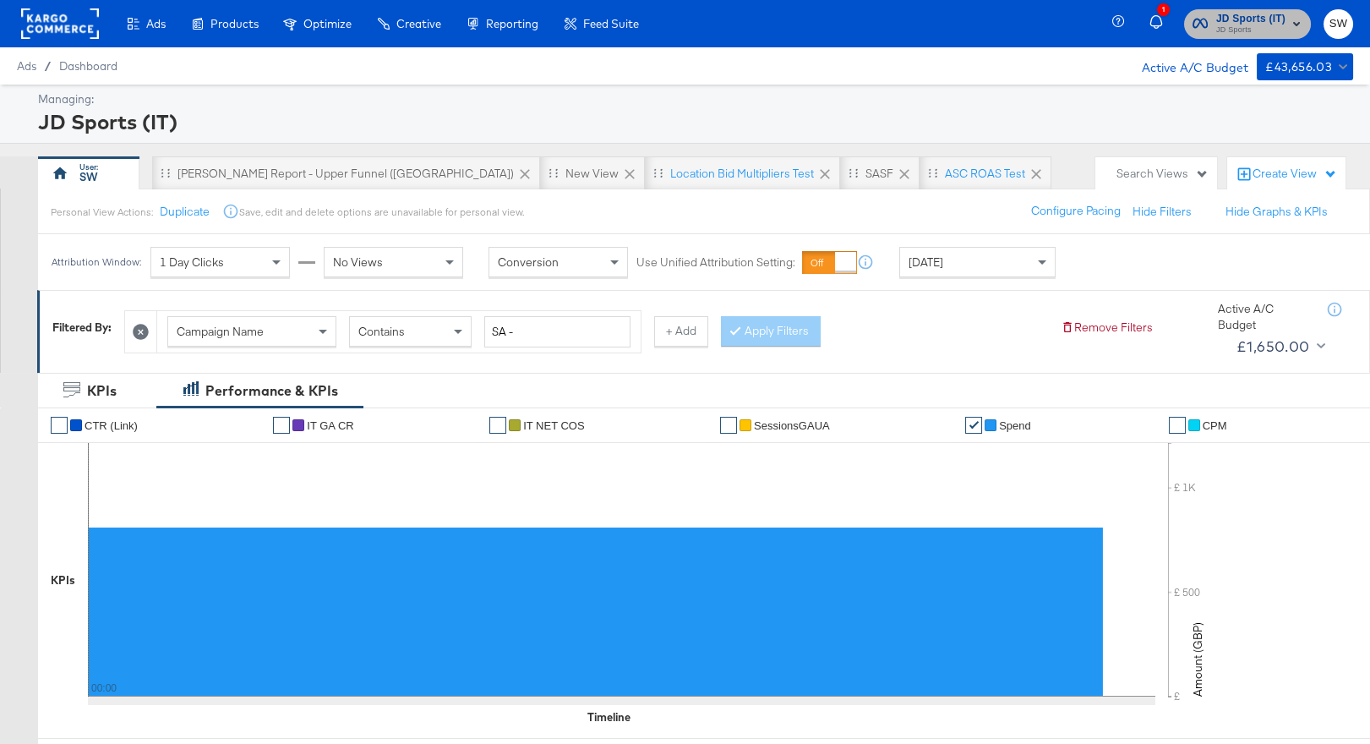
click at [1261, 23] on div "JD Sports (IT) JD Sports" at bounding box center [1250, 23] width 69 height 27
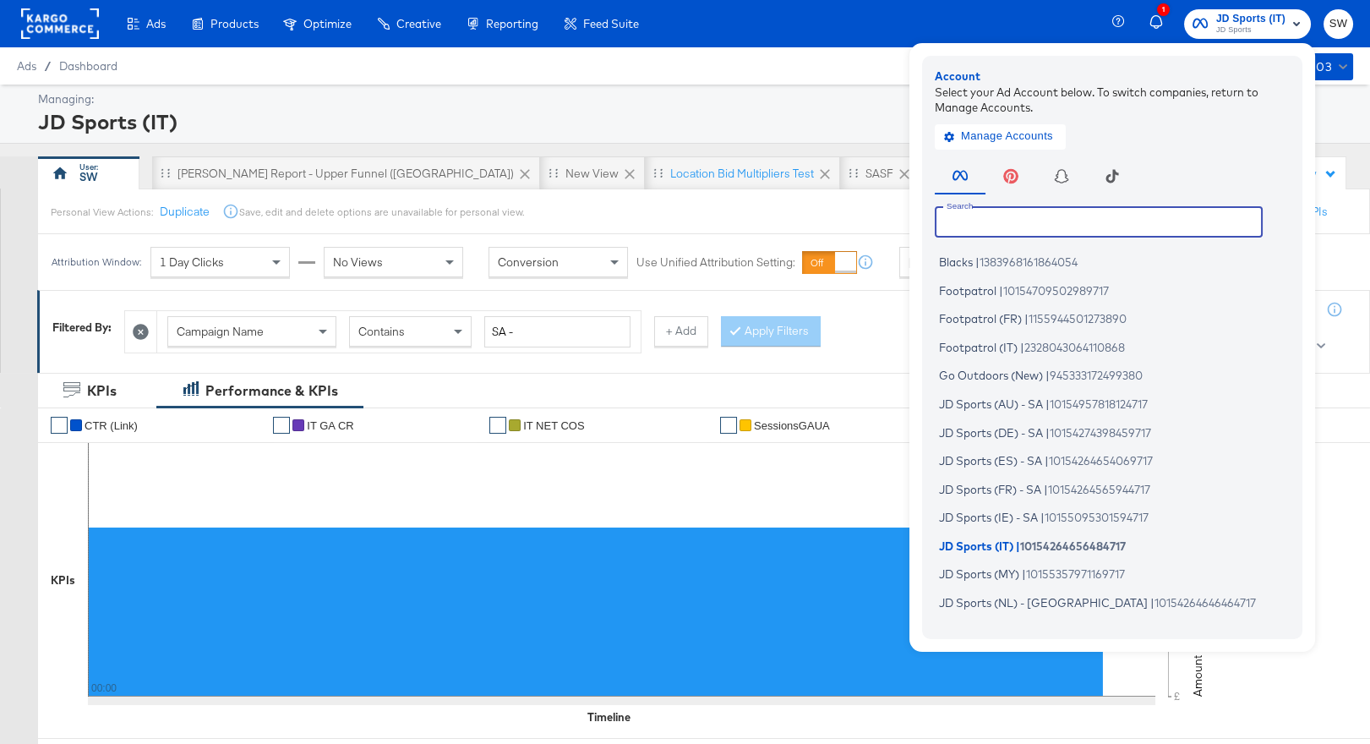
click at [1065, 207] on input "text" at bounding box center [1099, 221] width 328 height 30
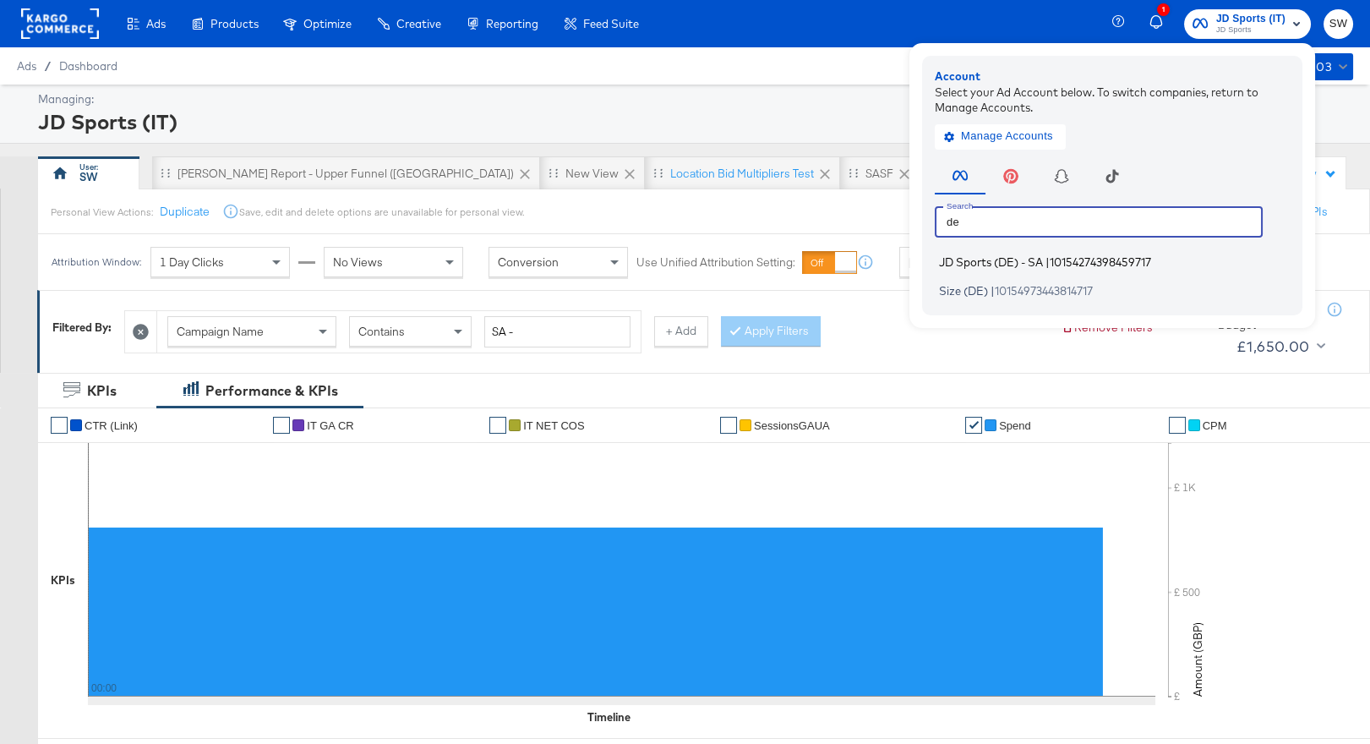
type input "de"
click at [1069, 263] on span "10154274398459717" at bounding box center [1100, 262] width 101 height 14
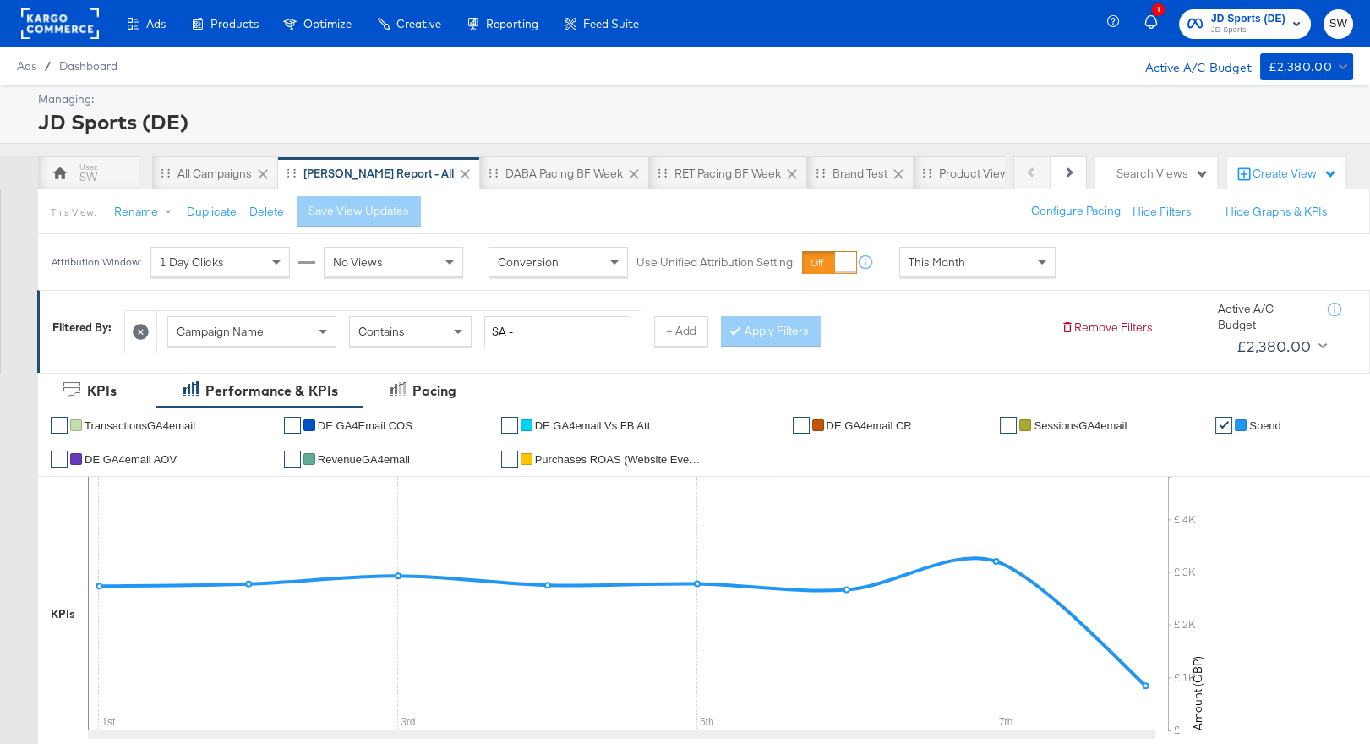
click at [1020, 265] on div "This Month" at bounding box center [977, 262] width 155 height 29
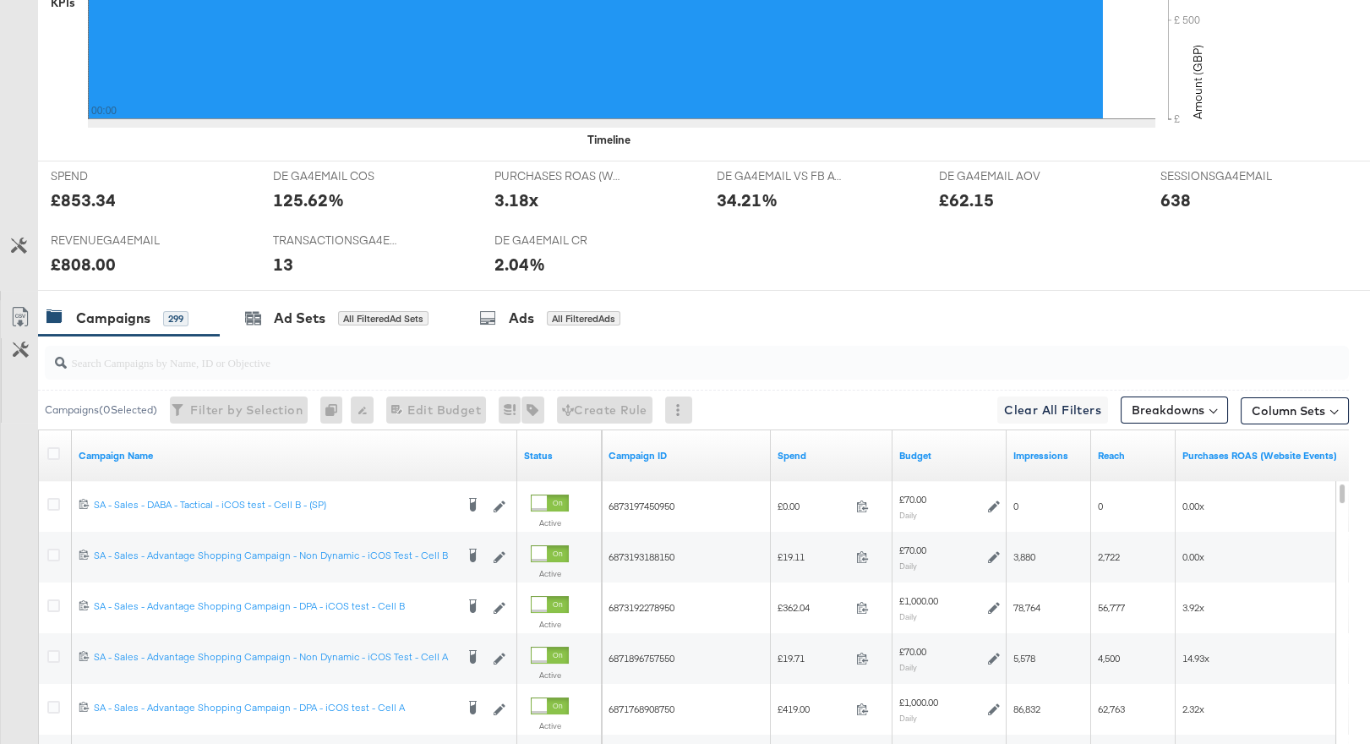
scroll to position [876, 0]
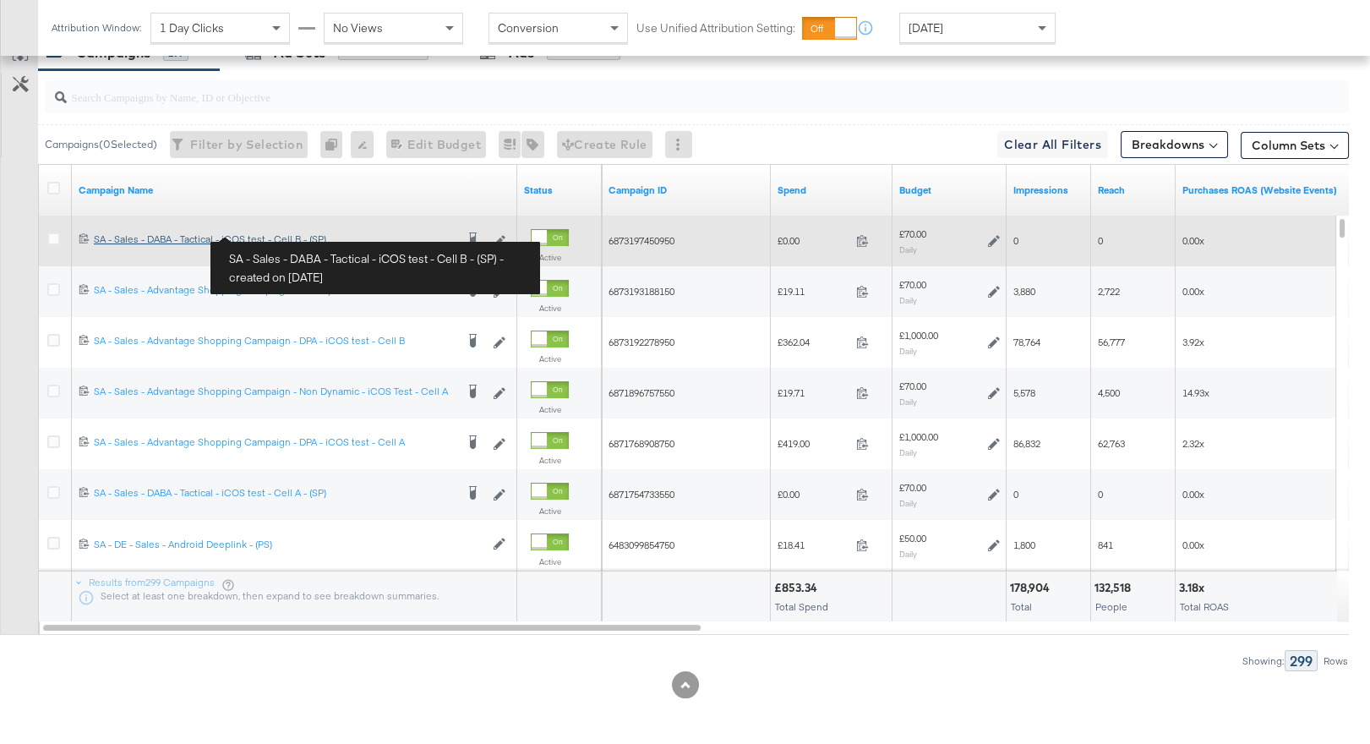
click at [138, 234] on div "SA - Sales - DABA - Tactical - iCOS test - Cell B - (SP) SA - Sales - DABA - Ta…" at bounding box center [274, 239] width 361 height 14
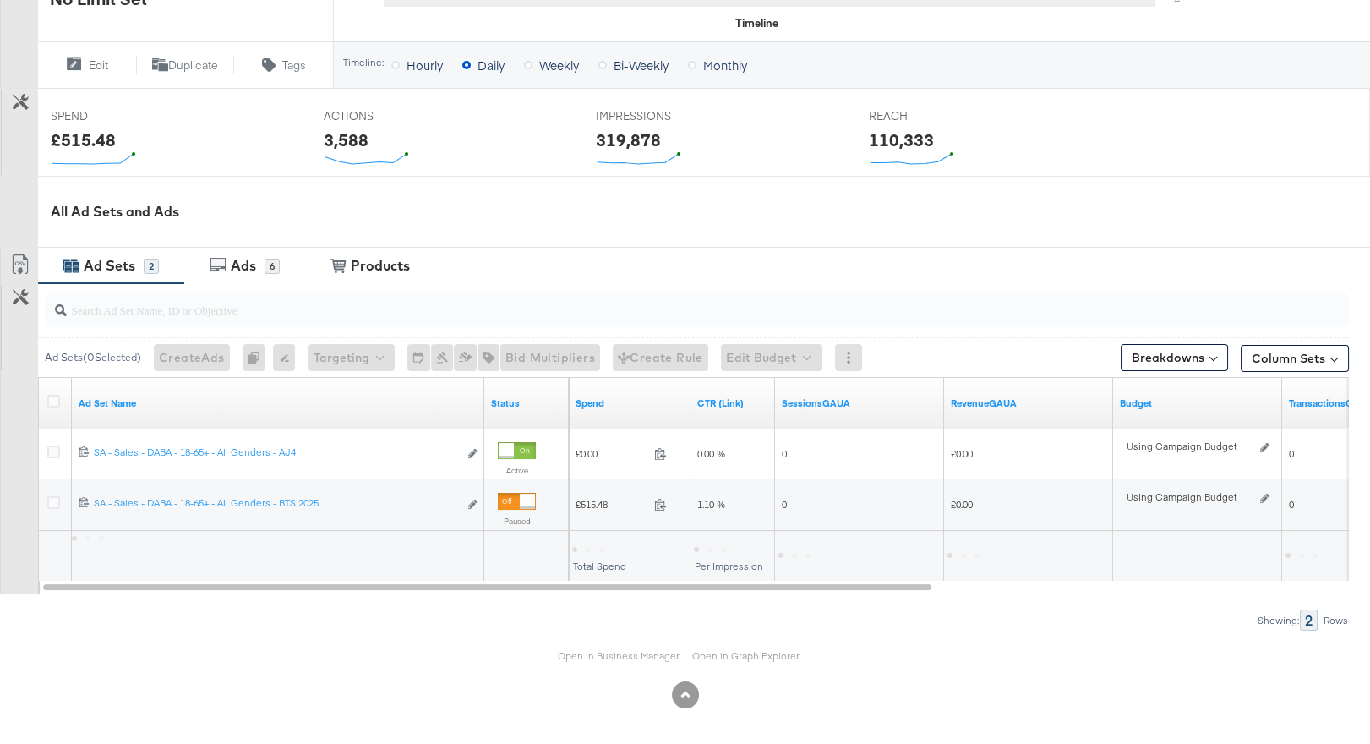
scroll to position [598, 0]
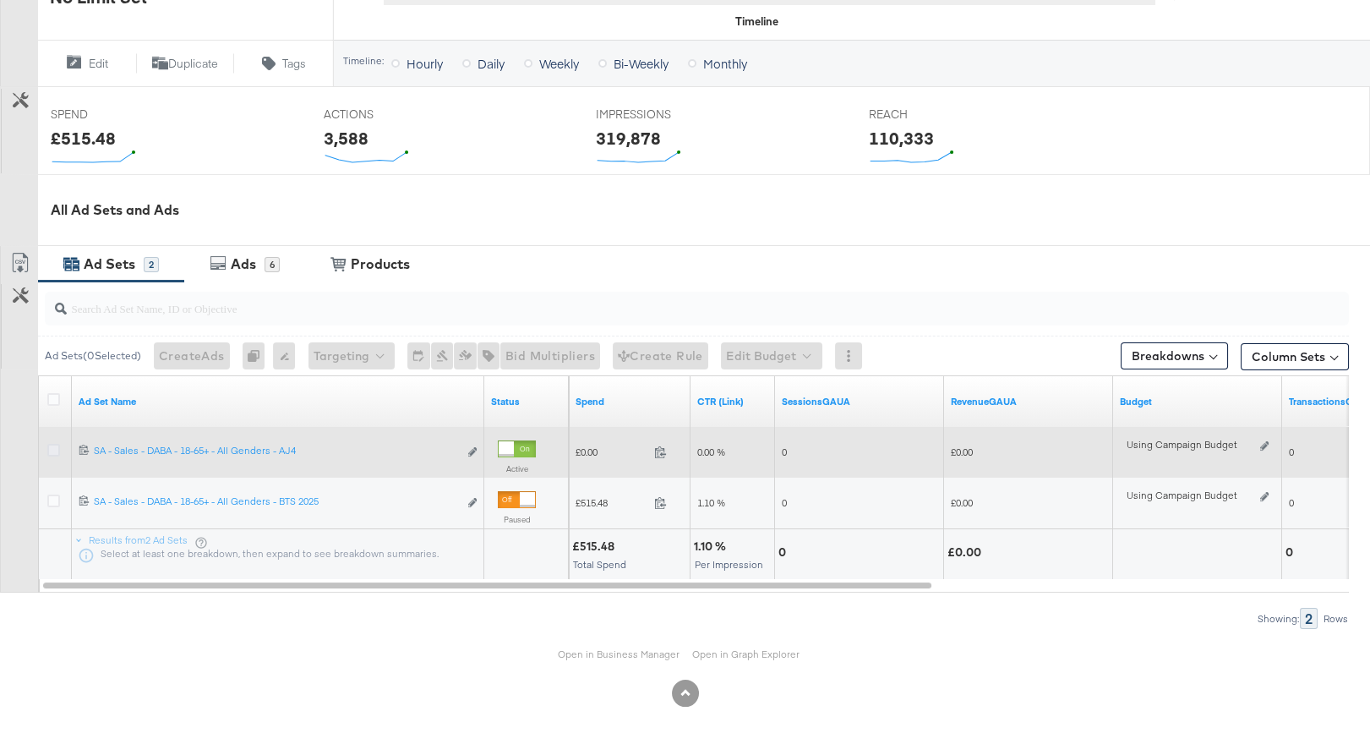
click at [53, 444] on icon at bounding box center [53, 450] width 13 height 13
click at [0, 0] on input "checkbox" at bounding box center [0, 0] width 0 height 0
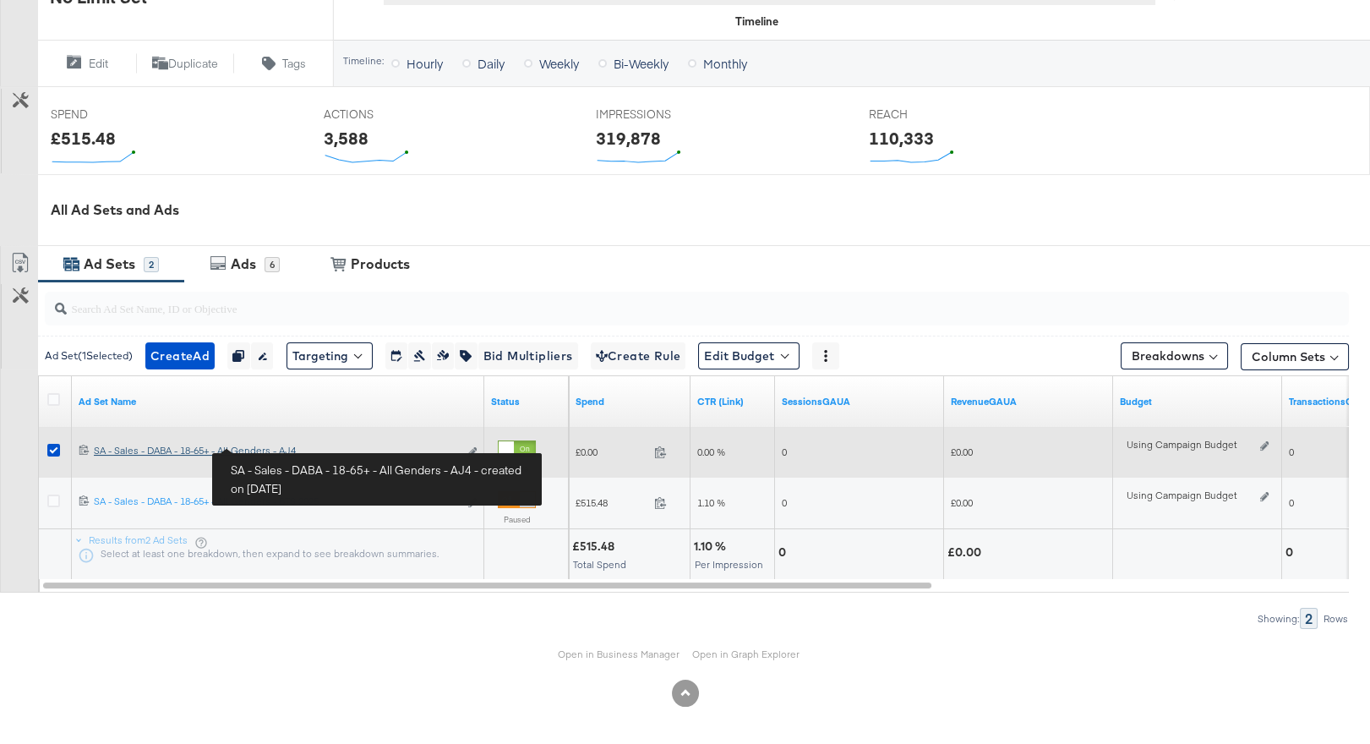
click at [235, 450] on div "SA - Sales - DABA - 18-65+ - All Genders - AJ4 SA - Sales - DABA - 18-65+ - All…" at bounding box center [276, 451] width 364 height 14
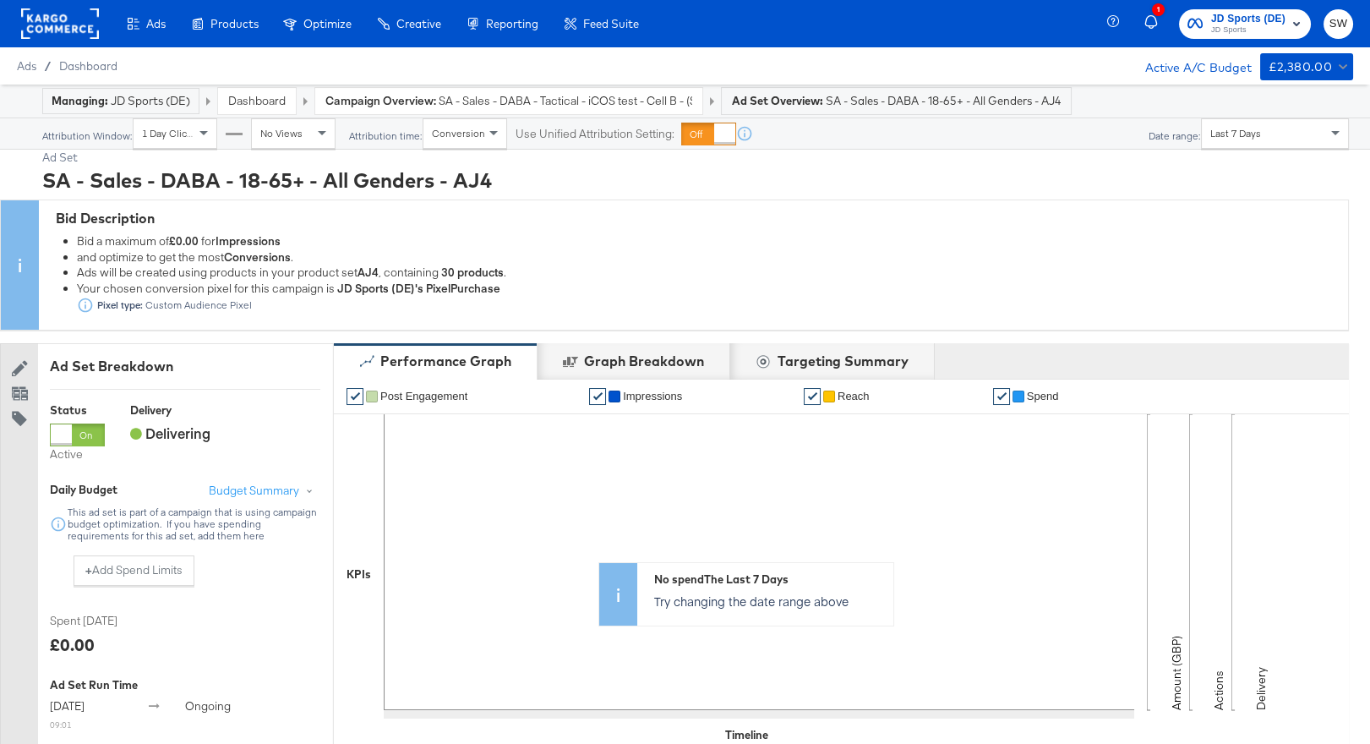
click at [641, 100] on span "SA - Sales - DABA - Tactical - iCOS test - Cell B - (SP)" at bounding box center [566, 101] width 254 height 16
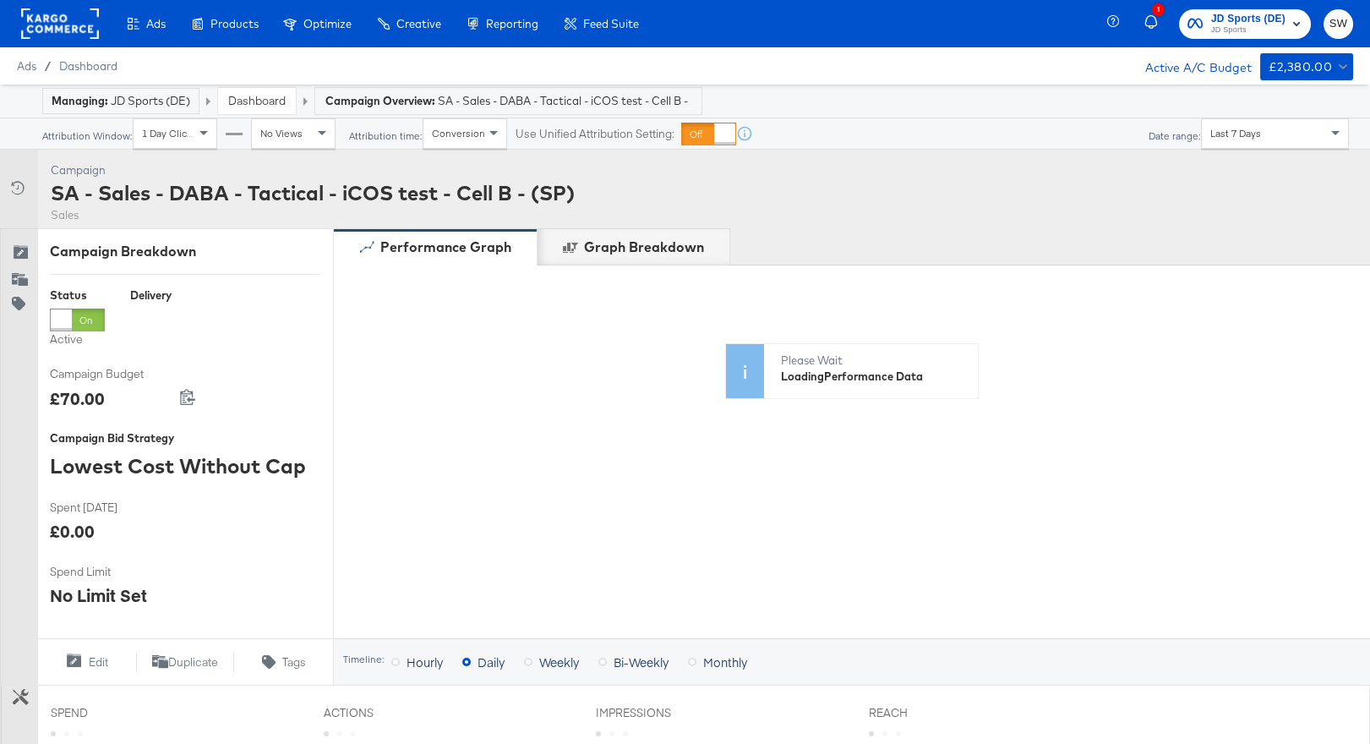
click at [408, 183] on div "SA - Sales - DABA - Tactical - iCOS test - Cell B - (SP)" at bounding box center [313, 192] width 524 height 29
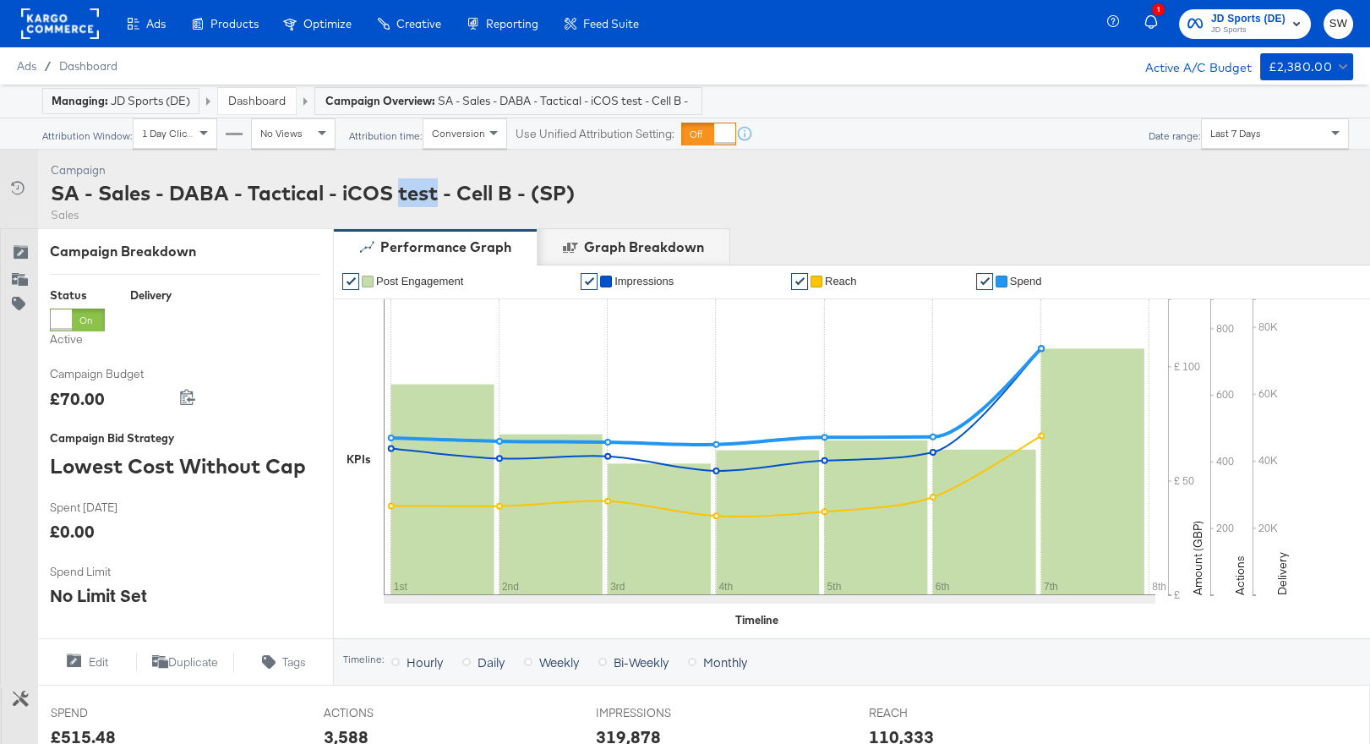
click at [408, 183] on div "SA - Sales - DABA - Tactical - iCOS test - Cell B - (SP)" at bounding box center [313, 192] width 524 height 29
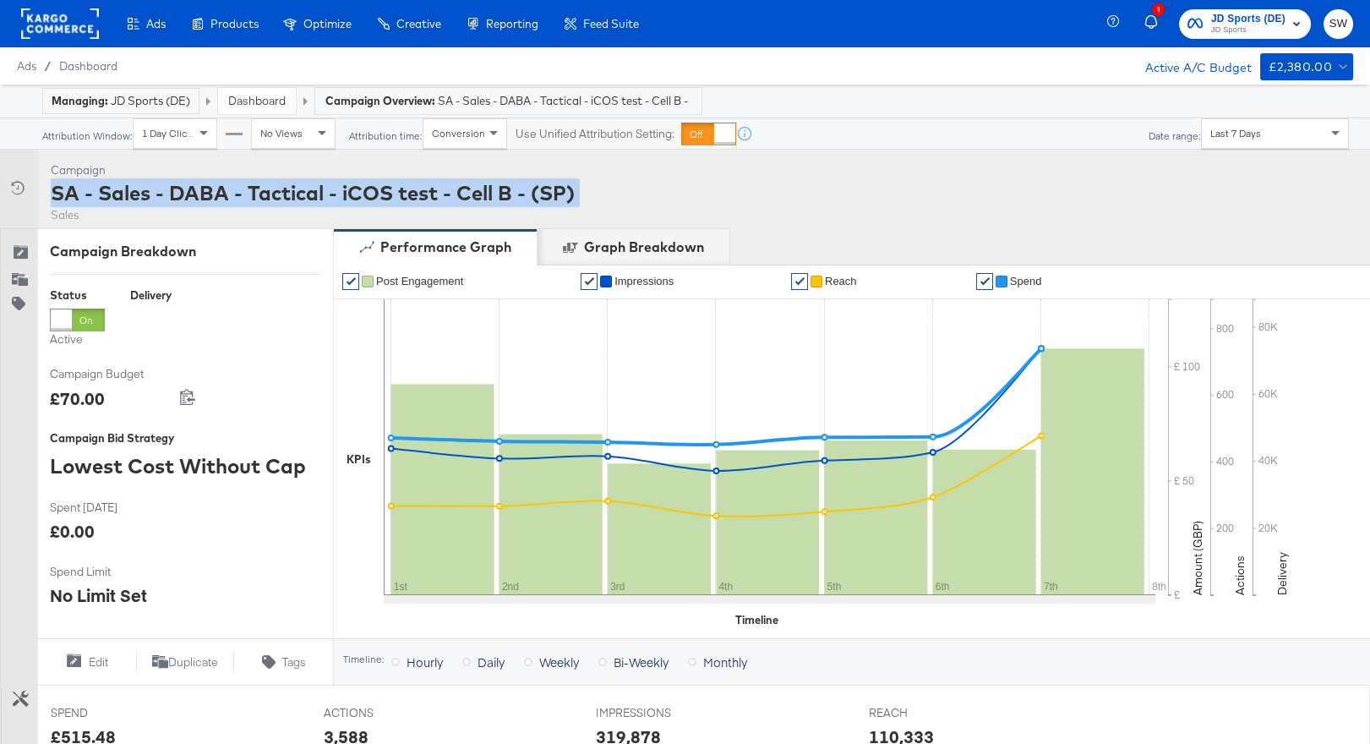
click at [408, 183] on div "SA - Sales - DABA - Tactical - iCOS test - Cell B - (SP)" at bounding box center [313, 192] width 524 height 29
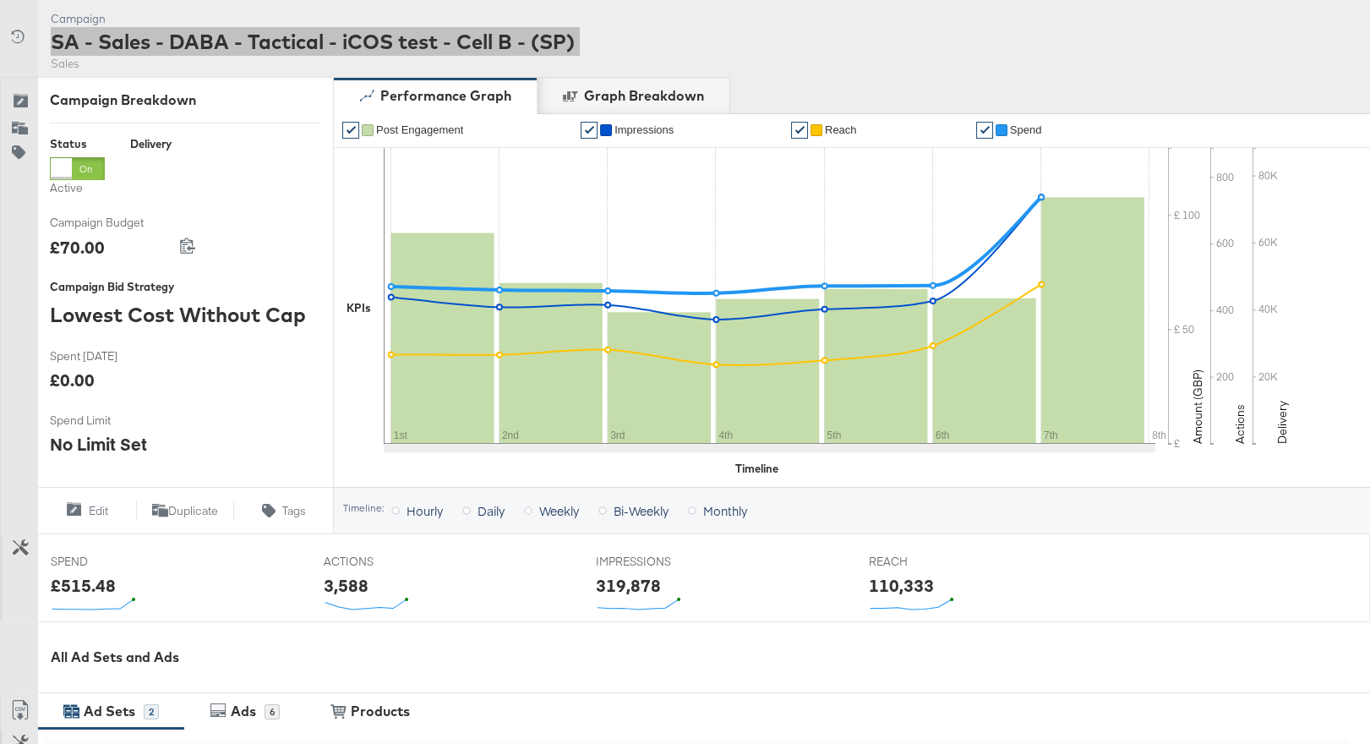
scroll to position [598, 0]
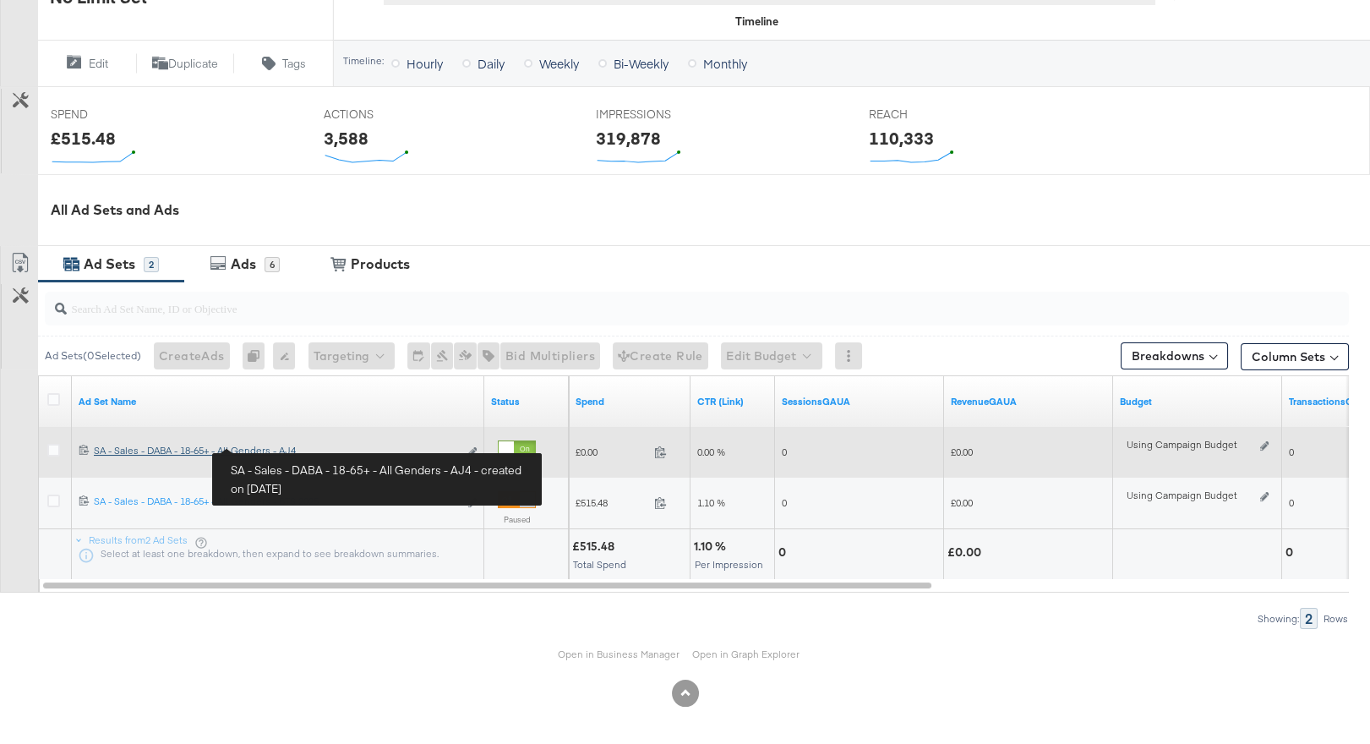
click at [281, 445] on div "SA - Sales - DABA - 18-65+ - All Genders - AJ4 SA - Sales - DABA - 18-65+ - All…" at bounding box center [276, 451] width 364 height 14
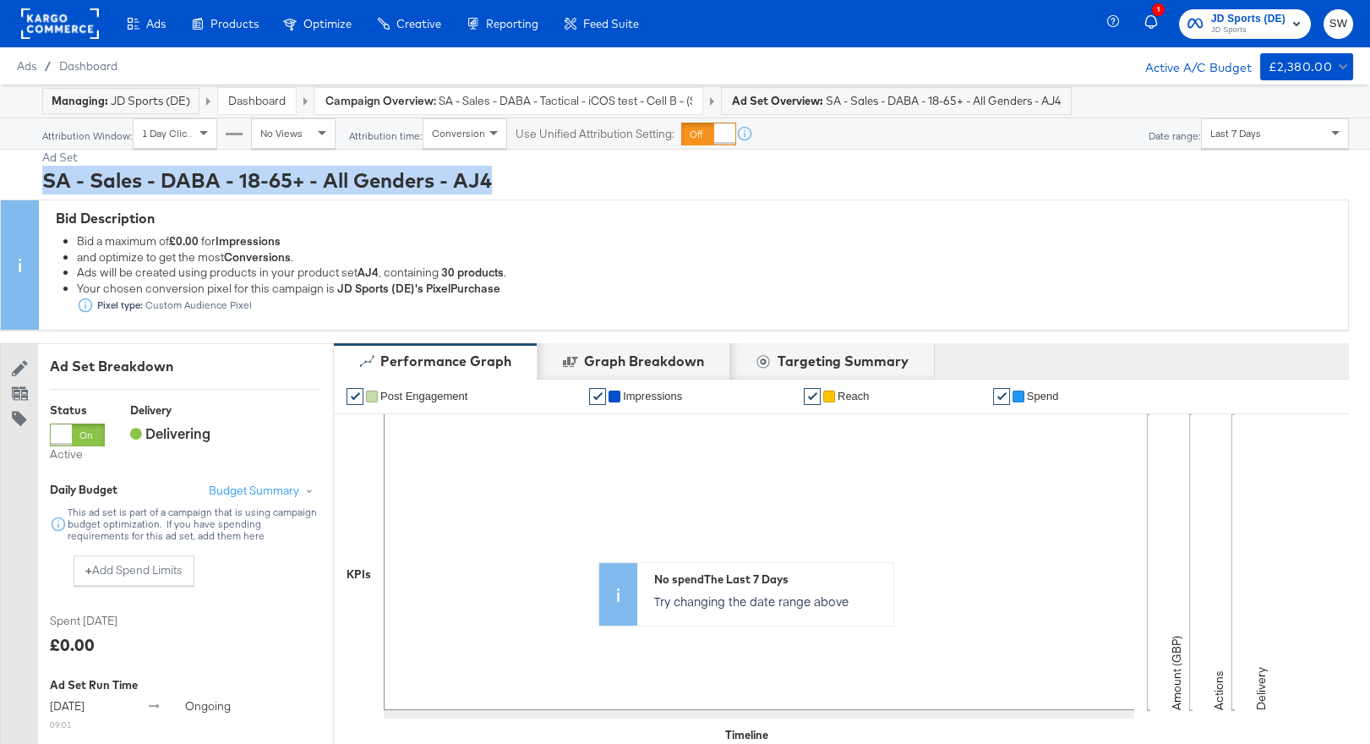
drag, startPoint x: 511, startPoint y: 188, endPoint x: 40, endPoint y: 184, distance: 471.6
copy div "SA - Sales - DABA - 18-65+ - All Genders - AJ4"
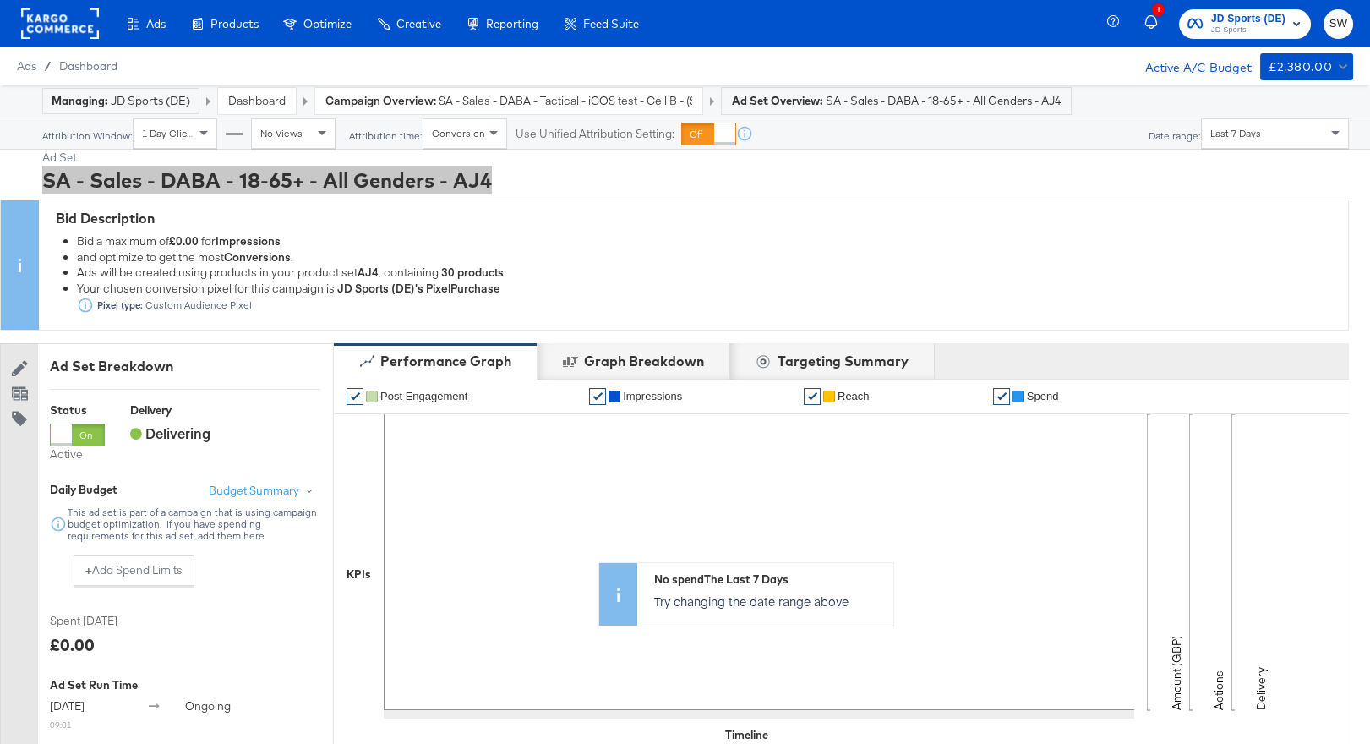
scroll to position [767, 0]
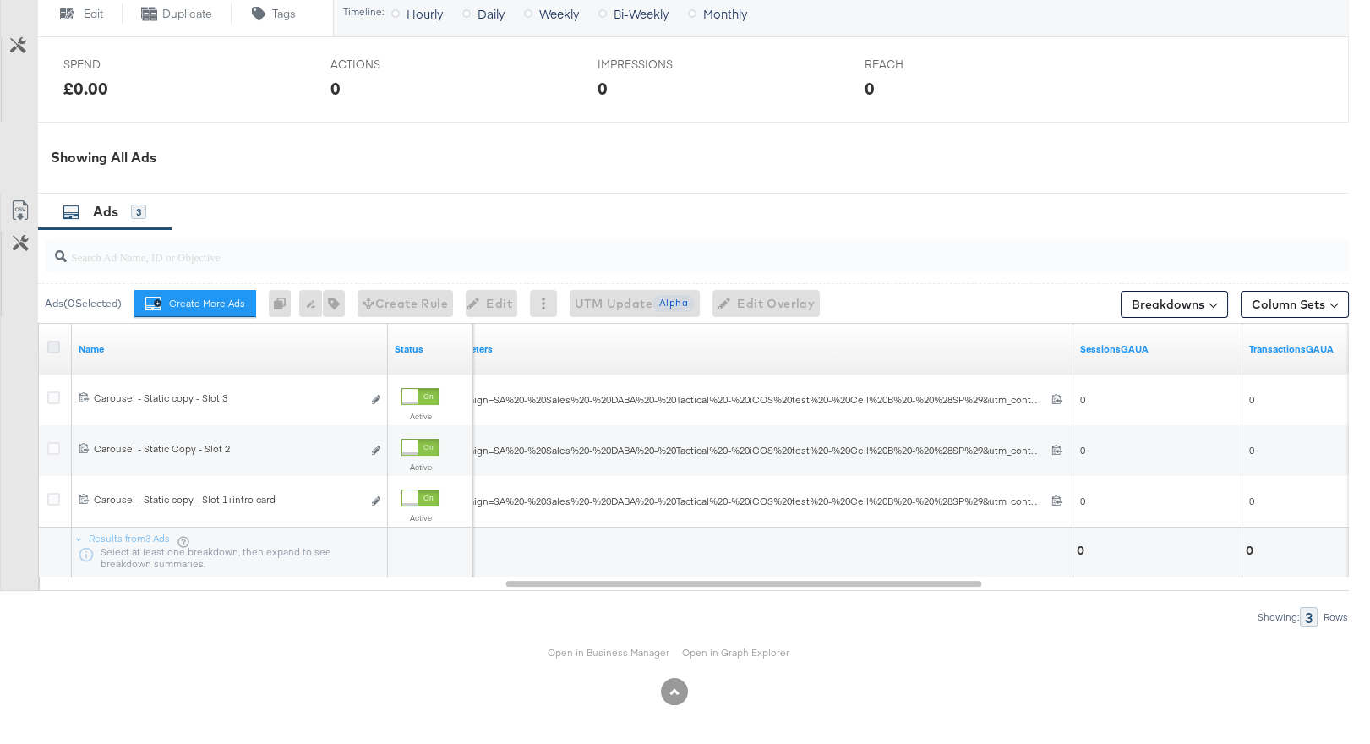
click at [57, 341] on icon at bounding box center [53, 347] width 13 height 13
click at [0, 0] on input "checkbox" at bounding box center [0, 0] width 0 height 0
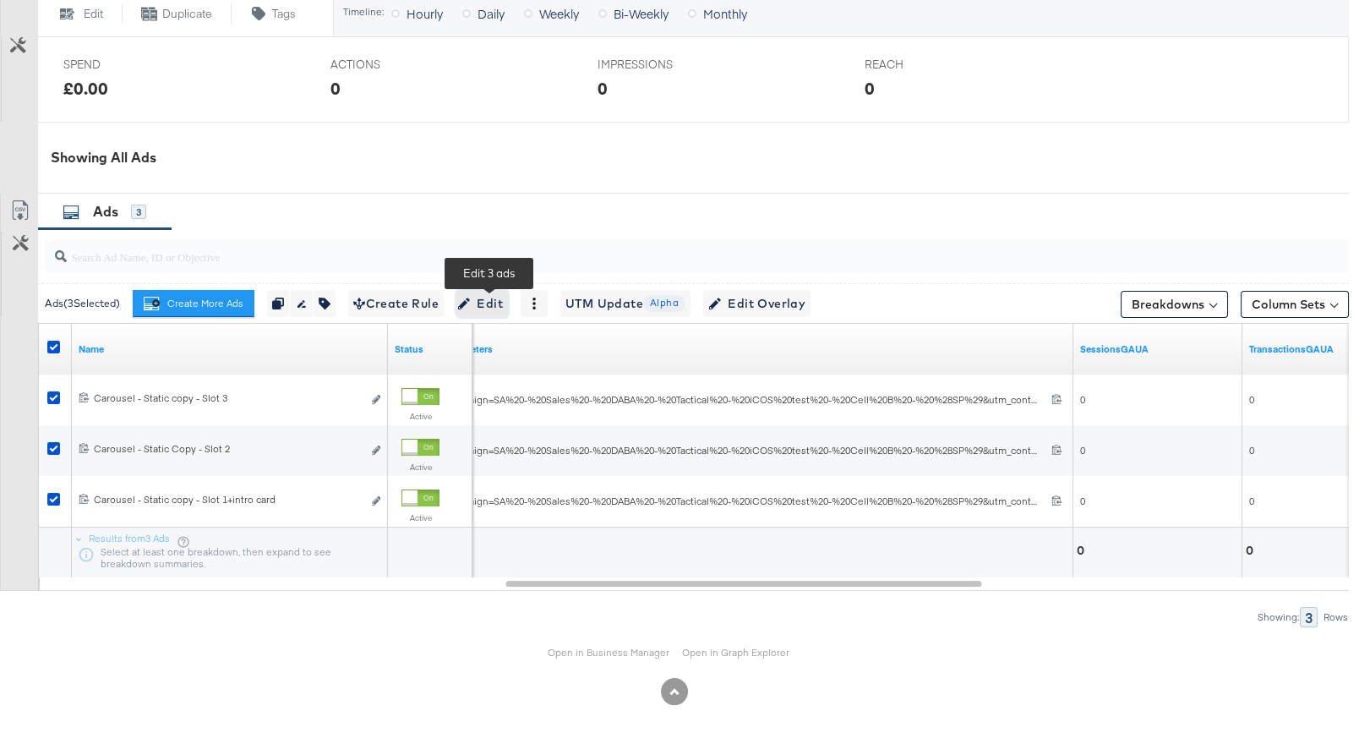
click at [484, 304] on span "Edit" at bounding box center [481, 303] width 41 height 21
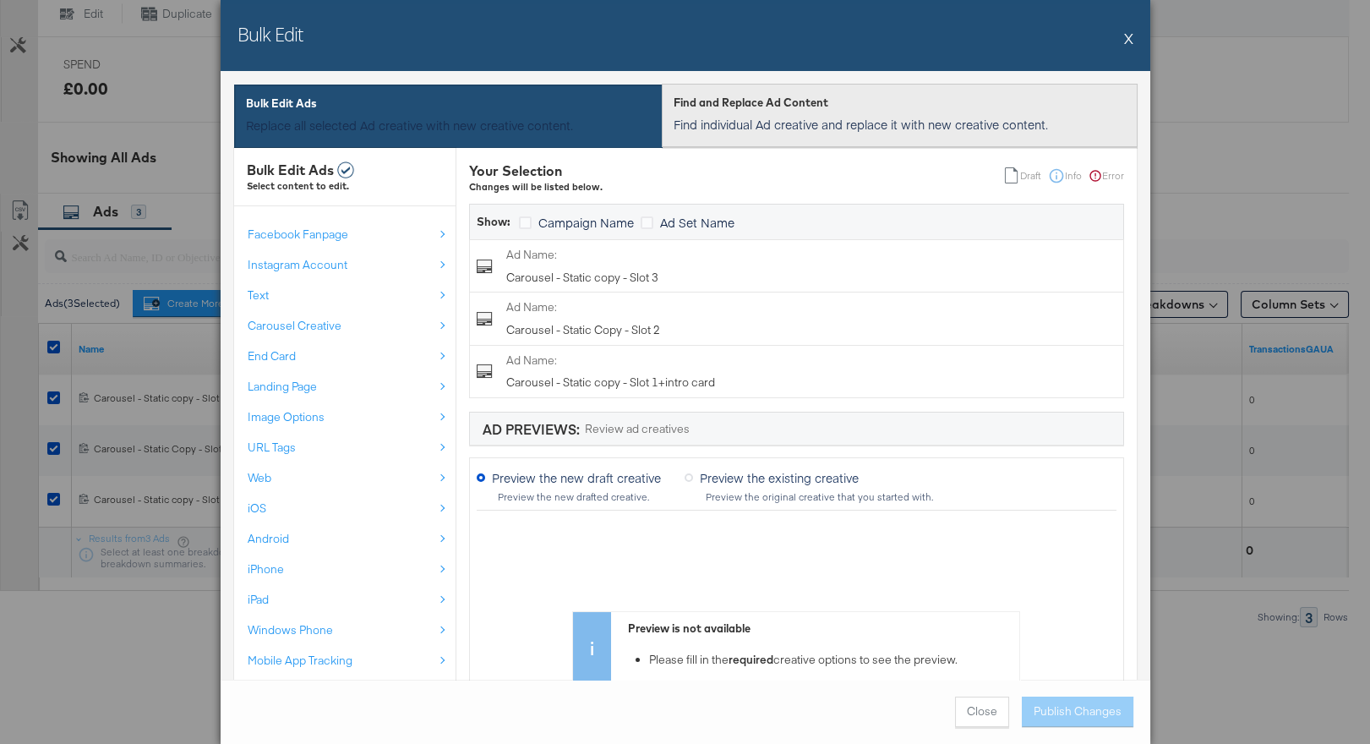
click at [773, 119] on p "Find individual Ad creative and replace it with new creative content." at bounding box center [900, 124] width 452 height 17
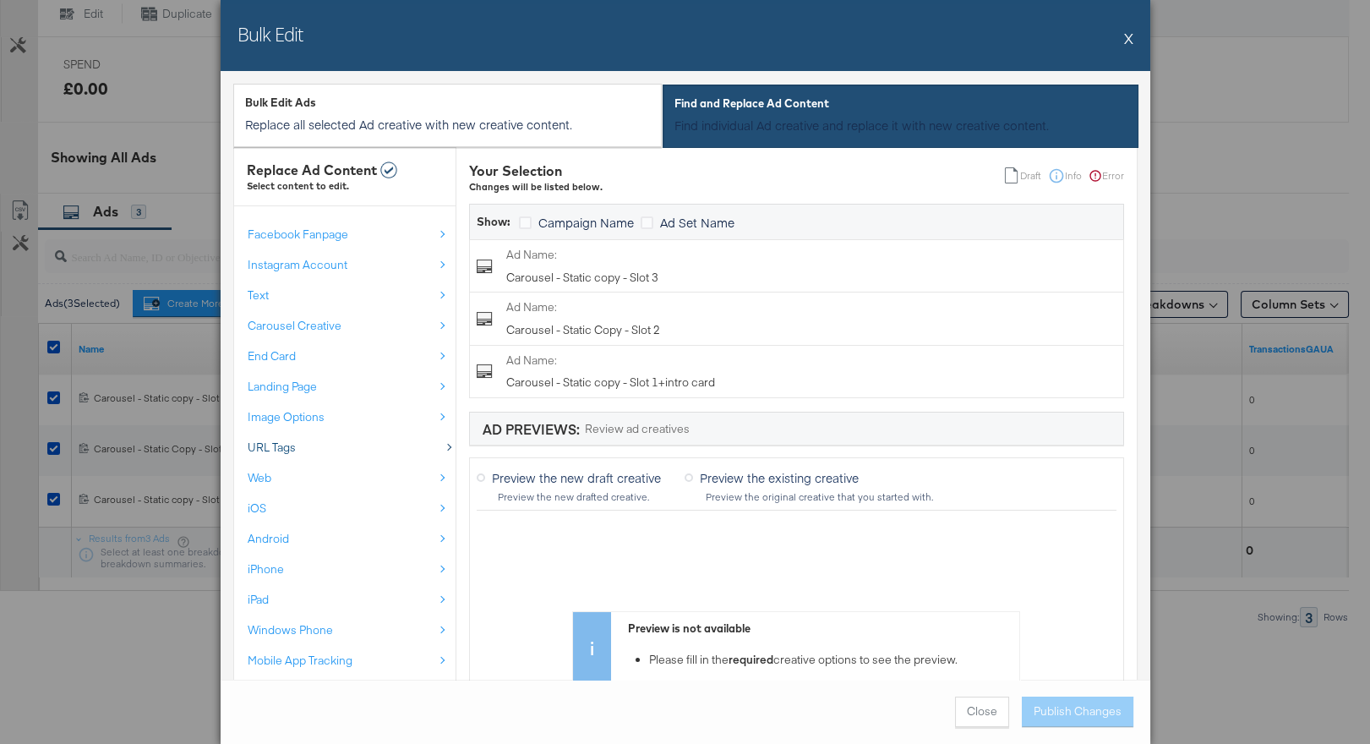
click at [300, 445] on div "URL Tags" at bounding box center [341, 447] width 186 height 16
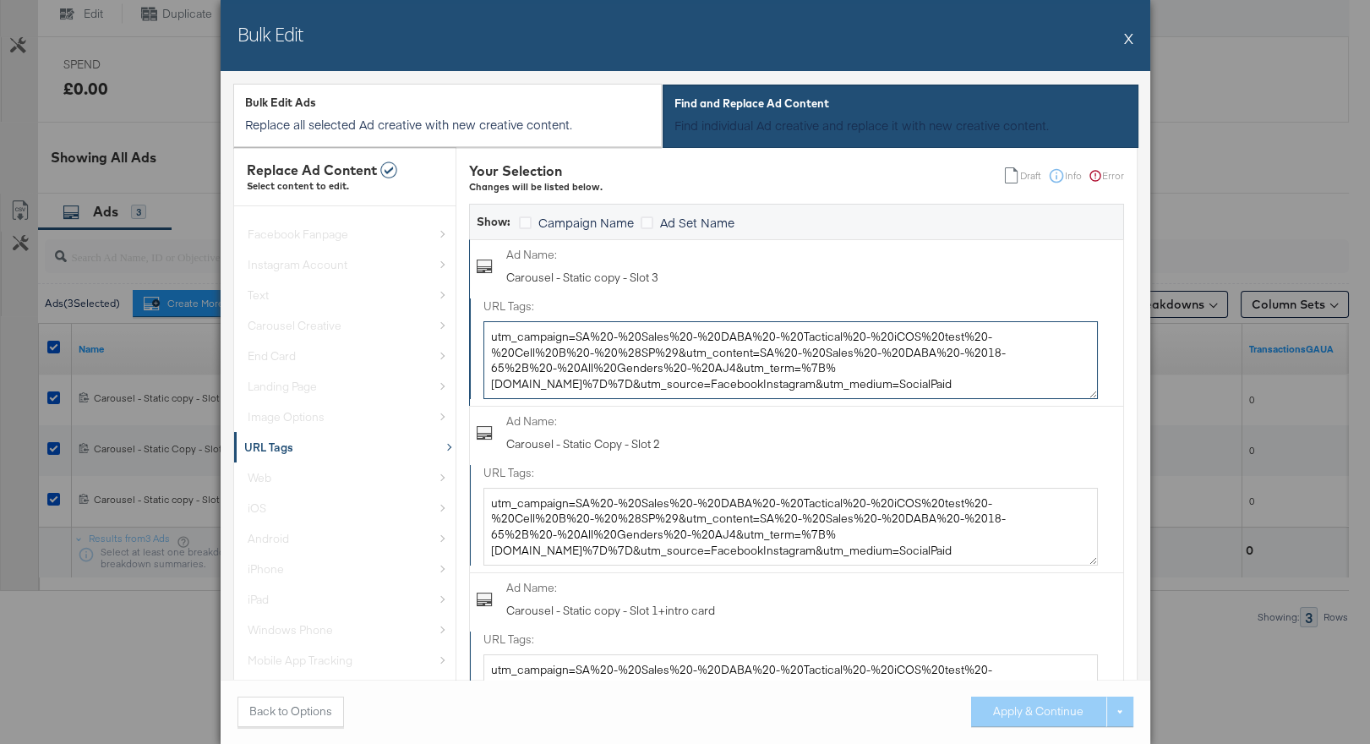
click at [647, 368] on textarea "utm_campaign=SA%20-%20Sales%20-%20DABA%20-%20Tactical%20-%20iCOS%20test%20-%20C…" at bounding box center [790, 360] width 614 height 78
paste textarea "- Sales - DABA - Tactical - iCOS test - Cell B - (SP)&utm_content=SA - Sales - …"
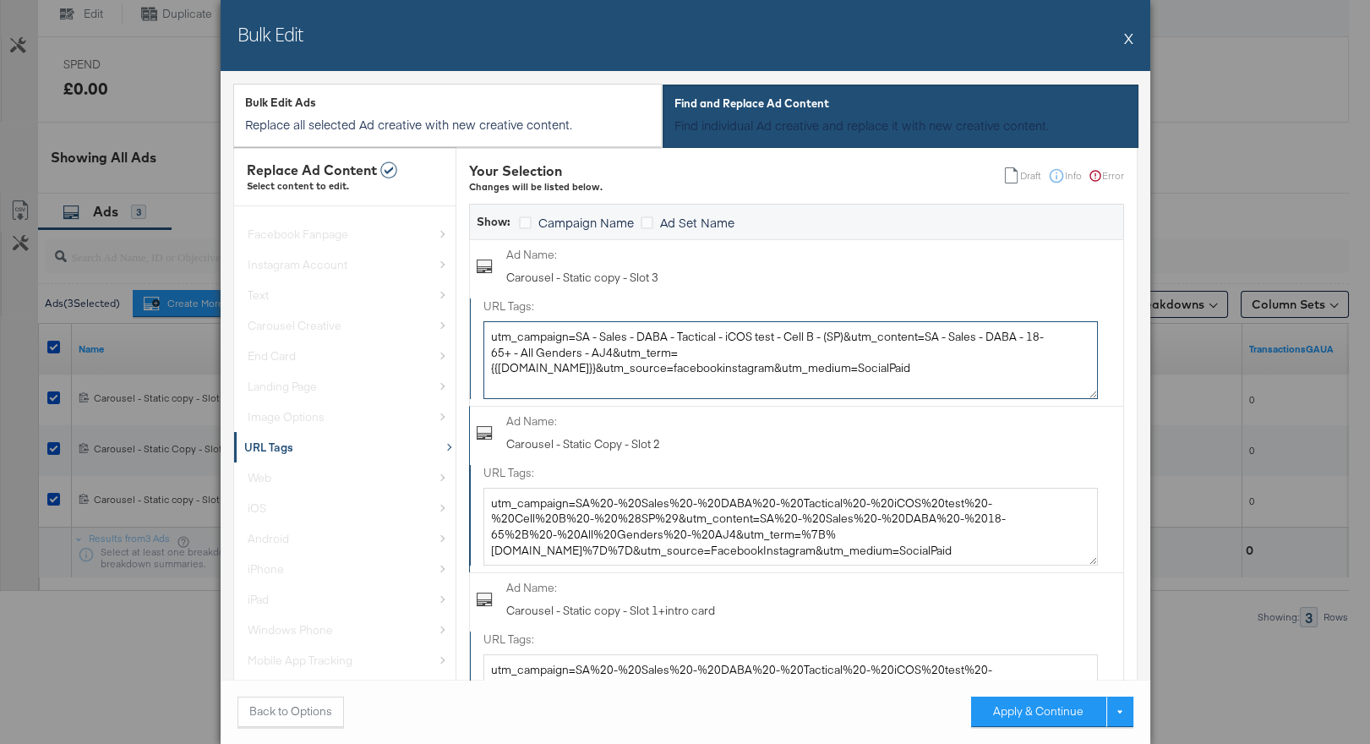
type textarea "utm_campaign=SA - Sales - DABA - Tactical - iCOS test - Cell B - (SP)&utm_conte…"
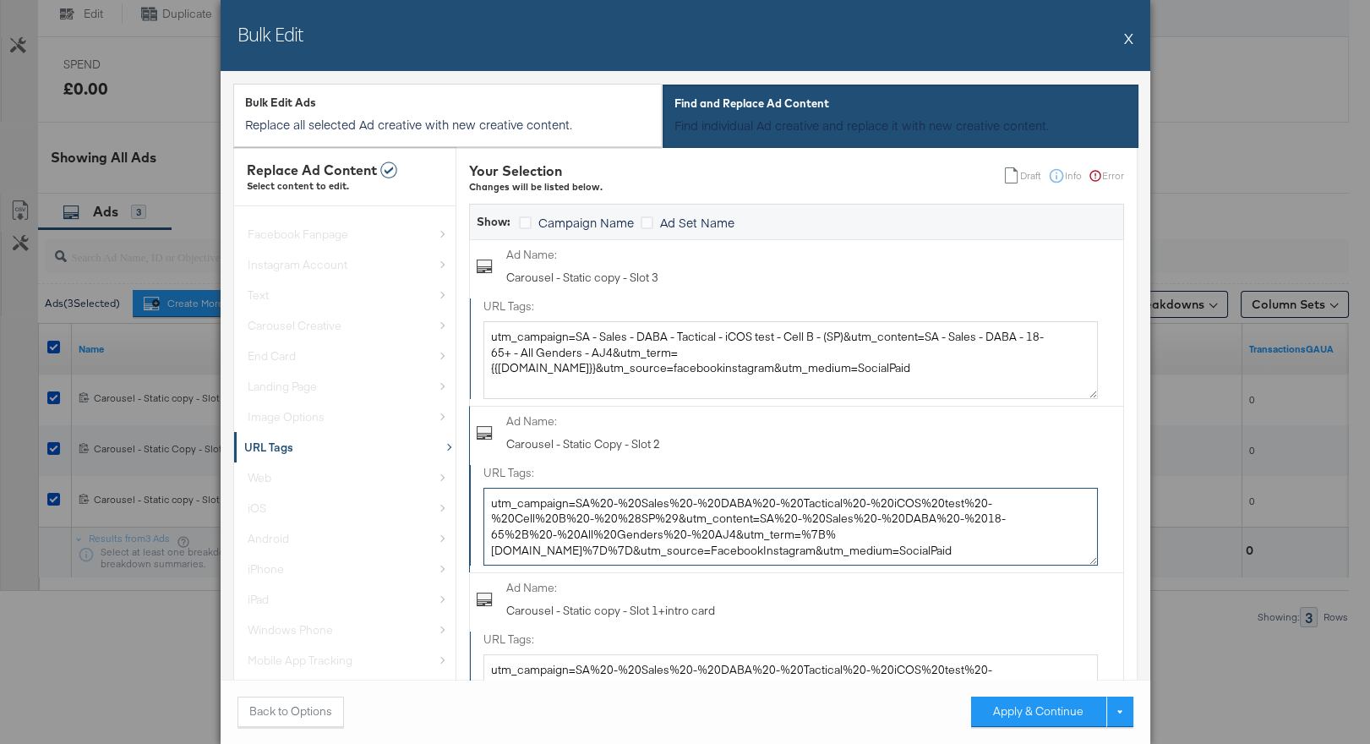
click at [621, 514] on textarea "utm_campaign=SA%20-%20Sales%20-%20DABA%20-%20Tactical%20-%20iCOS%20test%20-%20C…" at bounding box center [790, 527] width 614 height 78
paste textarea "- Sales - DABA - Tactical - iCOS test - Cell B - (SP)&utm_content=SA - Sales - …"
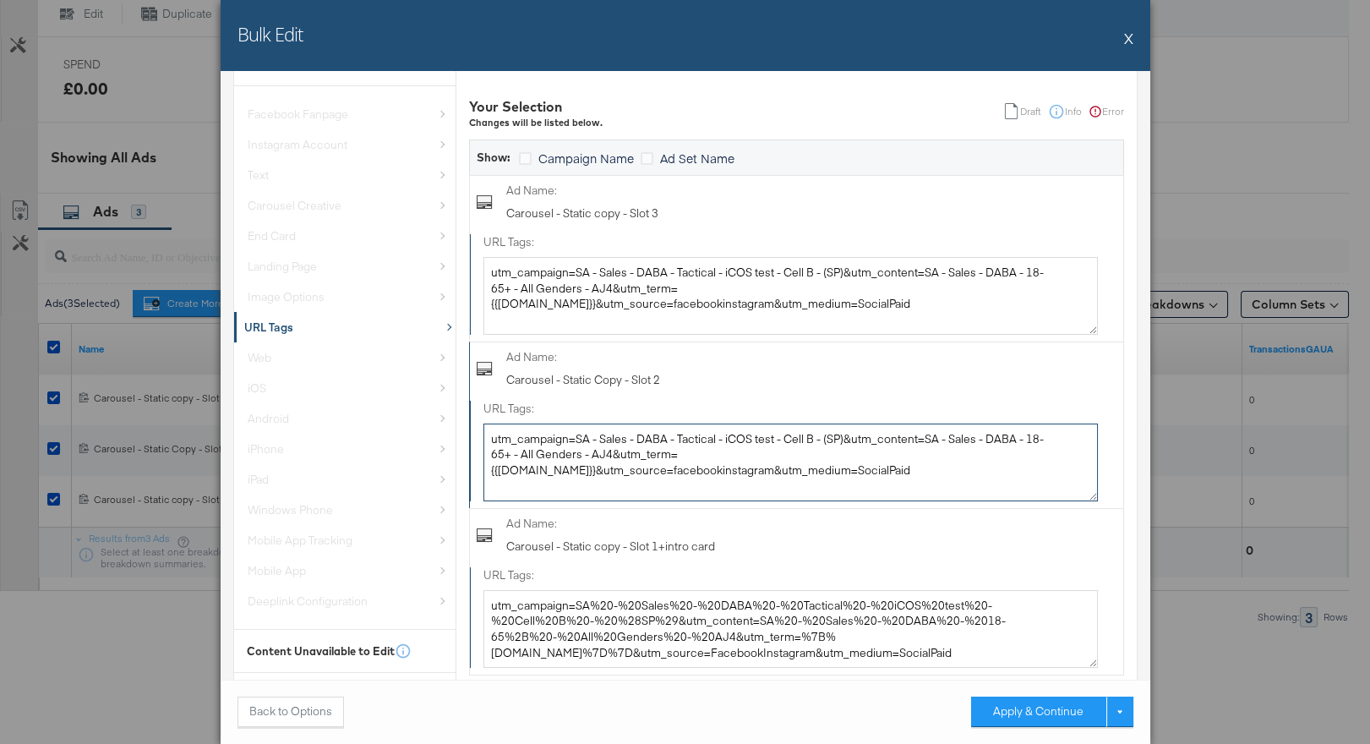
scroll to position [123, 0]
click at [1026, 452] on textarea "utm_campaign=SA - Sales - DABA - Tactical - iCOS test - Cell B - (SP)&utm_conte…" at bounding box center [790, 462] width 614 height 78
type textarea "utm_campaign=SA - Sales - DABA - Tactical - iCOS test - Cell B - (SP)&utm_conte…"
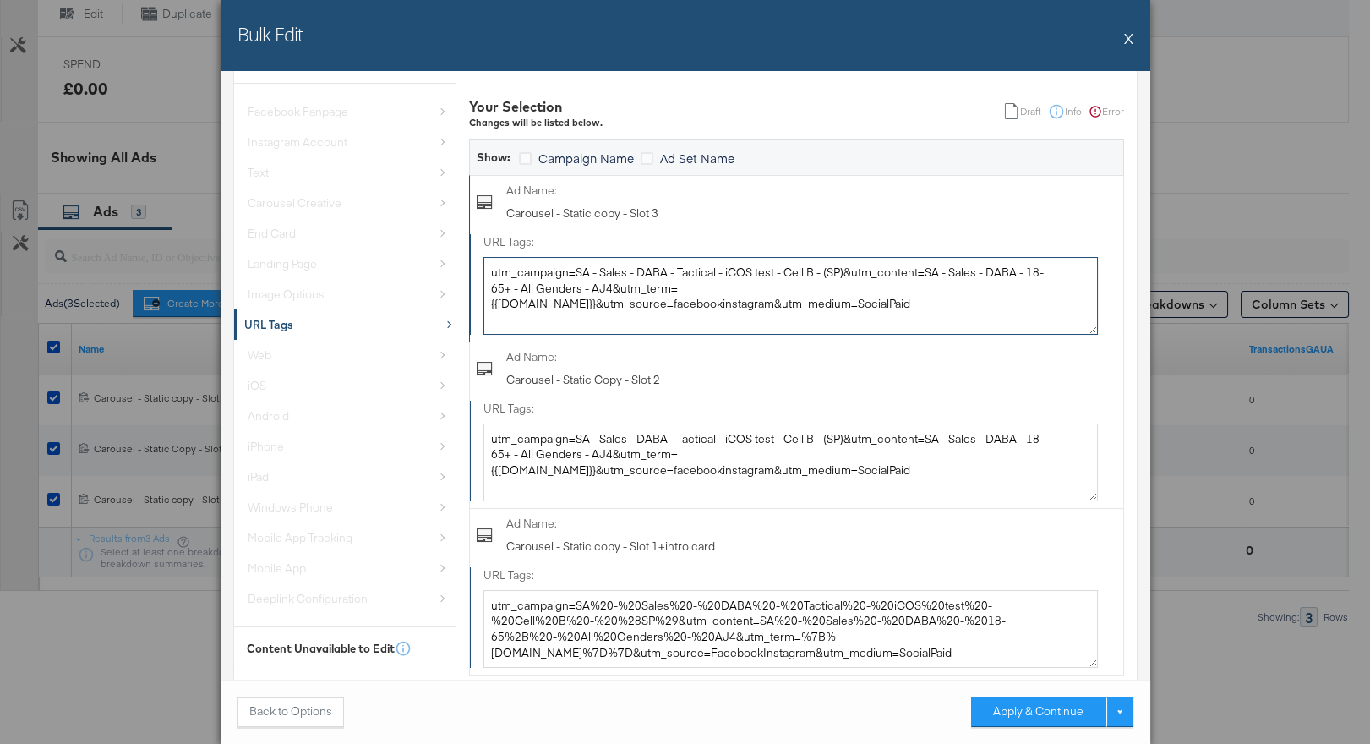
click at [1034, 285] on textarea "utm_campaign=SA - Sales - DABA - Tactical - iCOS test - Cell B - (SP)&utm_conte…" at bounding box center [790, 296] width 614 height 78
click at [1026, 285] on textarea "utm_campaign=SA - Sales - DABA - Tactical - iCOS test - Cell B - (SP)&utm_conte…" at bounding box center [790, 296] width 614 height 78
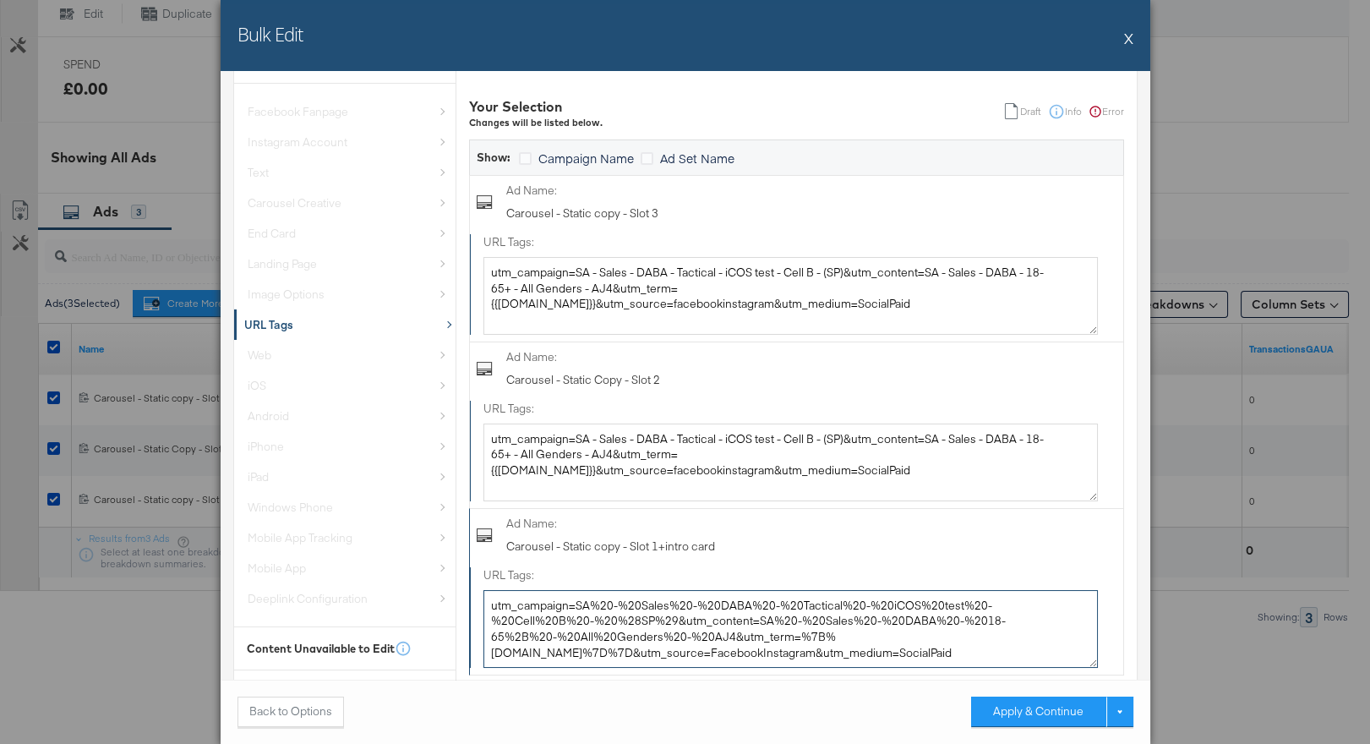
click at [841, 608] on textarea "utm_campaign=SA%20-%20Sales%20-%20DABA%20-%20Tactical%20-%20iCOS%20test%20-%20C…" at bounding box center [790, 629] width 614 height 78
paste textarea "- Sales - DABA - Tactical - iCOS test - Cell B - (SP)&utm_content=SA - Sales - …"
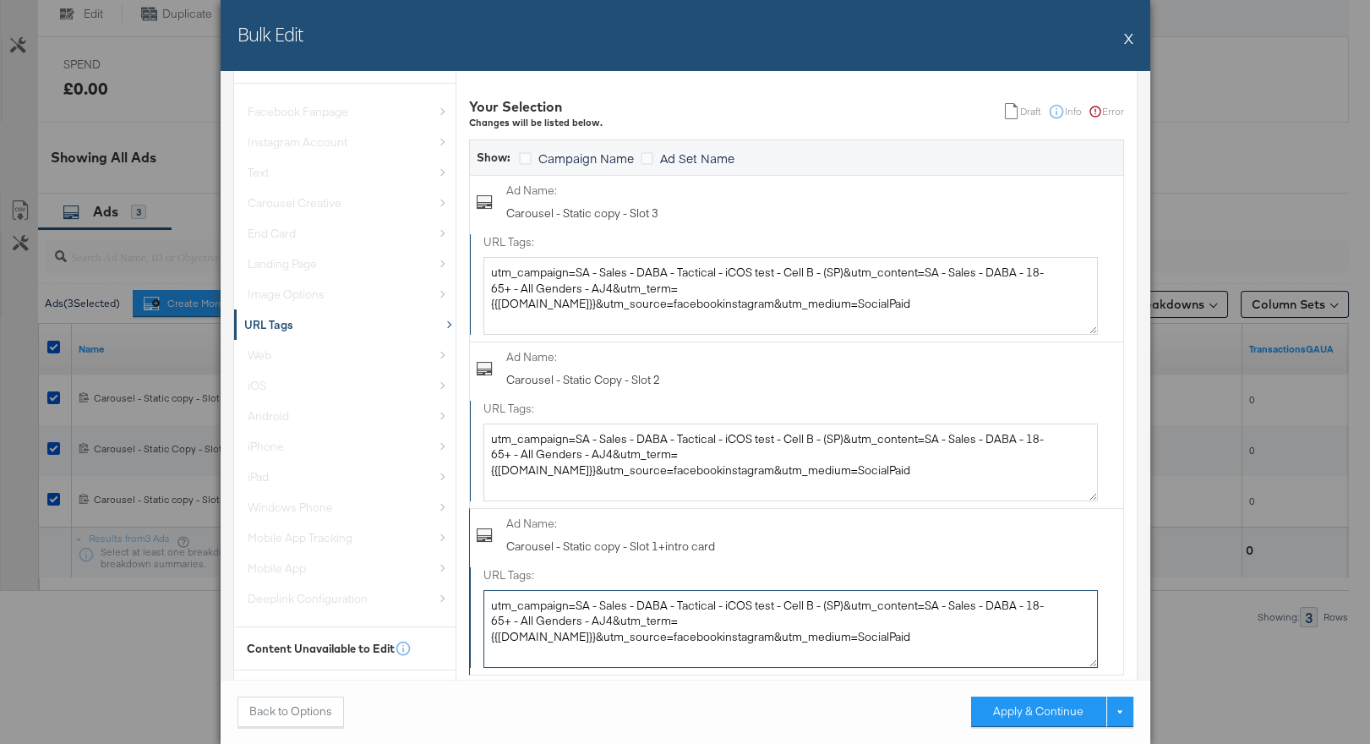
click at [1024, 621] on textarea "utm_campaign=SA - Sales - DABA - Tactical - iCOS test - Cell B - (SP)&utm_conte…" at bounding box center [790, 629] width 614 height 78
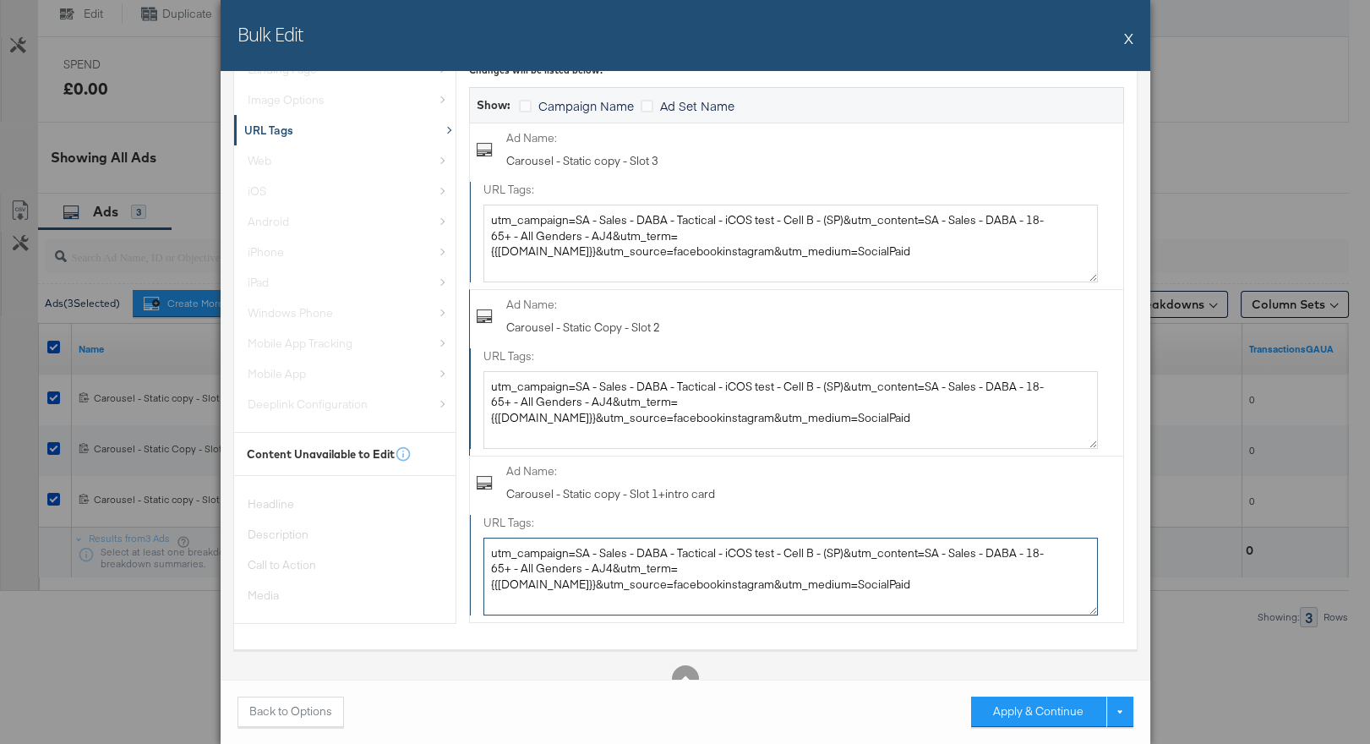
scroll to position [379, 0]
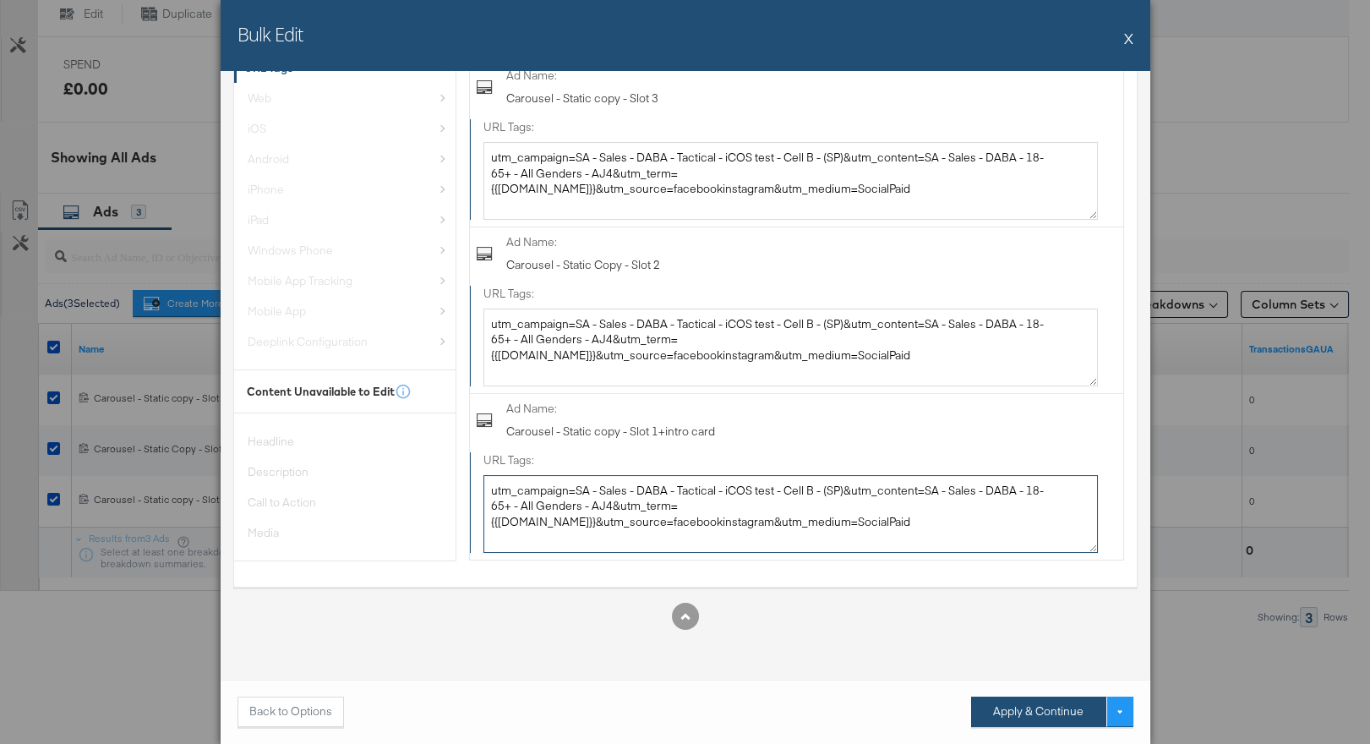
type textarea "utm_campaign=SA - Sales - DABA - Tactical - iCOS test - Cell B - (SP)&utm_conte…"
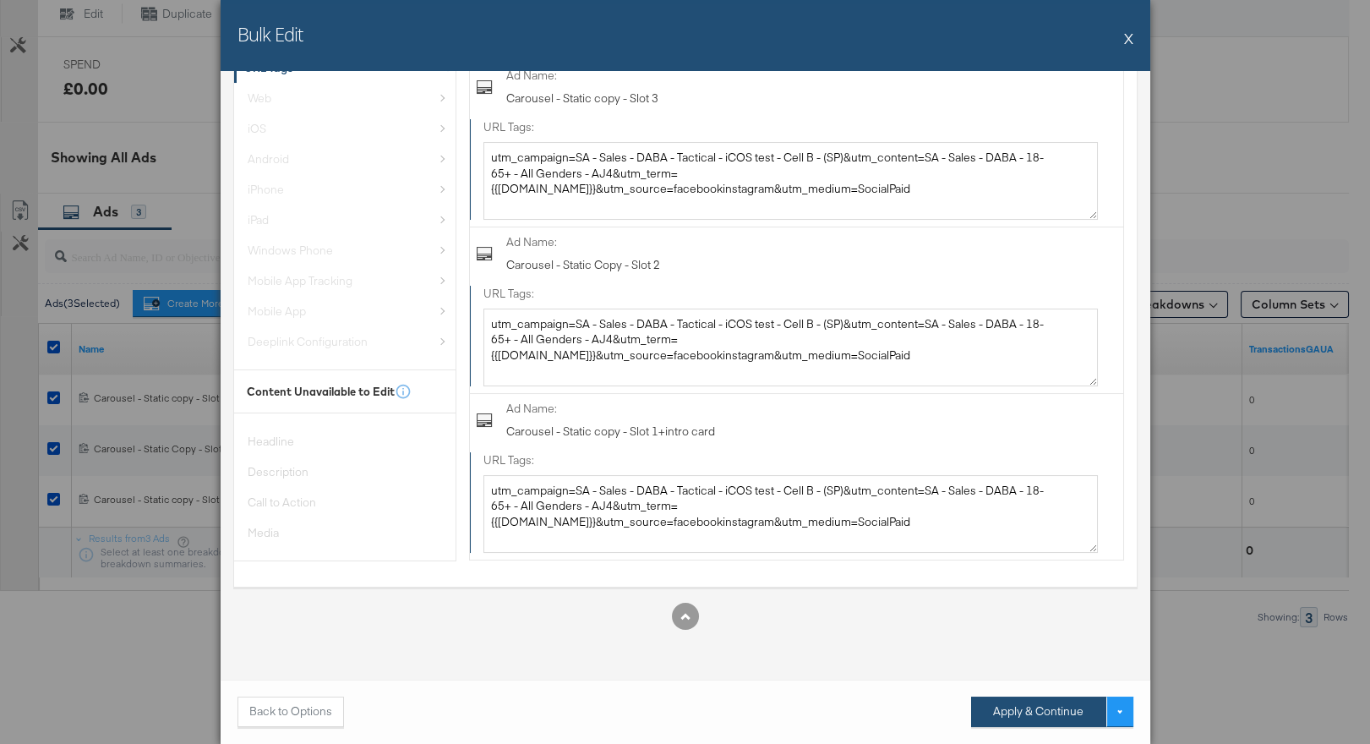
click at [1017, 712] on button "Apply & Continue" at bounding box center [1038, 711] width 135 height 30
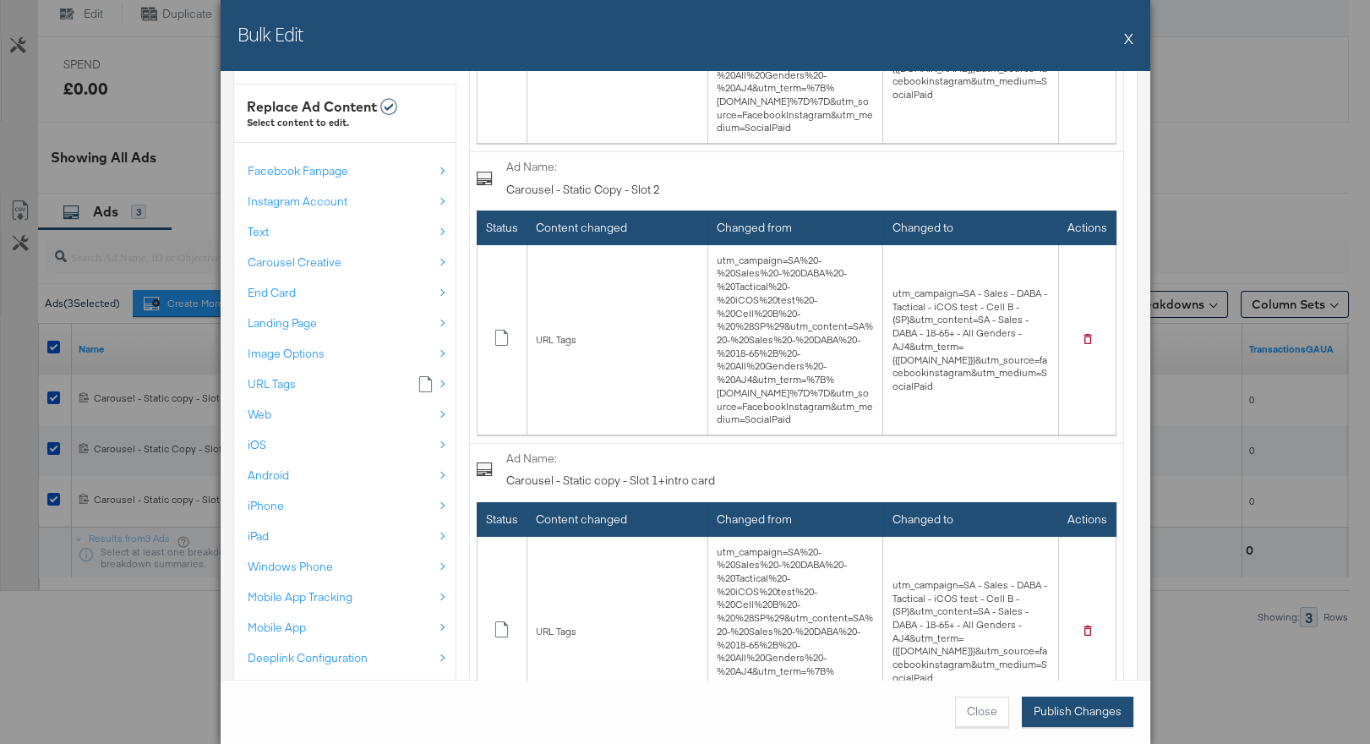
click at [1065, 720] on button "Publish Changes" at bounding box center [1078, 711] width 112 height 30
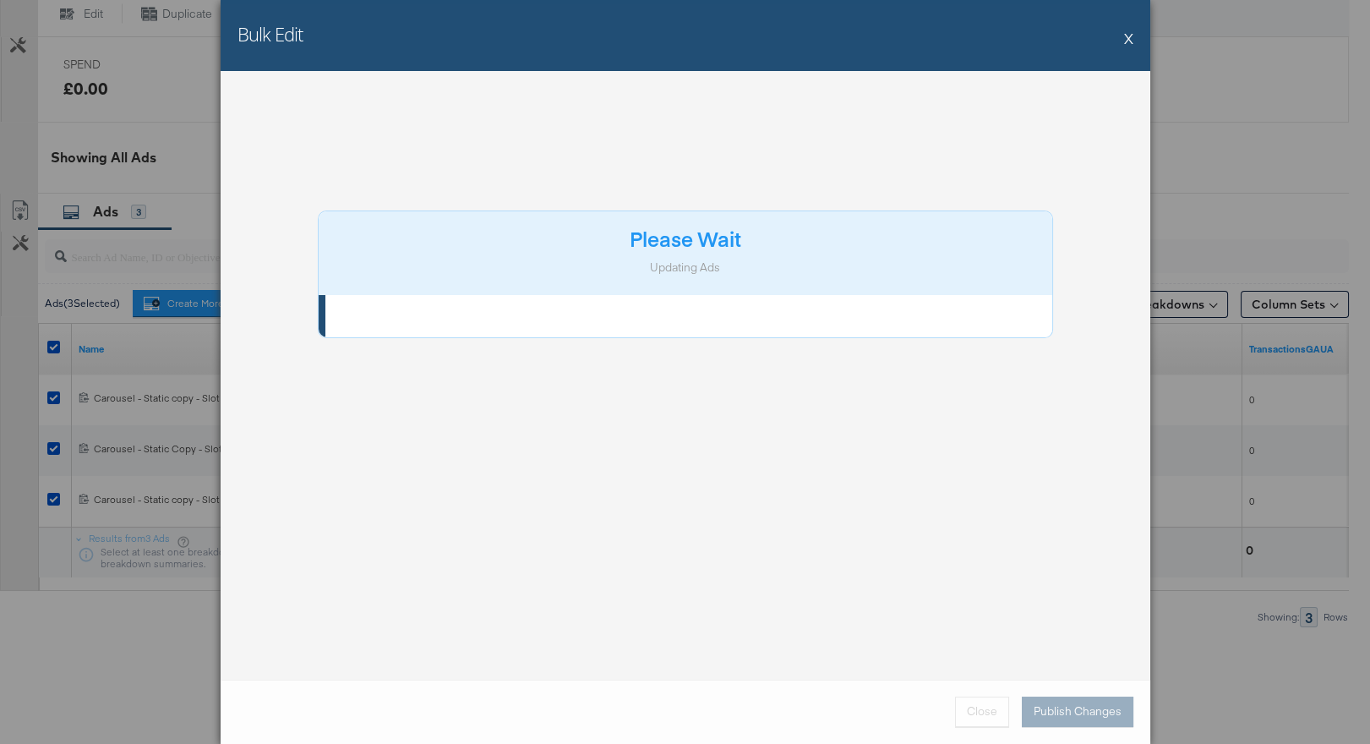
scroll to position [0, 0]
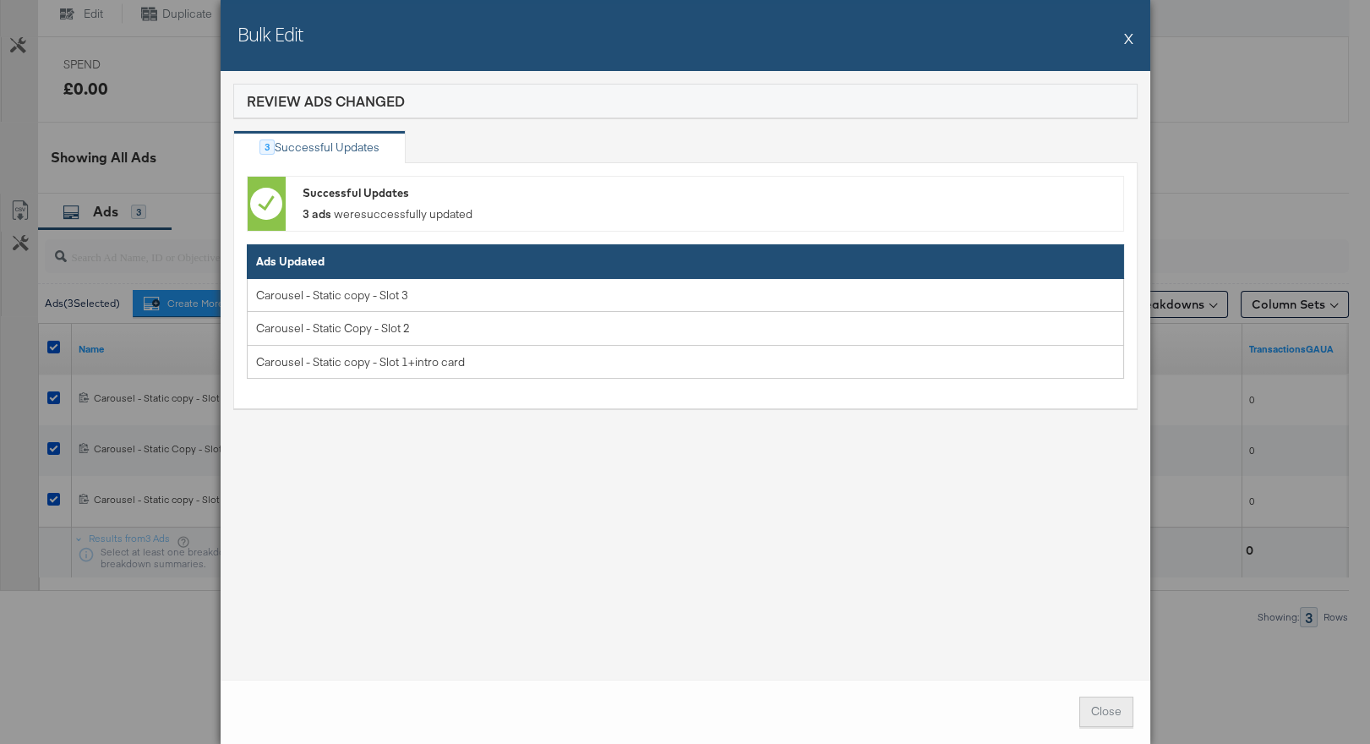
click at [1112, 714] on span "Close" at bounding box center [1106, 711] width 30 height 16
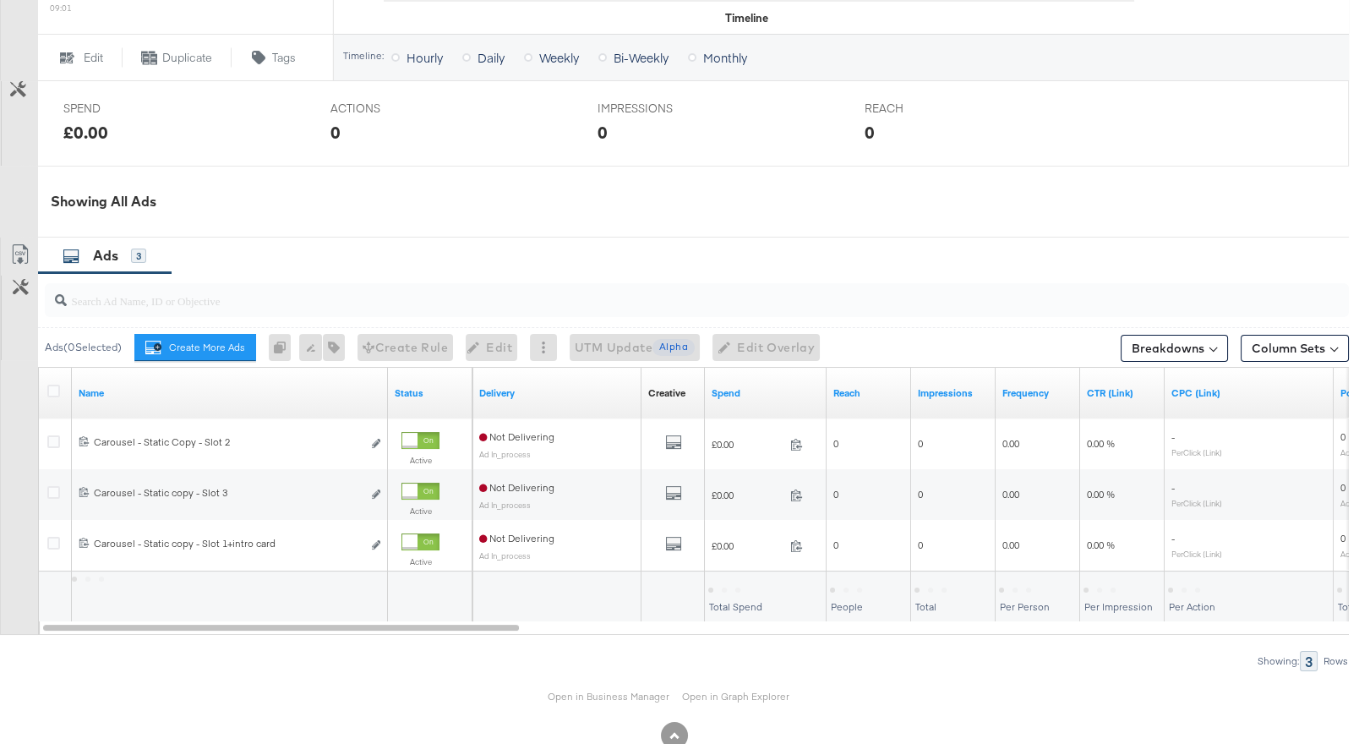
scroll to position [767, 0]
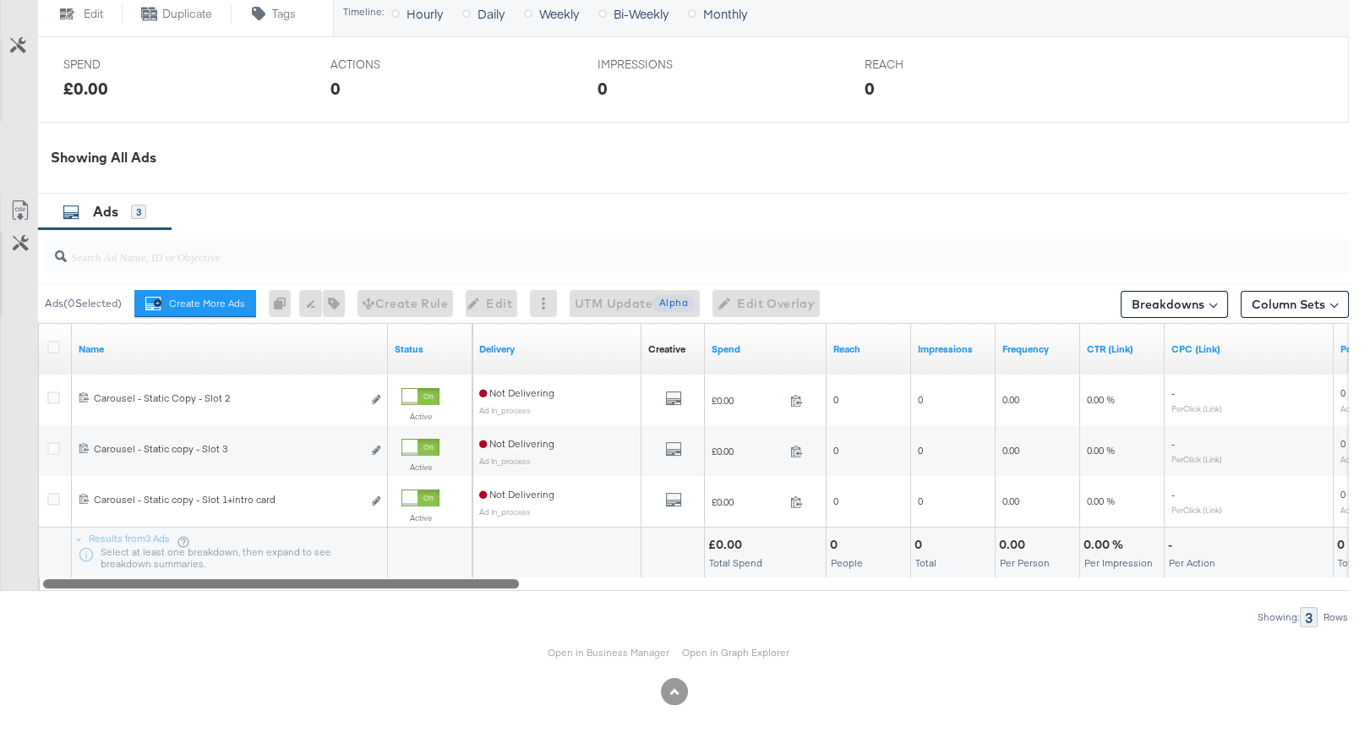
drag, startPoint x: 724, startPoint y: 586, endPoint x: 190, endPoint y: 608, distance: 534.5
click at [190, 608] on div "Ads ( 0 Selected) Create More Ads Create more ads for this ad set 0 Rename 0 ad…" at bounding box center [674, 428] width 1349 height 398
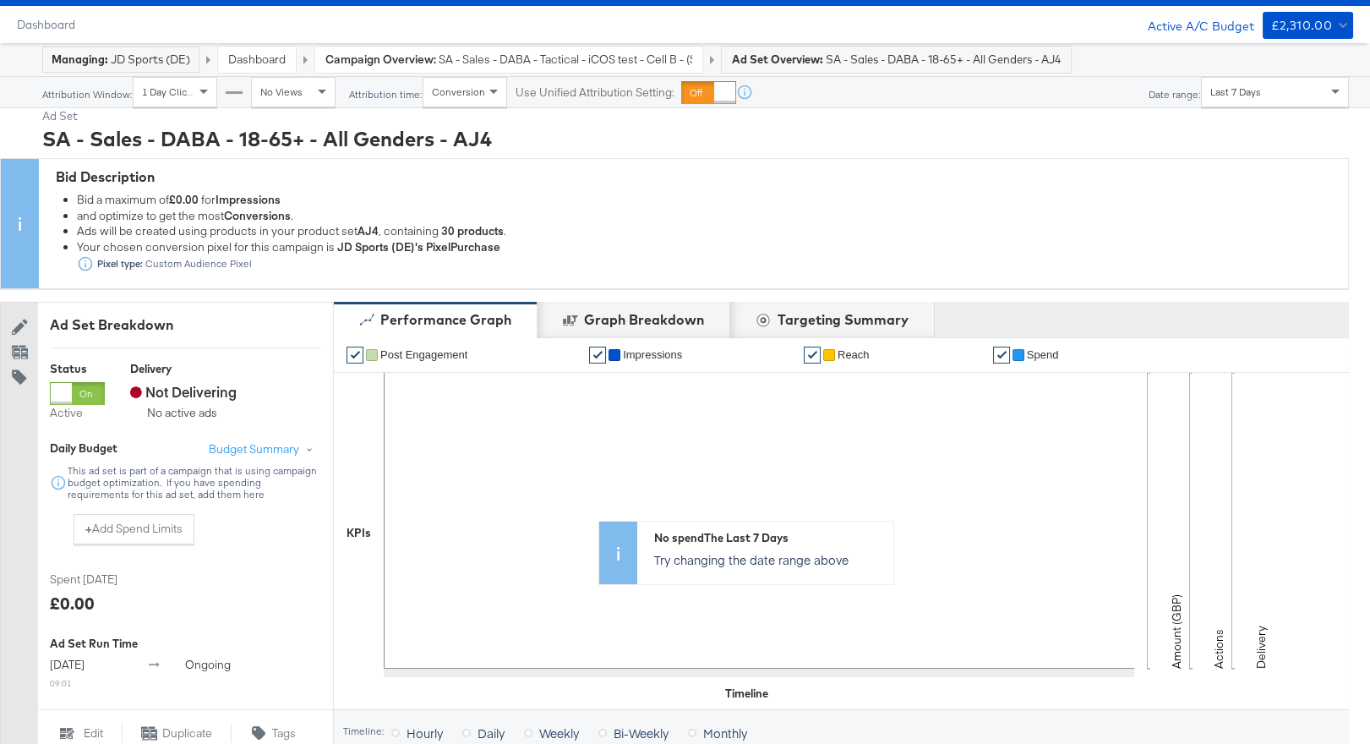
scroll to position [0, 0]
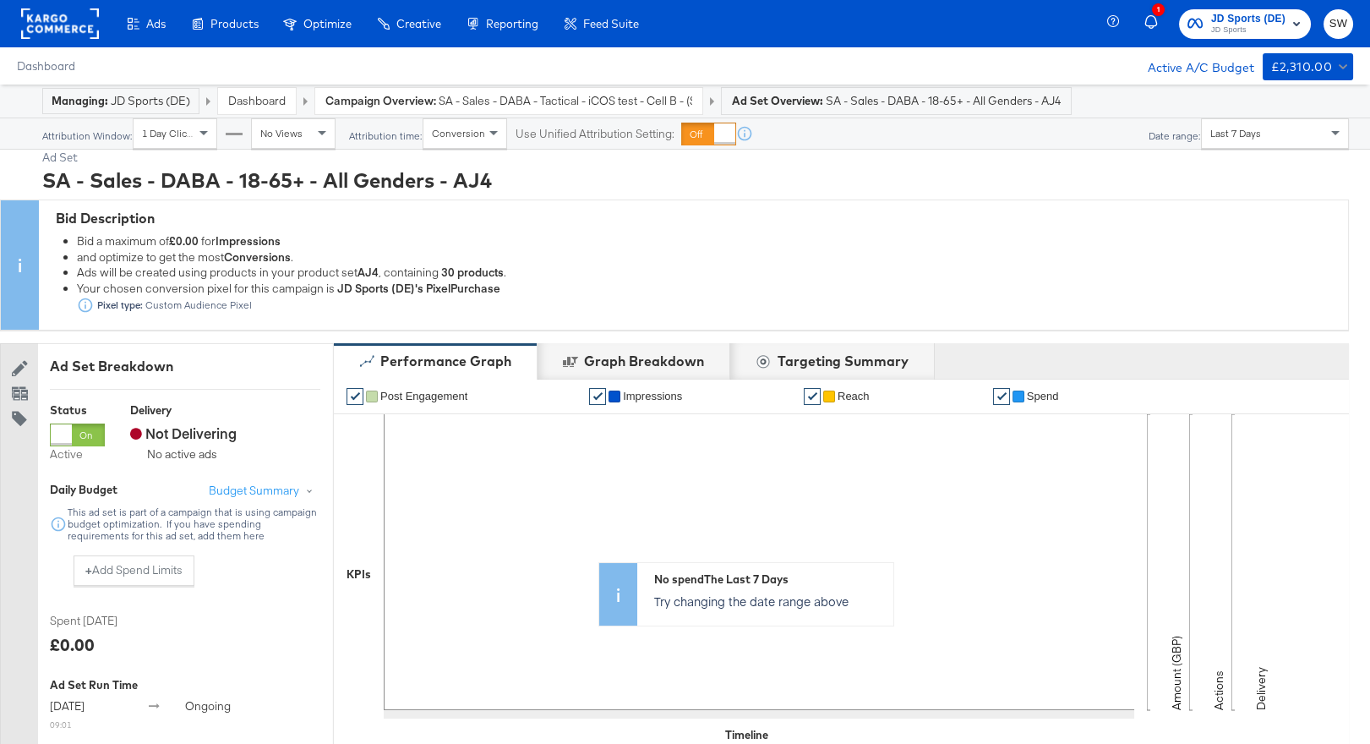
click at [379, 97] on strong "Campaign Overview:" at bounding box center [380, 100] width 111 height 15
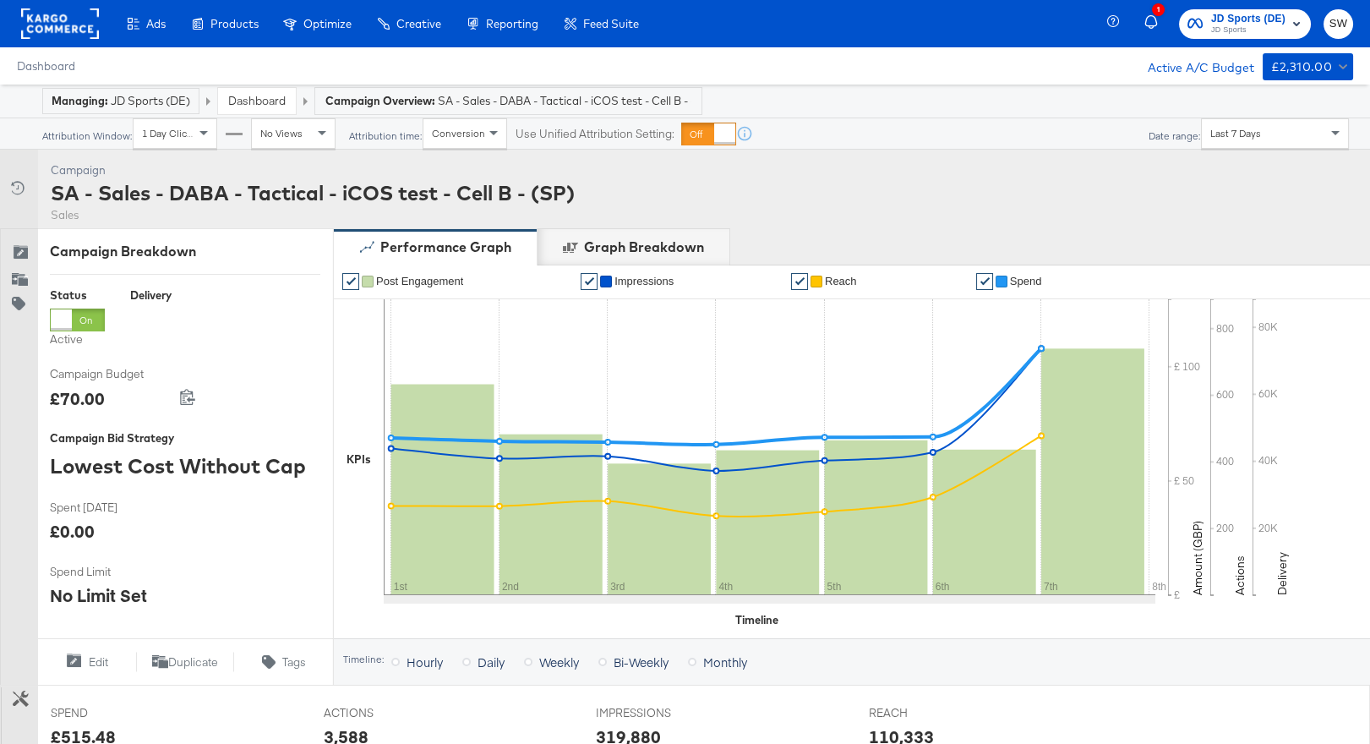
click at [270, 106] on link "Dashboard" at bounding box center [256, 100] width 57 height 15
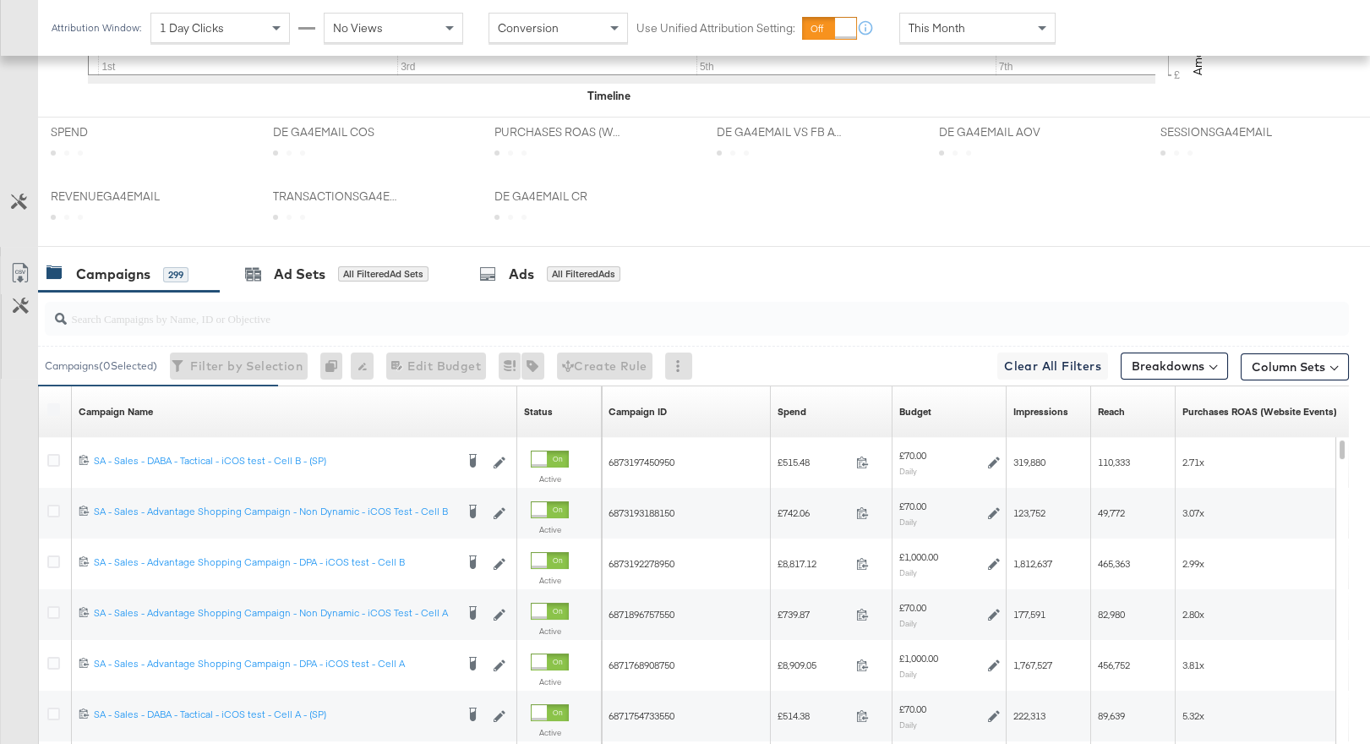
scroll to position [820, 0]
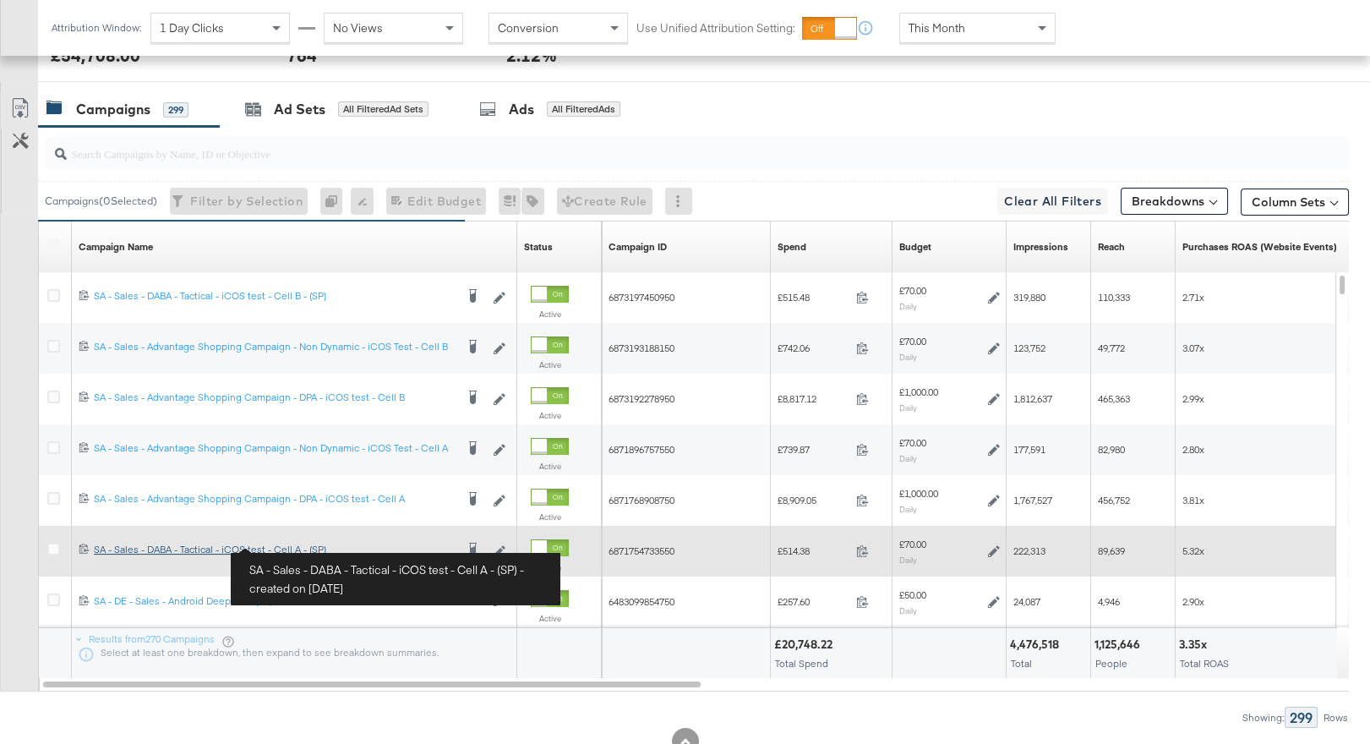
click at [294, 545] on div "SA - Sales - DABA - Tactical - iCOS test - Cell A - (SP) SA - Sales - DABA - Ta…" at bounding box center [274, 550] width 361 height 14
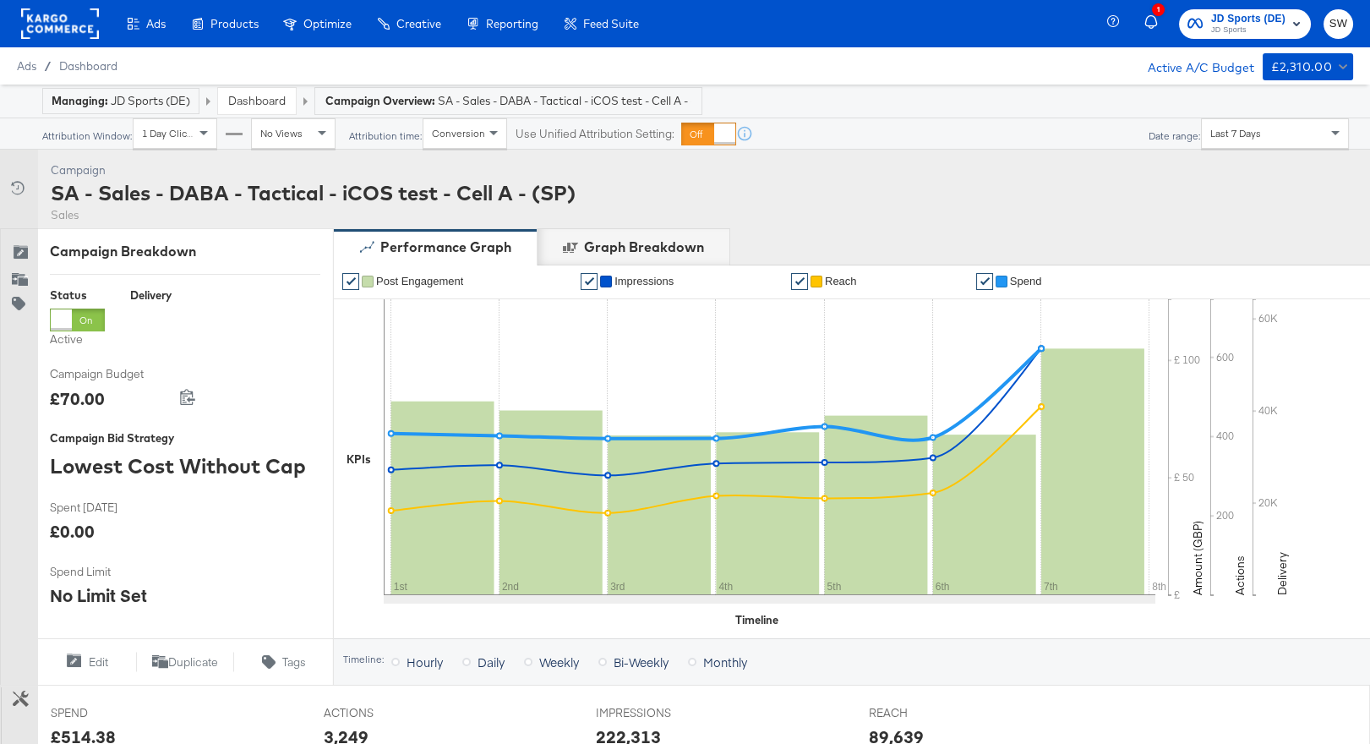
click at [483, 188] on div "SA - Sales - DABA - Tactical - iCOS test - Cell A - (SP)" at bounding box center [313, 192] width 525 height 29
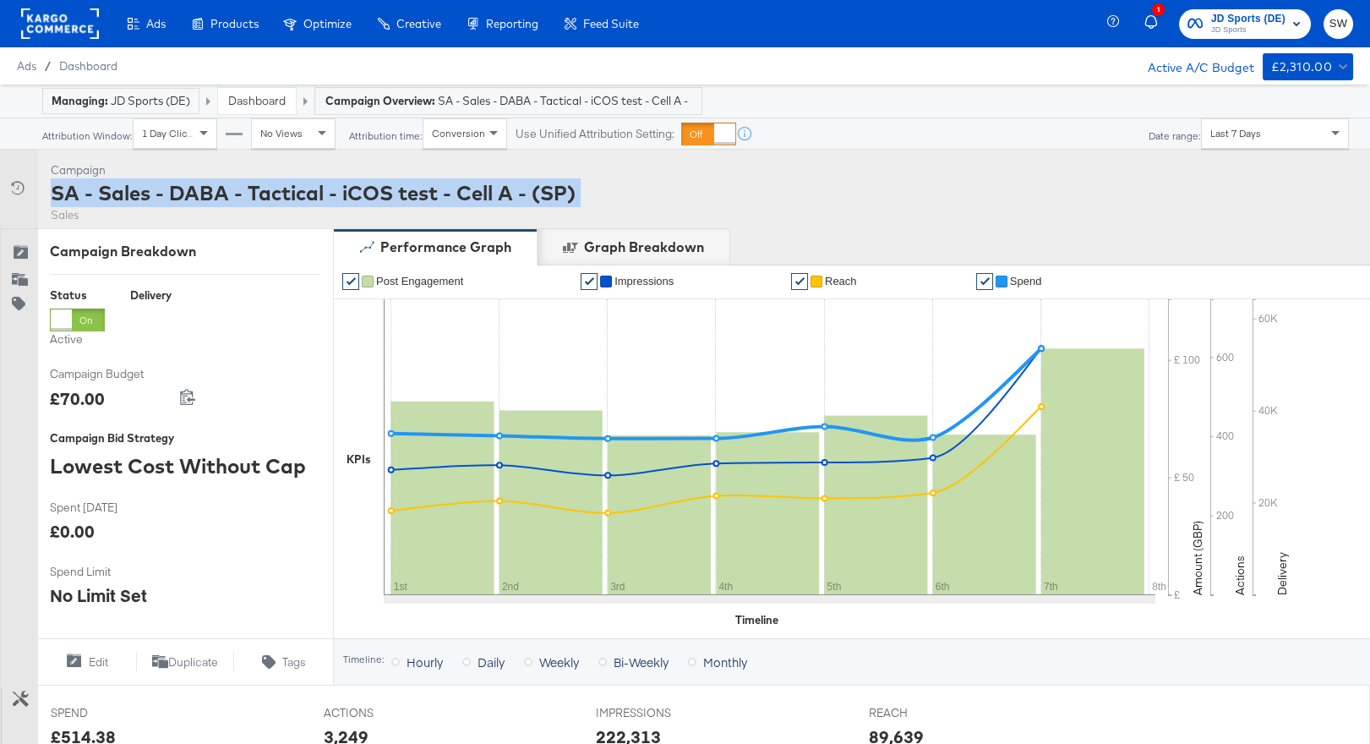
click at [483, 188] on div "SA - Sales - DABA - Tactical - iCOS test - Cell A - (SP)" at bounding box center [313, 192] width 525 height 29
copy div "SA - Sales - DABA - Tactical - iCOS test - Cell A - (SP)"
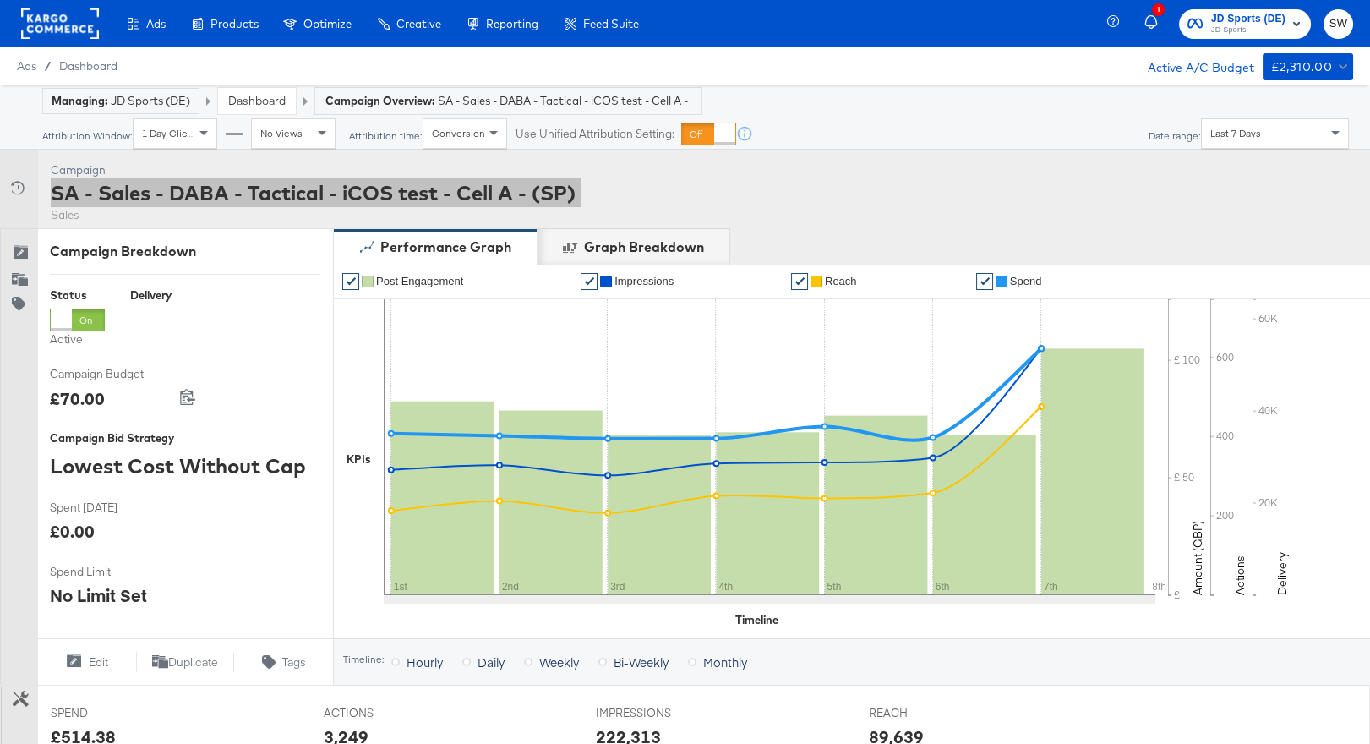
scroll to position [598, 0]
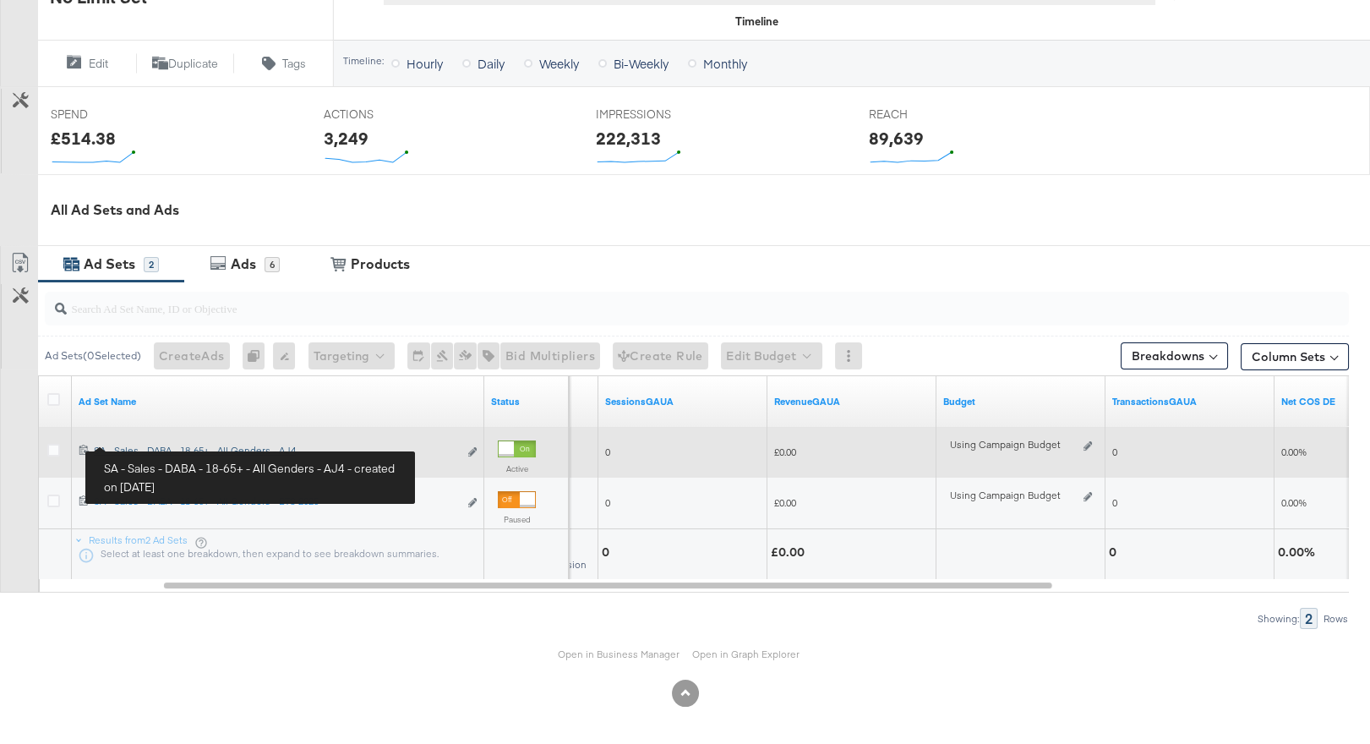
click at [149, 445] on div "SA - Sales - DABA - 18-65+ - All Genders - AJ4 SA - Sales - DABA - 18-65+ - All…" at bounding box center [276, 451] width 364 height 14
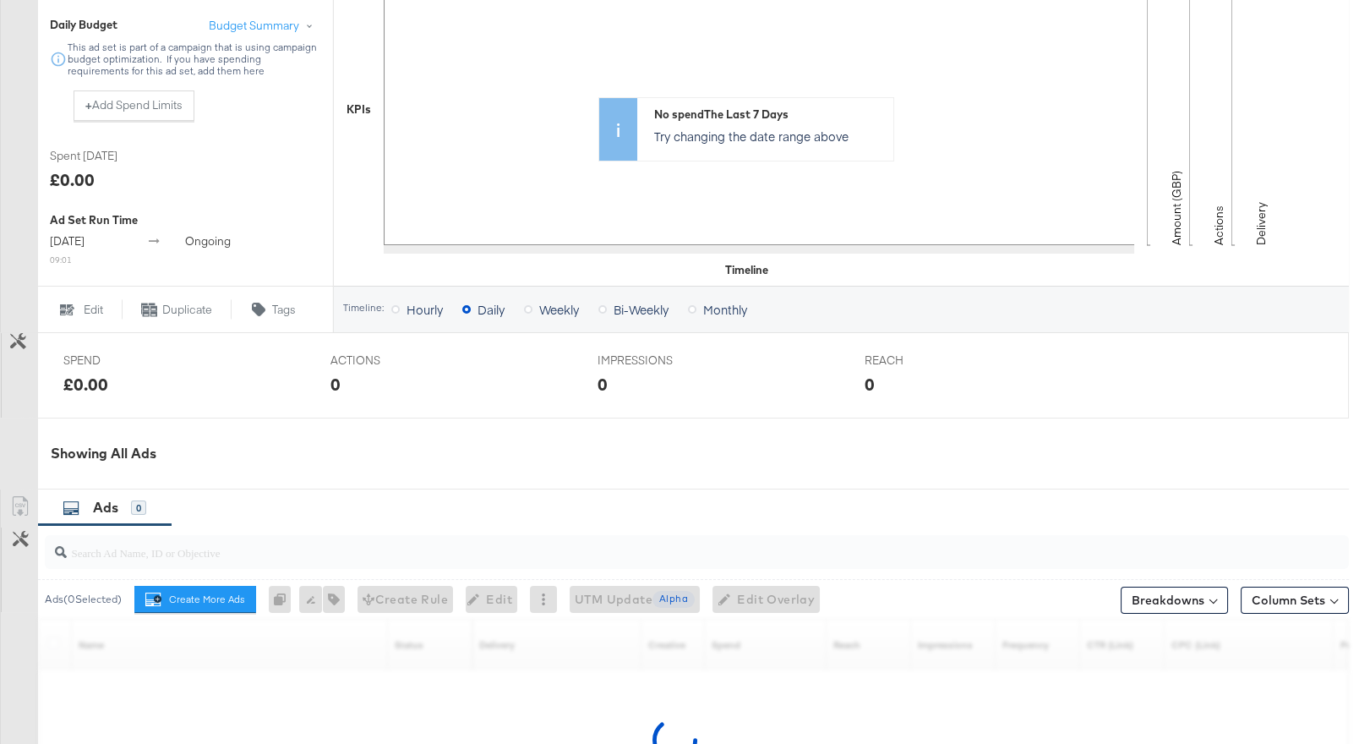
scroll to position [717, 0]
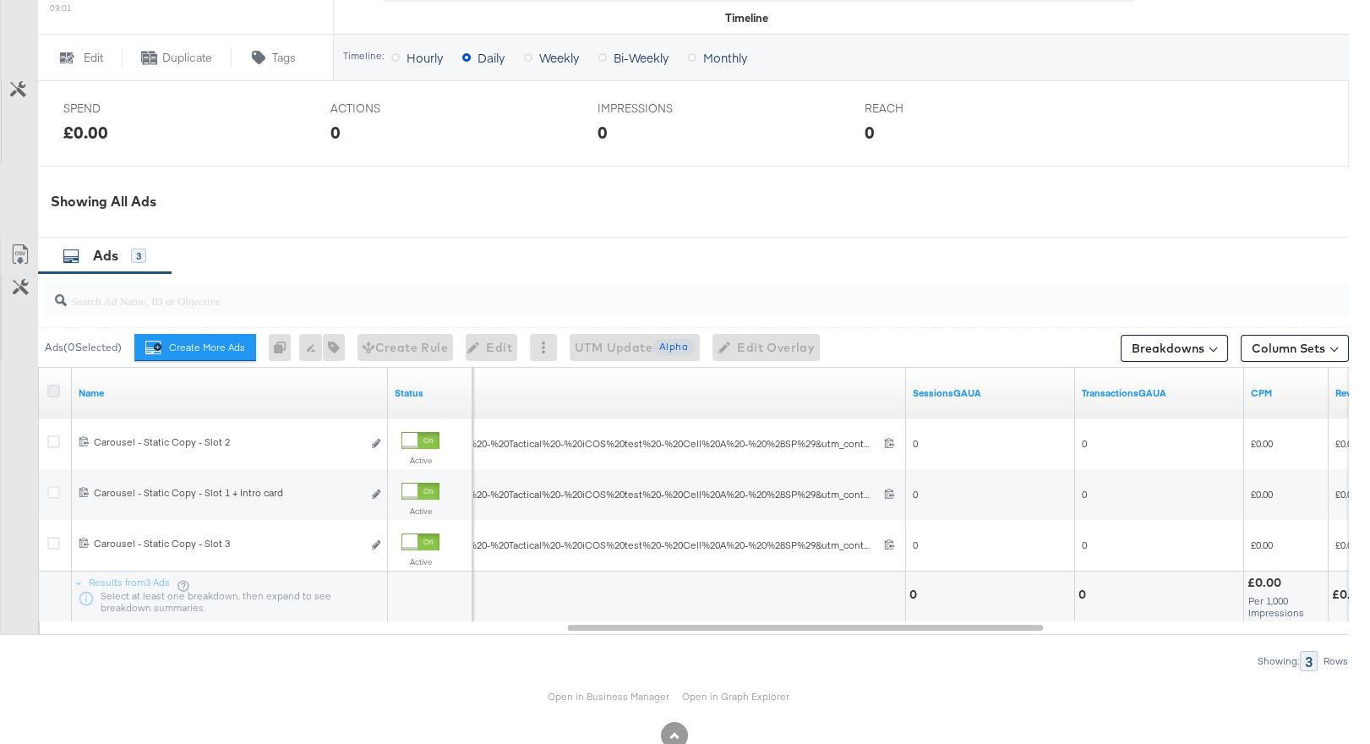
click at [50, 397] on icon at bounding box center [53, 391] width 13 height 13
click at [0, 0] on input "checkbox" at bounding box center [0, 0] width 0 height 0
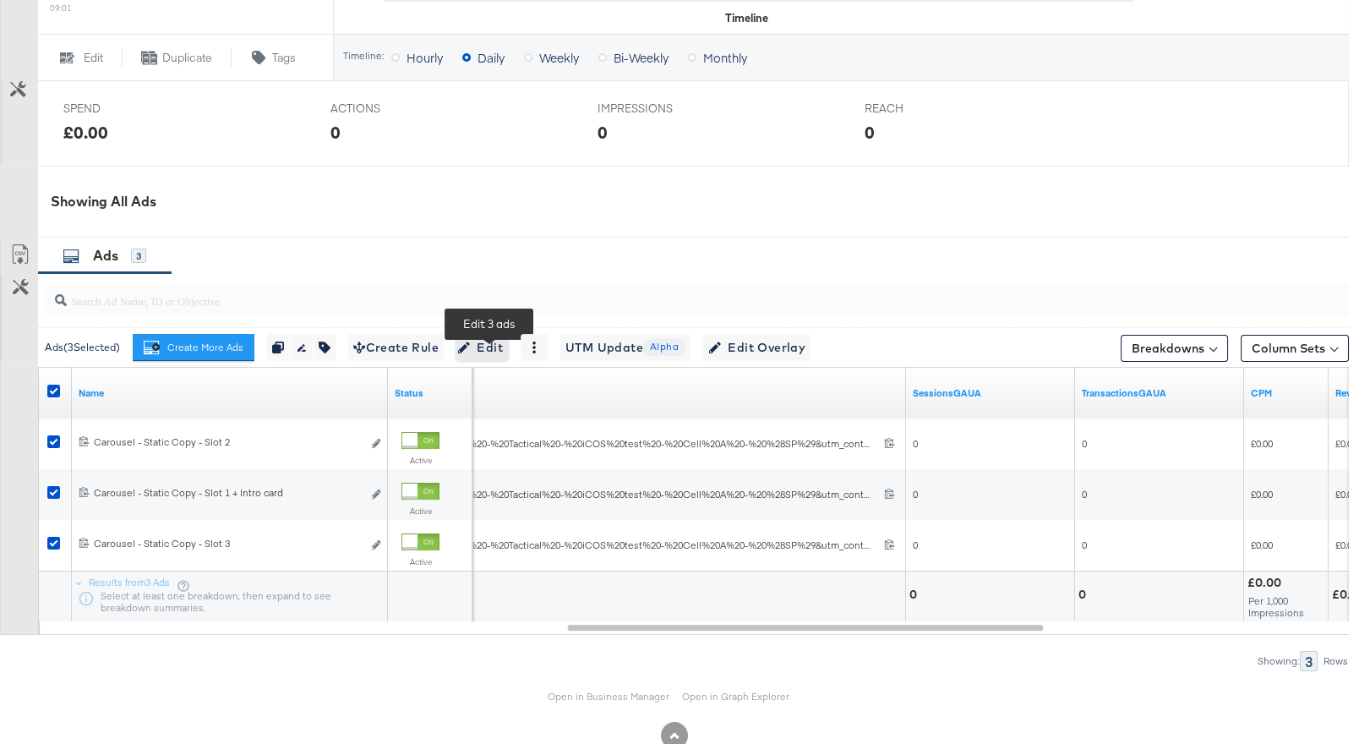
click at [482, 350] on span "Edit" at bounding box center [481, 347] width 41 height 21
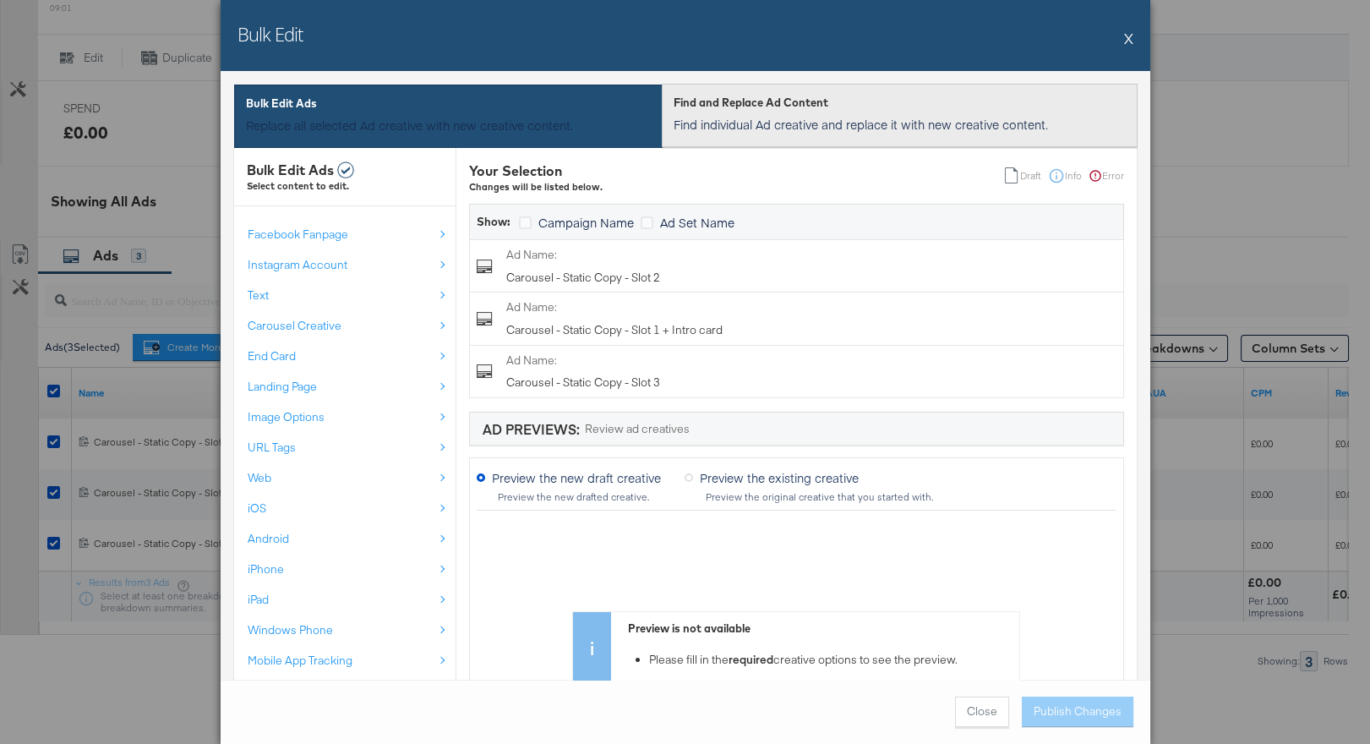
click at [758, 120] on p "Find individual Ad creative and replace it with new creative content." at bounding box center [900, 124] width 452 height 17
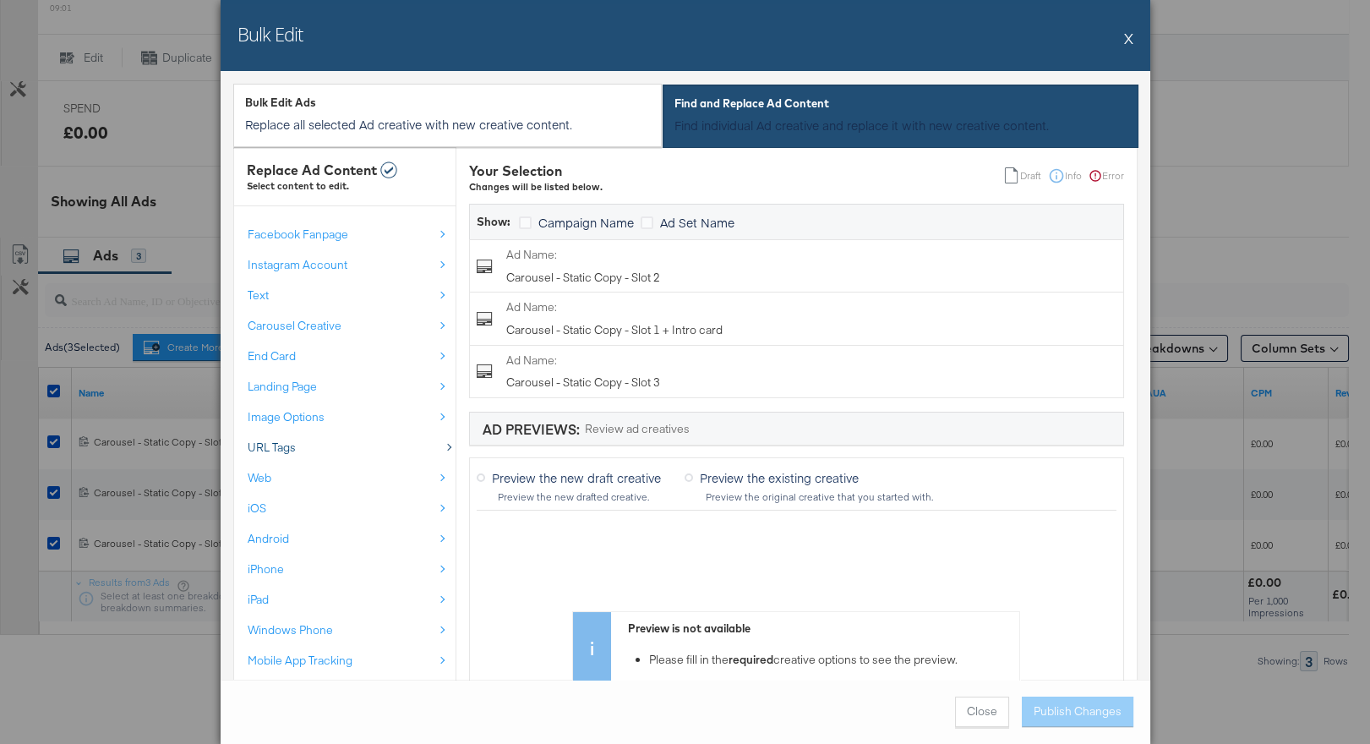
click at [320, 450] on div "URL Tags" at bounding box center [341, 447] width 186 height 16
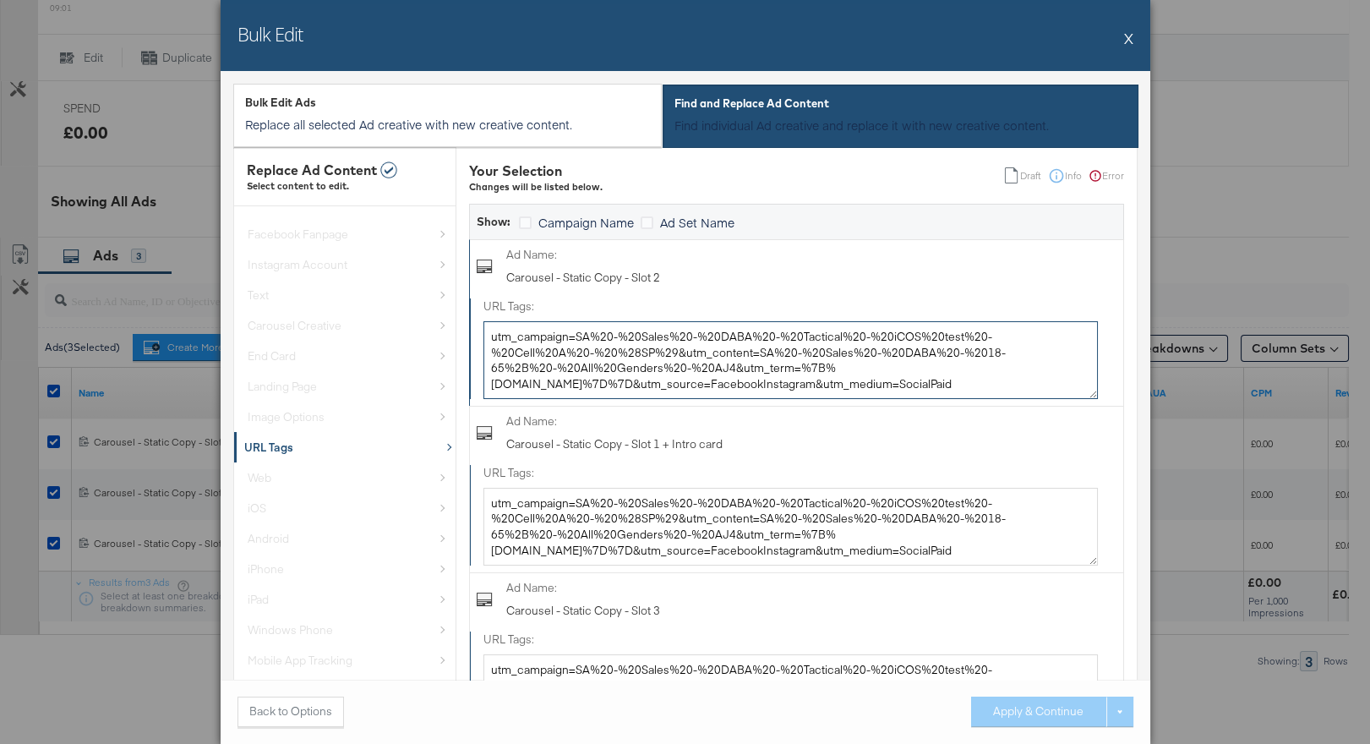
click at [563, 359] on textarea "utm_campaign=SA%20-%20Sales%20-%20DABA%20-%20Tactical%20-%20iCOS%20test%20-%20C…" at bounding box center [790, 360] width 614 height 78
paste textarea "- Sales - DABA - Tactical - iCOS test - Cell A - (SP)&utm_content=SA - Sales - …"
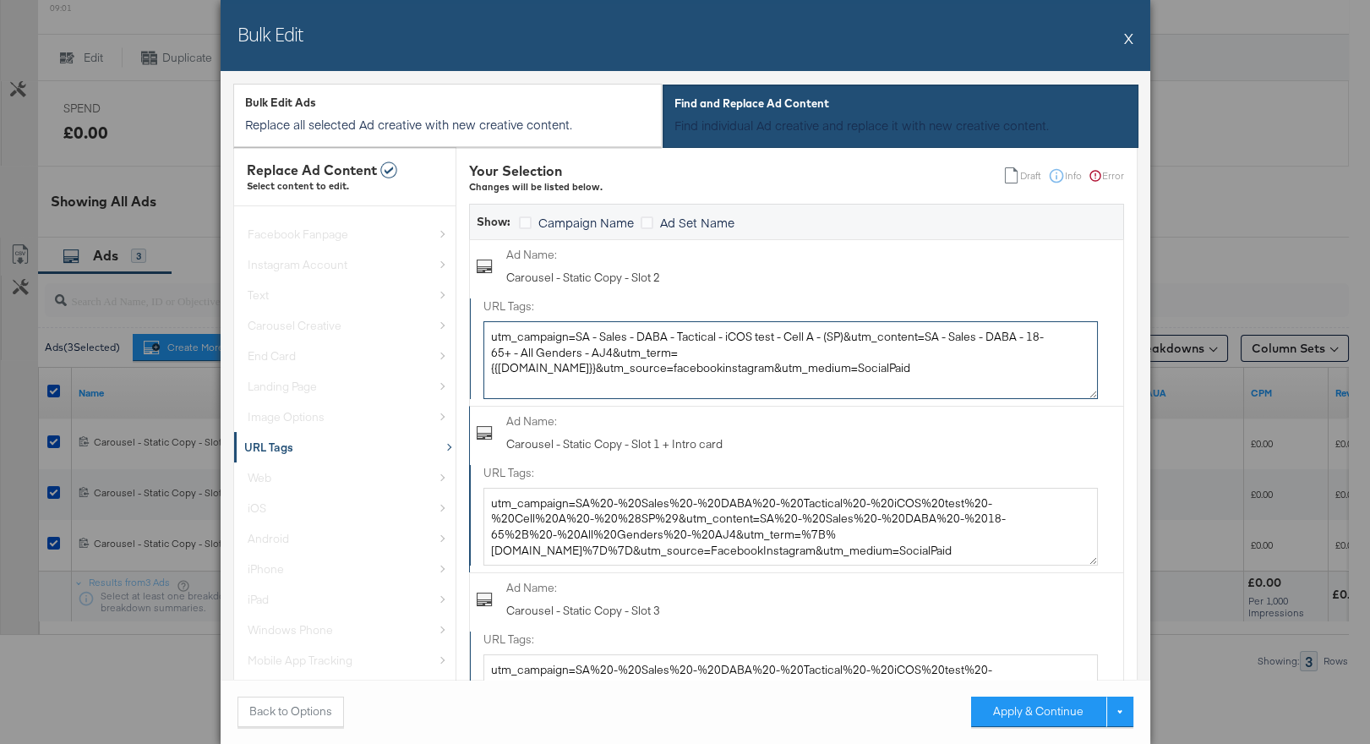
type textarea "utm_campaign=SA - Sales - DABA - Tactical - iCOS test - Cell A - (SP)&utm_conte…"
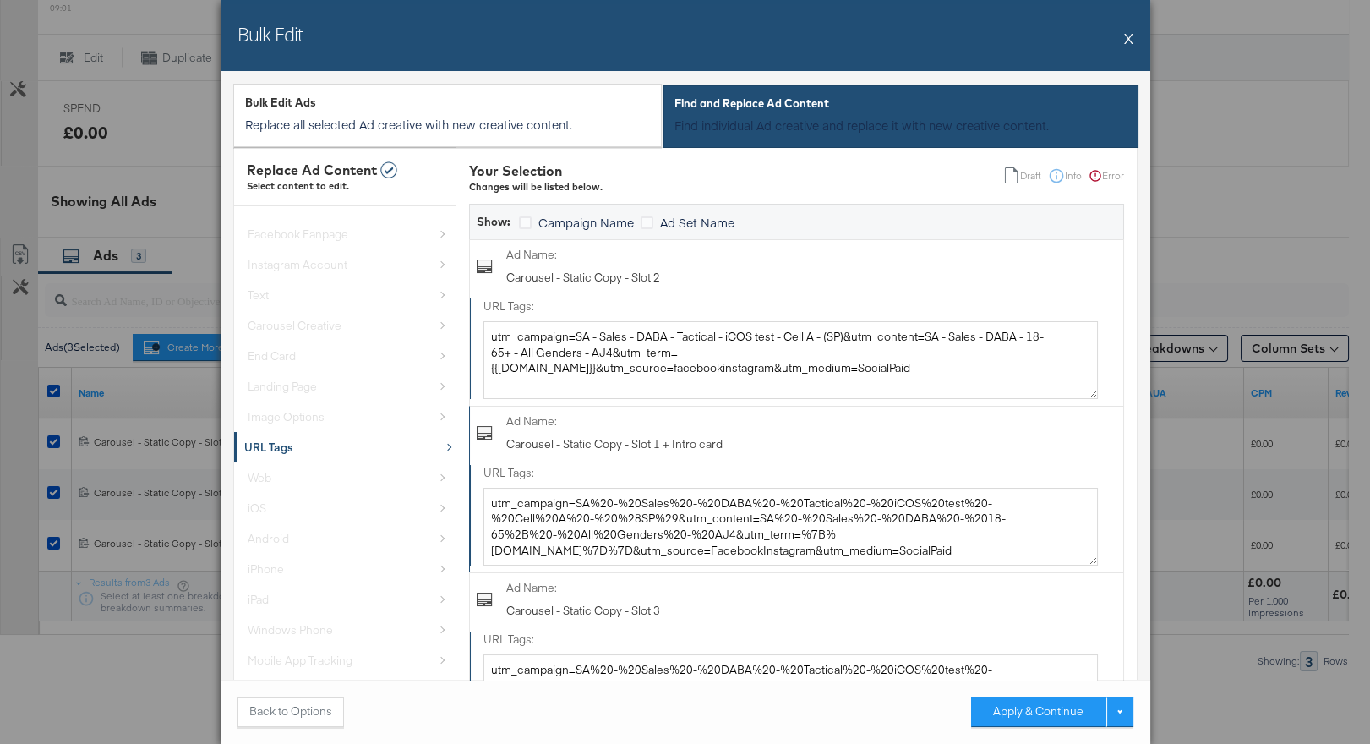
click at [530, 483] on div "URL Tags: utm_campaign=SA%20-%20Sales%20-%20DABA%20-%20Tactical%20-%20iCOS%20te…" at bounding box center [790, 515] width 614 height 101
click at [537, 507] on textarea "utm_campaign=SA%20-%20Sales%20-%20DABA%20-%20Tactical%20-%20iCOS%20test%20-%20C…" at bounding box center [790, 527] width 614 height 78
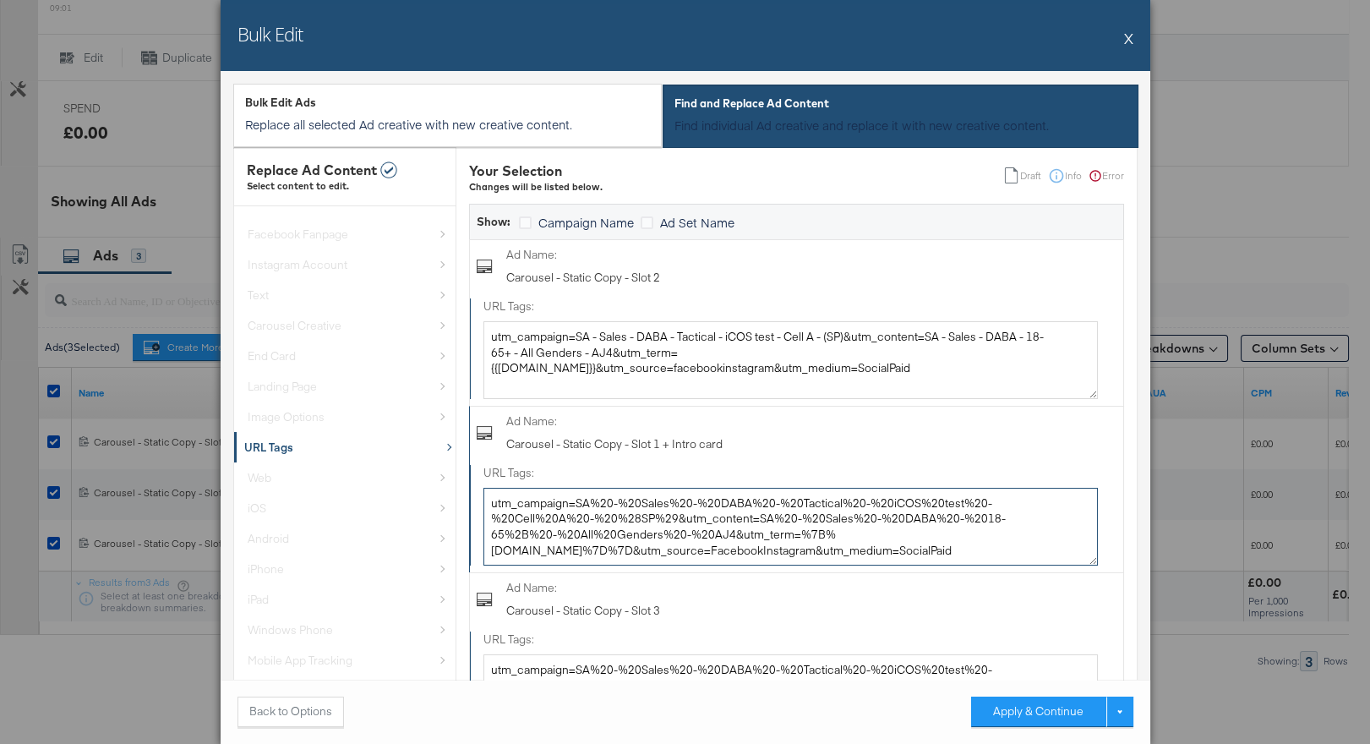
paste textarea "- Sales - DABA - Tactical - iCOS test - Cell A - (SP)&utm_content=SA - Sales - …"
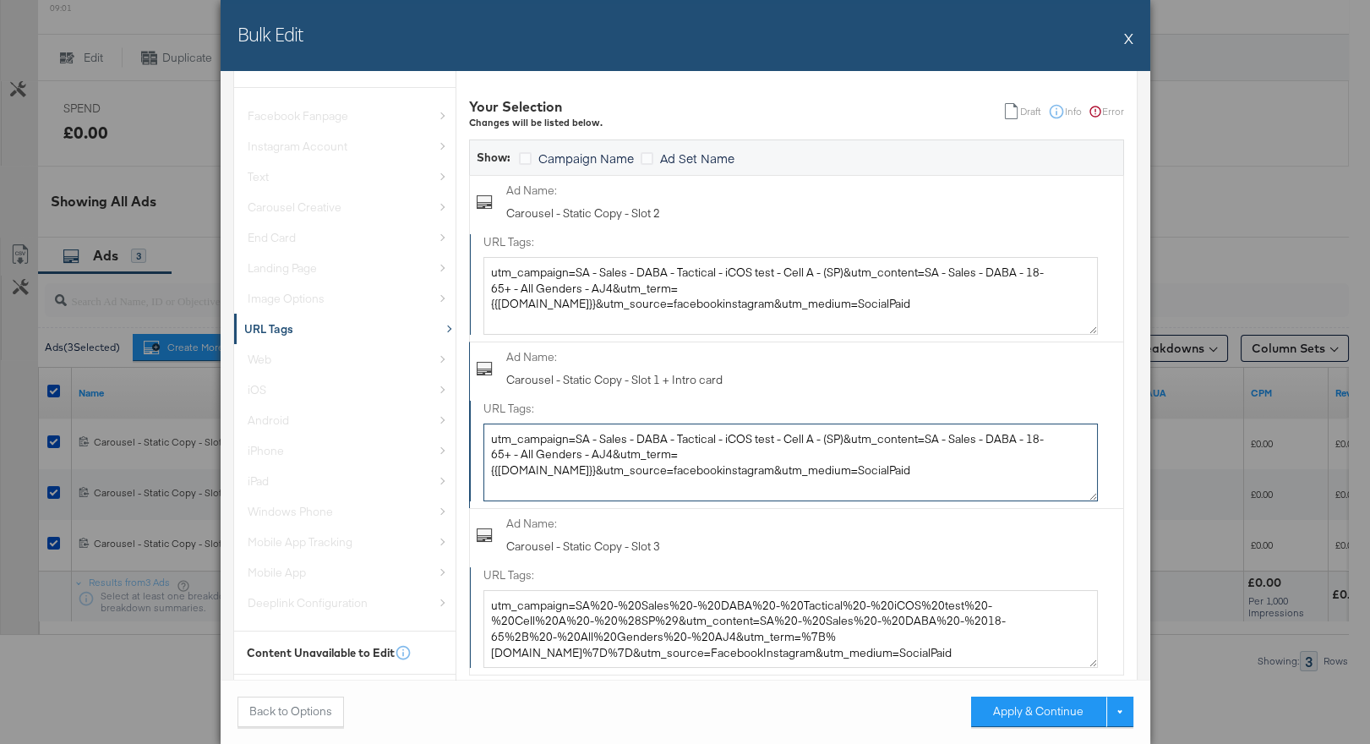
scroll to position [158, 0]
type textarea "utm_campaign=SA - Sales - DABA - Tactical - iCOS test - Cell A - (SP)&utm_conte…"
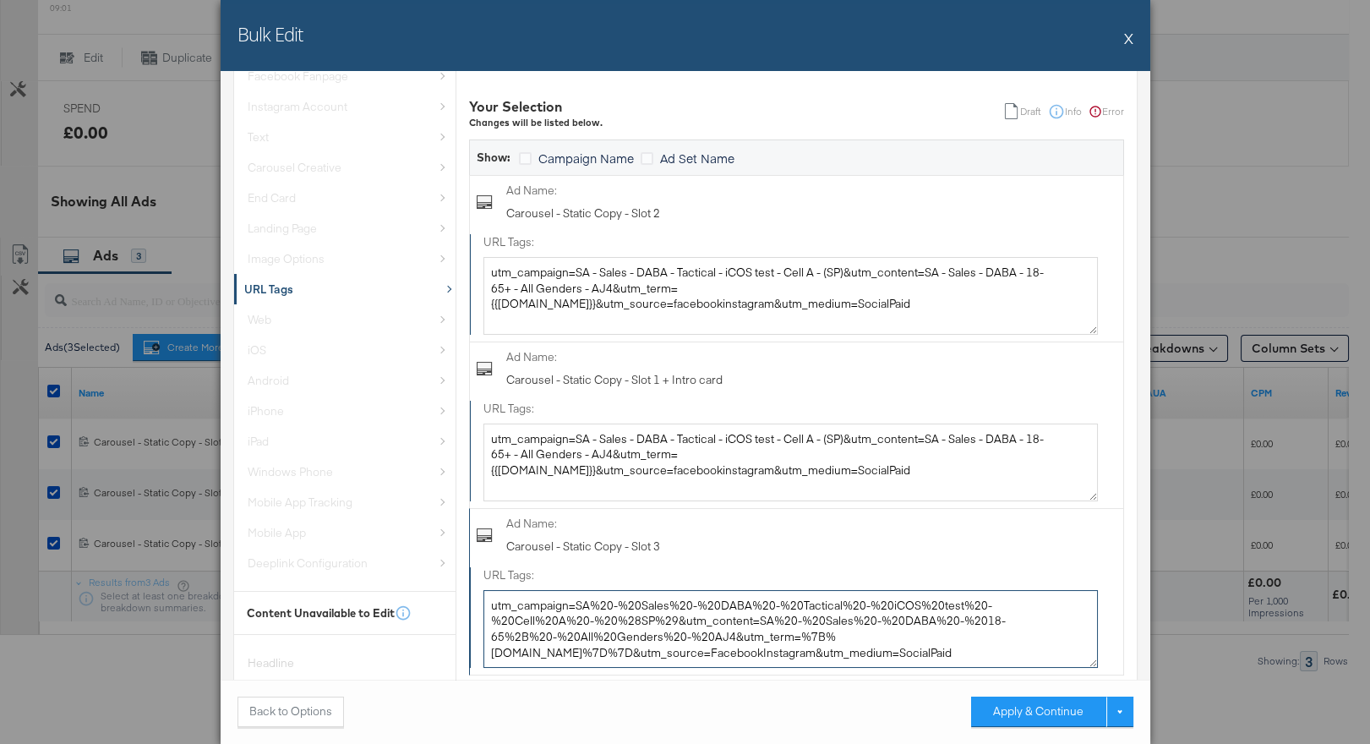
click at [532, 600] on textarea "utm_campaign=SA%20-%20Sales%20-%20DABA%20-%20Tactical%20-%20iCOS%20test%20-%20C…" at bounding box center [790, 629] width 614 height 78
paste textarea "- Sales - DABA - Tactical - iCOS test - Cell A - (SP)&utm_content=SA - Sales - …"
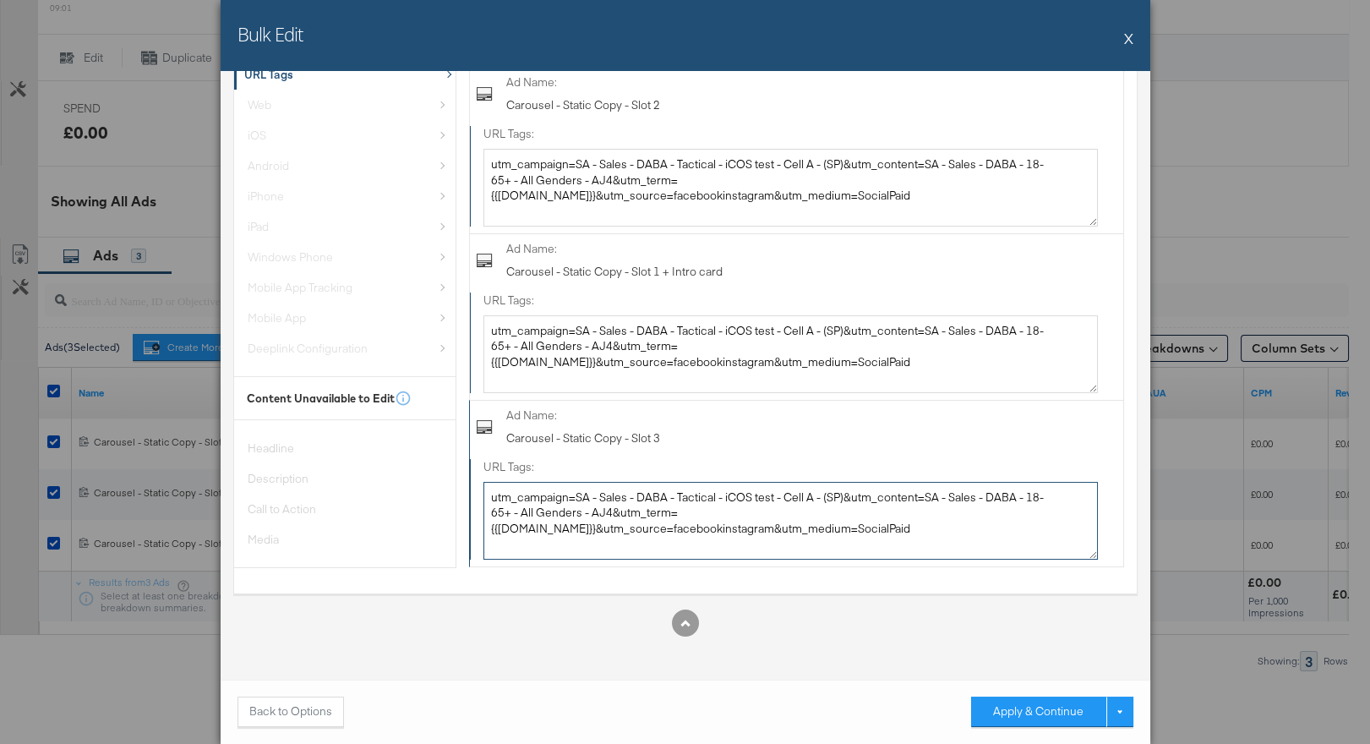
scroll to position [379, 0]
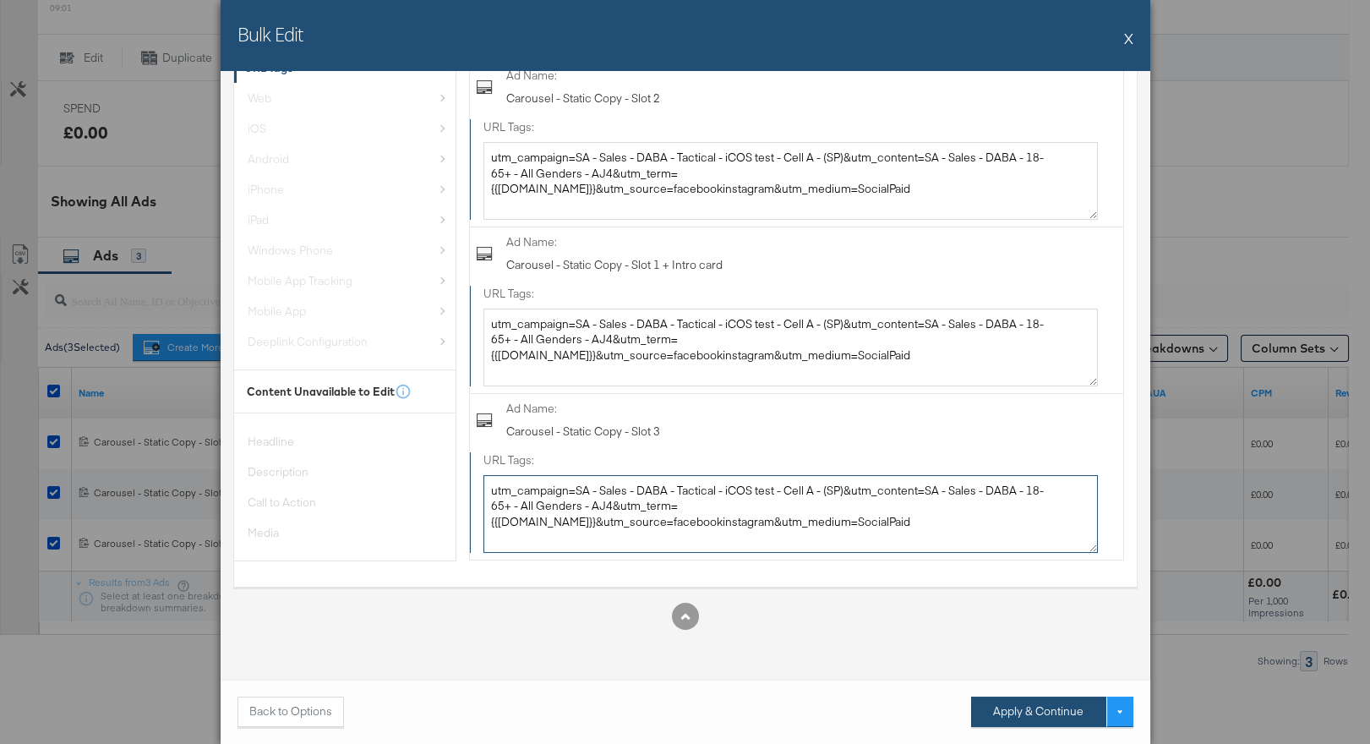
type textarea "utm_campaign=SA - Sales - DABA - Tactical - iCOS test - Cell A - (SP)&utm_conte…"
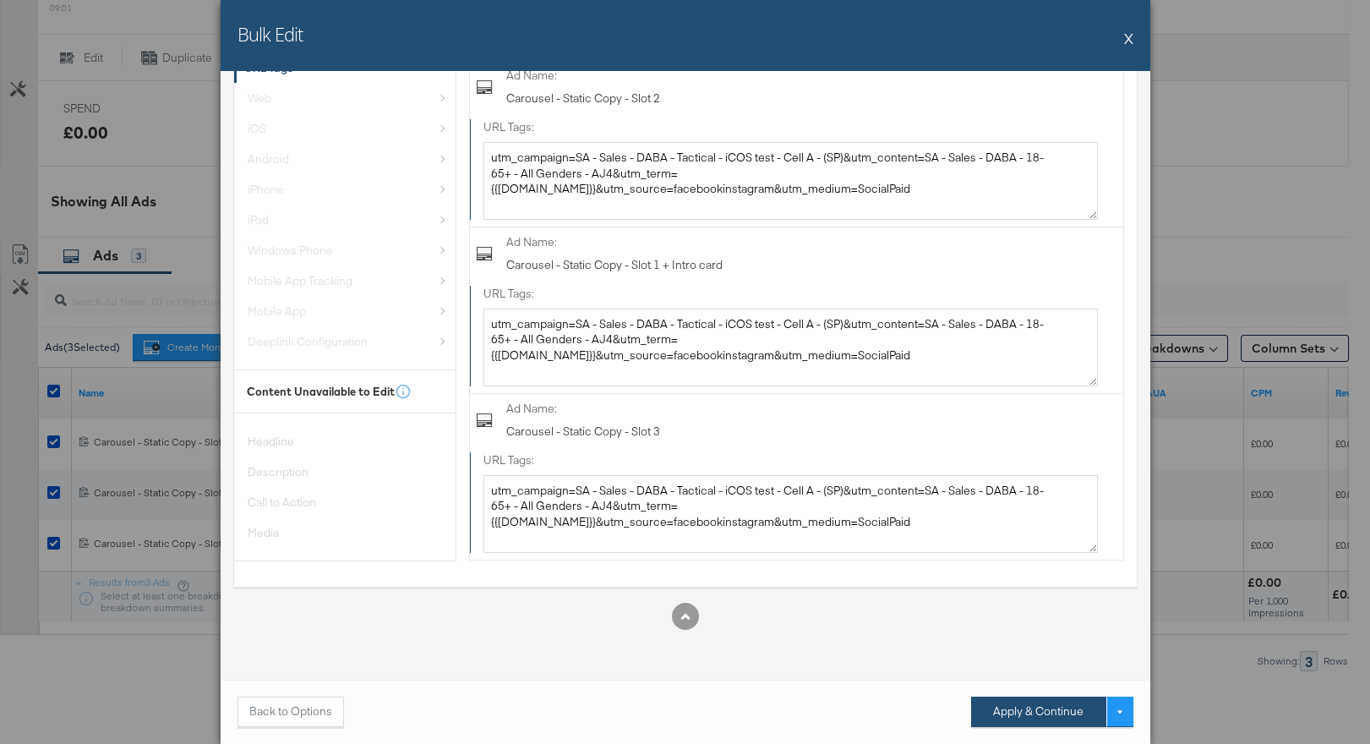
click at [1009, 705] on button "Apply & Continue" at bounding box center [1038, 711] width 135 height 30
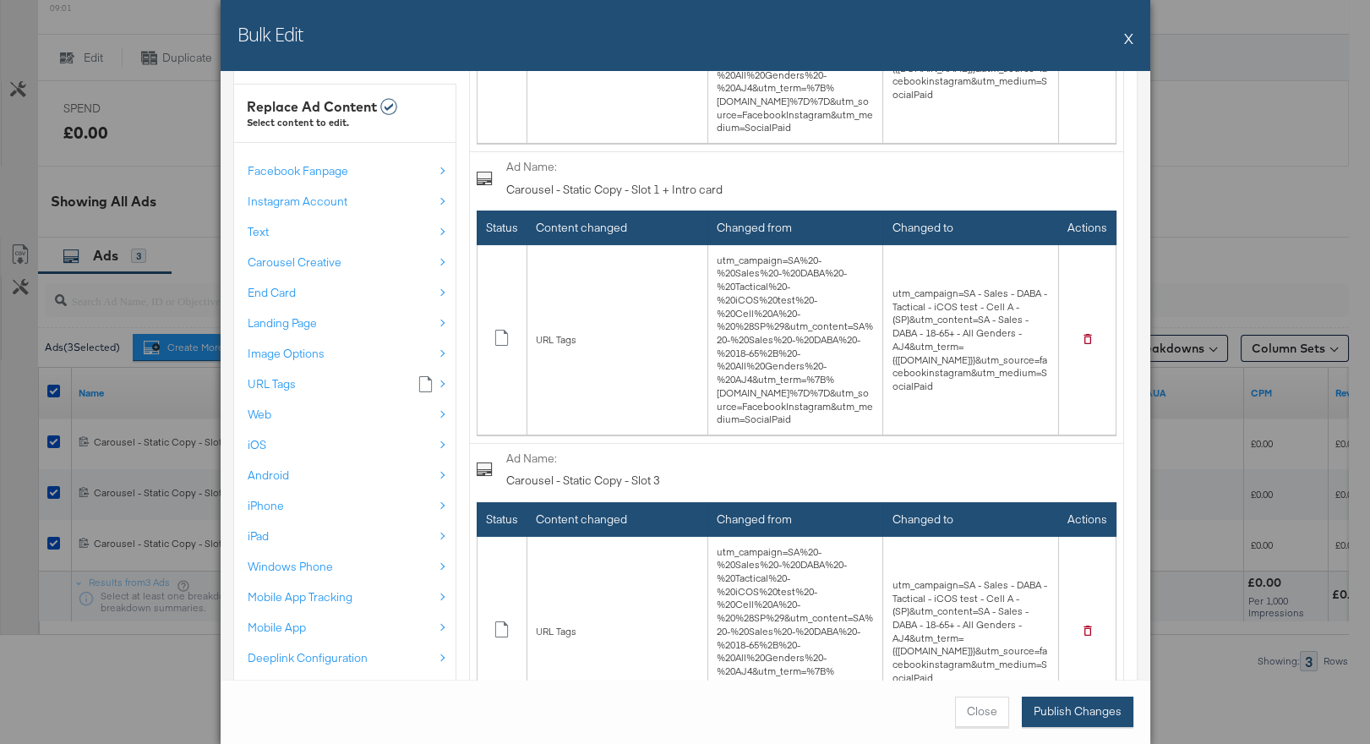
click at [1060, 712] on button "Publish Changes" at bounding box center [1078, 711] width 112 height 30
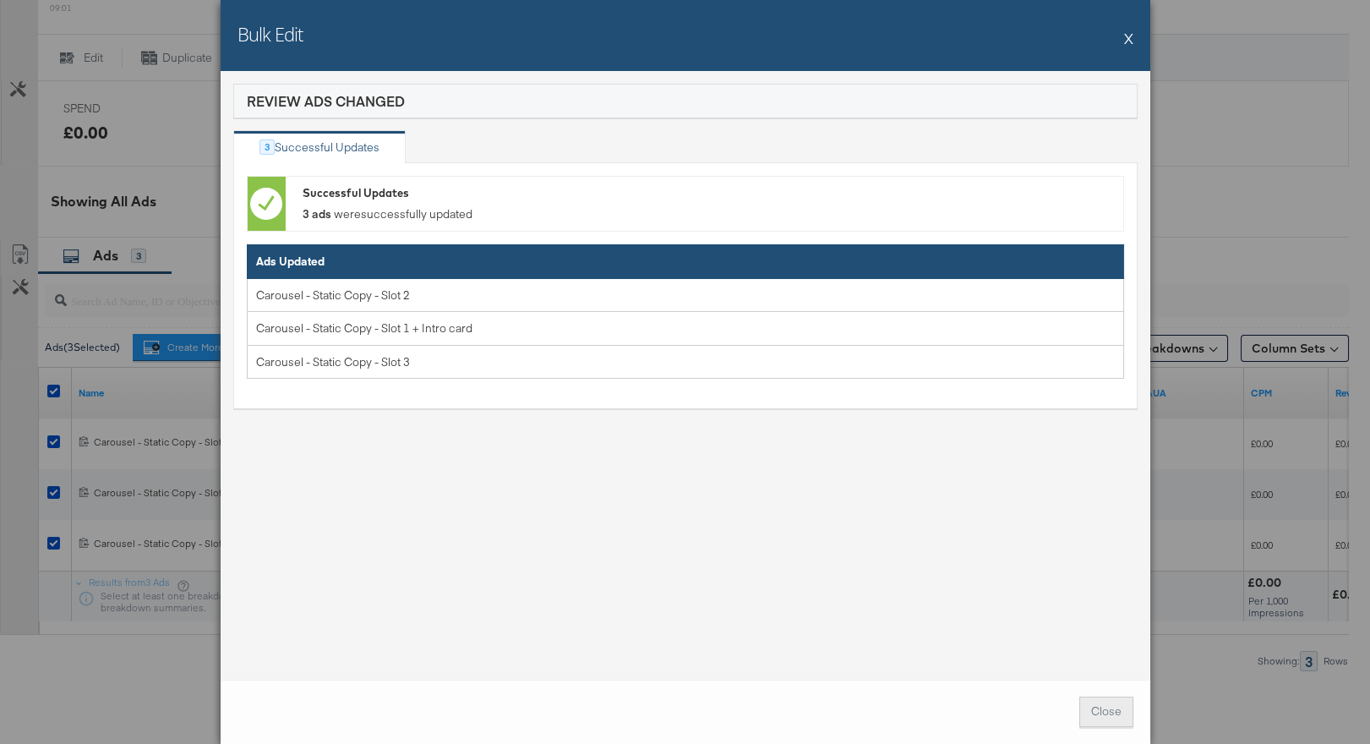
click at [1110, 719] on button "Close" at bounding box center [1106, 711] width 54 height 30
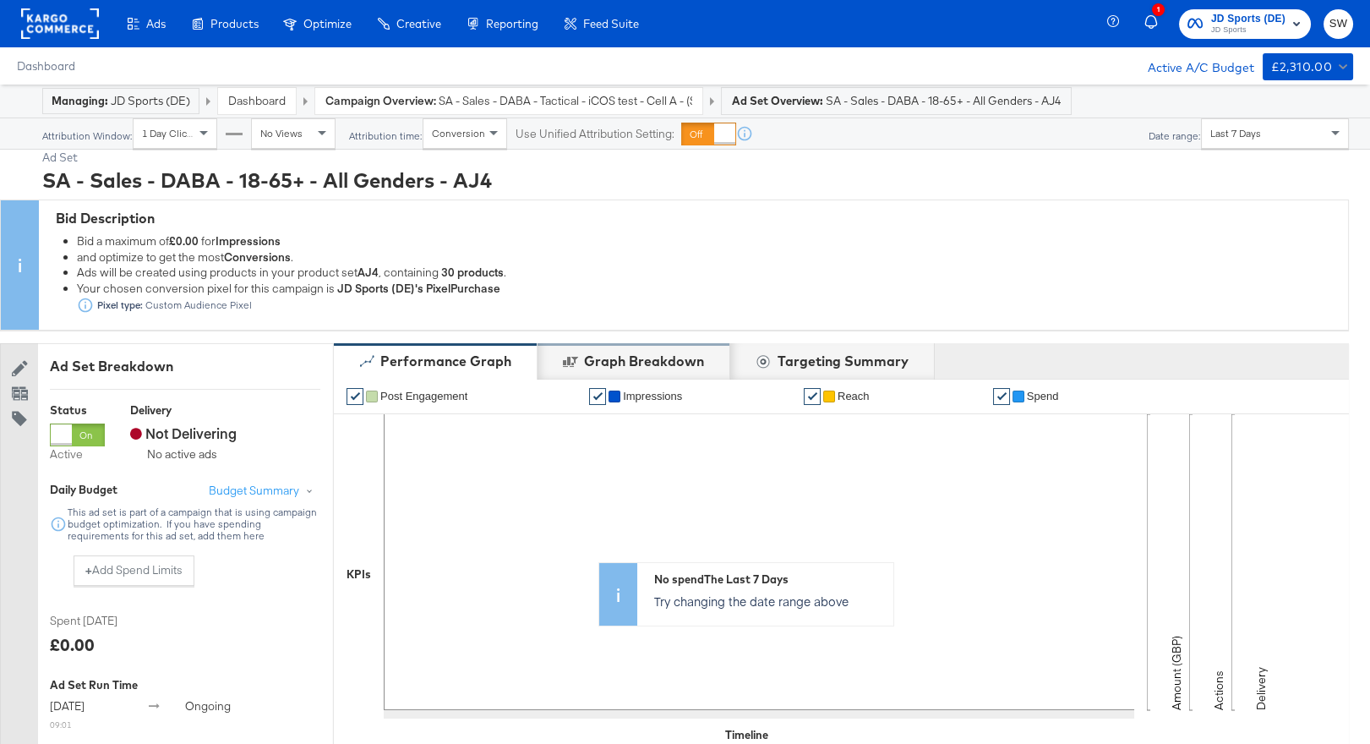
scroll to position [767, 0]
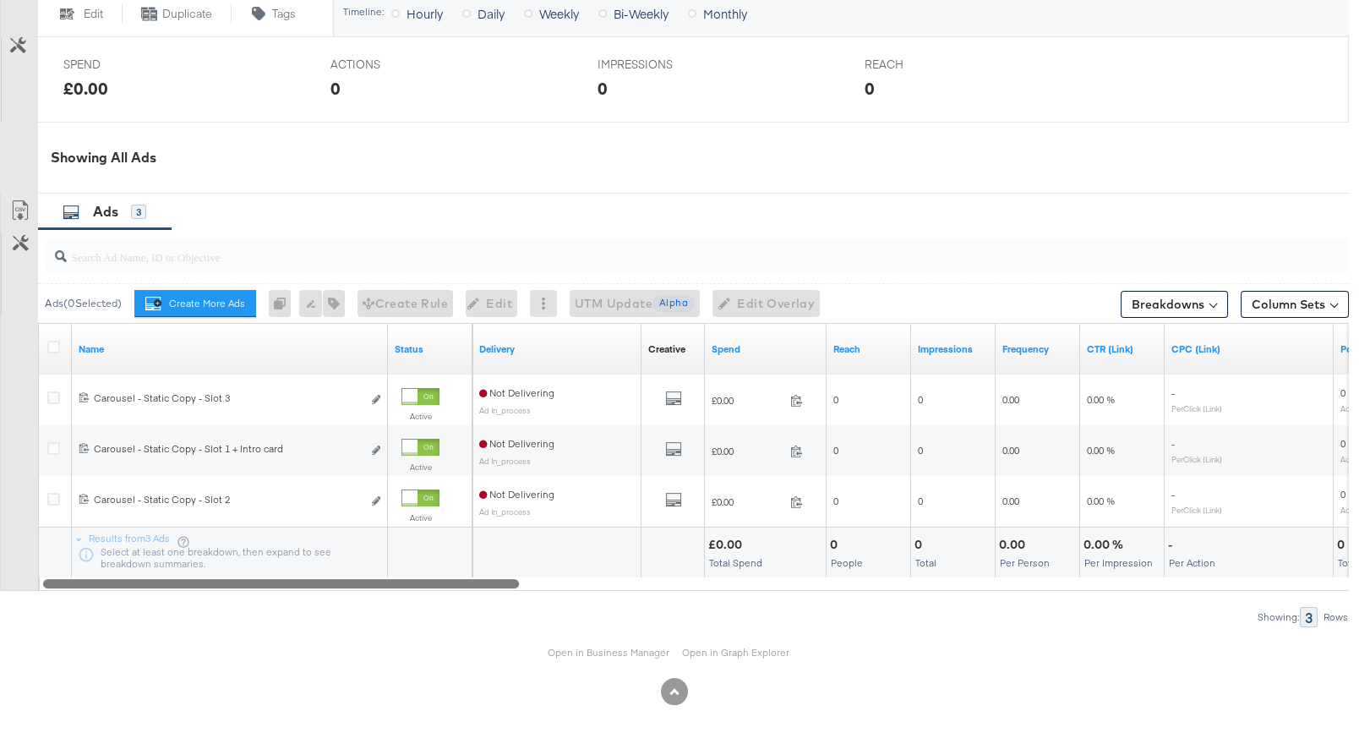
drag, startPoint x: 723, startPoint y: 580, endPoint x: 137, endPoint y: 581, distance: 585.6
click at [137, 581] on div at bounding box center [281, 582] width 476 height 14
click at [625, 647] on link "Open in Business Manager" at bounding box center [609, 653] width 122 height 14
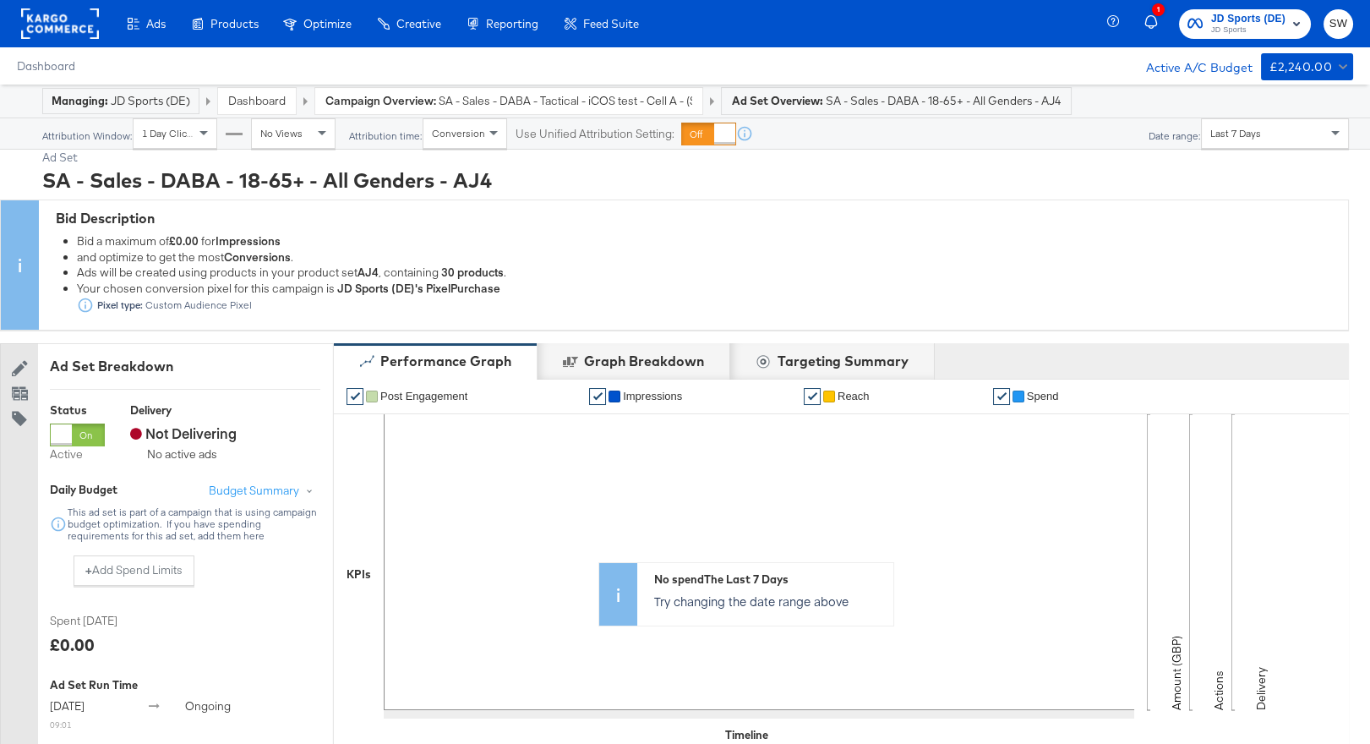
click at [270, 95] on link "Dashboard" at bounding box center [256, 100] width 57 height 15
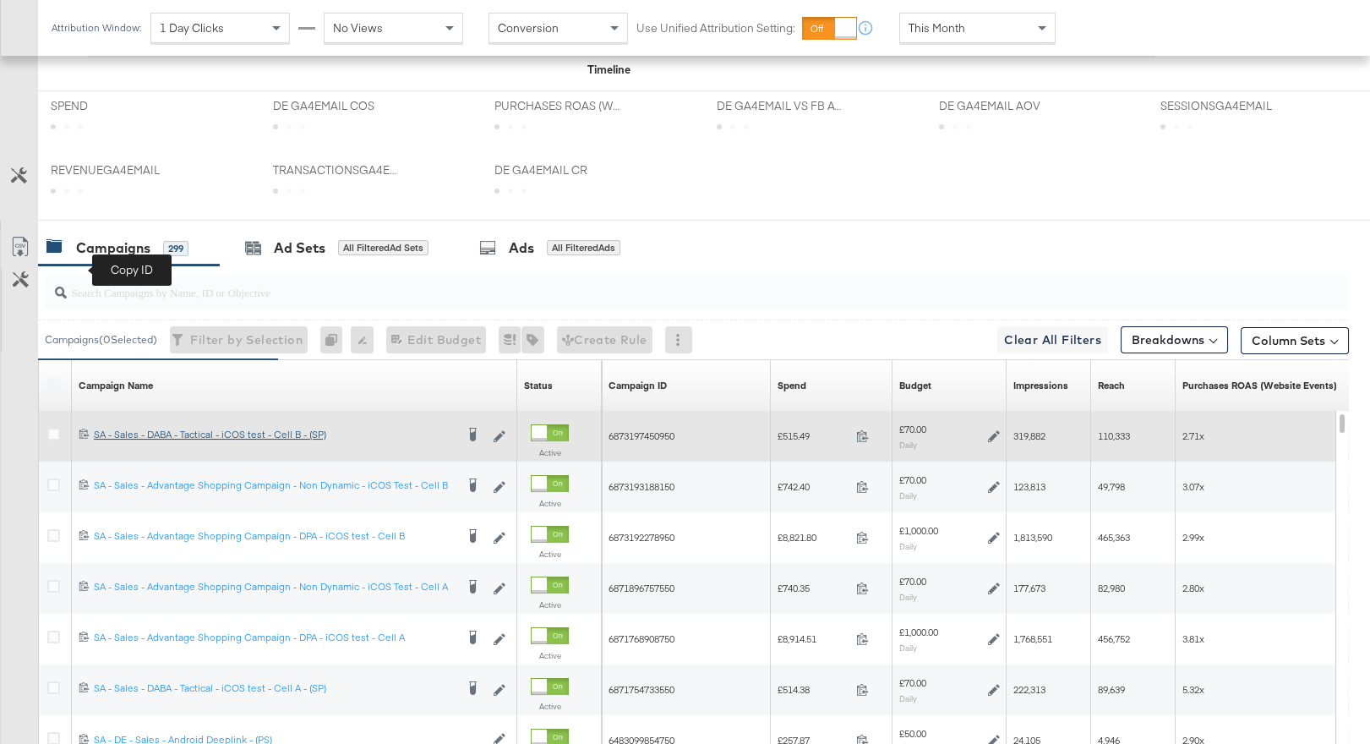
scroll to position [845, 0]
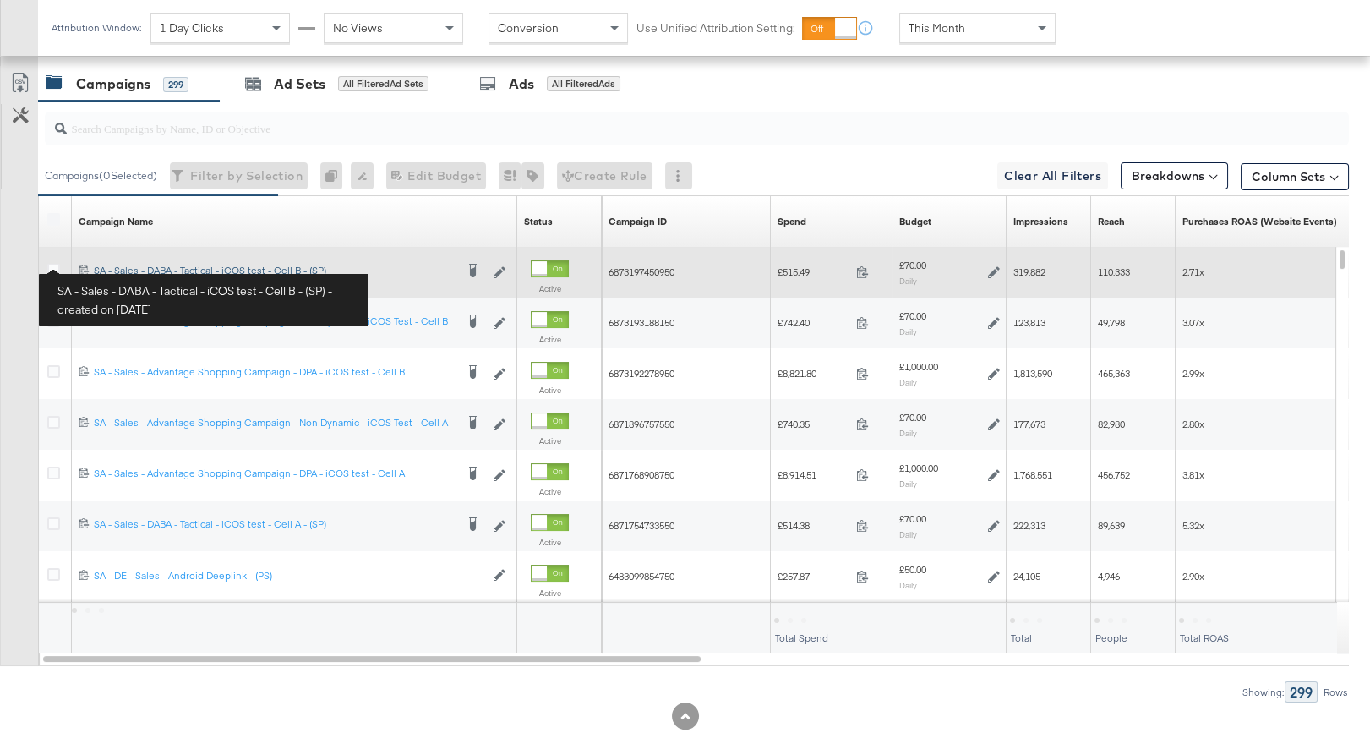
click at [103, 266] on div "SA - Sales - DABA - Tactical - iCOS test - Cell B - (SP) SA - Sales - DABA - Ta…" at bounding box center [274, 271] width 361 height 14
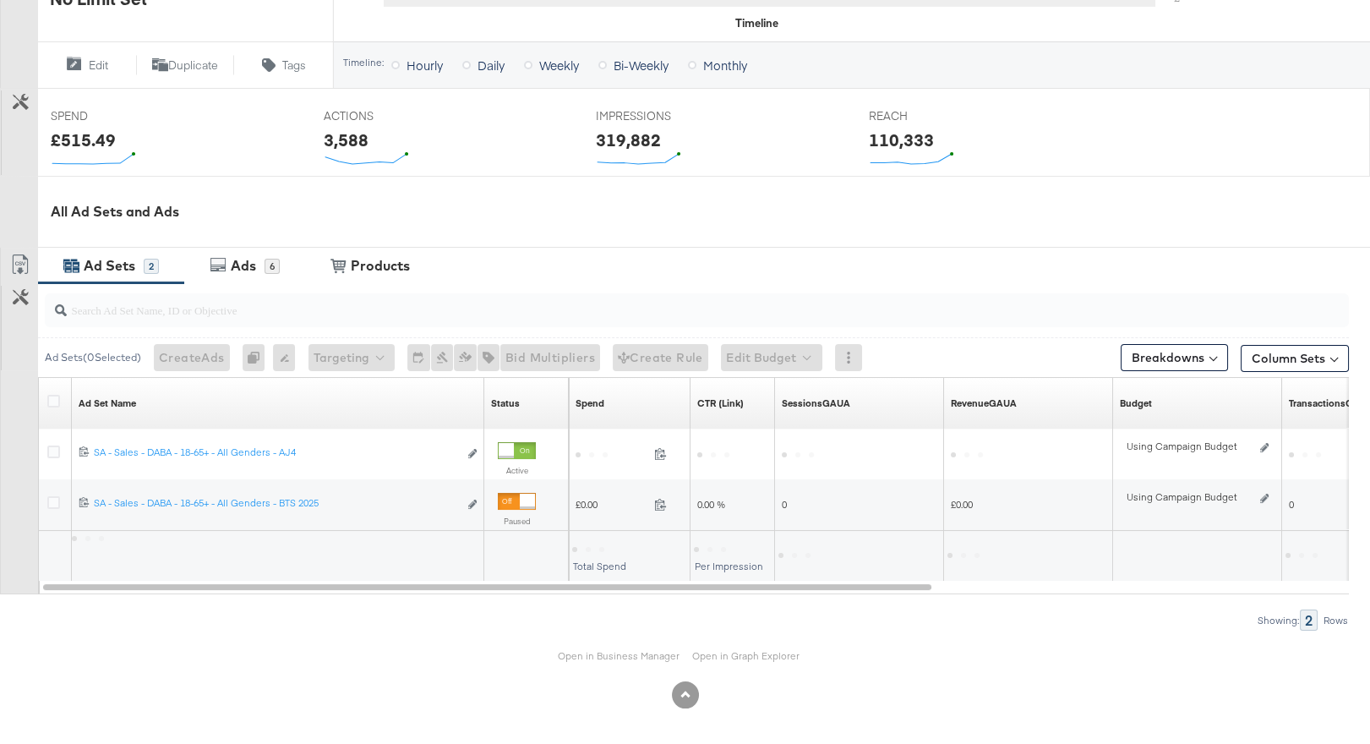
scroll to position [598, 0]
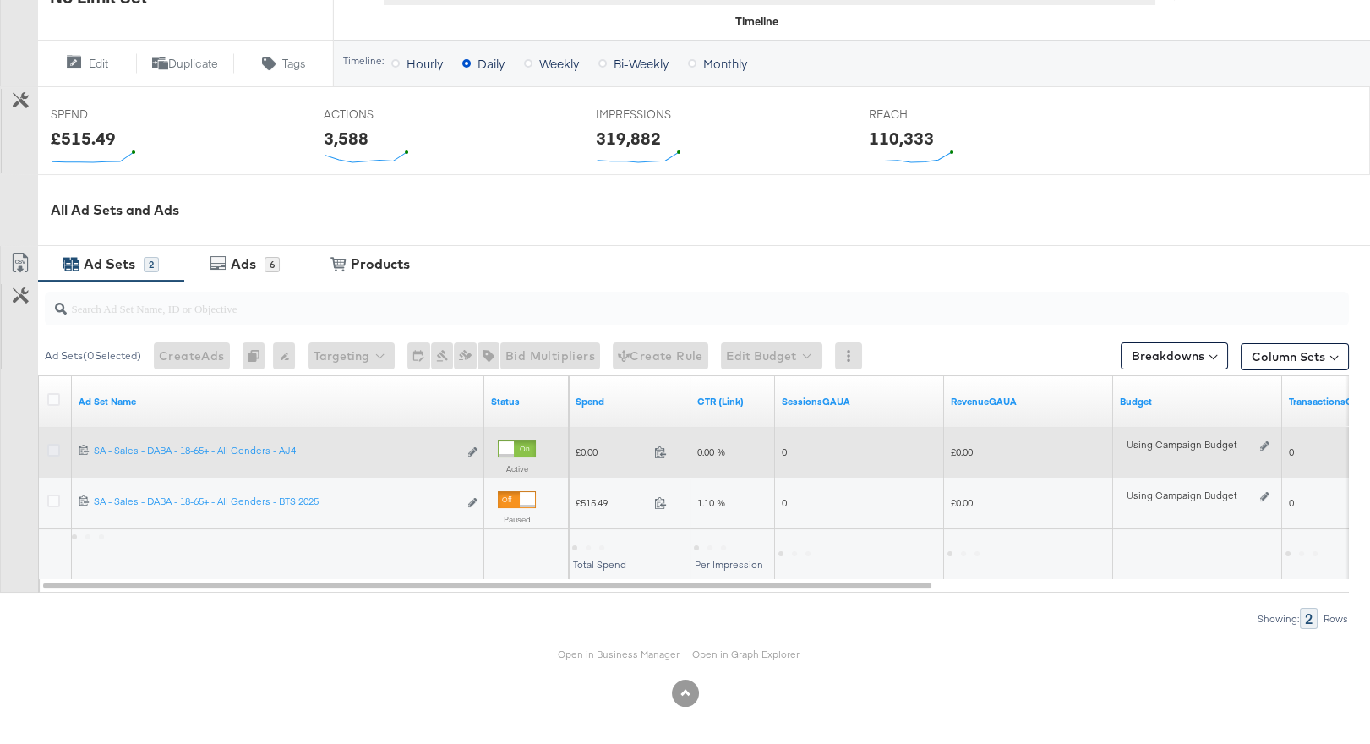
click at [54, 446] on icon at bounding box center [53, 450] width 13 height 13
click at [0, 0] on input "checkbox" at bounding box center [0, 0] width 0 height 0
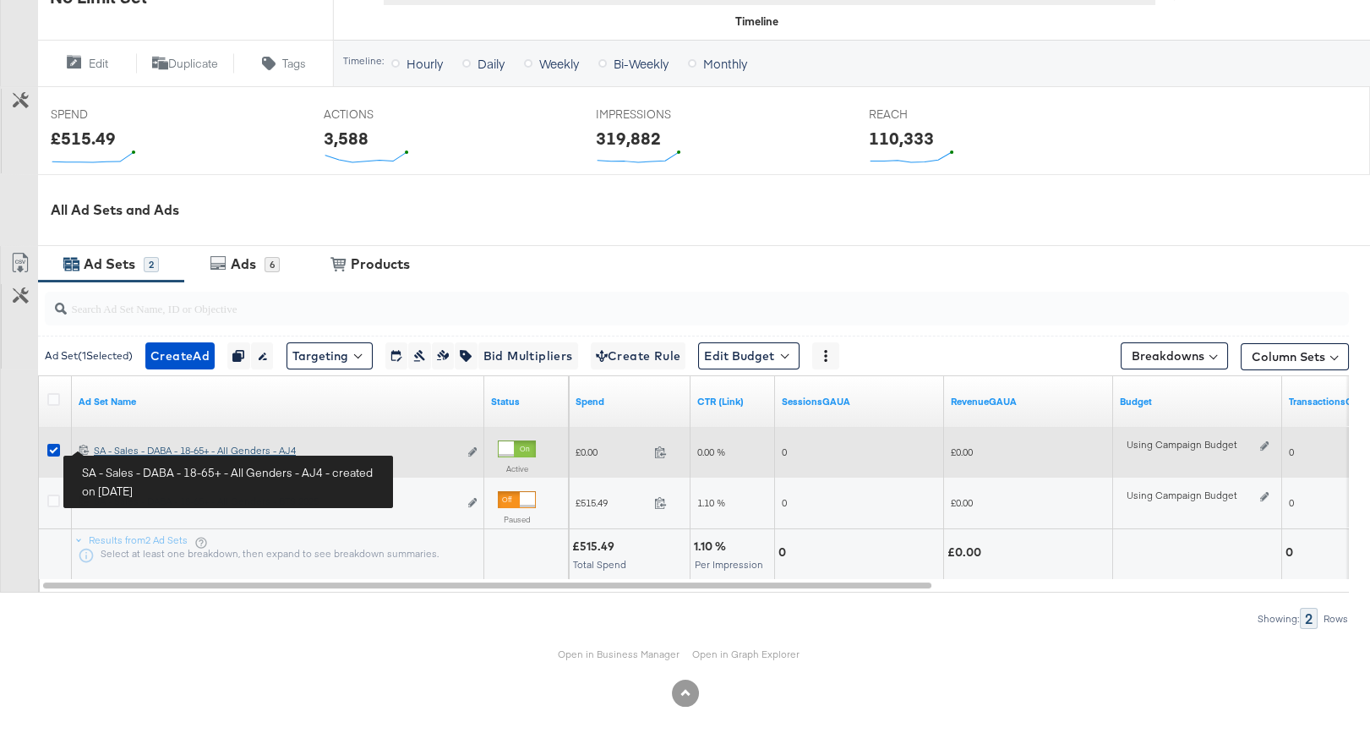
click at [127, 448] on div "SA - Sales - DABA - 18-65+ - All Genders - AJ4 SA - Sales - DABA - 18-65+ - All…" at bounding box center [276, 451] width 364 height 14
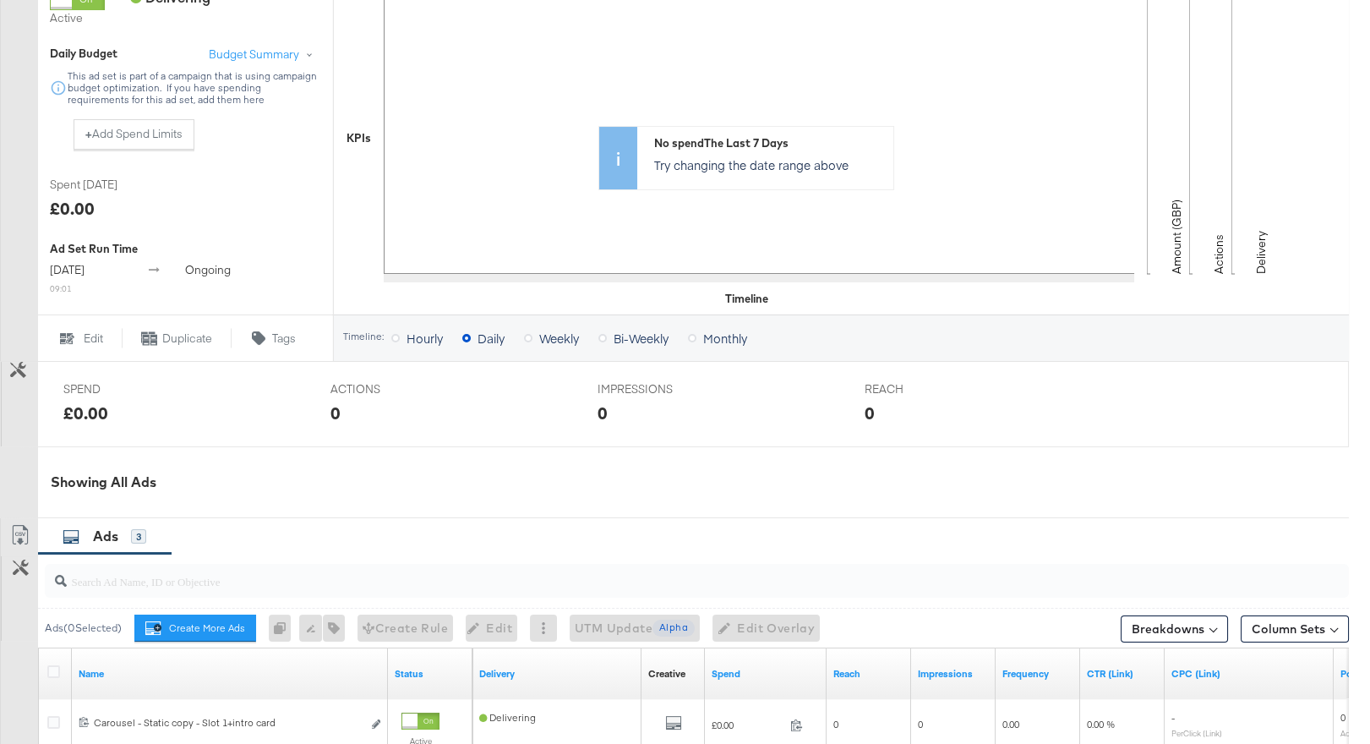
scroll to position [767, 0]
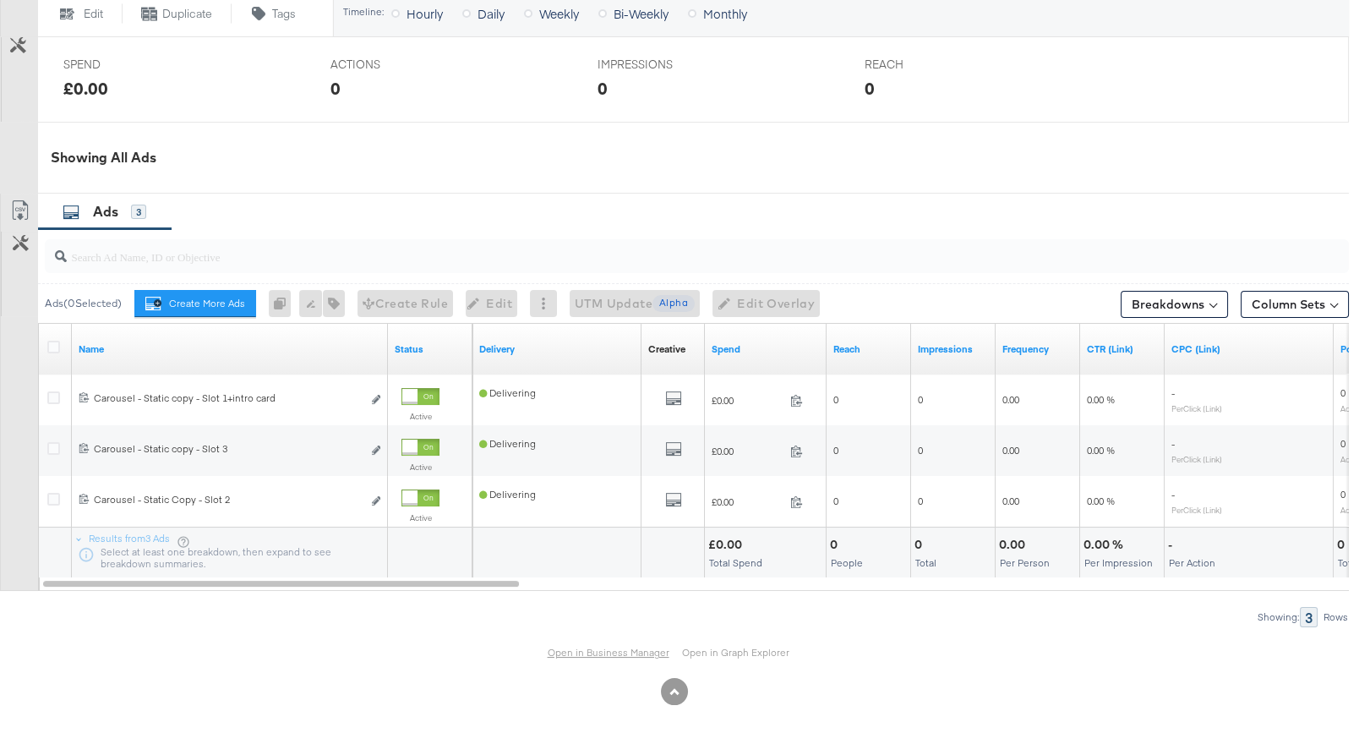
click at [583, 656] on link "Open in Business Manager" at bounding box center [609, 653] width 122 height 14
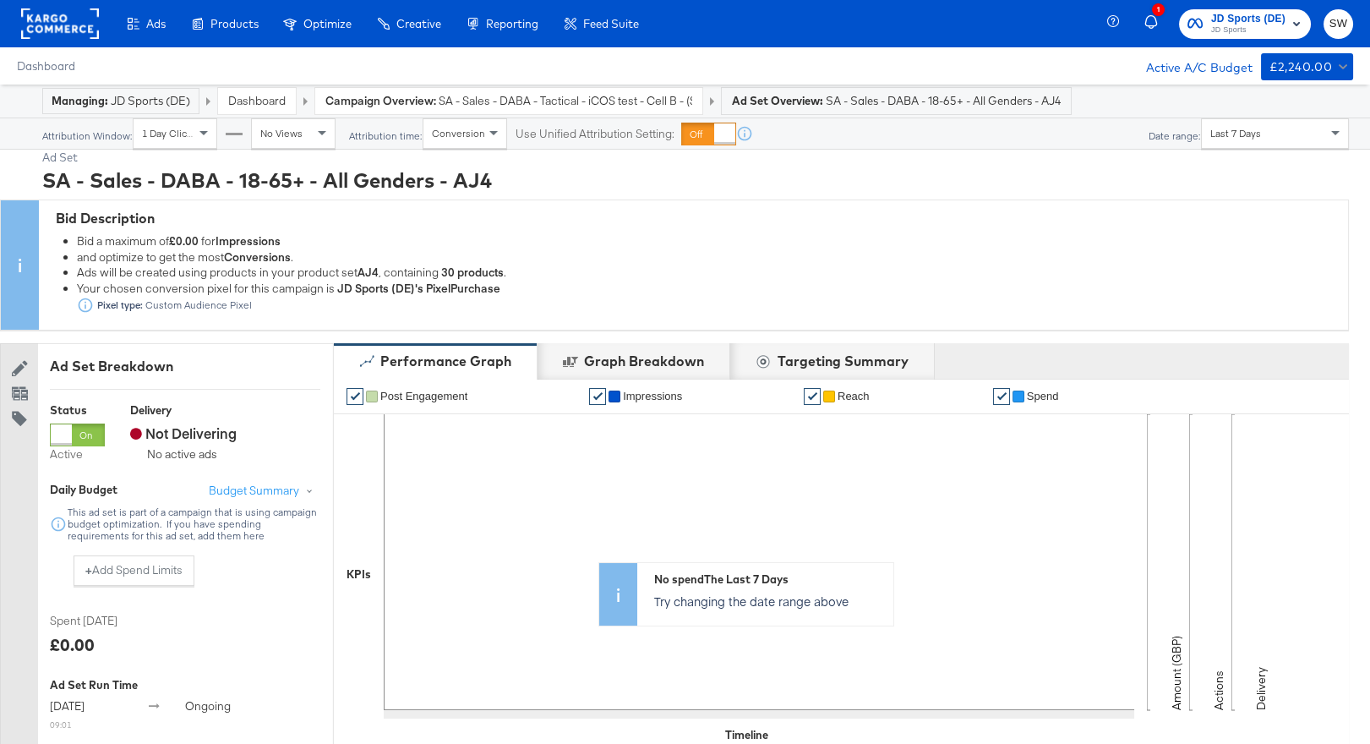
click at [265, 98] on link "Dashboard" at bounding box center [256, 100] width 57 height 15
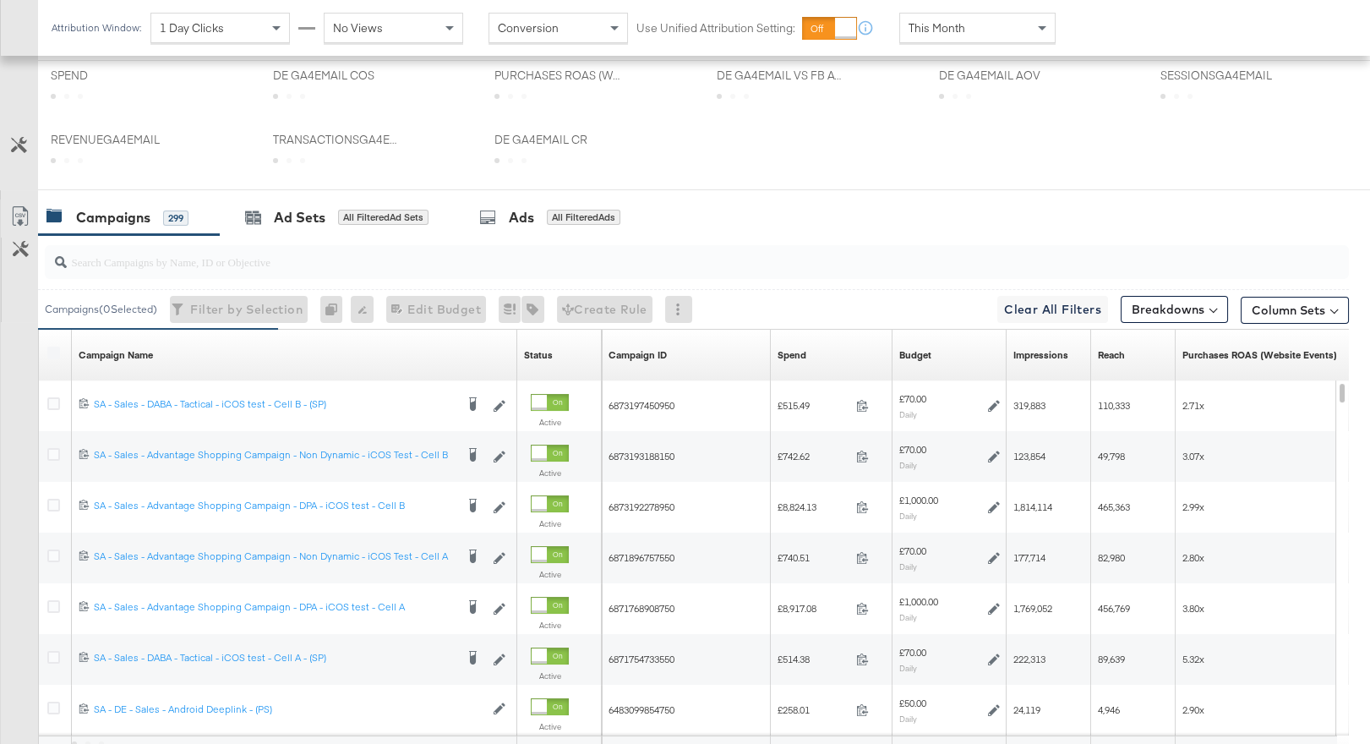
scroll to position [876, 0]
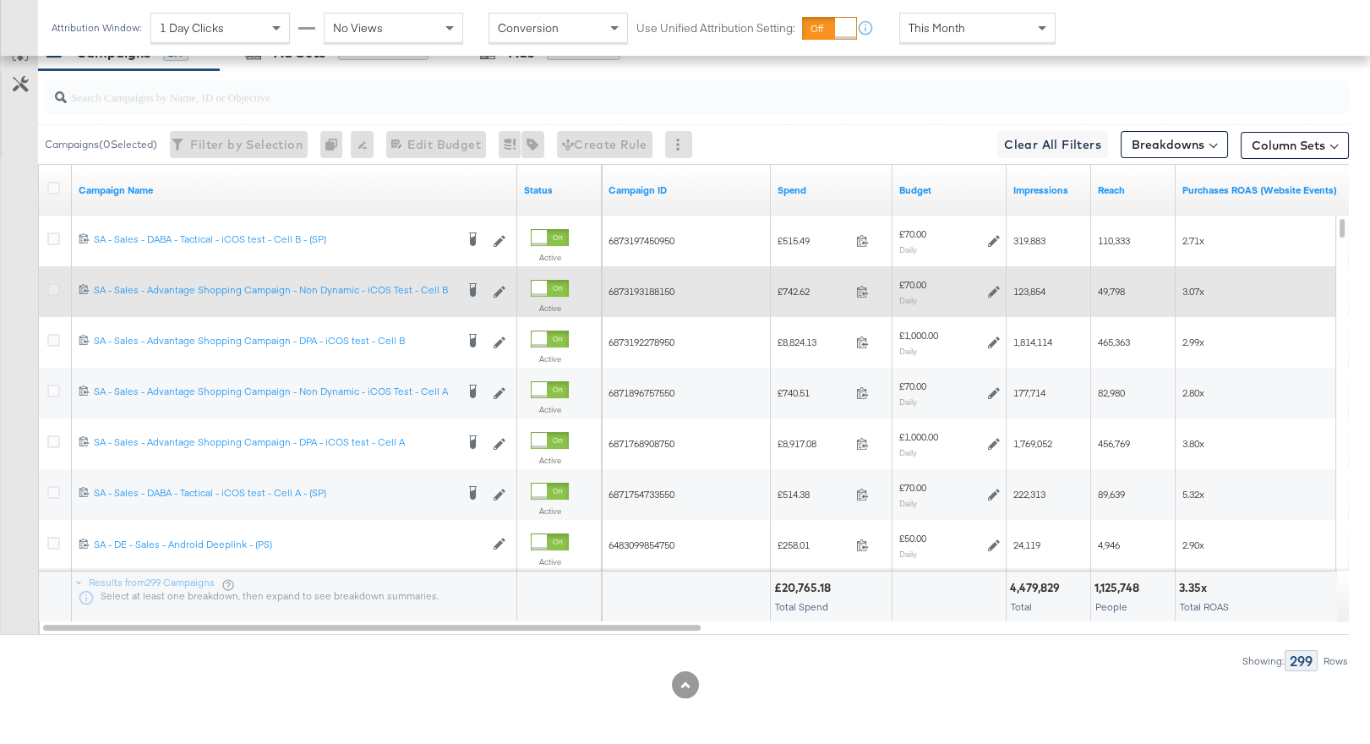
click at [56, 284] on icon at bounding box center [53, 289] width 13 height 13
click at [0, 0] on input "checkbox" at bounding box center [0, 0] width 0 height 0
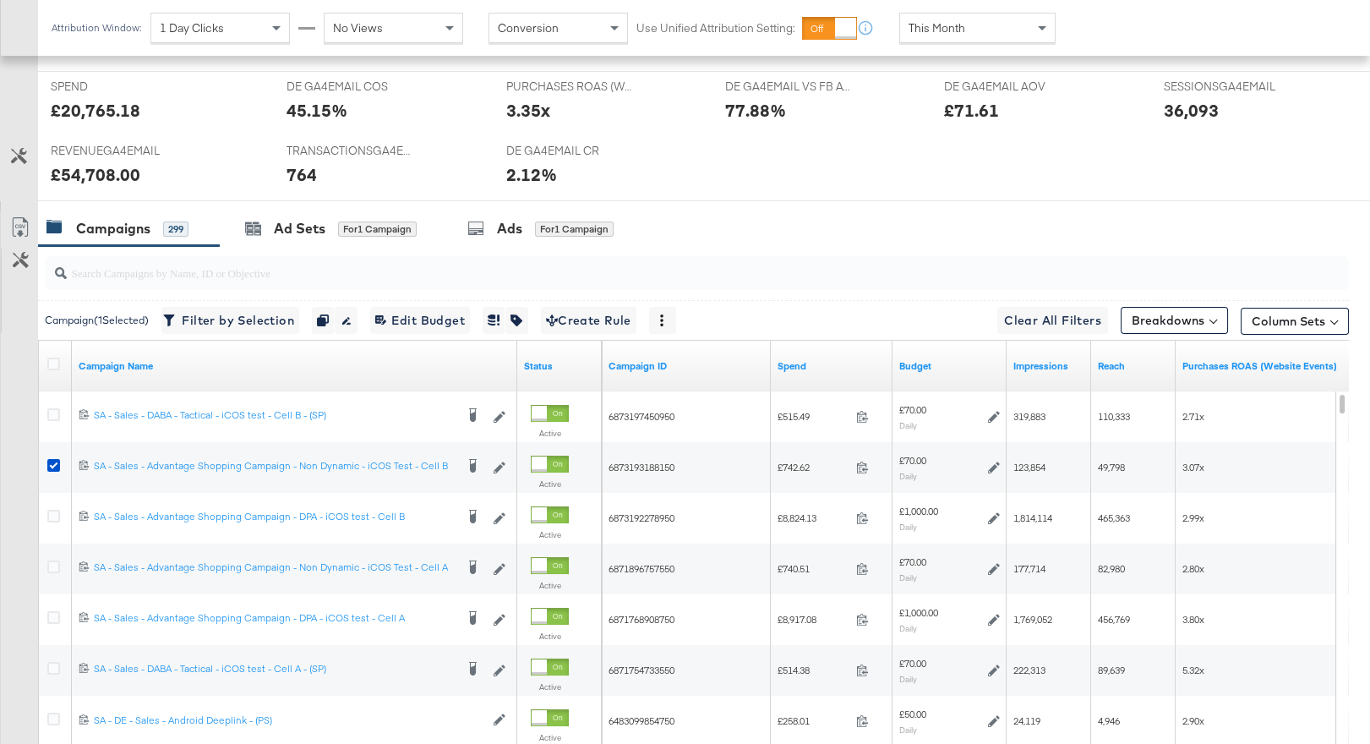
click at [525, 223] on div "Ads for 1 Campaign" at bounding box center [540, 228] width 146 height 19
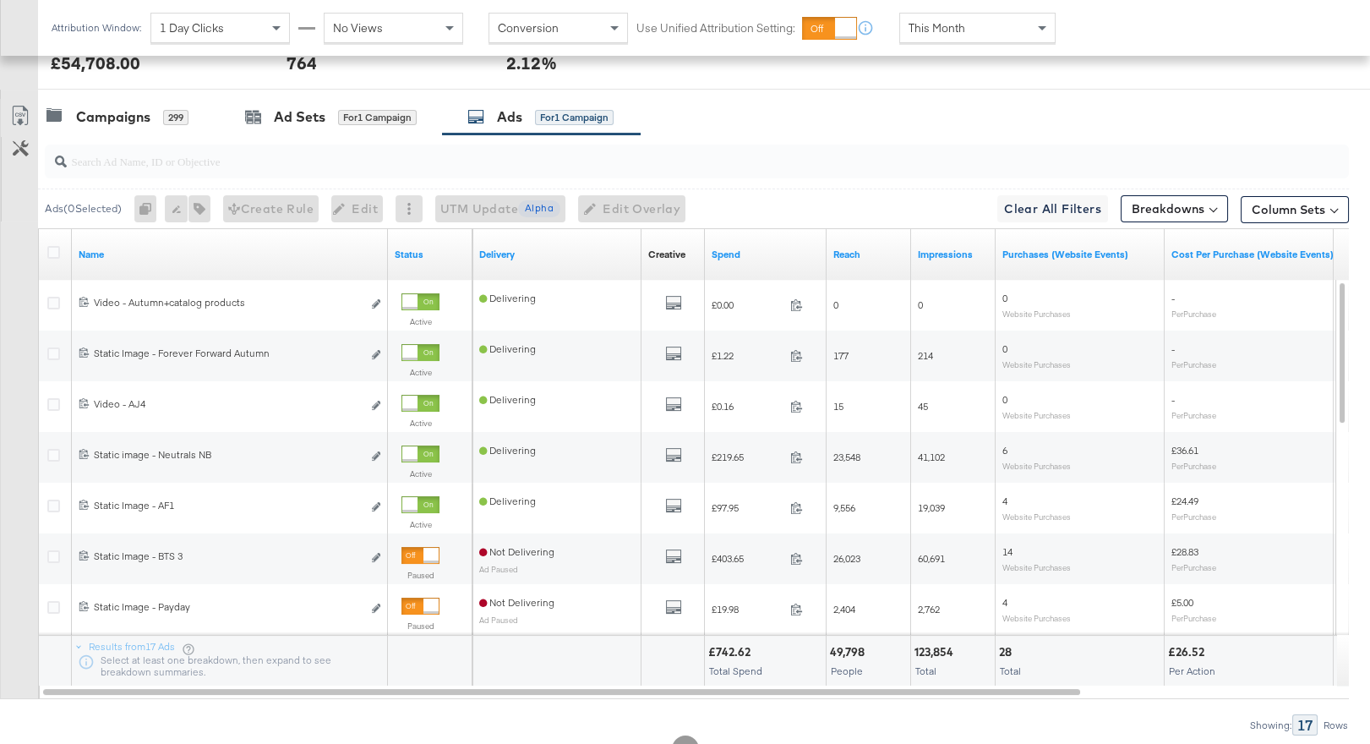
scroll to position [820, 0]
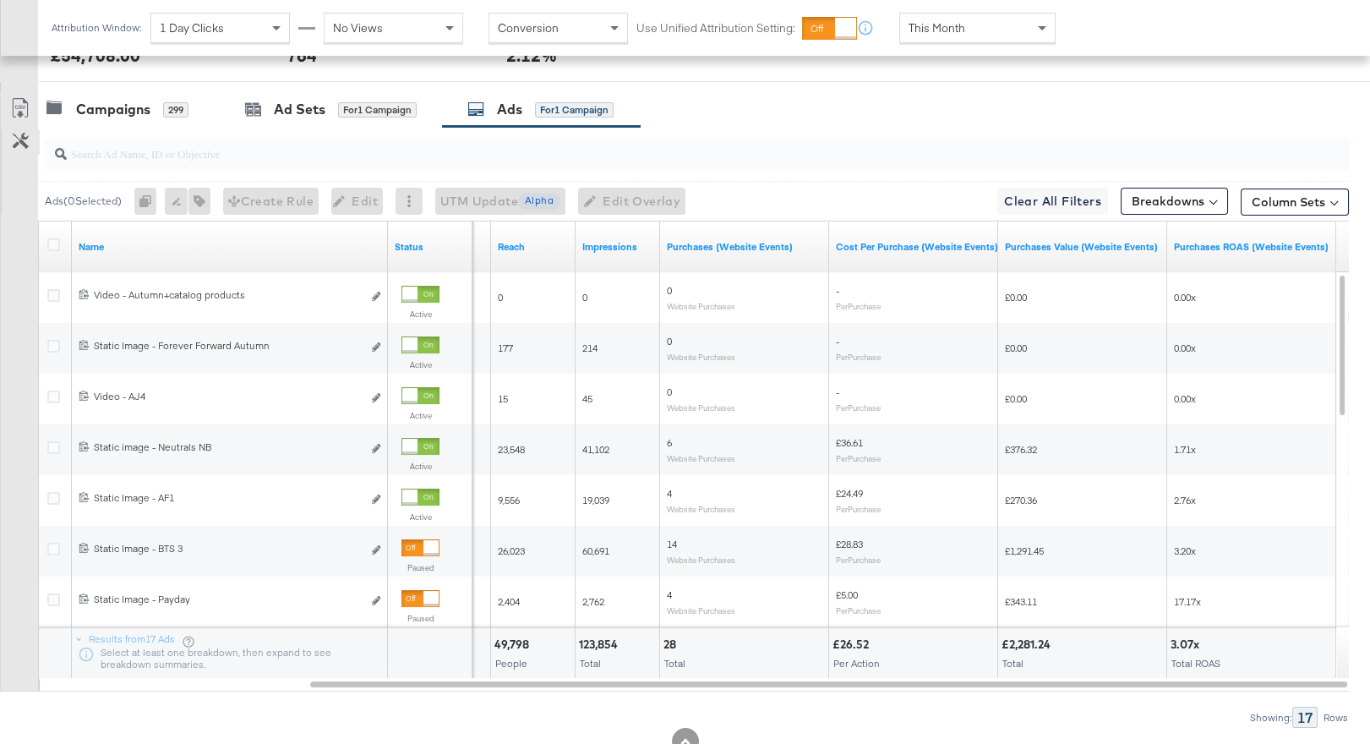
click at [24, 141] on icon at bounding box center [21, 141] width 16 height 16
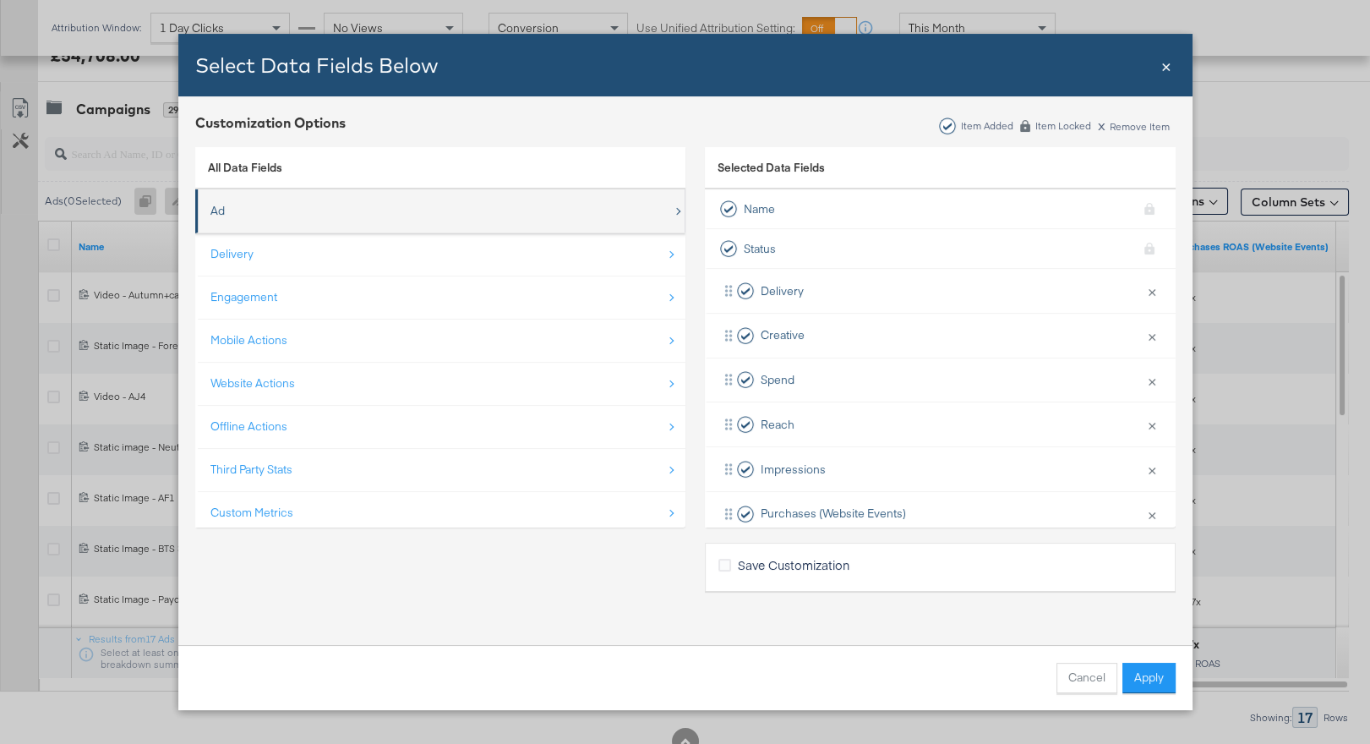
click at [463, 208] on div "Ad" at bounding box center [441, 211] width 462 height 35
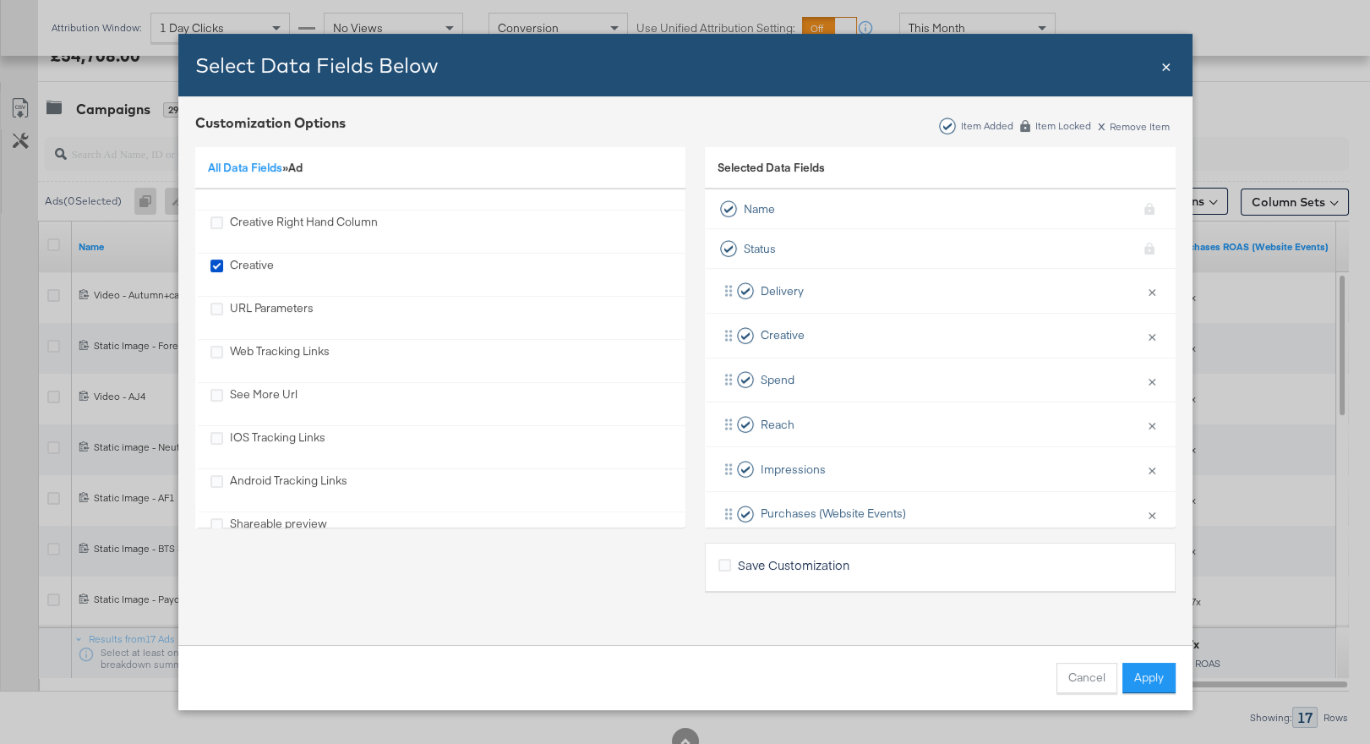
scroll to position [661, 0]
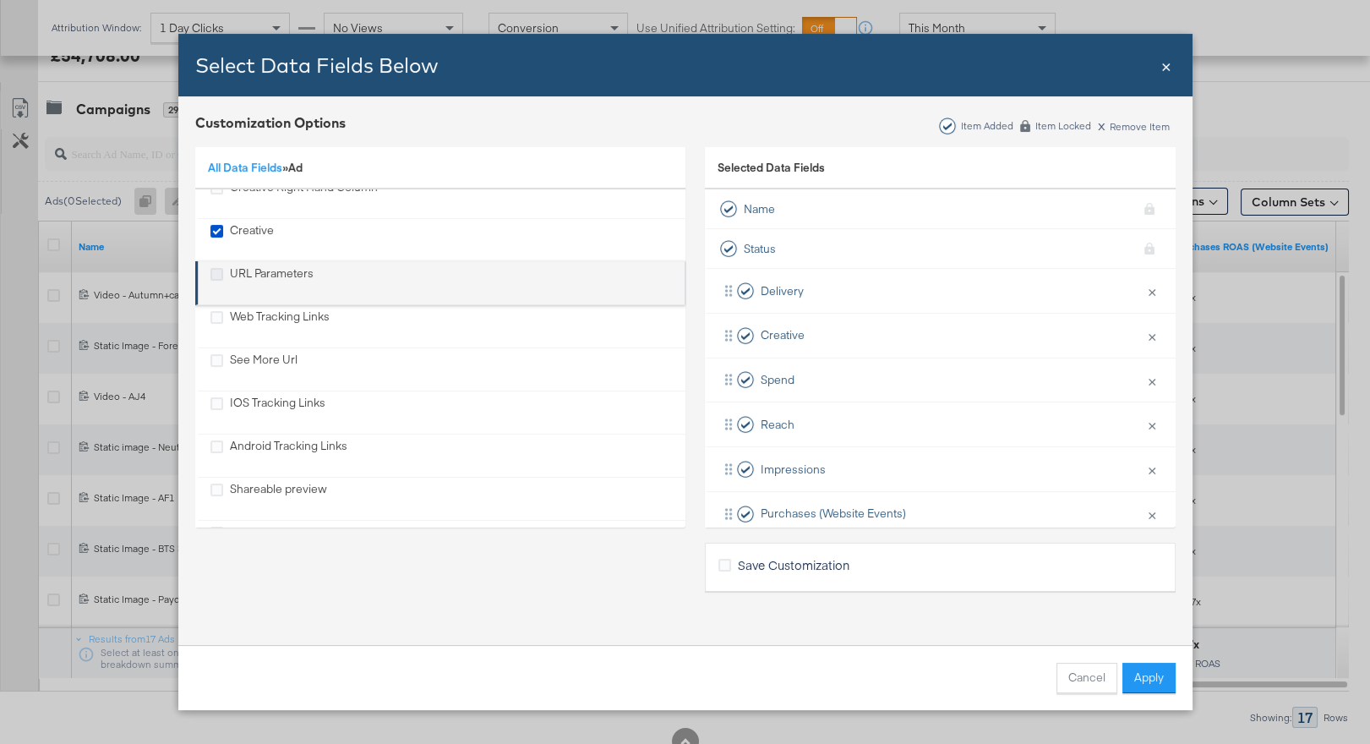
click at [210, 274] on icon "URL Parameters" at bounding box center [216, 274] width 13 height 13
click at [0, 0] on input "URL Parameters" at bounding box center [0, 0] width 0 height 0
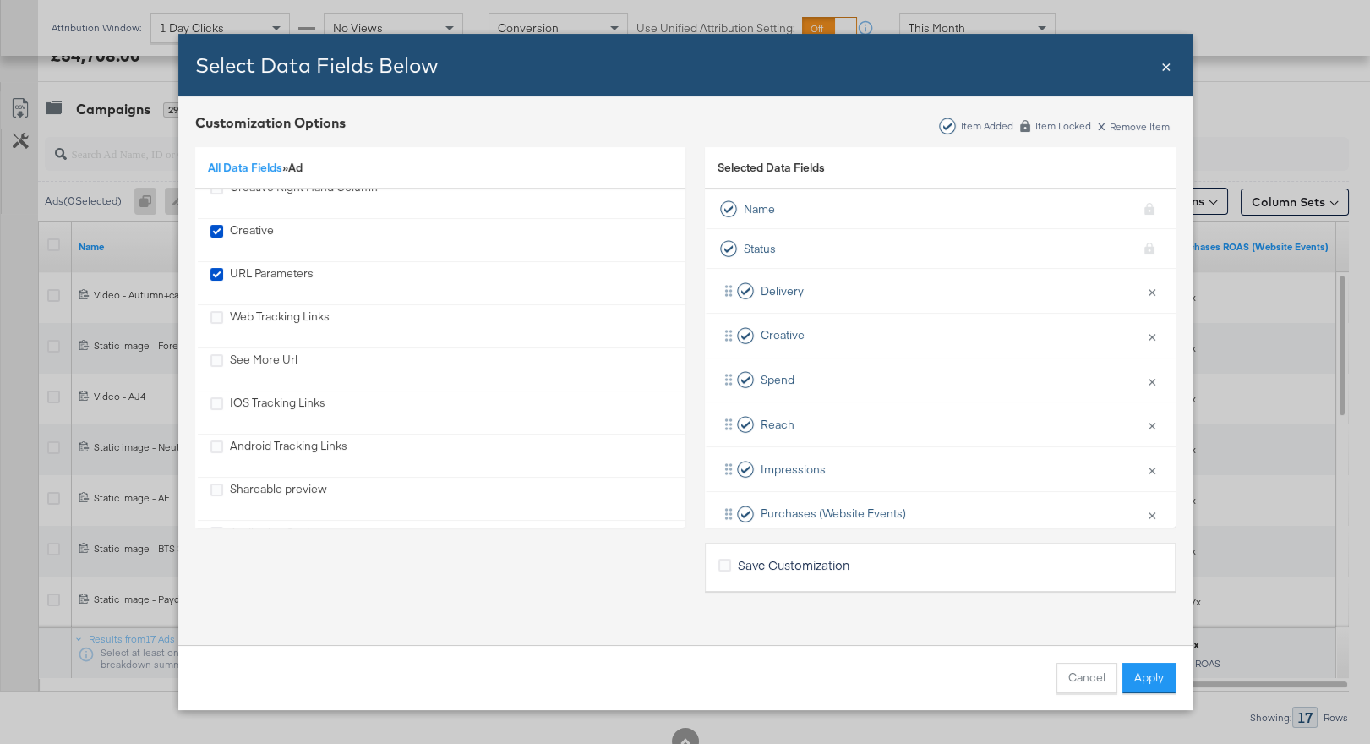
click at [1148, 695] on div "Cancel Apply" at bounding box center [685, 677] width 1014 height 65
click at [1148, 679] on button "Apply" at bounding box center [1148, 678] width 53 height 30
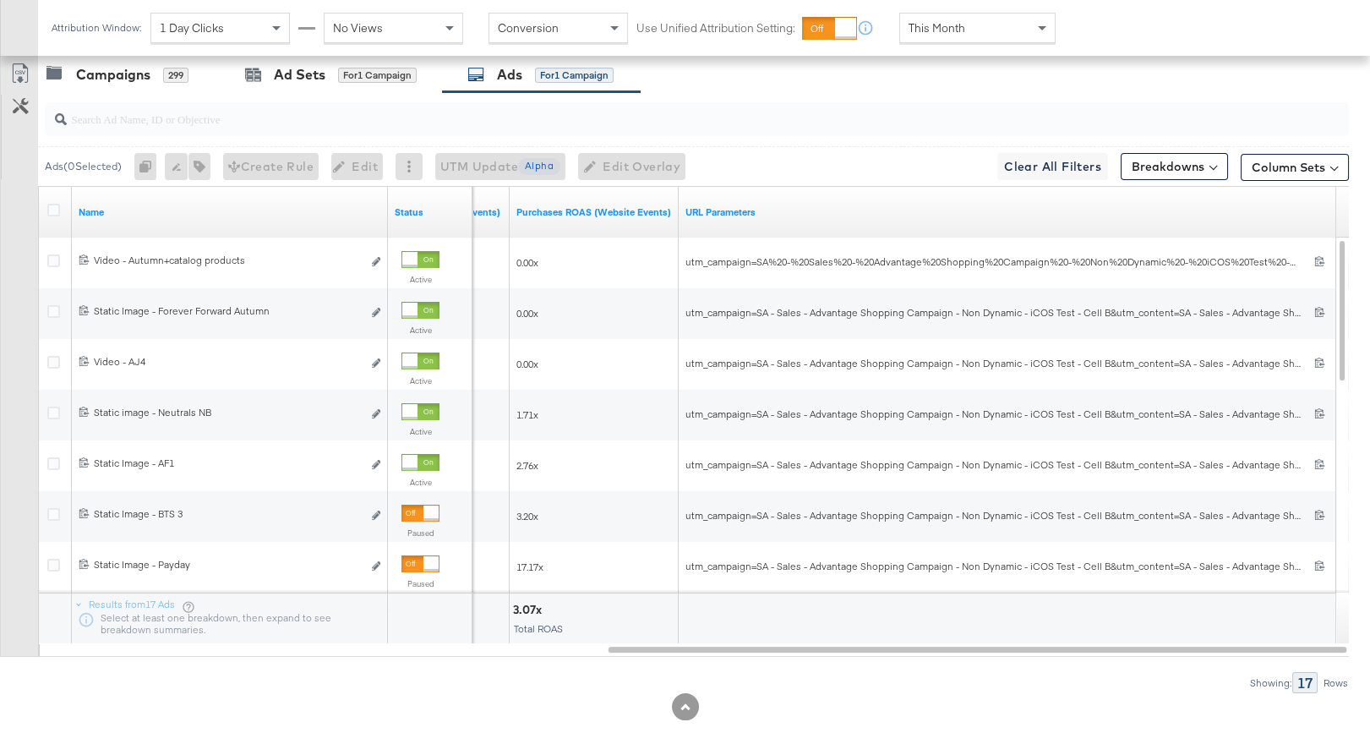
scroll to position [857, 0]
click at [125, 79] on div "Campaigns" at bounding box center [113, 72] width 74 height 19
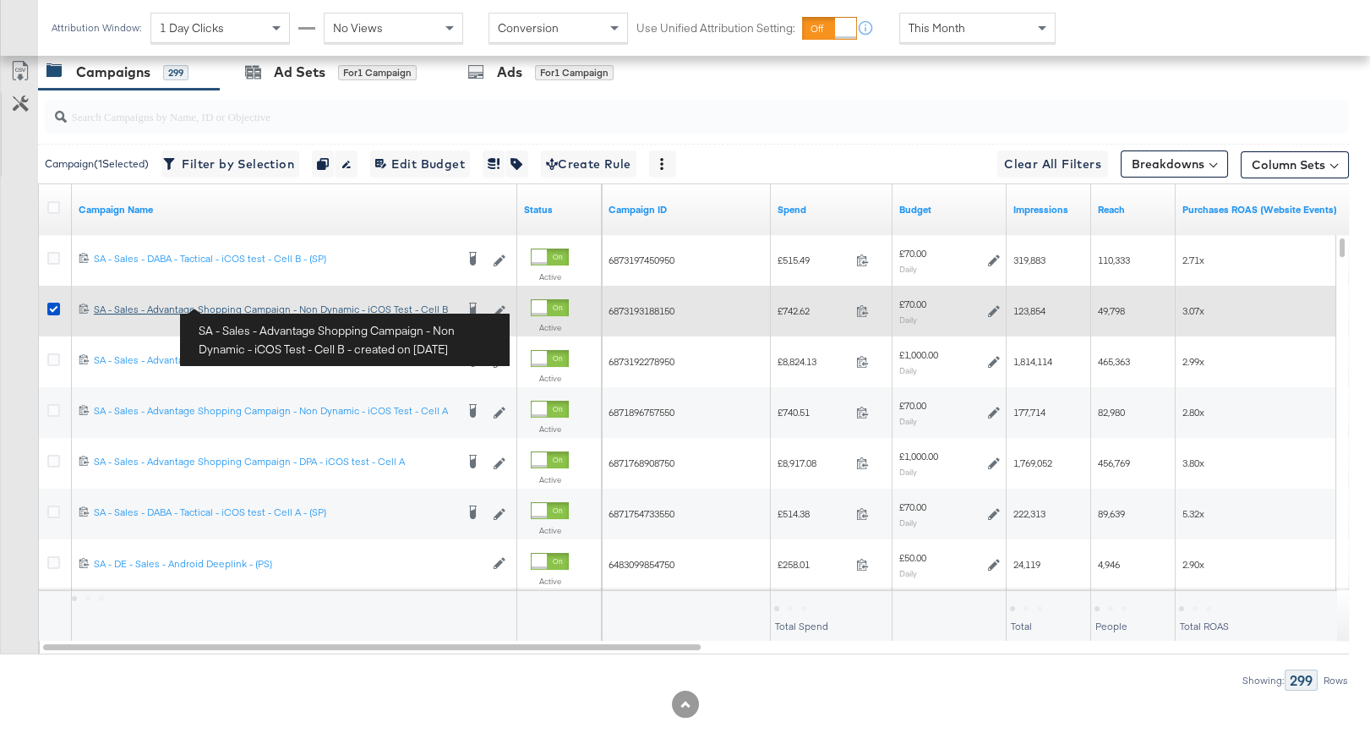
click at [243, 306] on div "SA - Sales - Advantage Shopping Campaign - Non Dynamic - iCOS Test - Cell B SA …" at bounding box center [274, 310] width 361 height 14
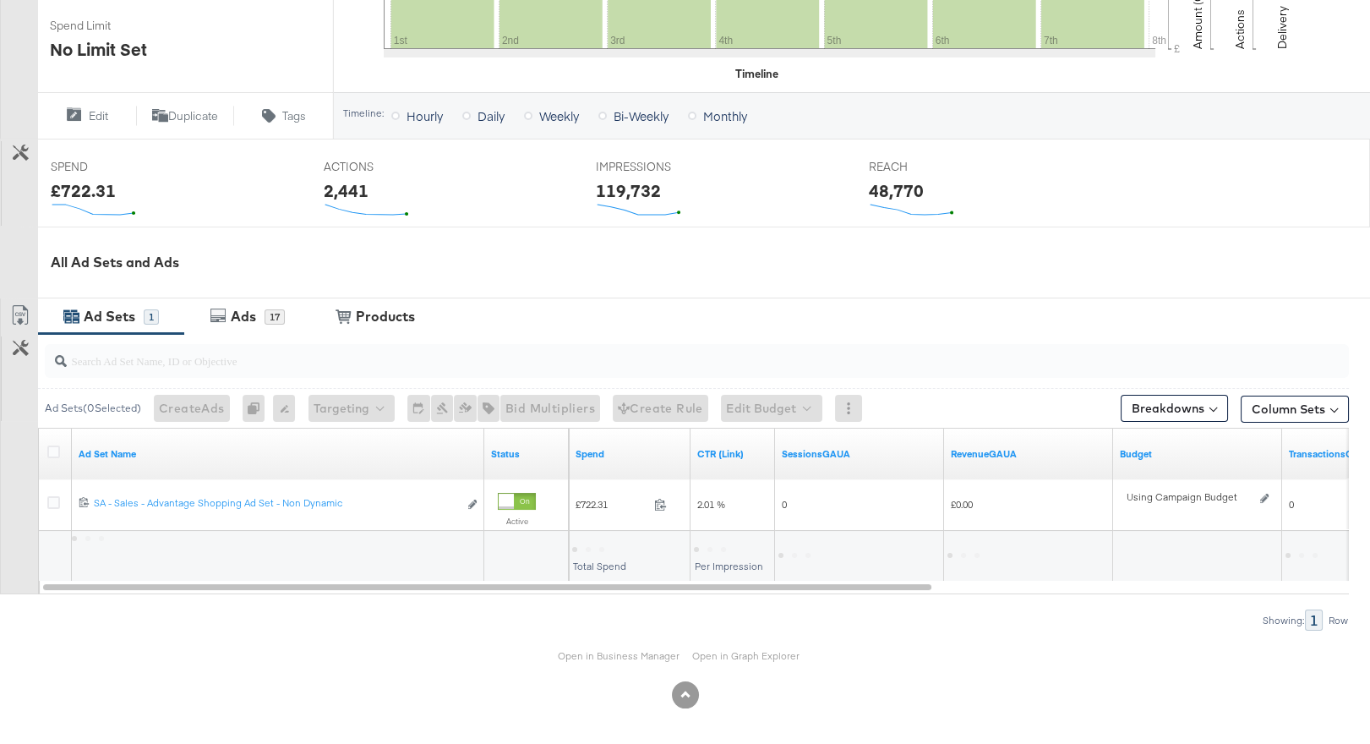
scroll to position [548, 0]
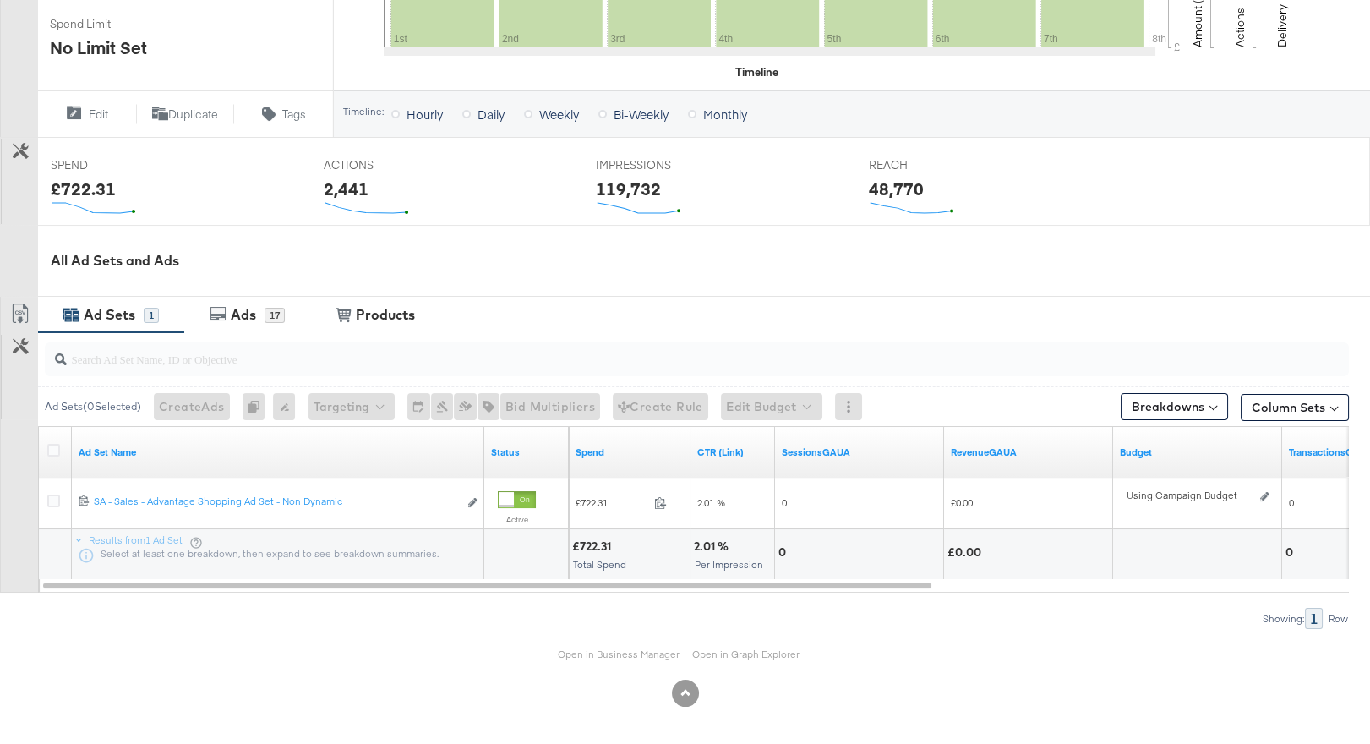
click at [591, 644] on div "Open in Business Manager Open in Graph Explorer" at bounding box center [685, 654] width 1370 height 51
click at [596, 650] on link "Open in Business Manager" at bounding box center [619, 653] width 122 height 13
click at [265, 319] on div "17" at bounding box center [275, 315] width 20 height 15
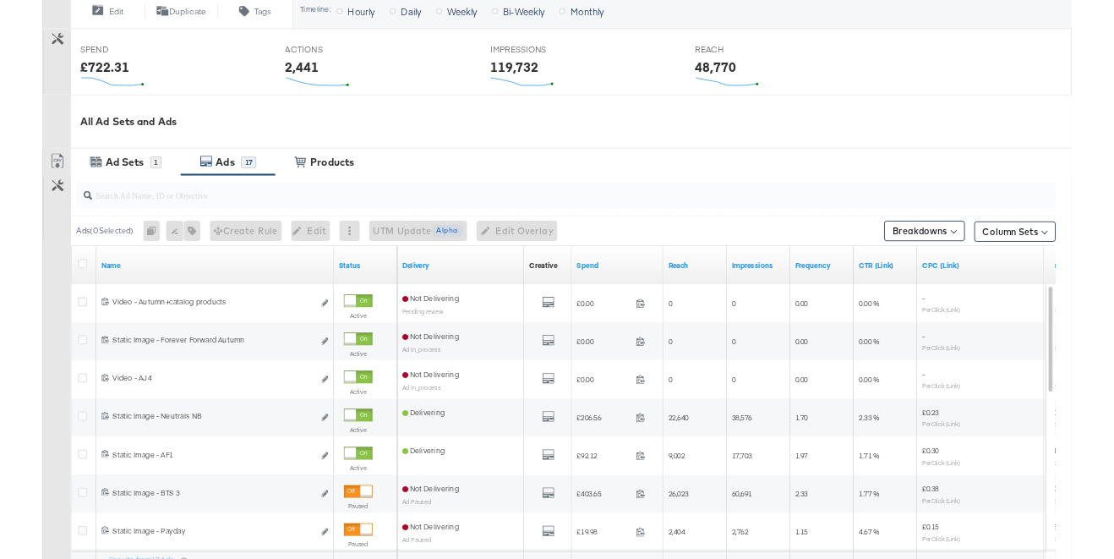
scroll to position [642, 0]
